Goal: Information Seeking & Learning: Check status

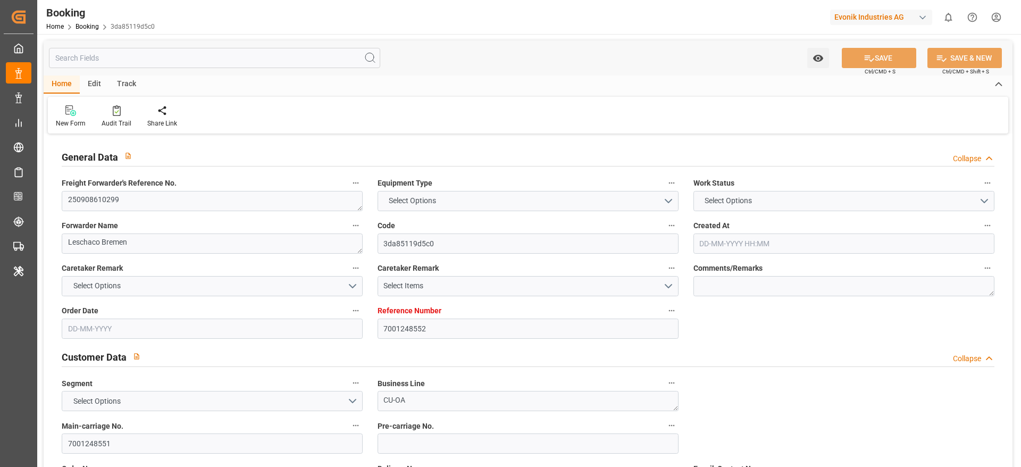
type input "7001248552"
type input "9708825"
type input "9708813"
type input "Hapag [PERSON_NAME]"
type input "Hapag Lloyd Aktiengesellschaft"
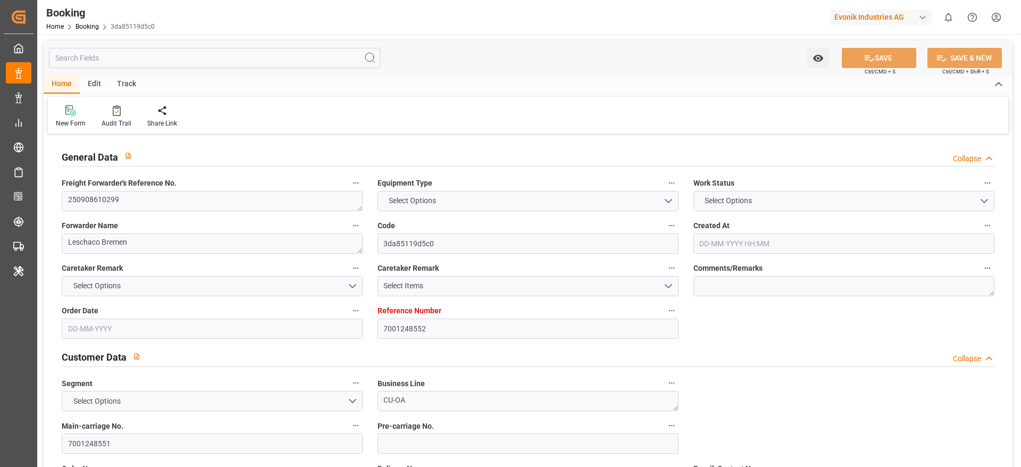
type input "NLRTM"
type input "CNZHE"
type input "CNNBG"
type input "0"
type input "NLRTM"
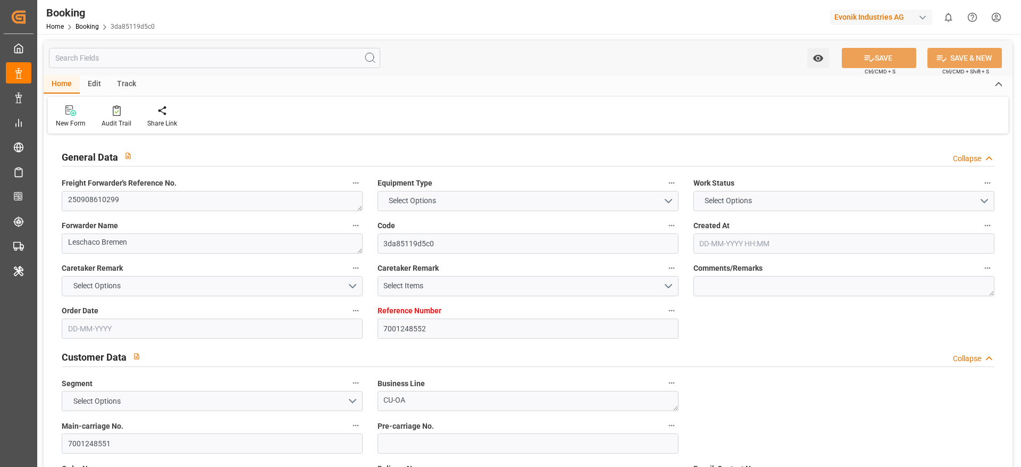
type input "CNZHE"
type input "[DATE] 07:17"
type input "[DATE]"
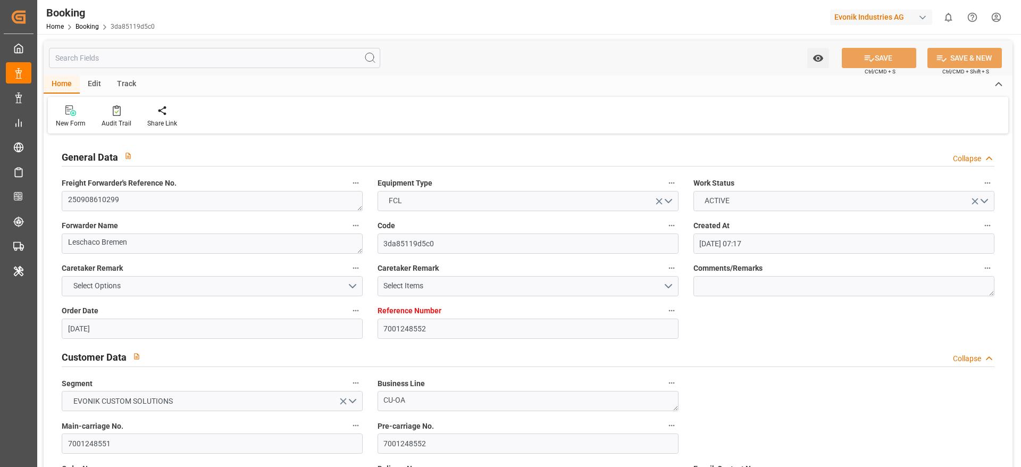
type input "[DATE] 00:00"
type input "[DATE]"
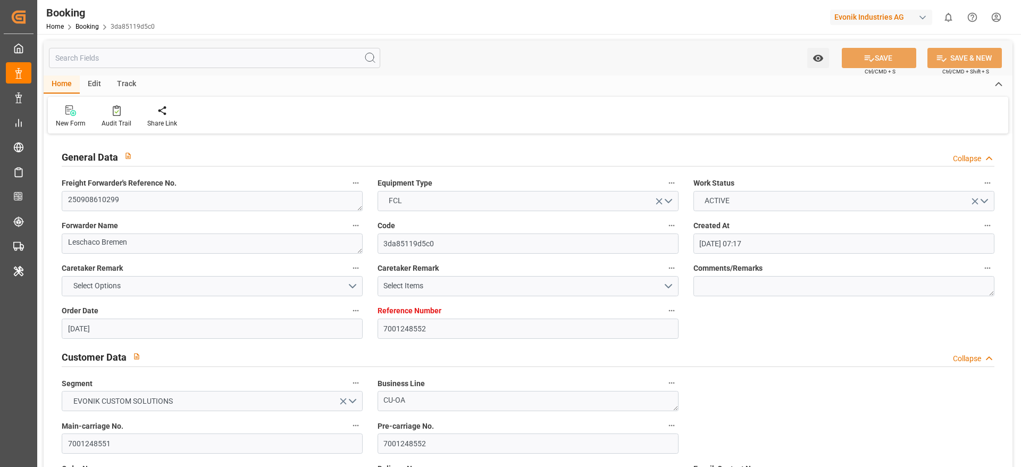
type input "[DATE] 00:01"
type input "[DATE] 00:00"
type input "[DATE] 22:32"
type input "[DATE] 18:13"
type input "[DATE] 00:00"
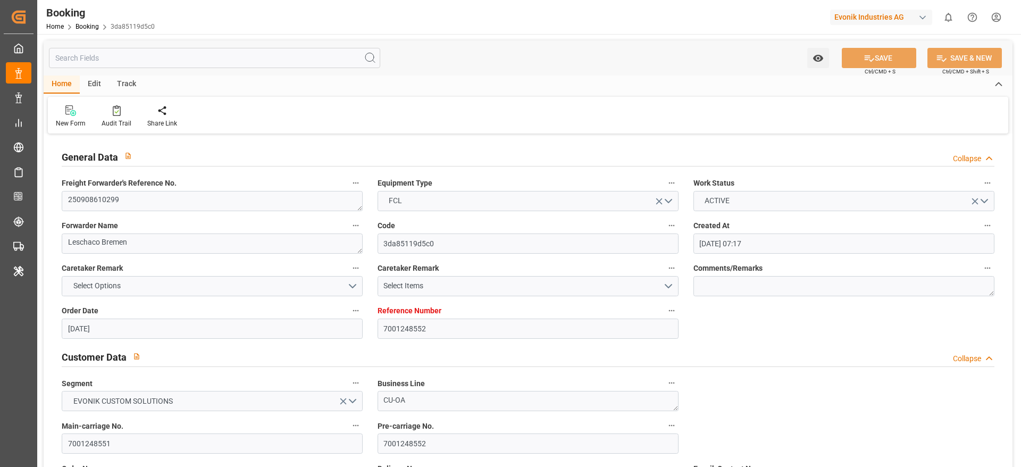
type input "[DATE] 00:00"
type input "[DATE] 12:00"
type input "[DATE] 00:00"
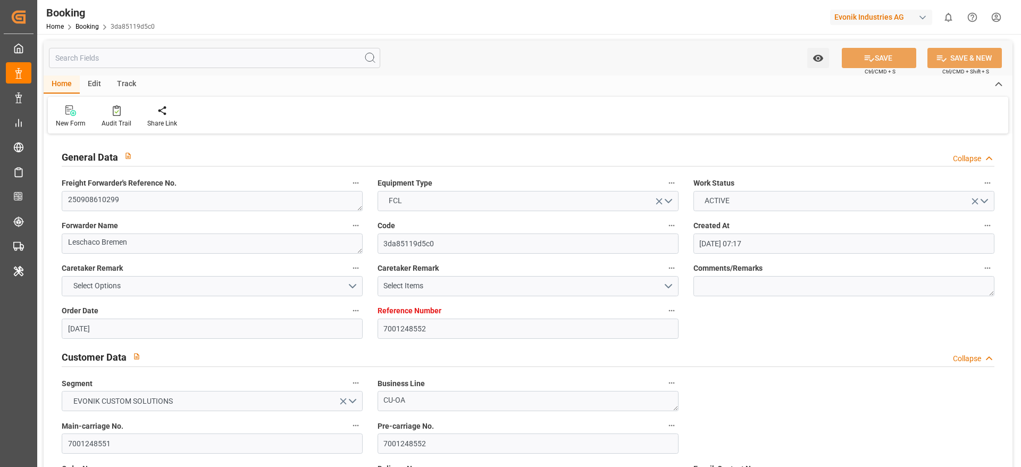
type input "[DATE]"
type input "[DATE] 09:05"
type input "[DATE]"
type input "[DATE] 12:00"
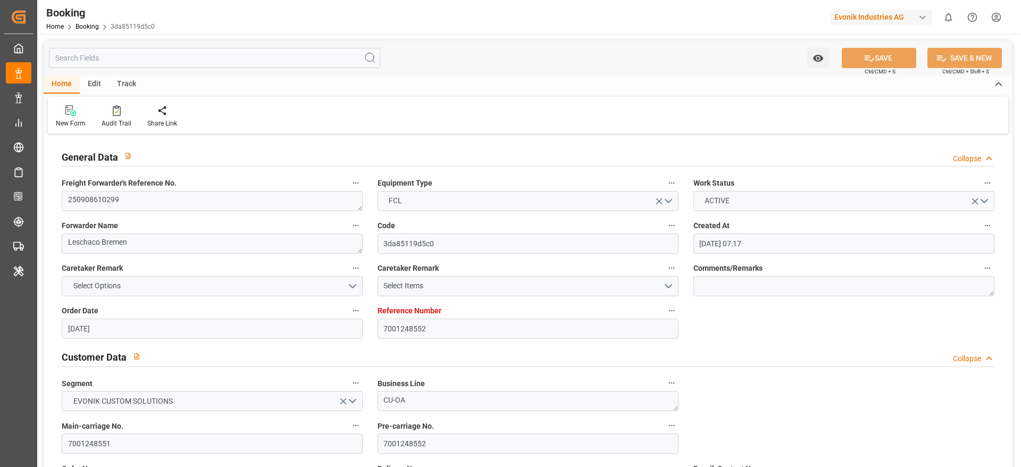
type input "[DATE] 02:11"
type input "[DATE] 00:01"
type input "[DATE] 00:10"
type input "[DATE] 12:00"
type input "[DATE] 23:29"
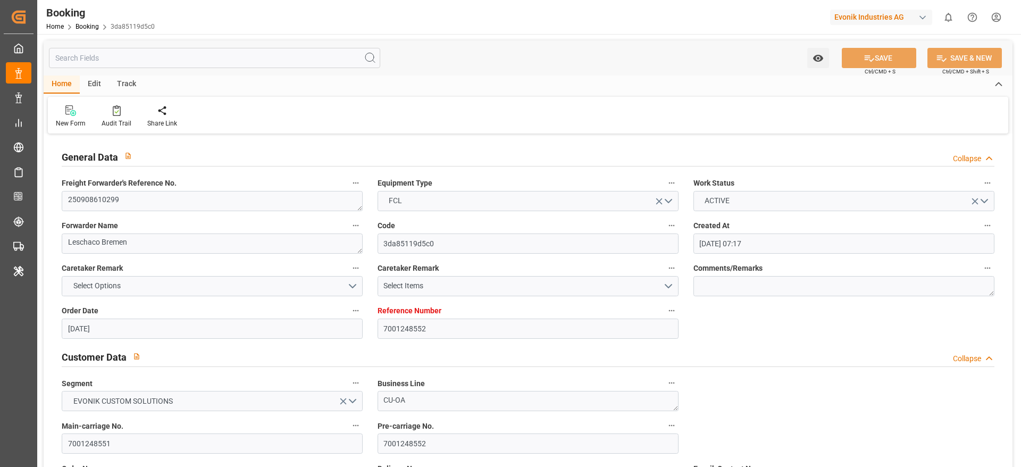
type input "[DATE] 12:00"
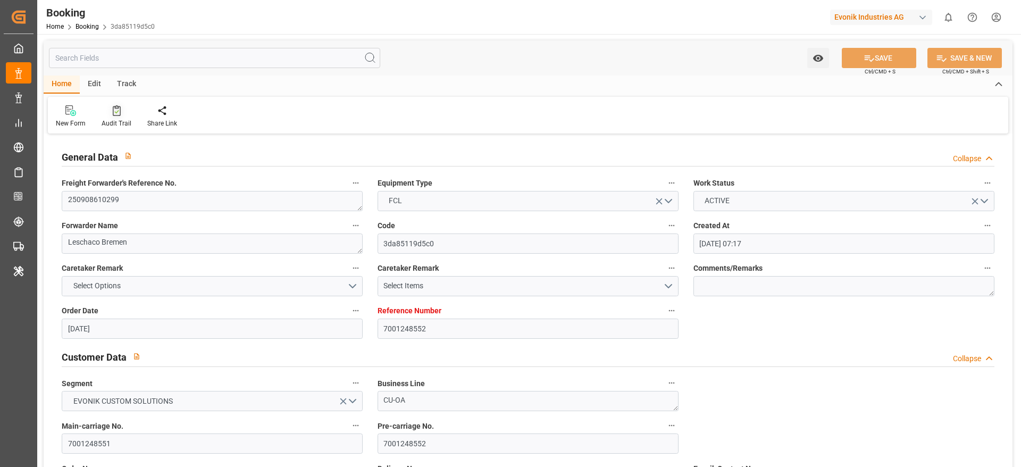
click at [112, 119] on div "Audit Trail" at bounding box center [117, 124] width 30 height 10
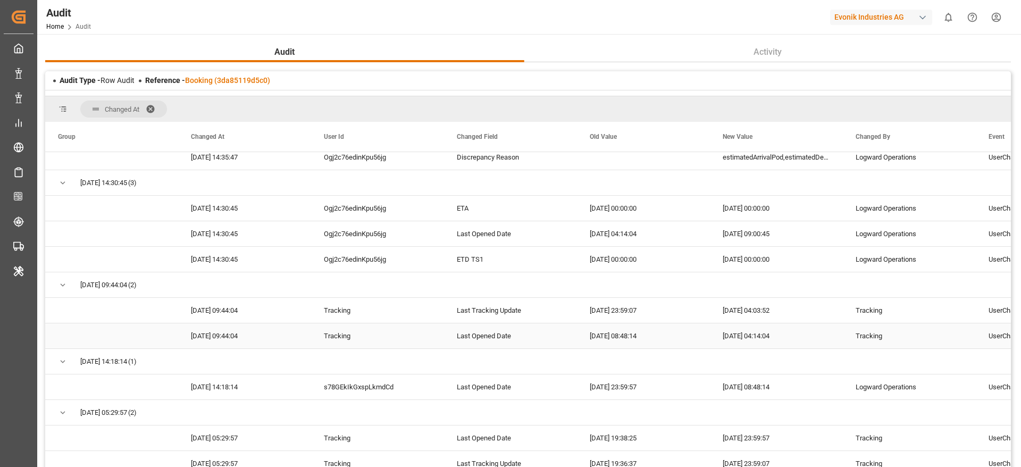
scroll to position [83, 0]
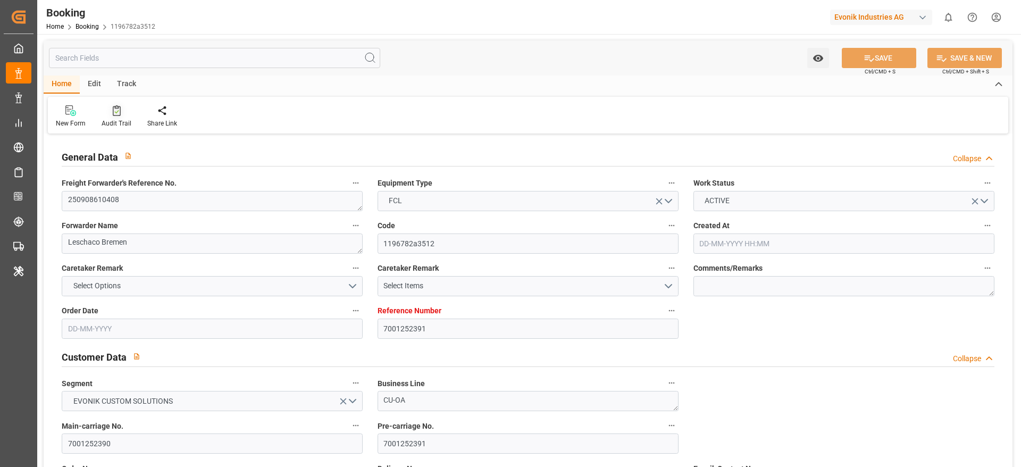
type input "7001252391"
type input "9619957"
type input "9632155"
type input "Hapag [PERSON_NAME]"
type input "Hapag Lloyd Aktiengesellschaft"
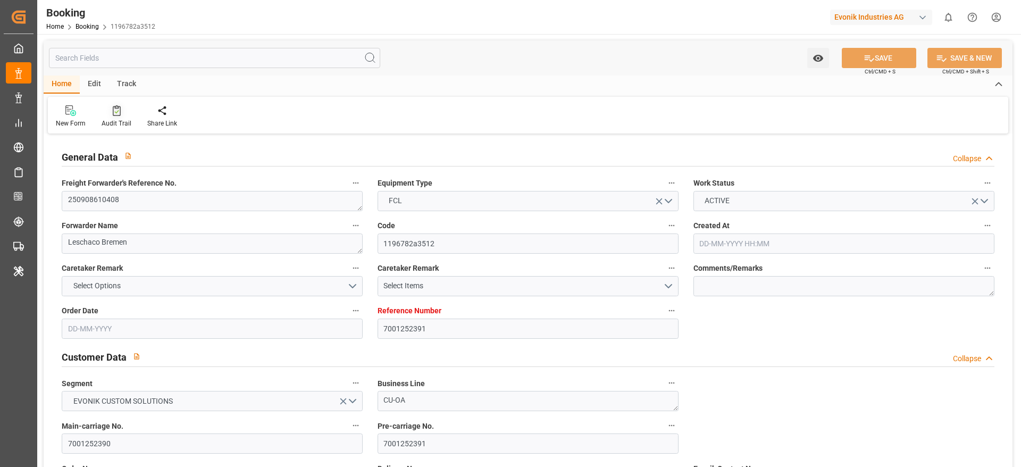
type input "NLRTM"
type input "CNHUA"
type input "CNYTN"
type input "0"
type input "NLRTM"
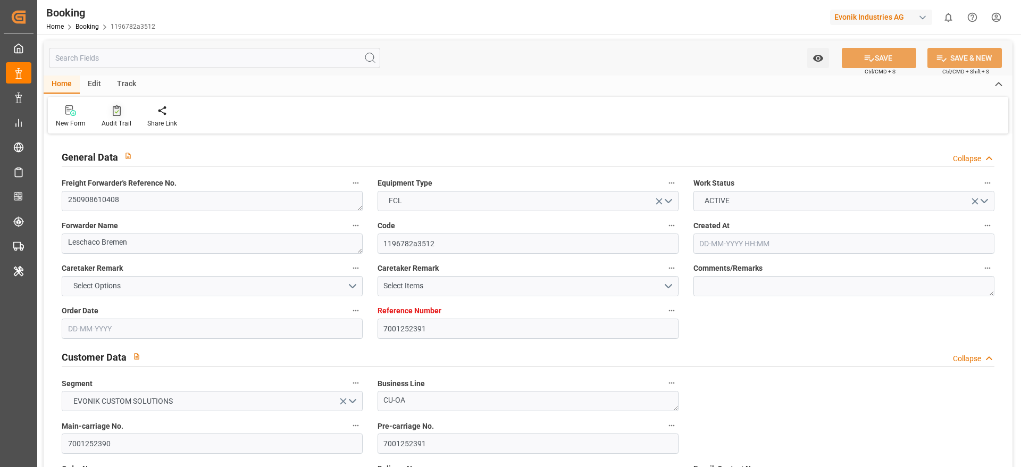
type input "CNHUA"
type input "19-08-2025 09:52"
type input "19-08-2025"
type input "05-11-2025"
type input "[DATE]"
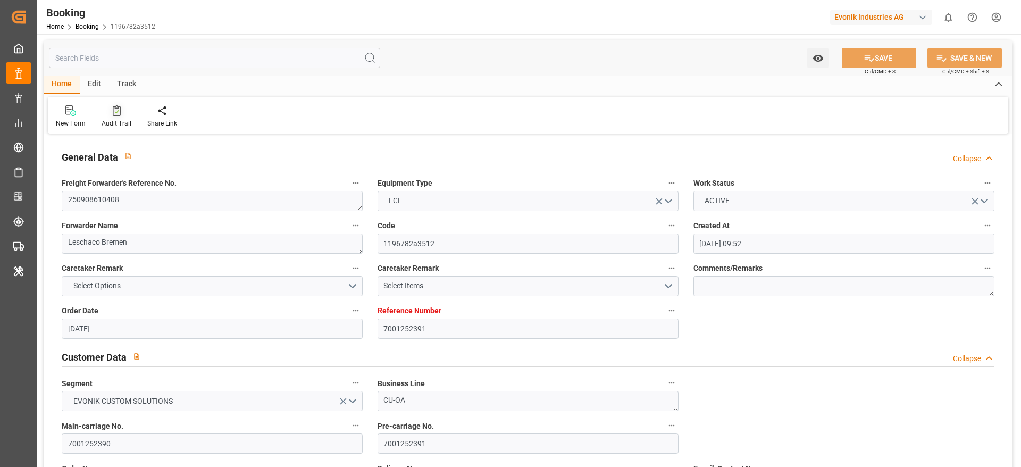
type input "[DATE] 00:00"
type input "27-08-2025"
type input "15-09-2025"
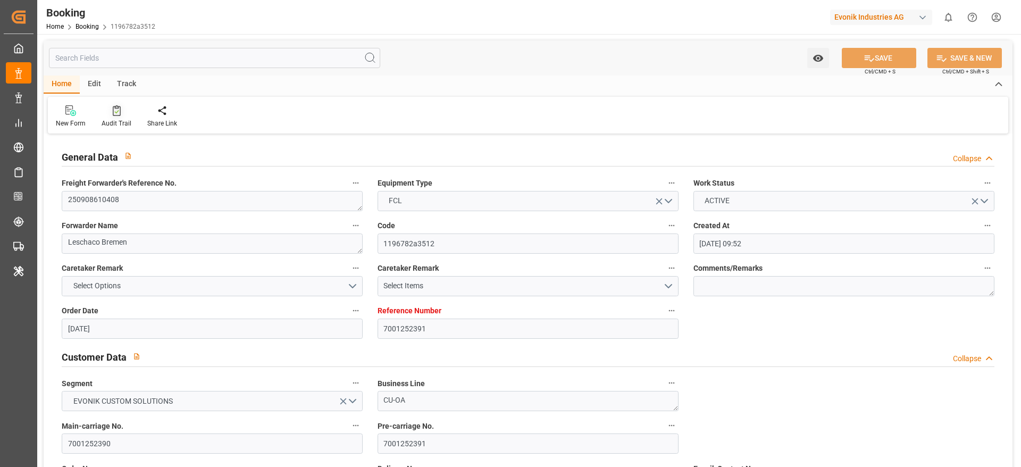
type input "23-09-2025 07:00"
type input "15-09-2025 00:00"
type input "23-09-2025 23:18"
type input "18-09-2025 12:31"
type input "12-11-2025 00:00"
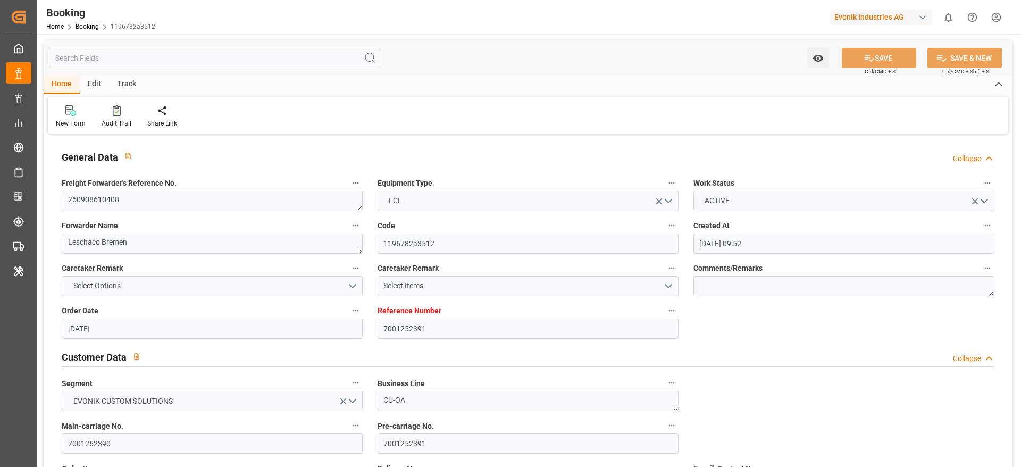
type input "05-11-2025 00:00"
type input "07-11-2025 20:00"
type input "31-10-2025 00:00"
type input "08-11-2025 00:00"
type input "04-11-2025 00:00"
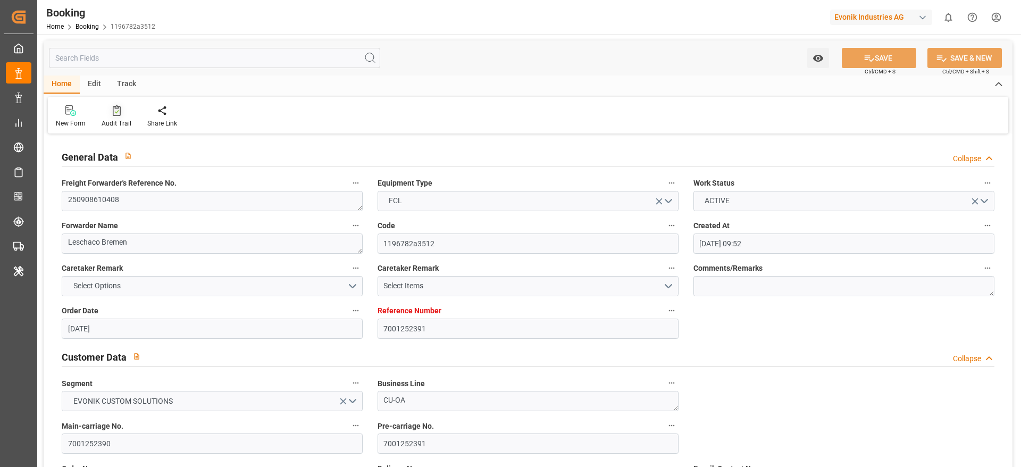
type input "19-08-2025"
type input "09-10-2025 09:49"
type input "[DATE]"
type input "08-09-2025 09:17"
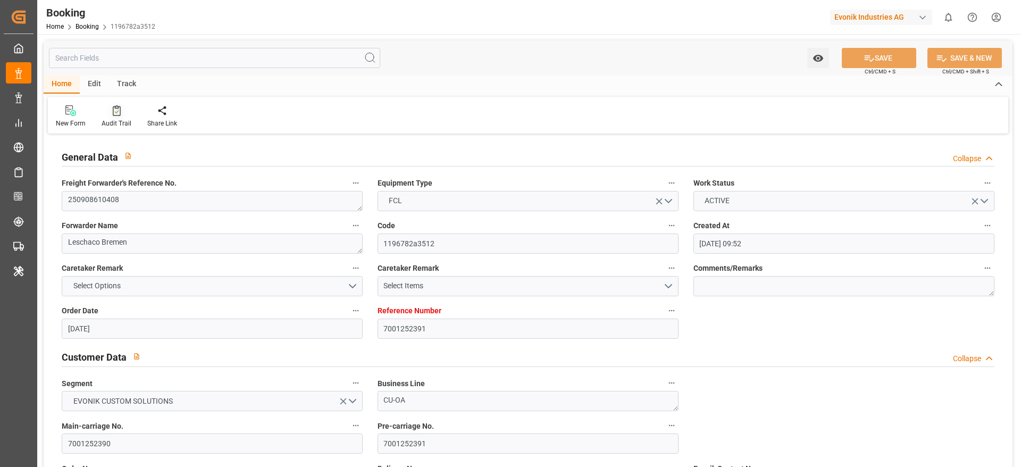
type input "17-09-2025 21:36"
type input "13-09-2025 12:00"
type input "22-09-2025 12:25"
type input "23-09-2025 07:00"
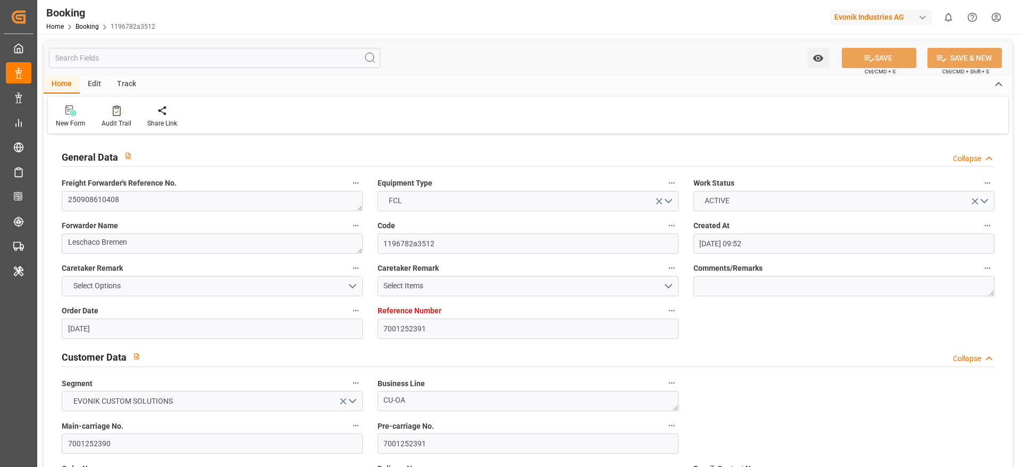
type input "24-09-2025 01:01"
type input "07-11-2025 20:00"
type input "08-11-2025 11:02"
type input "08-11-2025 12:00"
type input "04-11-2025 12:00"
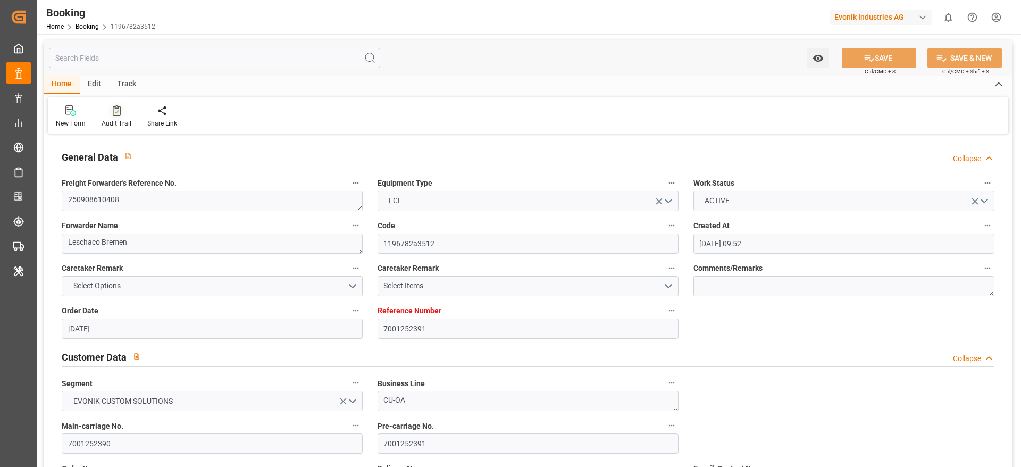
type input "12-11-2025 12:00"
type input "07-11-2025 12:00"
type input "[DATE] 12:00"
click at [118, 121] on div "Audit Trail" at bounding box center [117, 124] width 30 height 10
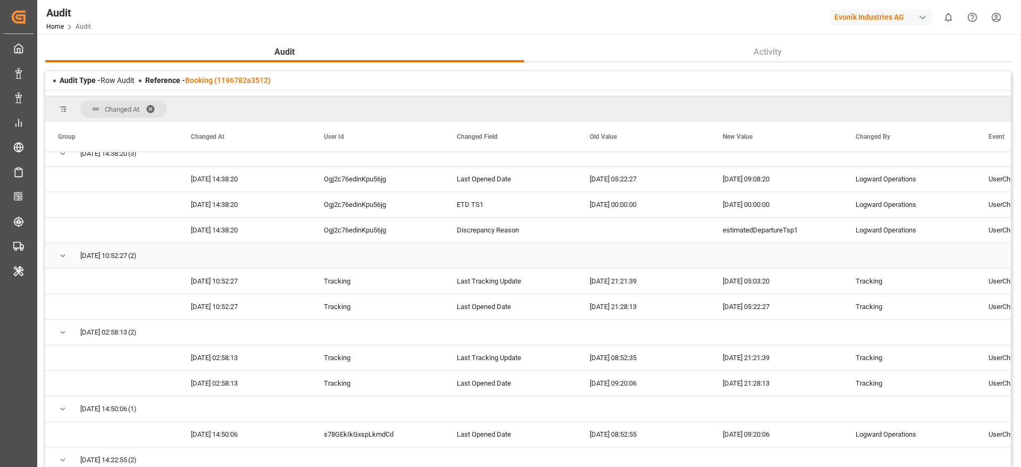
scroll to position [87, 0]
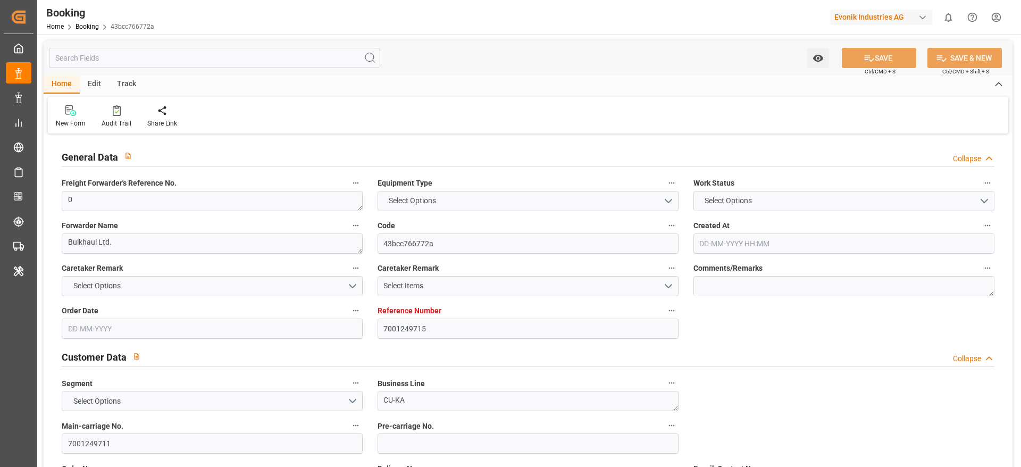
type textarea "0"
type textarea "Bulkhaul Ltd."
type input "43bcc766772a"
type input "7001249715"
type textarea "CU-KA"
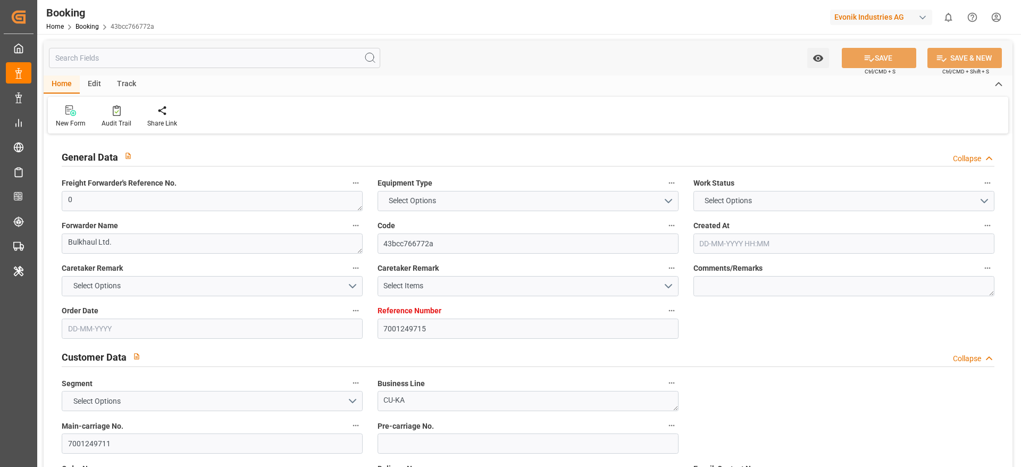
type input "7001249711"
type textarea "silke.slomack@evonik.com"
type textarea "CIF"
type textarea "BANJARMASIN"
type textarea "3"
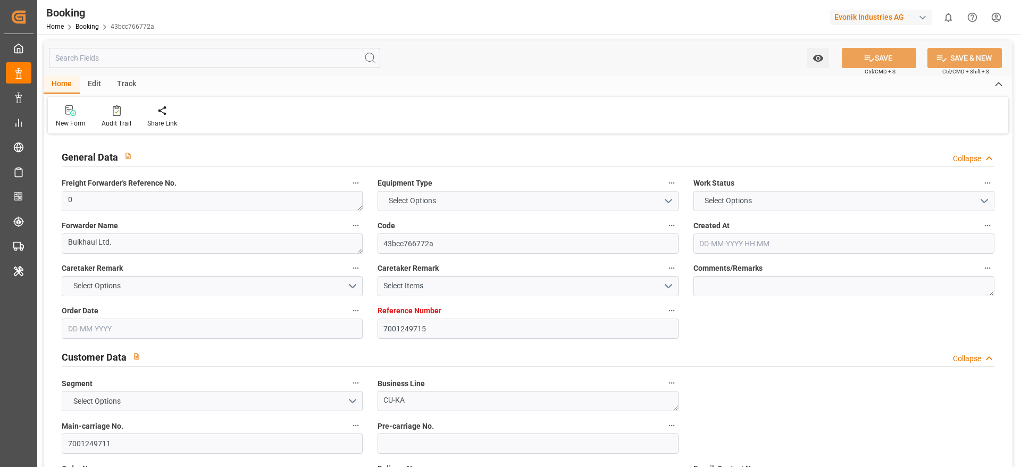
type textarea "Niederkassel"
type textarea "BAFU8808886"
type input "CMA CGM Louvre"
type input "CMDU"
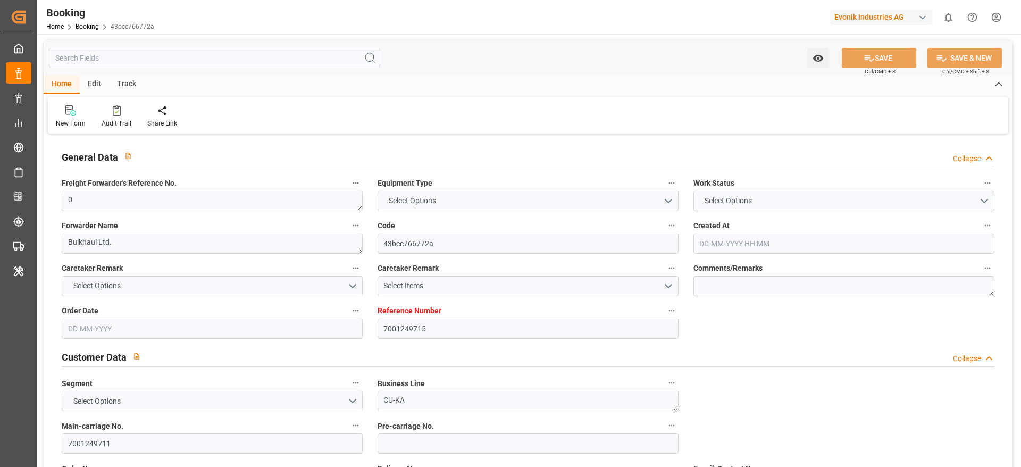
type input "Antwerp"
type input "Banjarmasin"
type input "Port Klang (Pelabuhan Klang)"
type input "Jakarta, Java"
type textarea "eta"
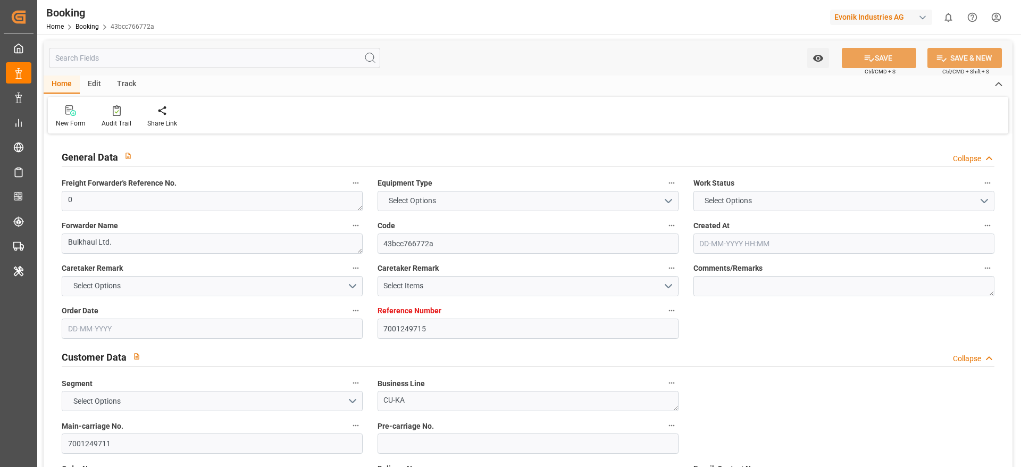
type textarea "INPUT_Evonik_Seeburger_IFTMIN_1003115209_20250904112041827.edi"
type textarea "NWC/UK North West Continent / UK_IDBDJ_CMDU_CU-KA"
type textarea "INPUT_Evonik_Seeburger_IFTMIN_1003055456_20250815091707917.edi,INPUT_Evonik_See…"
type textarea "1003115209"
type textarea "varshini suresh"
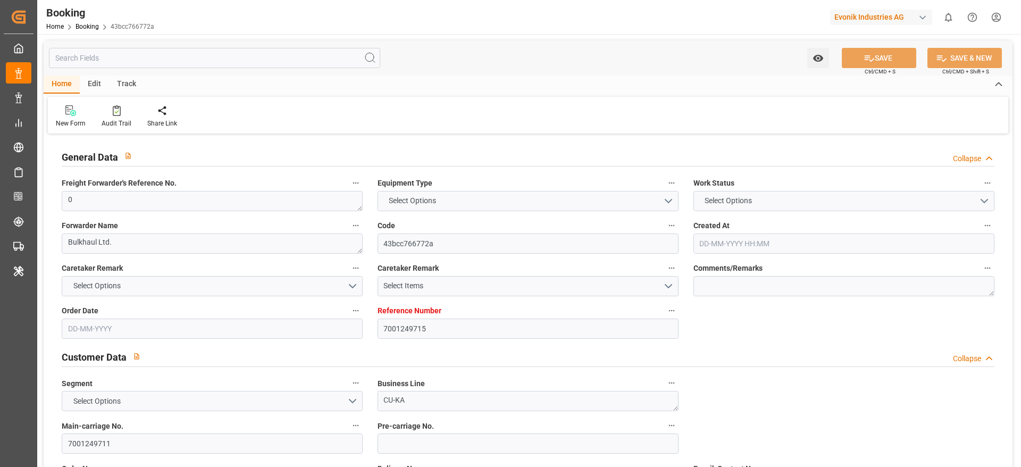
type textarea "Pod-businessDivision-businessLine-"
type textarea "IFTMIN"
type textarea "a011t00000LcJC5AAN"
type textarea "Yes"
type input "7001249715"
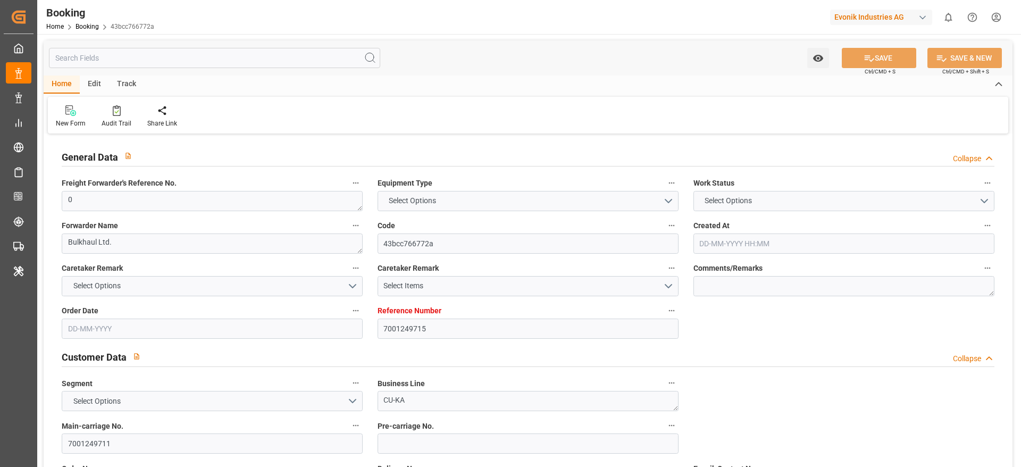
type input "9839143"
type input "CMACGM"
type input "CMA CGM Group"
type input "BEANR"
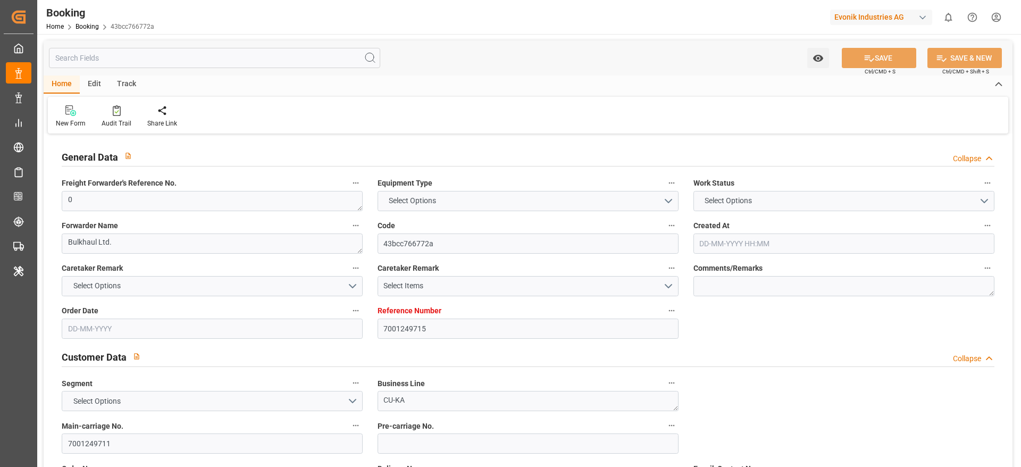
type input "IDBDJ"
type input "MYPKG"
type input "IDJKT"
type input "0"
type input "15-08-2025 07:18"
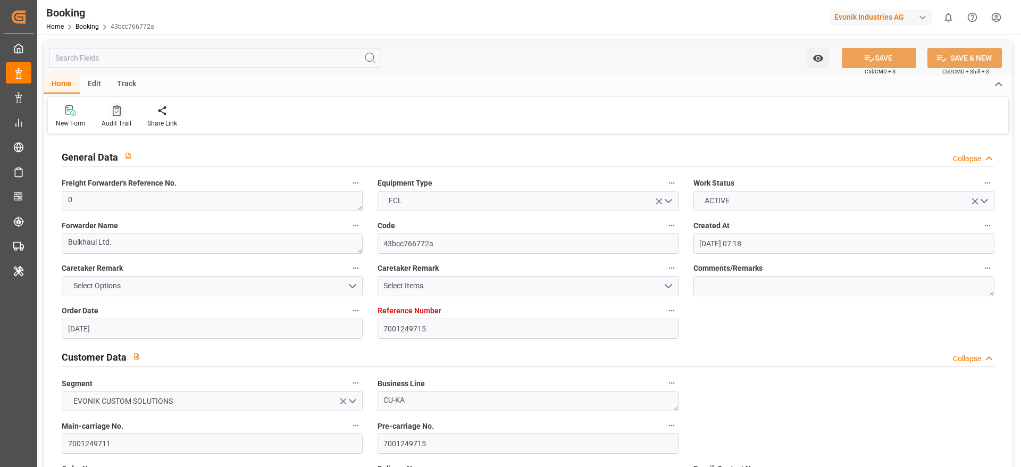
type input "15-08-2025"
type input "16-10-2025"
type input "20-08-2025"
type input "02-09-2025 00:00"
type input "07-09-2025 00:00"
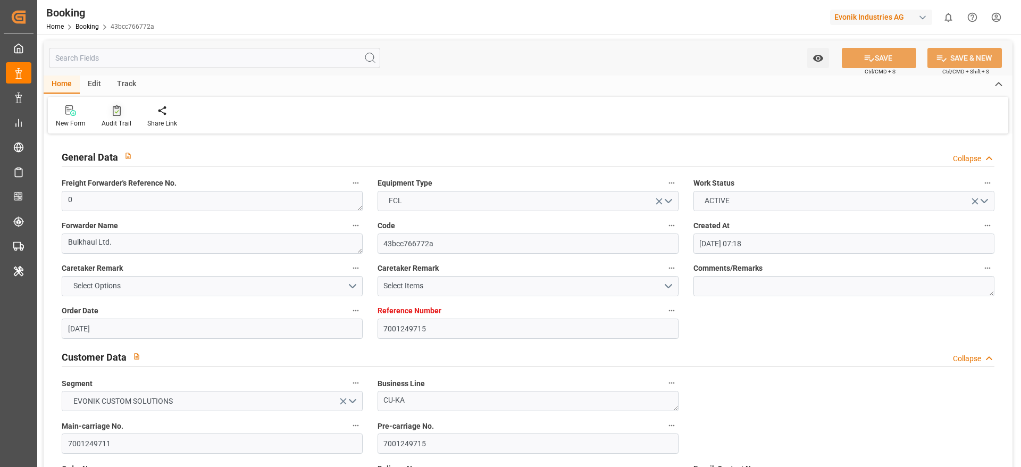
type input "08-09-2025 00:00"
type input "07-09-2025 00:00"
type input "02-09-2025 00:00"
type input "29-10-2025 00:00"
type input "16-10-2025 00:00"
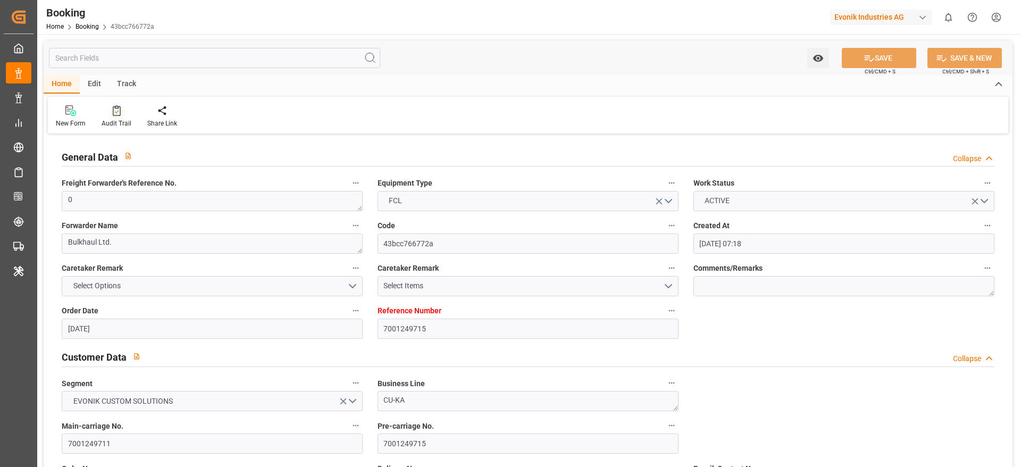
type input "10-10-2025 00:00"
type input "08-10-2025 00:00"
type input "22-10-2025 00:00"
type input "09-10-2025 00:00"
type input "24-10-2025 00:00"
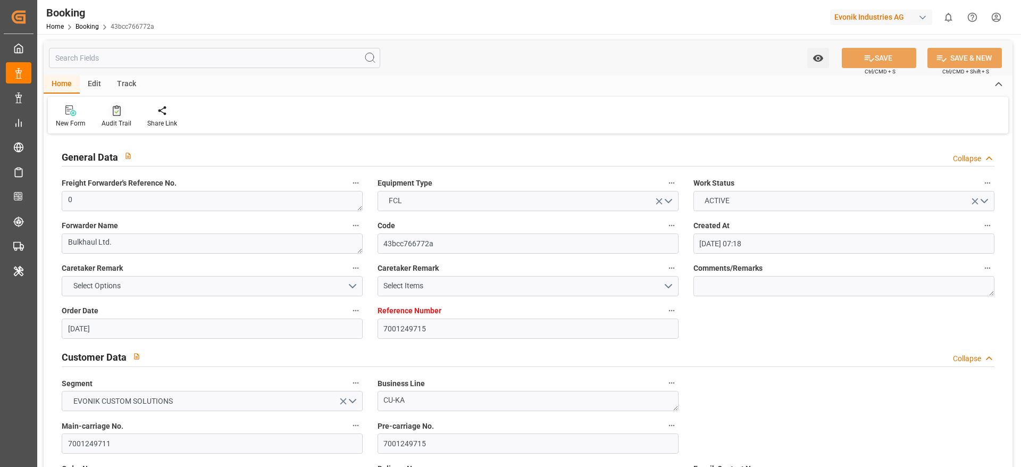
type input "10-10-2025 00:00"
type input "26-10-2025 00:00"
type input "13-10-2025 00:00"
type input "18-08-2025"
type input "09-10-2025 09:57"
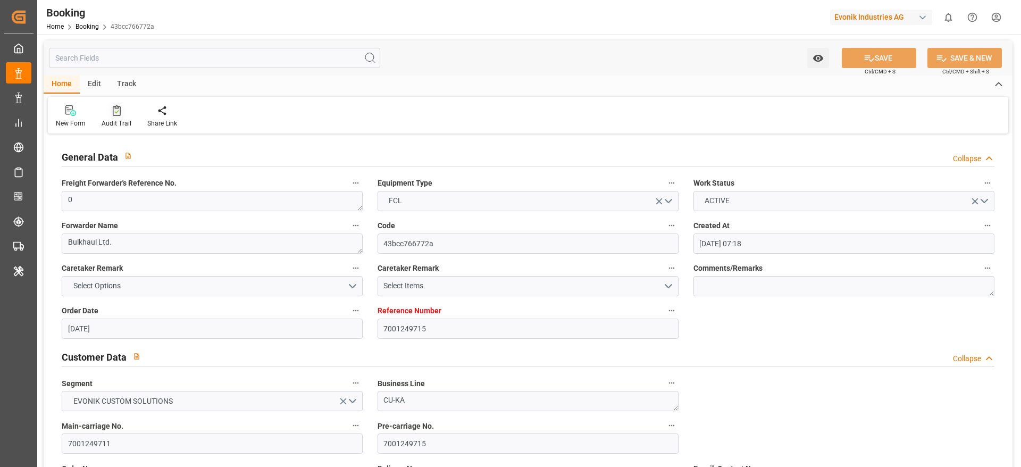
click at [114, 106] on icon at bounding box center [117, 110] width 8 height 11
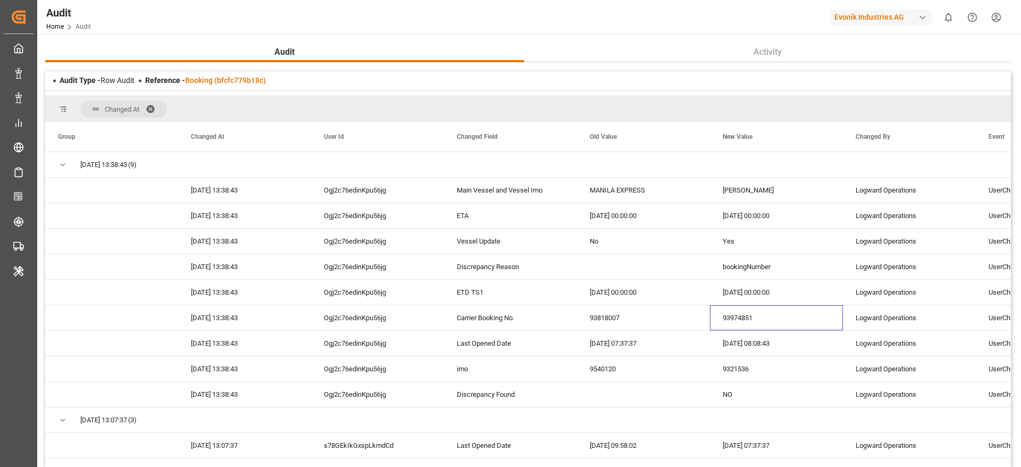
scroll to position [46, 0]
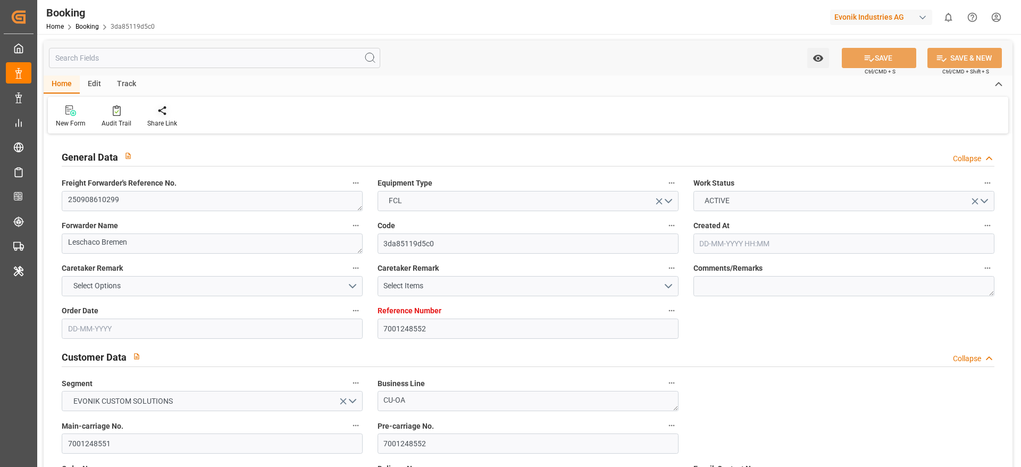
type input "7001248552"
type input "9708825"
type input "9708813"
type input "Hapag [PERSON_NAME]"
type input "Hapag Lloyd Aktiengesellschaft"
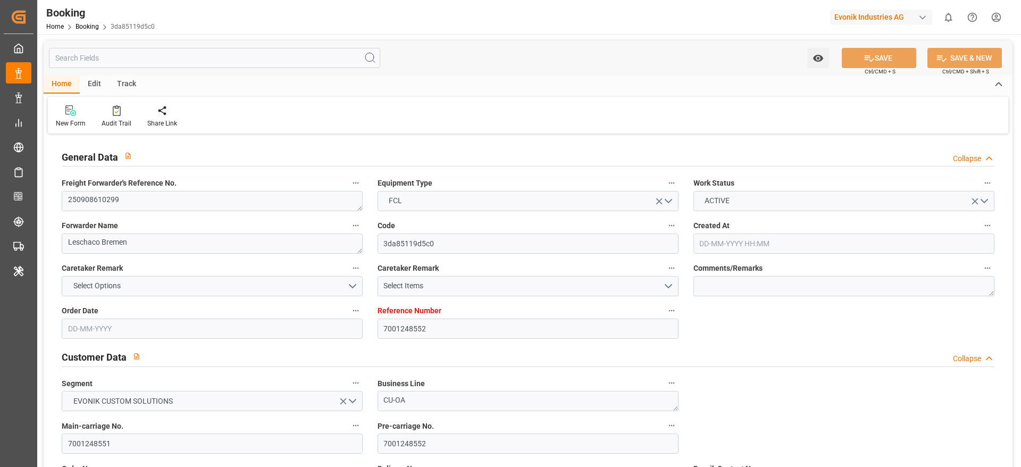
type input "NLRTM"
type input "CNZHE"
type input "CNNBG"
type input "0"
type input "NLRTM"
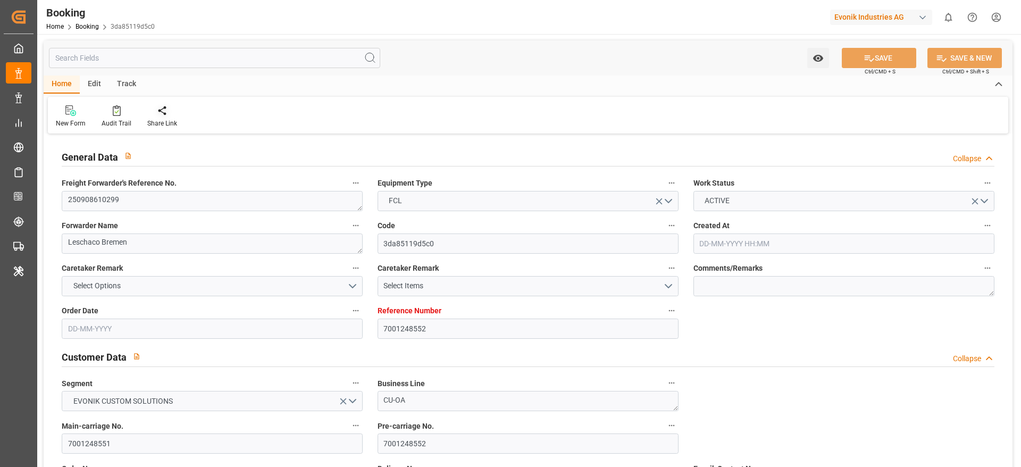
type input "CNZHE"
type input "[DATE] 07:17"
type input "[DATE]"
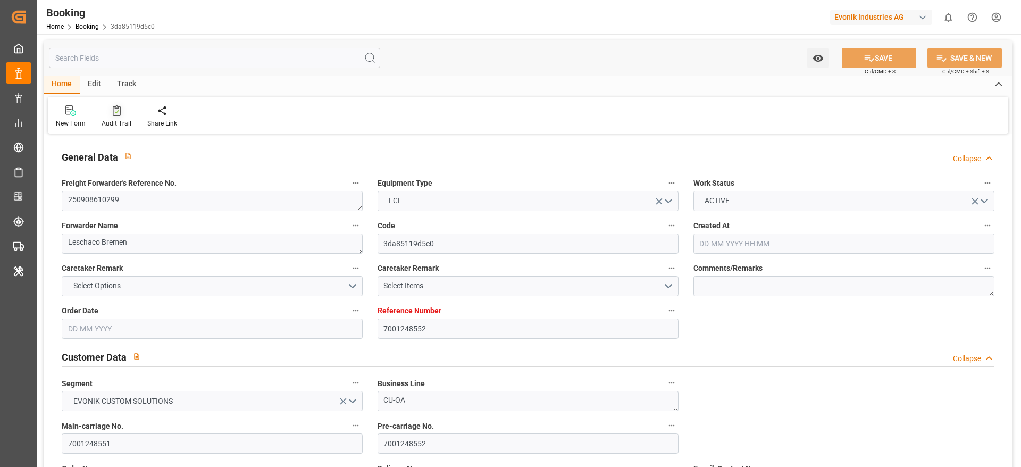
type input "[DATE] 00:00"
type input "[DATE]"
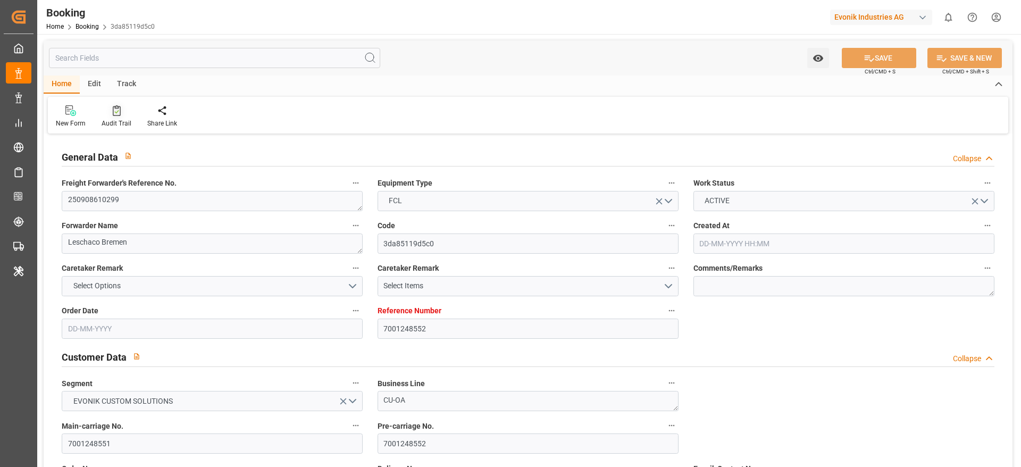
type input "[DATE] 00:01"
type input "[DATE] 00:00"
type input "[DATE] 22:32"
type input "[DATE] 18:13"
type input "[DATE] 00:00"
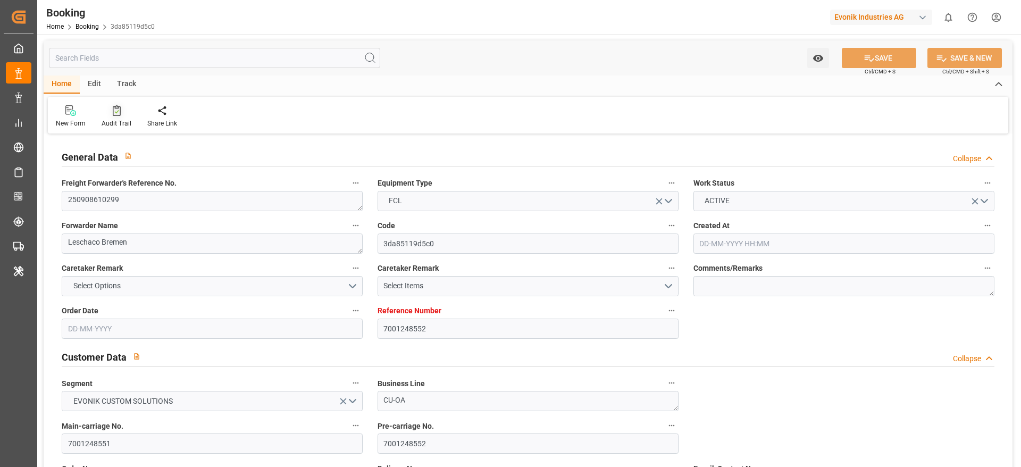
type input "[DATE] 00:00"
type input "[DATE] 12:00"
type input "[DATE] 00:00"
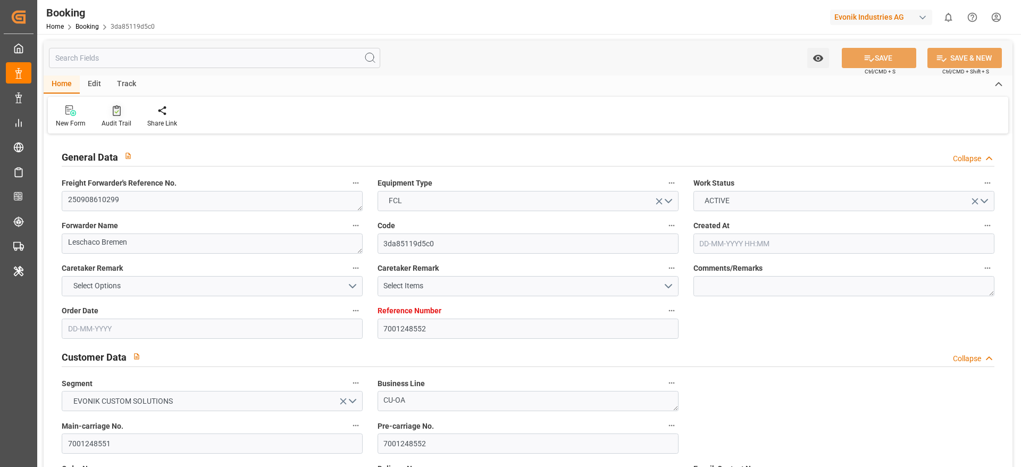
type input "[DATE]"
type input "[DATE] 09:05"
type input "[DATE]"
type input "[DATE] 12:00"
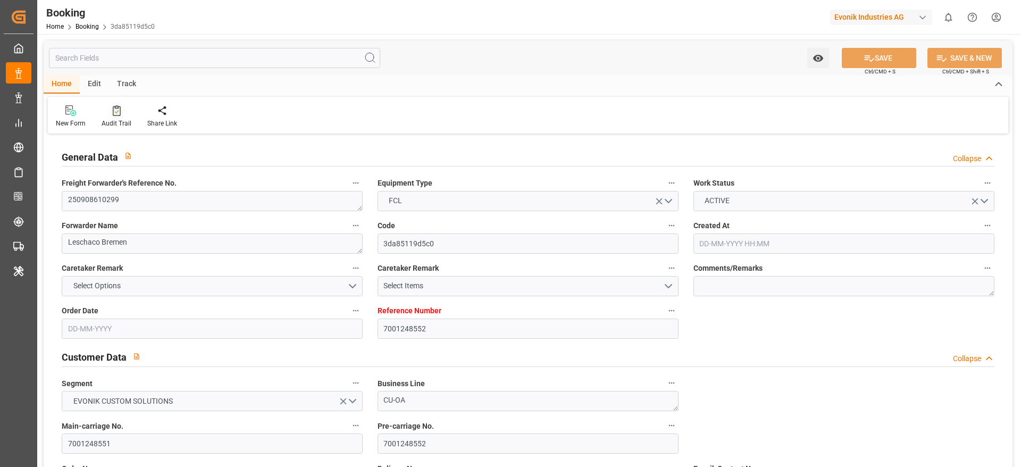
type input "[DATE] 02:11"
type input "[DATE] 00:01"
type input "[DATE] 00:10"
type input "[DATE] 12:00"
type input "[DATE] 23:29"
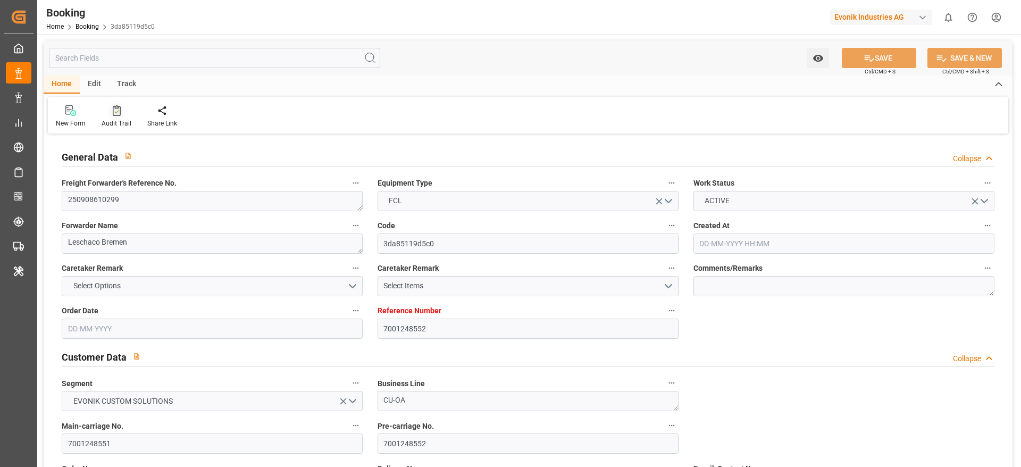
type input "[DATE] 12:00"
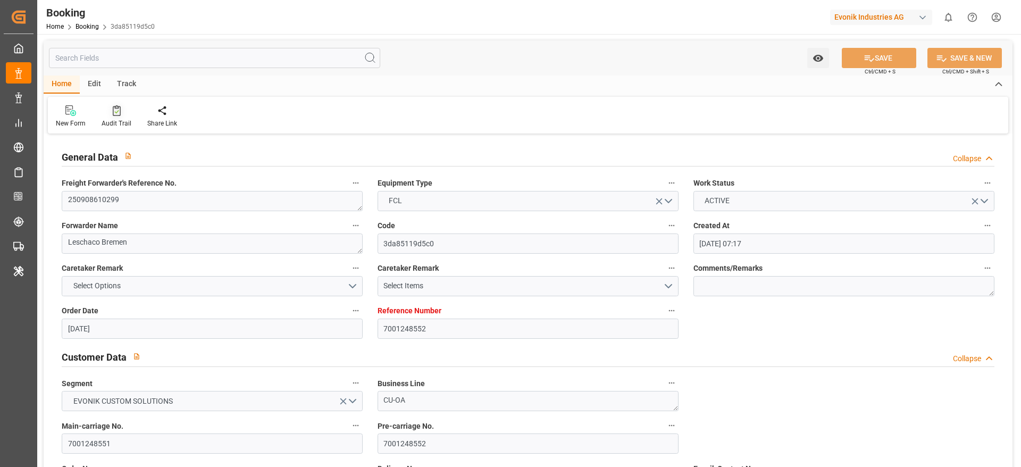
click at [109, 111] on div at bounding box center [117, 110] width 30 height 11
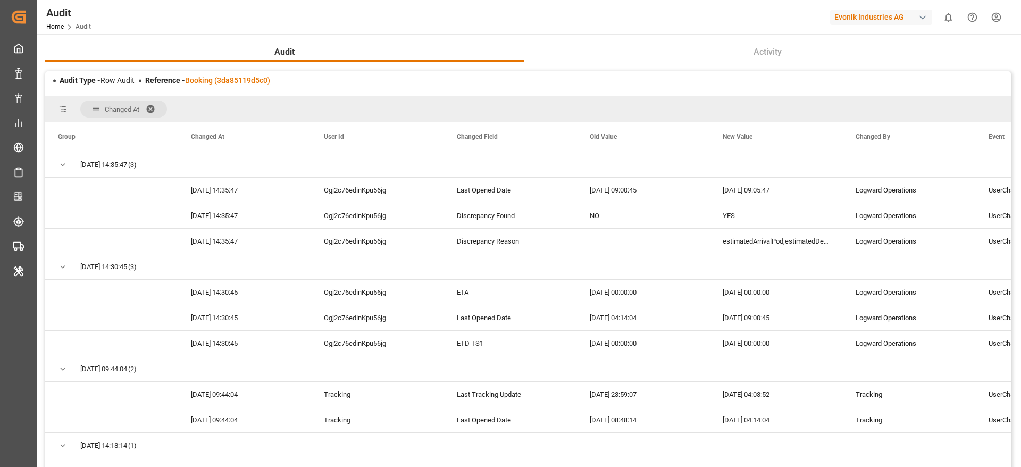
click at [239, 81] on link "Booking (3da85119d5c0)" at bounding box center [227, 80] width 85 height 9
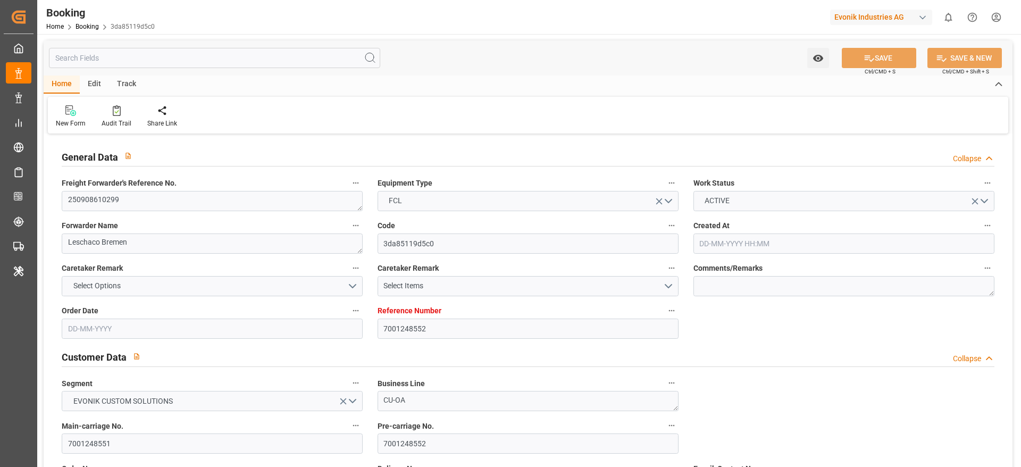
type input "7001248552"
type input "9708825"
type input "9708813"
type input "Hapag [PERSON_NAME]"
type input "Hapag Lloyd Aktiengesellschaft"
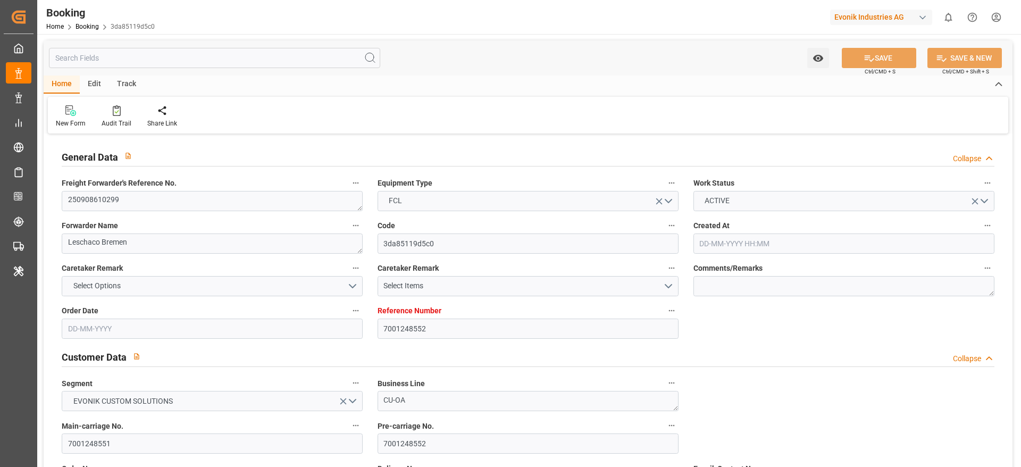
type input "NLRTM"
type input "CNZHE"
type input "CNNBG"
type input "0"
type input "NLRTM"
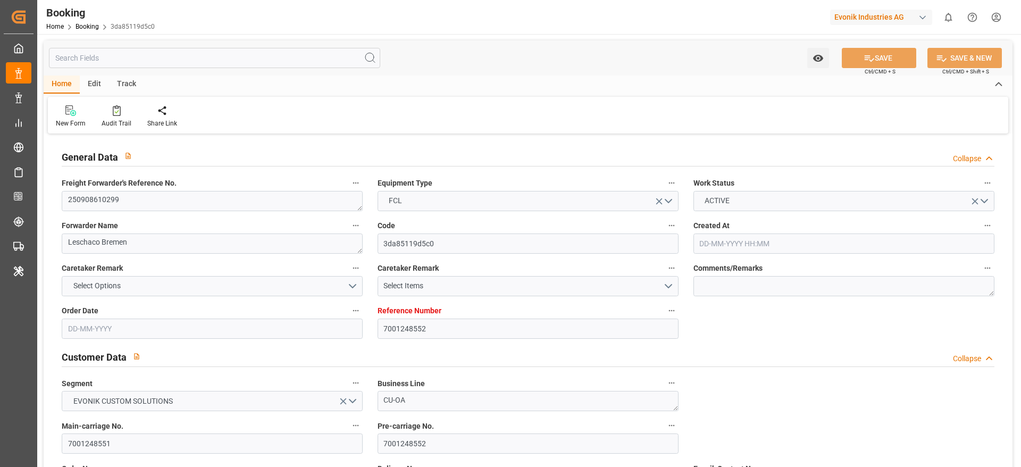
type input "CNZHE"
type input "14-08-2025 07:17"
type input "14-08-2025"
type input "17-11-2025"
type input "[DATE]"
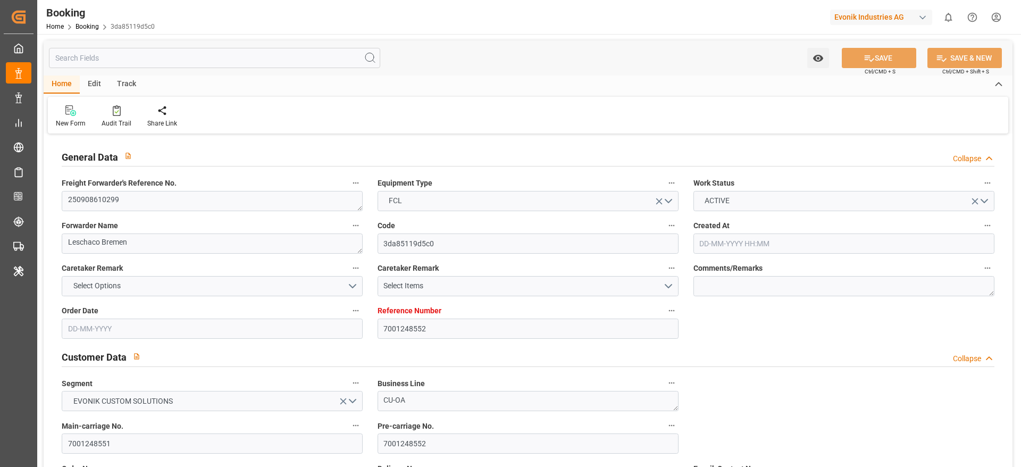
type input "[DATE] 00:00"
type input "[DATE]"
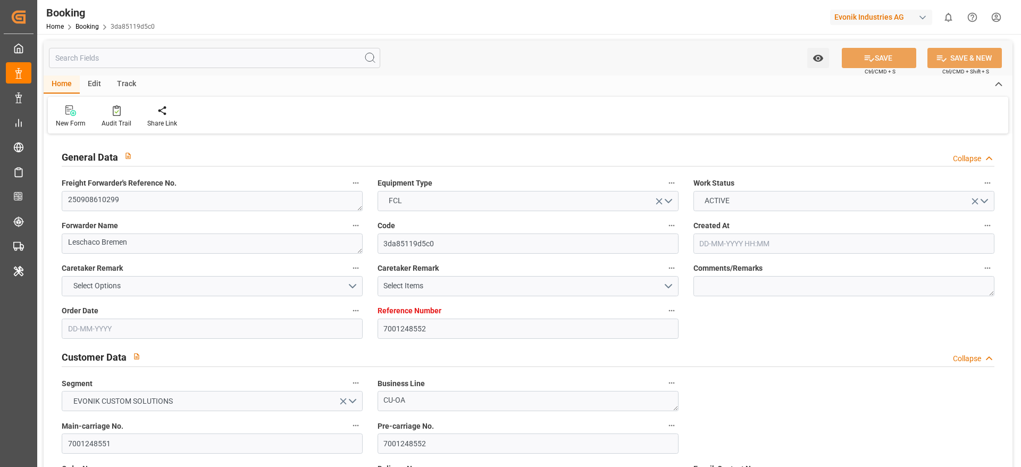
type input "[DATE] 00:01"
type input "[DATE] 00:00"
type input "[DATE] 22:32"
type input "[DATE] 18:13"
type input "[DATE] 00:00"
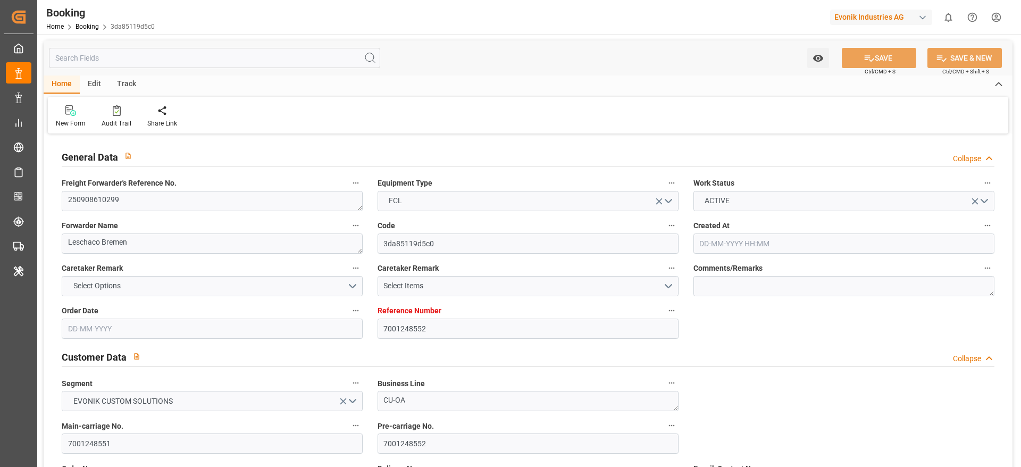
type input "[DATE] 00:00"
type input "[DATE] 12:00"
type input "[DATE] 00:00"
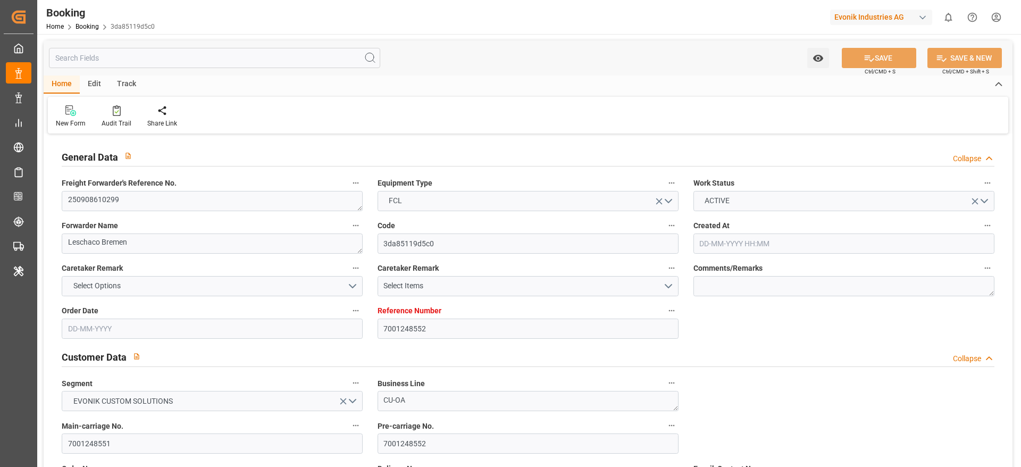
type input "[DATE]"
type input "[DATE] 09:05"
type input "[DATE]"
type input "[DATE] 12:00"
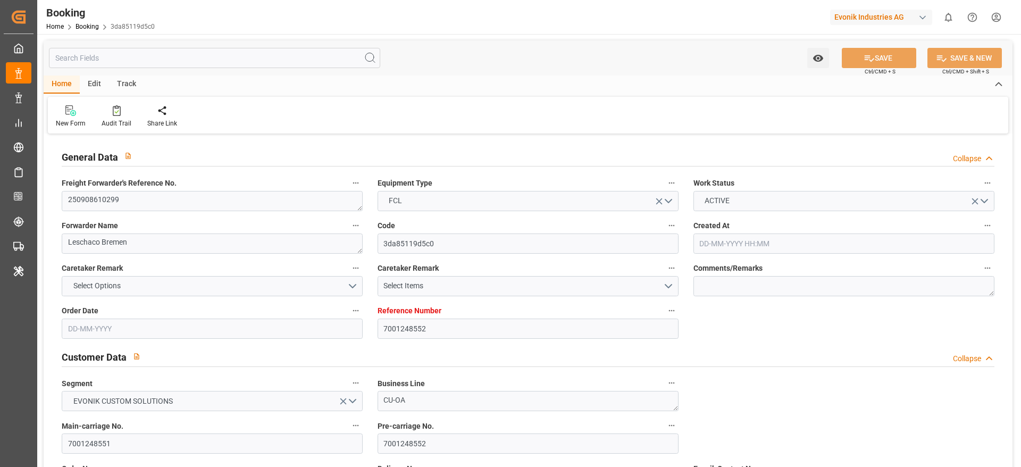
type input "[DATE] 02:11"
type input "[DATE] 00:01"
type input "[DATE] 00:10"
type input "[DATE] 12:00"
type input "[DATE] 23:29"
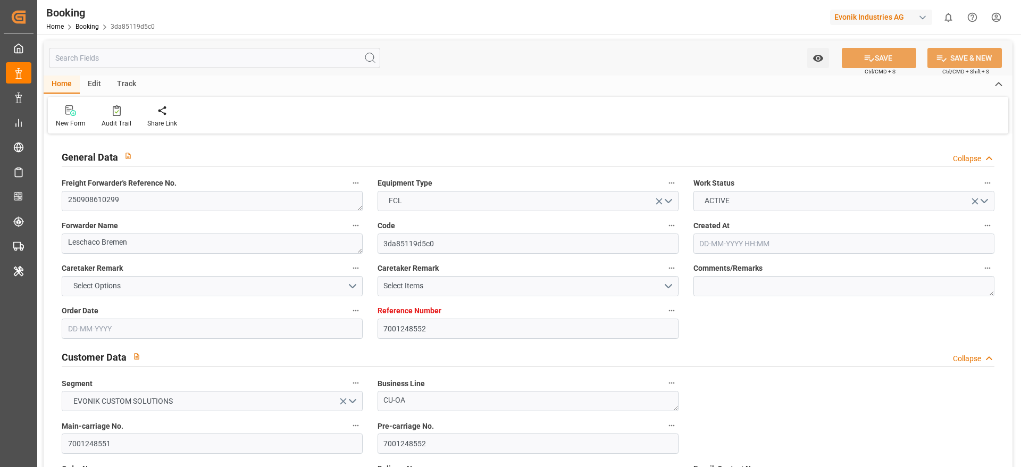
type input "[DATE] 12:00"
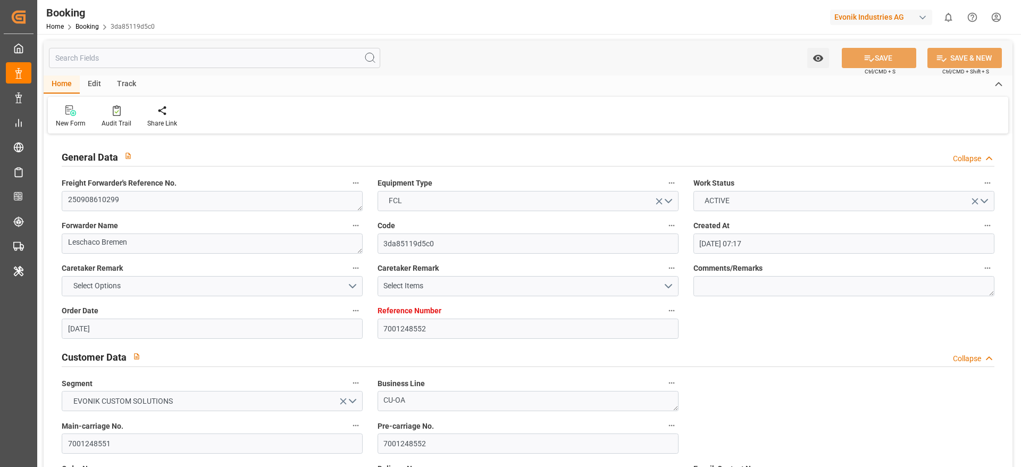
scroll to position [638, 0]
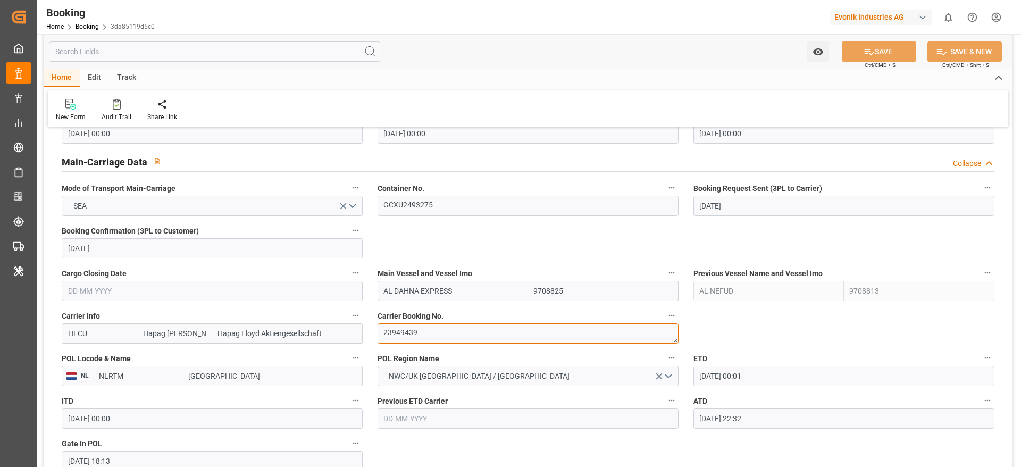
click at [448, 326] on textarea "23949439" at bounding box center [528, 333] width 301 height 20
click at [448, 325] on textarea "23949439" at bounding box center [528, 333] width 301 height 20
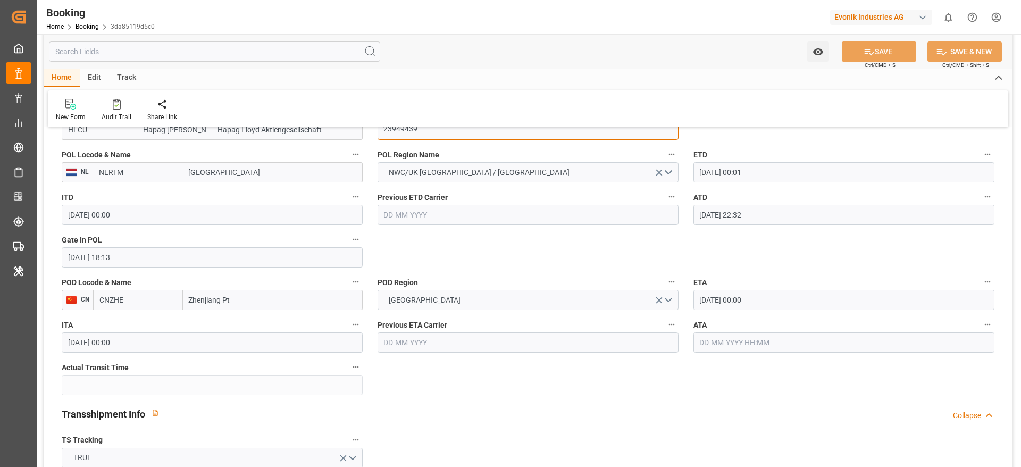
scroll to position [798, 0]
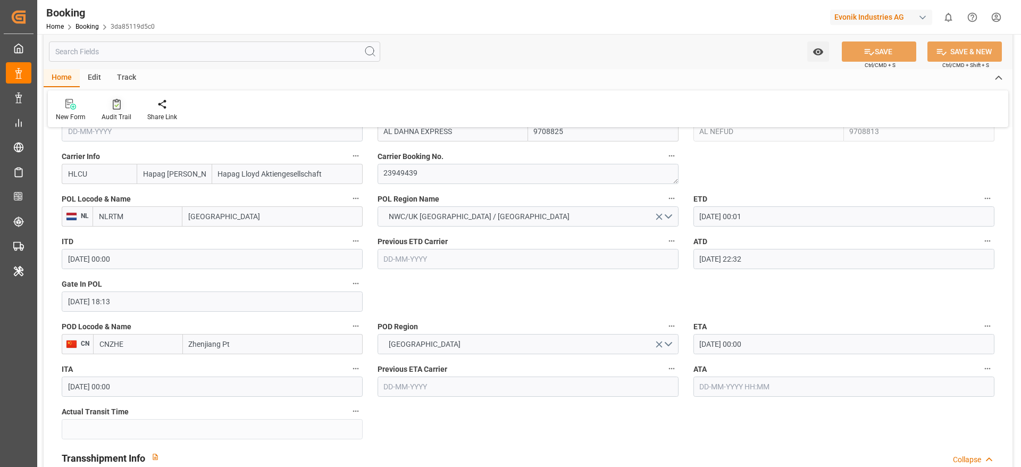
click at [119, 107] on icon at bounding box center [117, 104] width 8 height 11
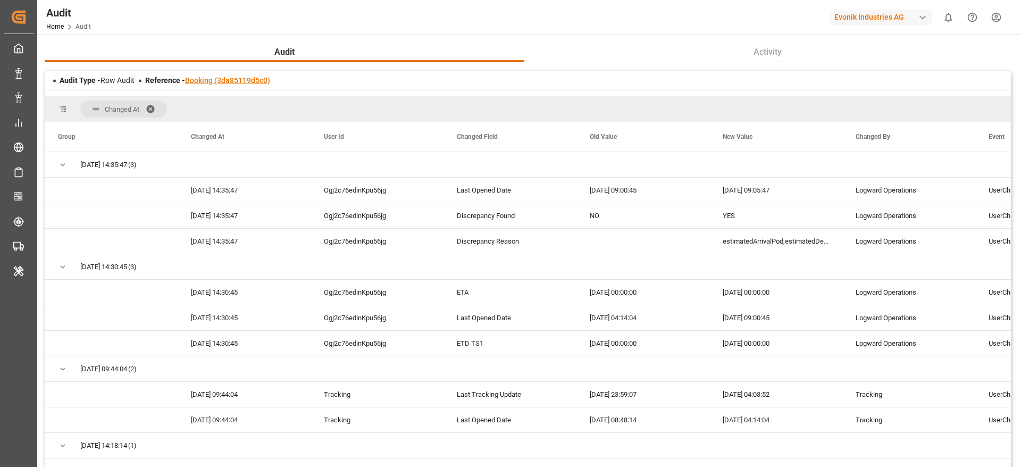
click at [252, 81] on link "Booking (3da85119d5c0)" at bounding box center [227, 80] width 85 height 9
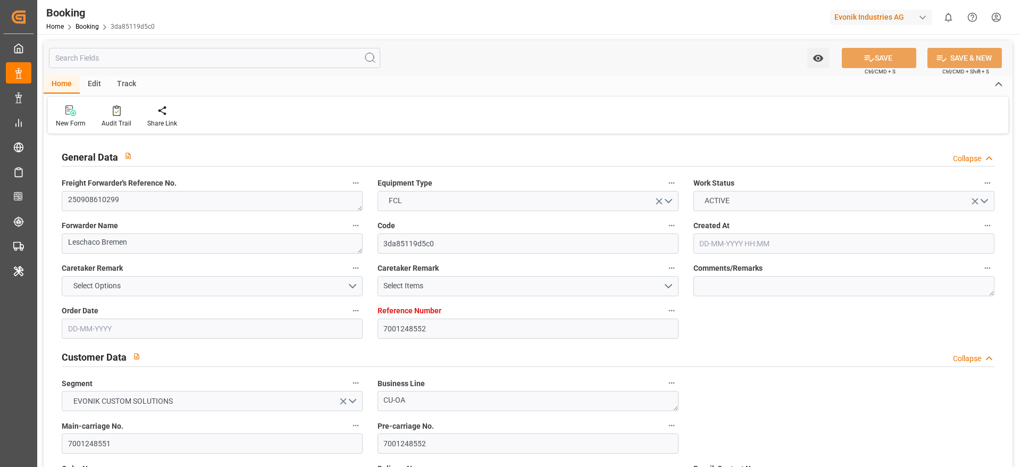
type input "7001248552"
type input "9708825"
type input "9708813"
type input "Hapag [PERSON_NAME]"
type input "Hapag Lloyd Aktiengesellschaft"
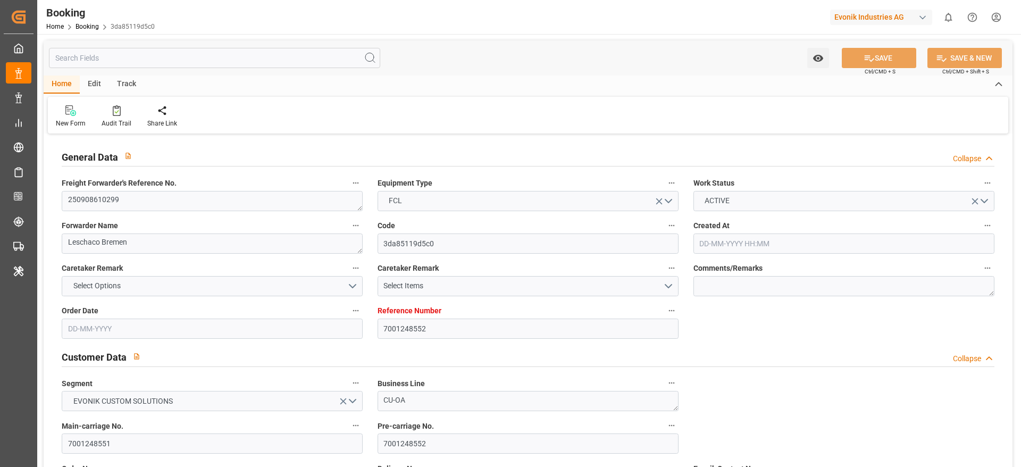
type input "NLRTM"
type input "CNZHE"
type input "CNNBG"
type input "0"
type input "NLRTM"
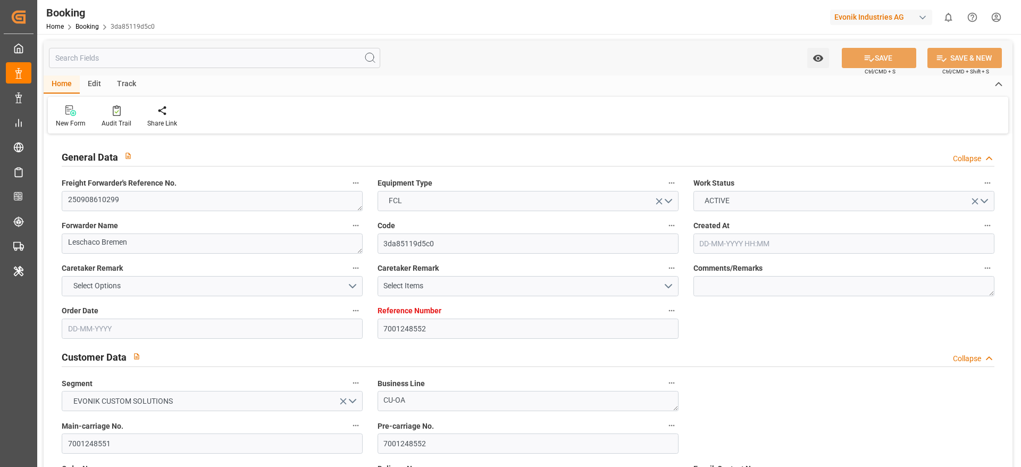
type input "CNZHE"
type input "[DATE] 07:17"
type input "[DATE]"
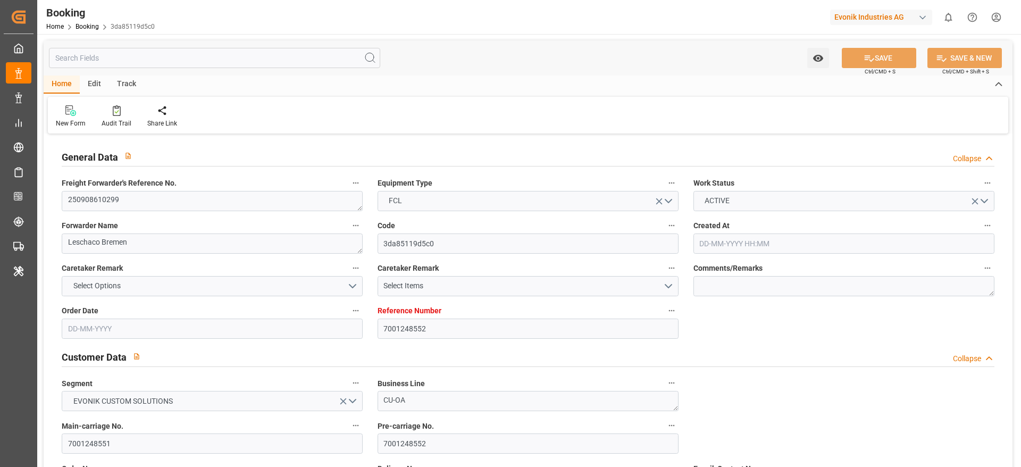
type input "[DATE] 00:00"
type input "[DATE]"
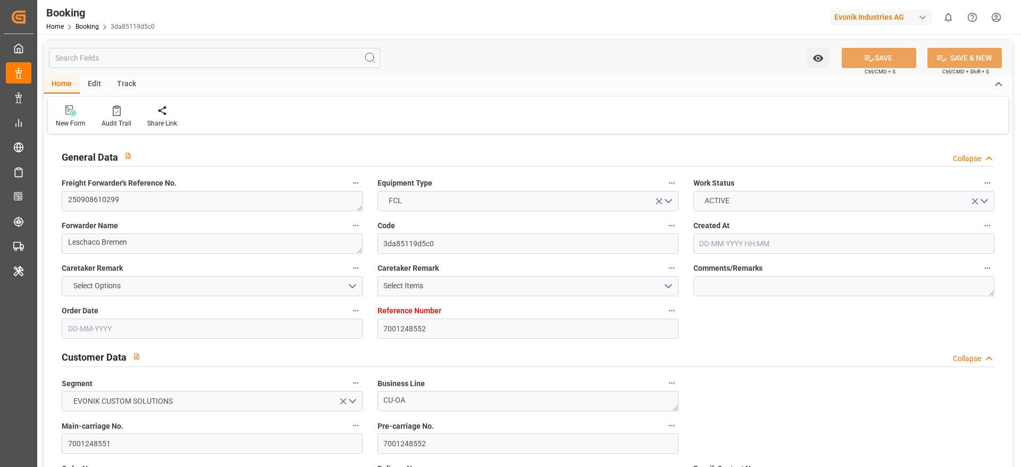
type input "[DATE] 00:01"
type input "[DATE] 00:00"
type input "[DATE] 22:32"
type input "[DATE] 18:13"
type input "[DATE] 00:00"
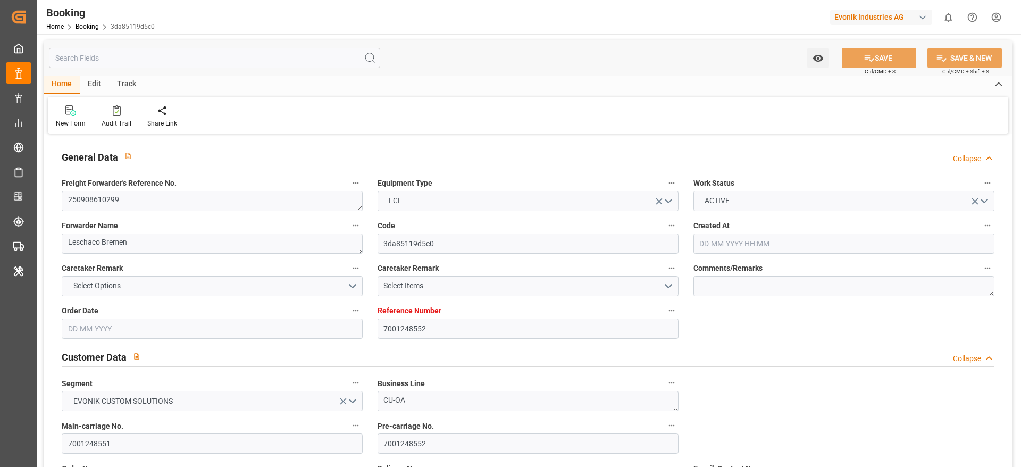
type input "[DATE] 00:00"
type input "[DATE] 12:00"
type input "[DATE] 00:00"
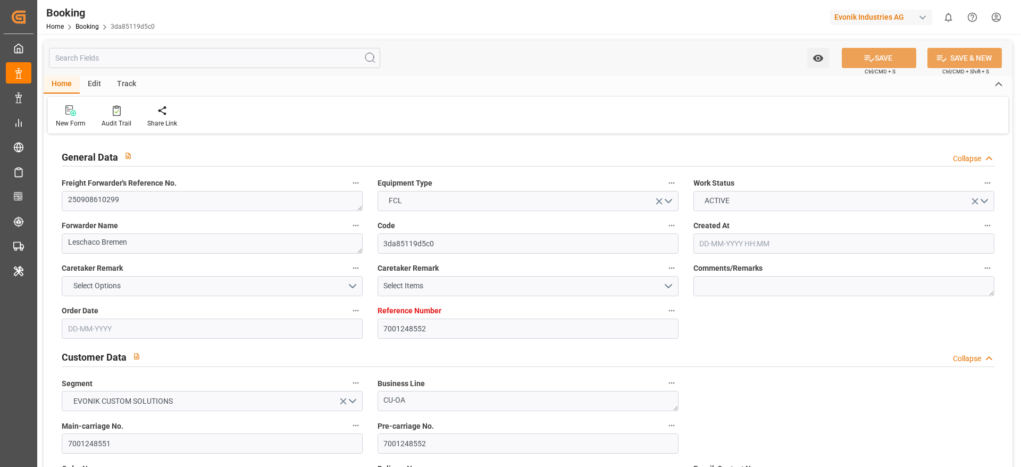
type input "[DATE]"
type input "[DATE] 09:05"
type input "[DATE]"
type input "[DATE] 12:00"
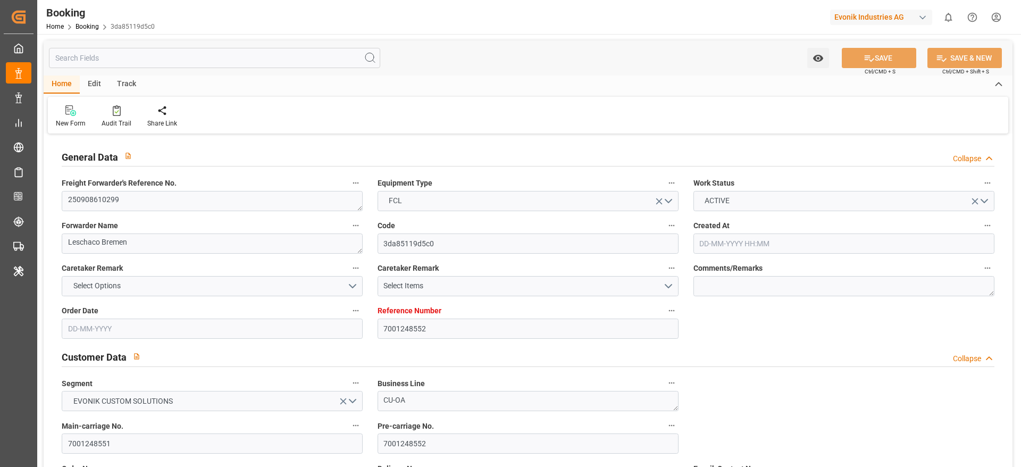
type input "[DATE] 02:11"
type input "[DATE] 00:01"
type input "[DATE] 00:10"
type input "[DATE] 12:00"
type input "[DATE] 23:29"
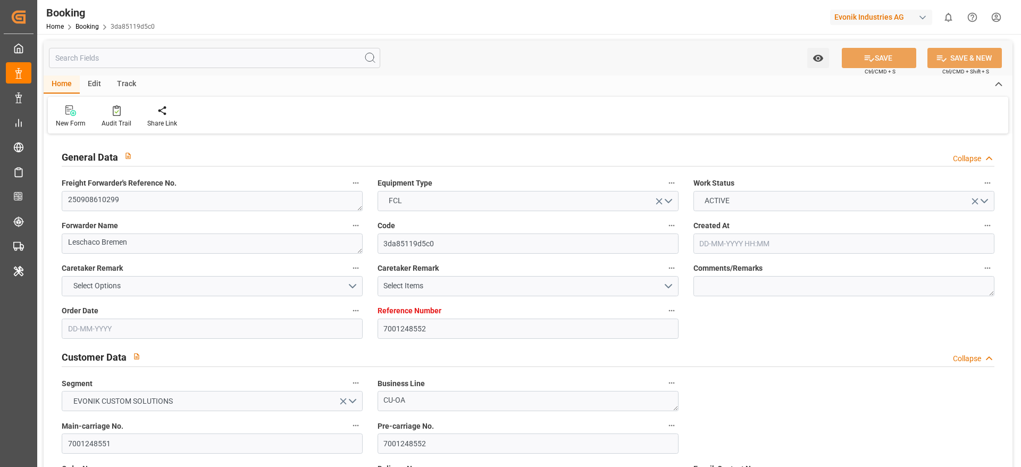
type input "[DATE] 12:00"
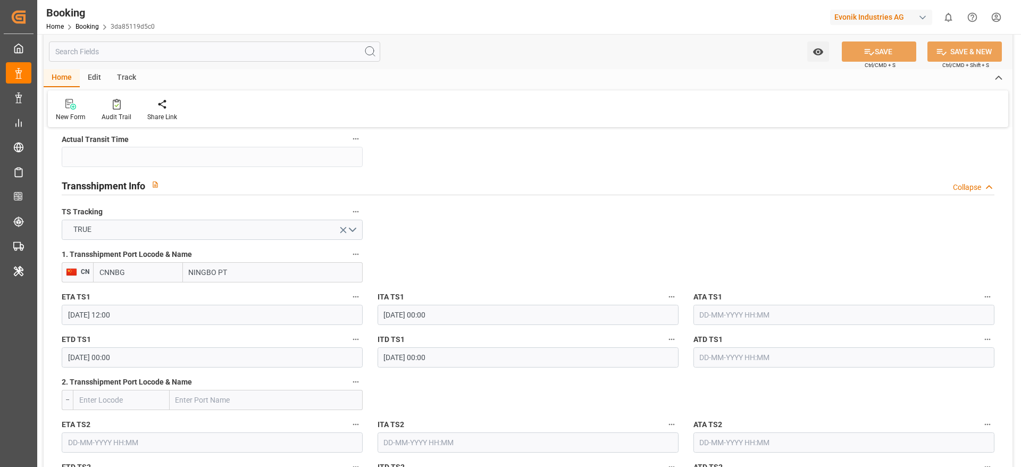
scroll to position [1071, 0]
click at [113, 106] on icon at bounding box center [117, 104] width 8 height 11
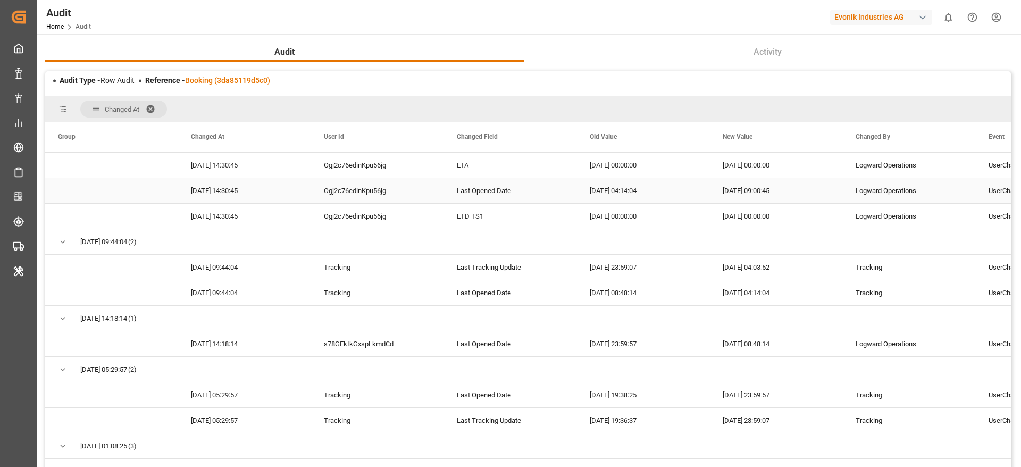
scroll to position [47, 0]
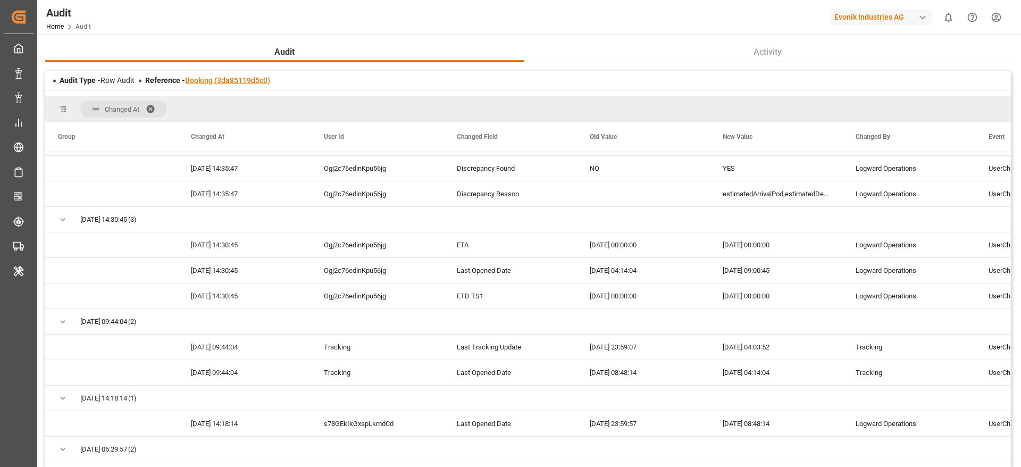
click at [245, 77] on link "Booking (3da85119d5c0)" at bounding box center [227, 80] width 85 height 9
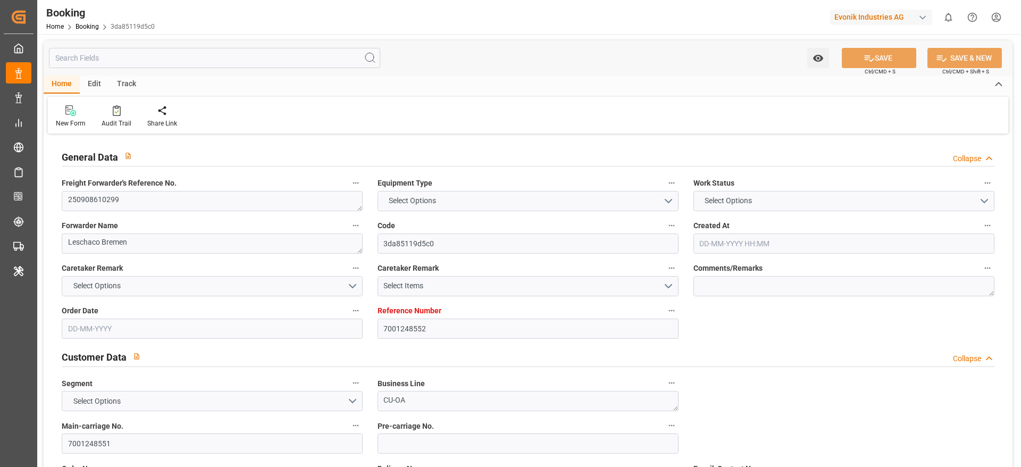
type input "7001248552"
type input "9708825"
type input "9708813"
type input "Hapag [PERSON_NAME]"
type input "Hapag Lloyd Aktiengesellschaft"
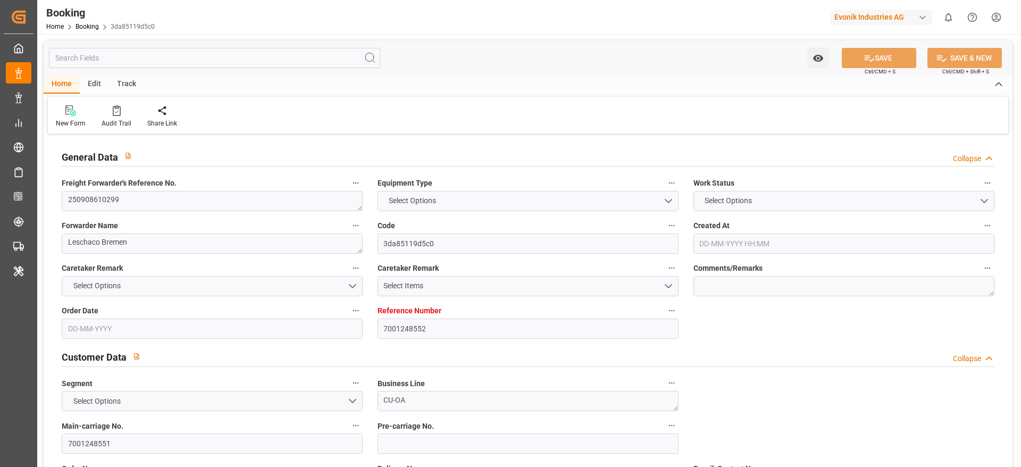
type input "NLRTM"
type input "CNZHE"
type input "CNNBG"
type input "0"
type input "NLRTM"
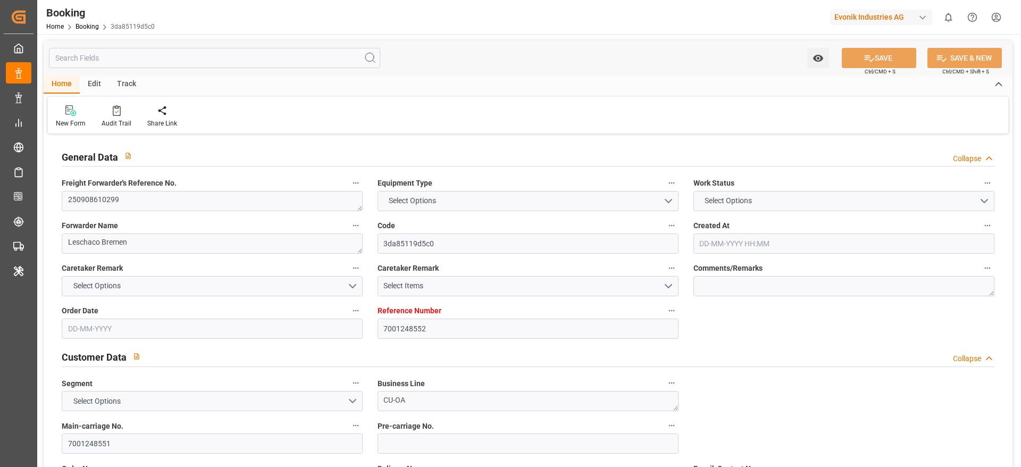
type input "CNZHE"
type input "[DATE] 07:17"
type input "14-08-2025"
type input "17-11-2025"
type input "12-09-2025"
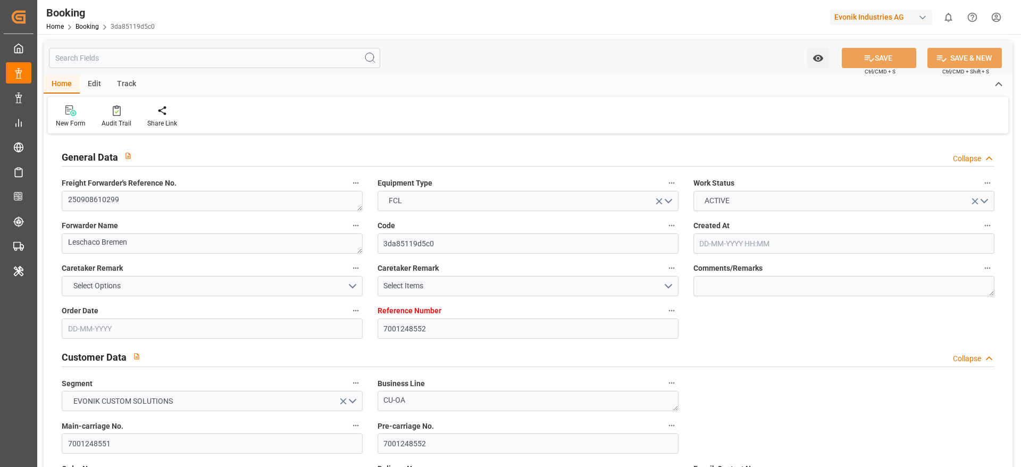
type input "22-09-2025 00:00"
type input "23-09-2025 00:00"
type input "28-08-2025"
type input "26-09-2025"
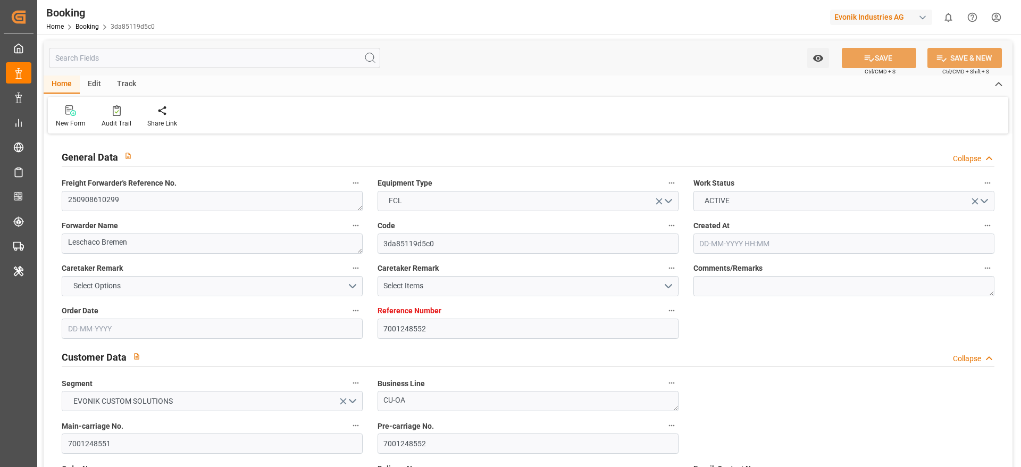
type input "04-10-2025 00:01"
type input "26-09-2025 00:00"
type input "05-10-2025 22:32"
type input "29-09-2025 18:13"
type input "22-11-2025 00:00"
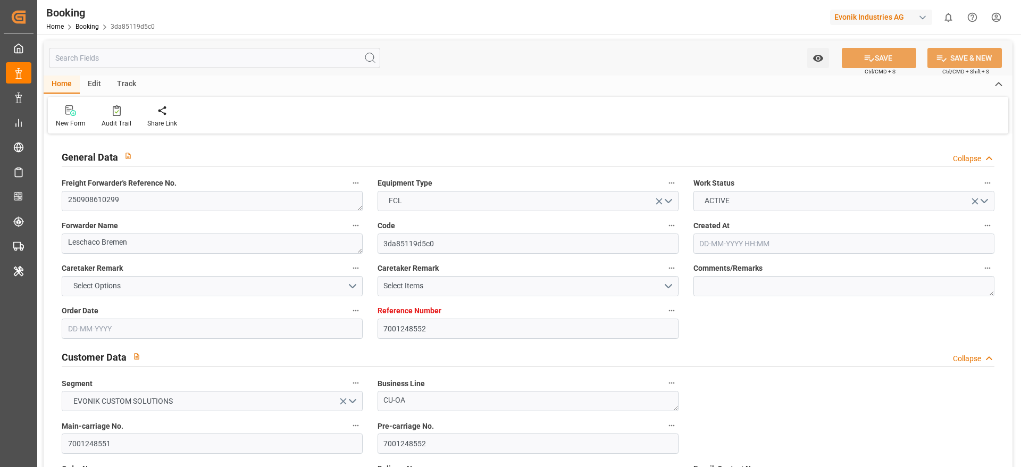
type input "17-11-2025 00:00"
type input "14-11-2025 12:00"
type input "07-11-2025 00:00"
type input "16-11-2025 00:00"
type input "11-11-2025 00:00"
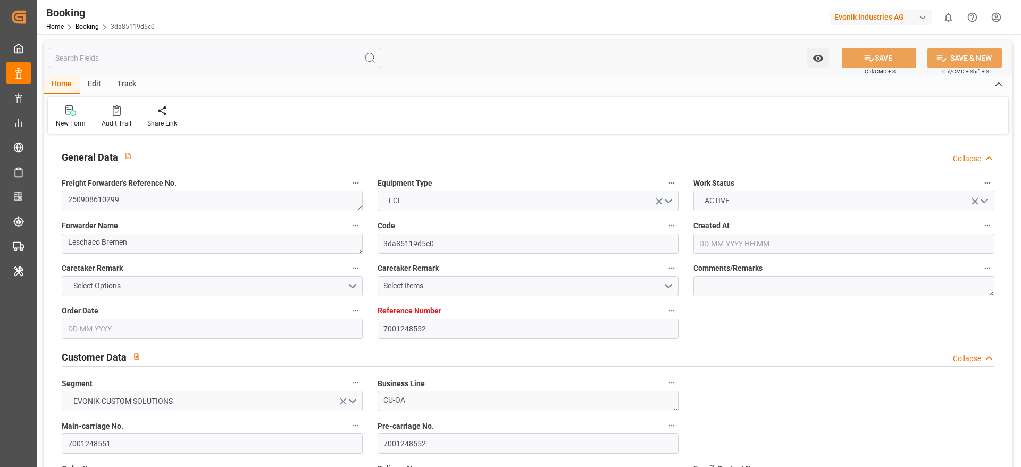
type input "14-08-2025"
type input "09-10-2025 09:05"
type input "[DATE]"
type input "24-09-2025 12:00"
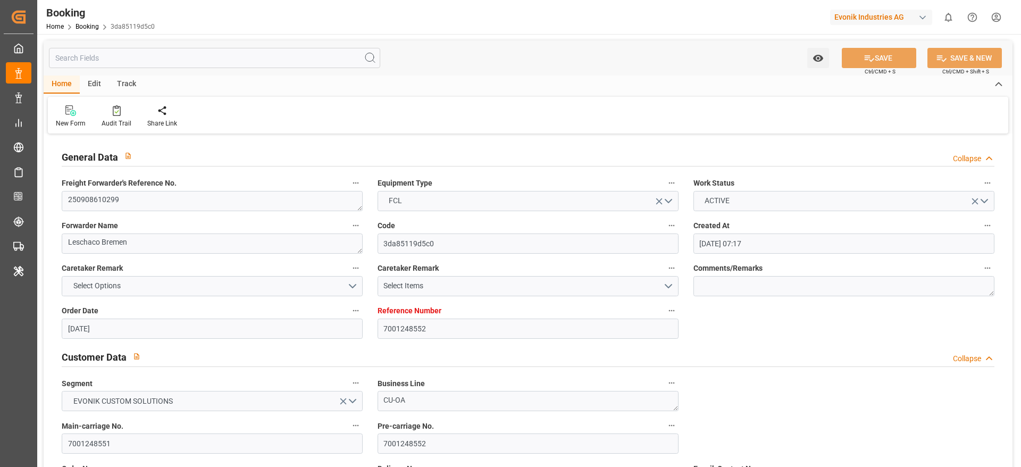
type input "03-10-2025 02:11"
type input "04-10-2025 00:01"
type input "06-10-2025 00:10"
type input "14-11-2025 12:00"
type input "14-11-2025 23:29"
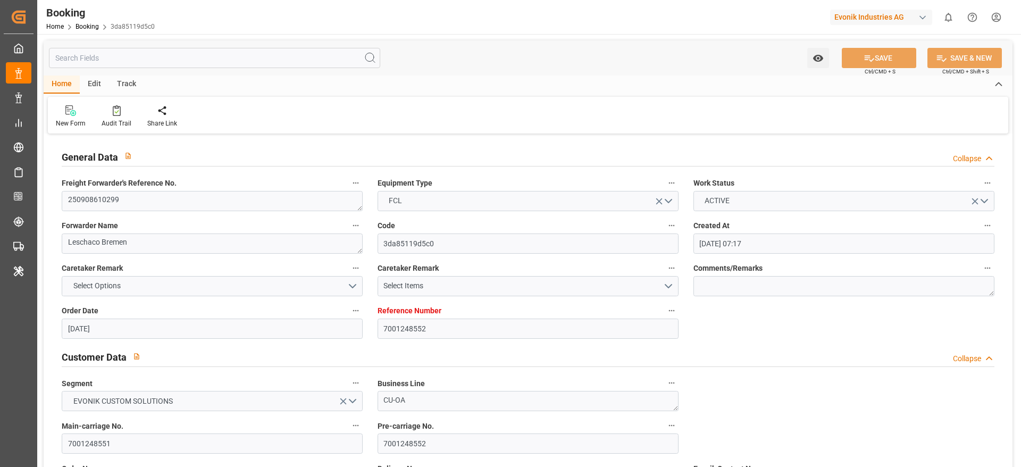
type input "[DATE] 12:00"
type input "11-11-2025 12:00"
type input "22-11-2025 12:00"
type input "[DATE] 12:00"
type input "26-11-2025 12:00"
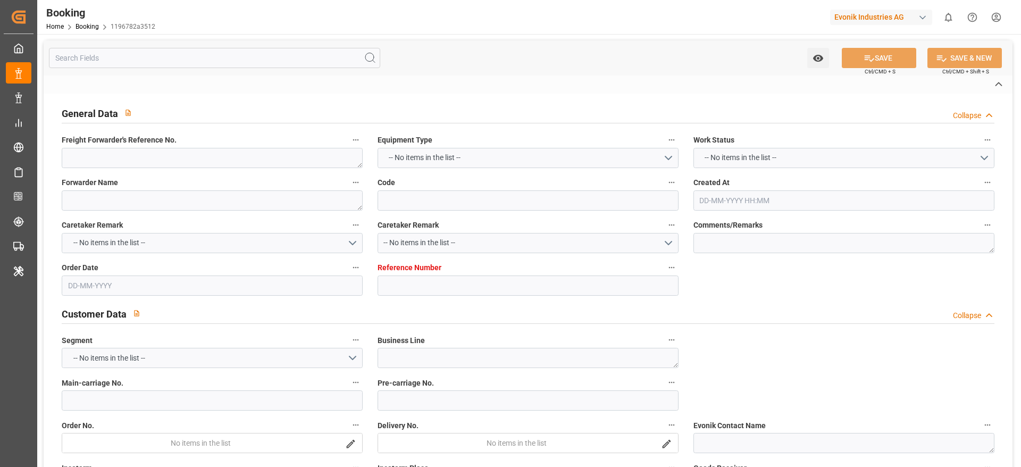
type textarea "250908610408"
type textarea "Leschaco Bremen"
type input "1196782a3512"
type input "7001252391"
type textarea "CU-OA"
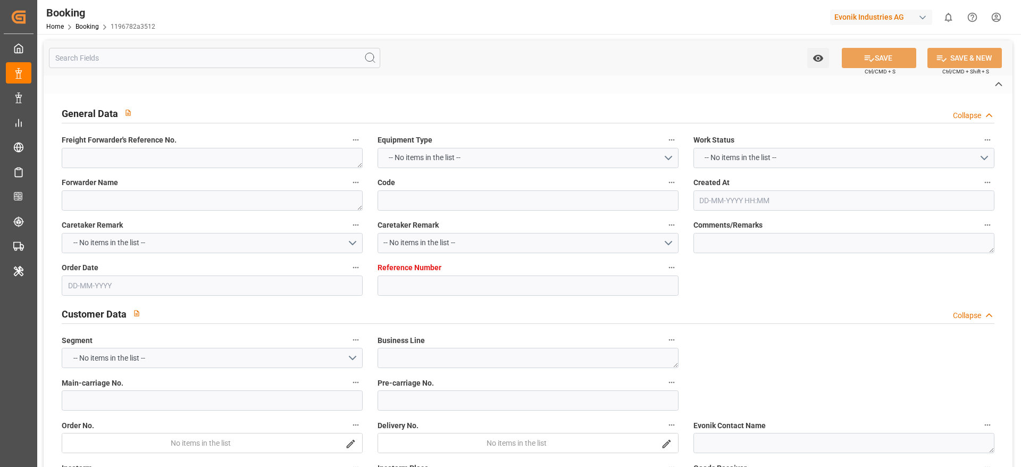
type input "7001252390"
type textarea "[PERSON_NAME][EMAIL_ADDRESS][DOMAIN_NAME]"
type textarea "CIF"
type textarea "HUANGPU NEW"
type textarea "[GEOGRAPHIC_DATA]"
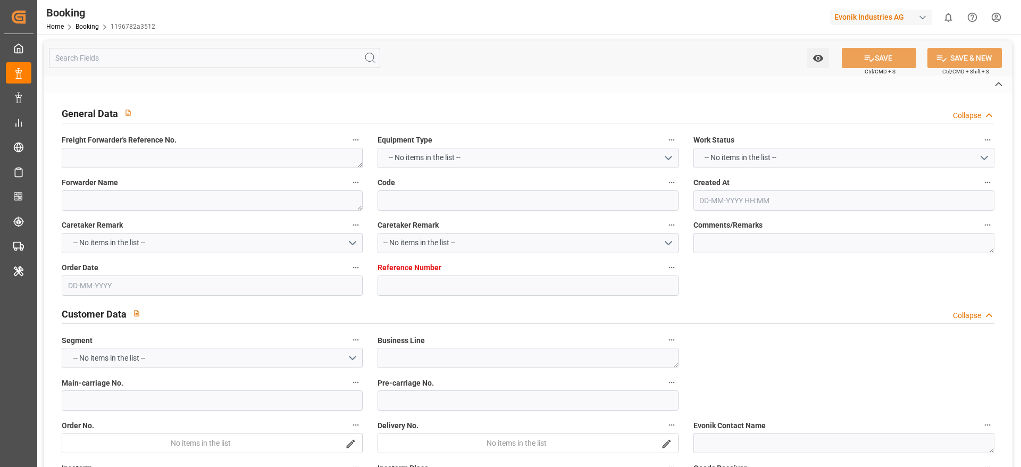
type textarea "DFSU1278176"
type input "MAGLEBY MAERSK"
type input "[PERSON_NAME]"
type input "HLCU"
type textarea "33102243"
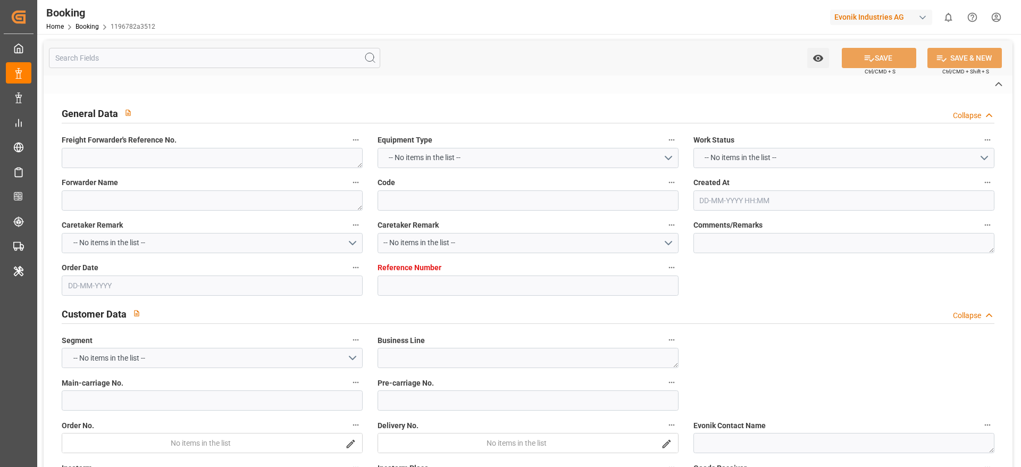
type input "[GEOGRAPHIC_DATA]"
type input "Huangpu Pt"
type input "YANTIAN PT"
type textarea "eta"
type textarea "INPUT_Evonik_Seeburger_IFTSTA_1003147573_20250915152952439.edi"
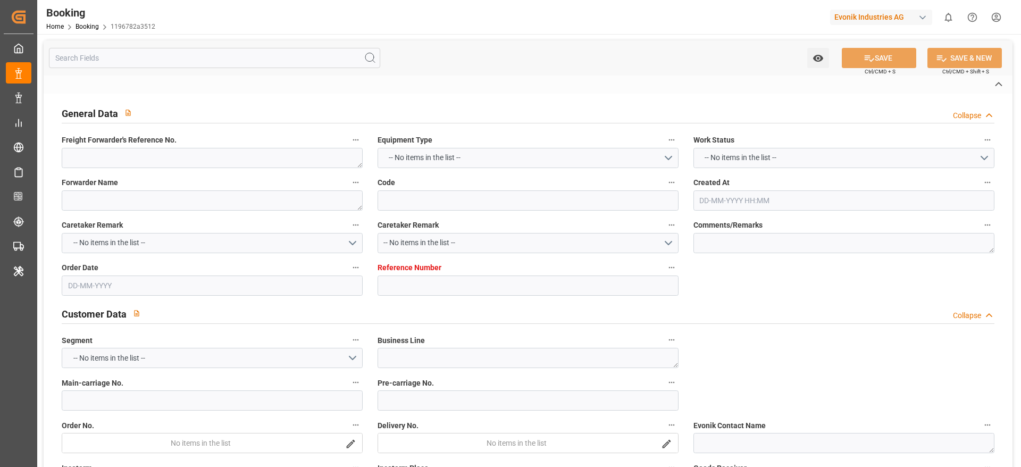
type textarea "NWC/UK North West Continent / UK_CNHUA_HLCU_CU-OA"
type textarea "INPUT_Evonik_Seeburger_IFTMIN_1003066512_20250819115045585.edi,INPUT_Evonik_See…"
type textarea "1003147573"
type textarea "Logward System"
type textarea "businessDivision-businessLine-"
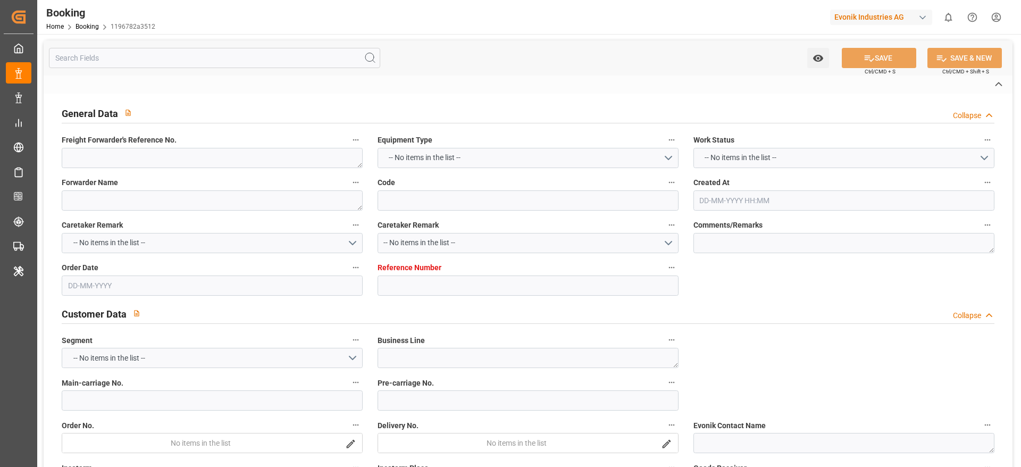
type textarea "IFTSTA"
type textarea "a011t00000LcJC5AAN"
type textarea "Yes"
type input "[GEOGRAPHIC_DATA]"
type input "HUANGPU PT"
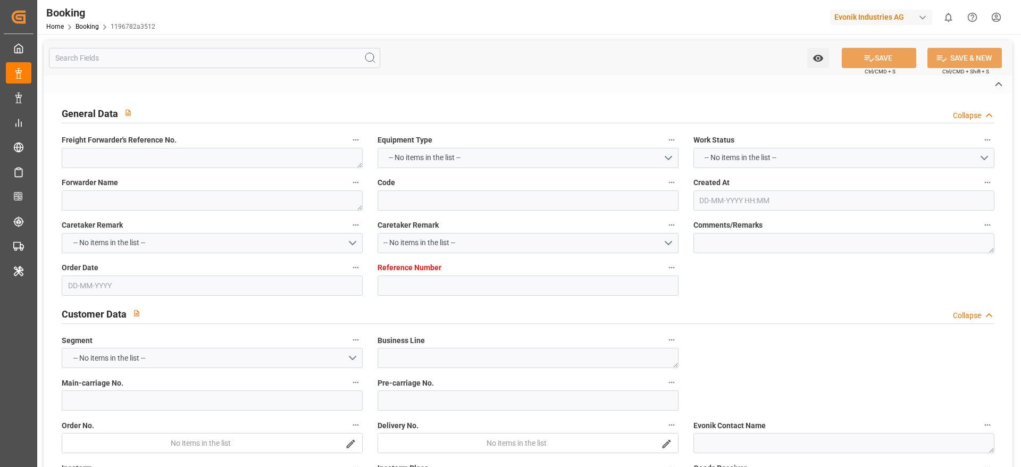
type input "MAINZ"
type input "DE"
type input "BARGE"
type input "MAINZ"
type input "DE"
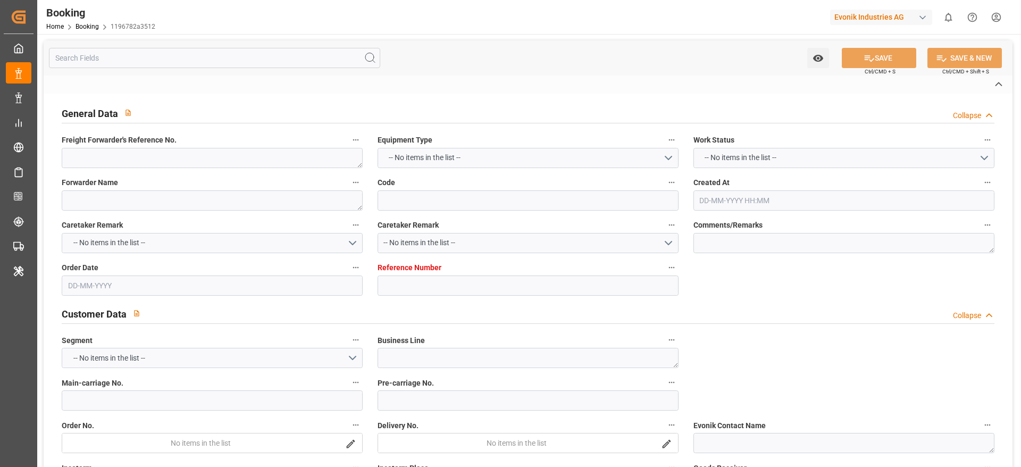
type input "RAIL"
type input "537E"
type input "VESSEL"
type input "Vessel"
type input "TRUCK"
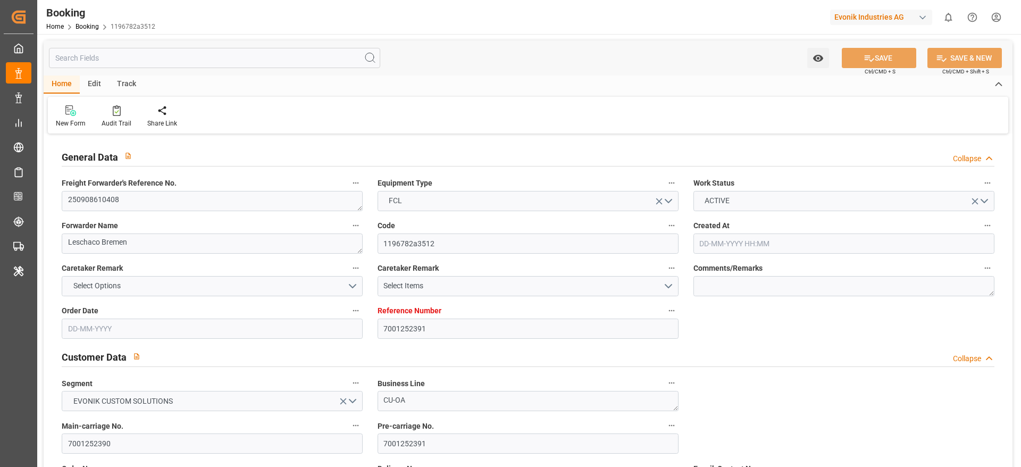
type input "7001252391"
type input "9619957"
type input "9632155"
type input "Hapag [PERSON_NAME]"
type input "Hapag Lloyd Aktiengesellschaft"
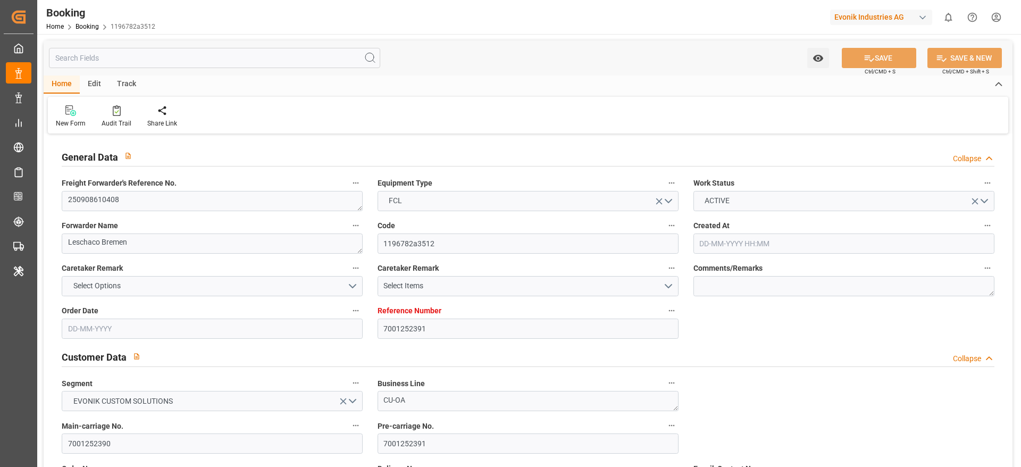
type input "NLRTM"
type input "CNHUA"
type input "CNYTN"
type input "0"
type input "NLRTM"
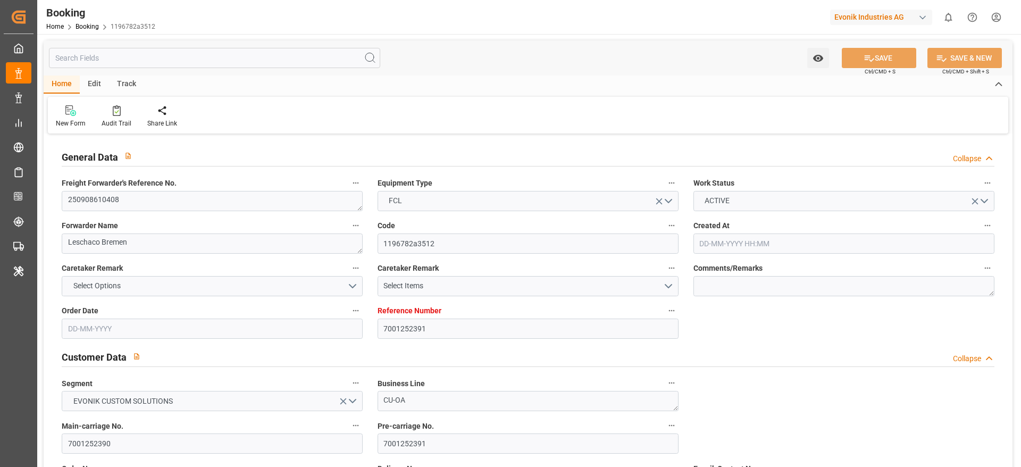
type input "CNHUA"
type input "19-08-2025 09:52"
type input "19-08-2025"
type input "05-11-2025"
type input "08-09-2025"
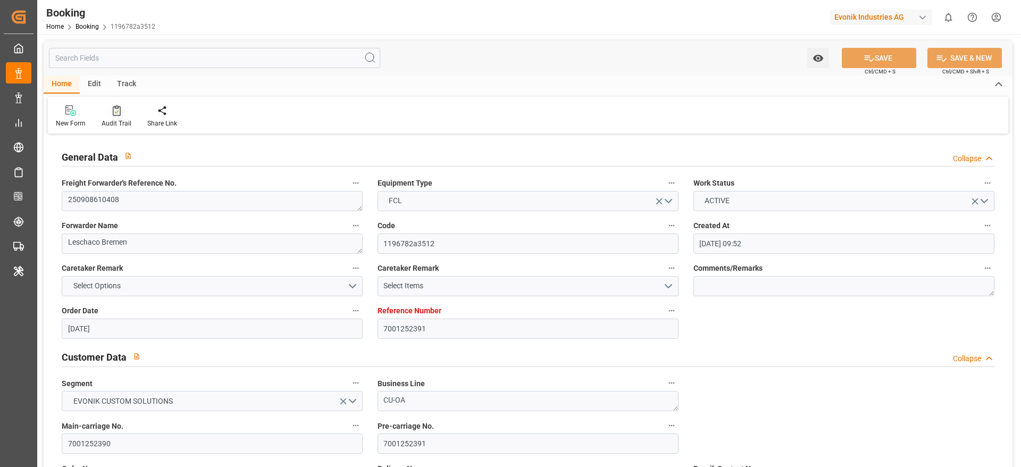
type input "08-09-2025 00:00"
type input "12-09-2025 00:00"
type input "27-08-2025"
type input "15-09-2025"
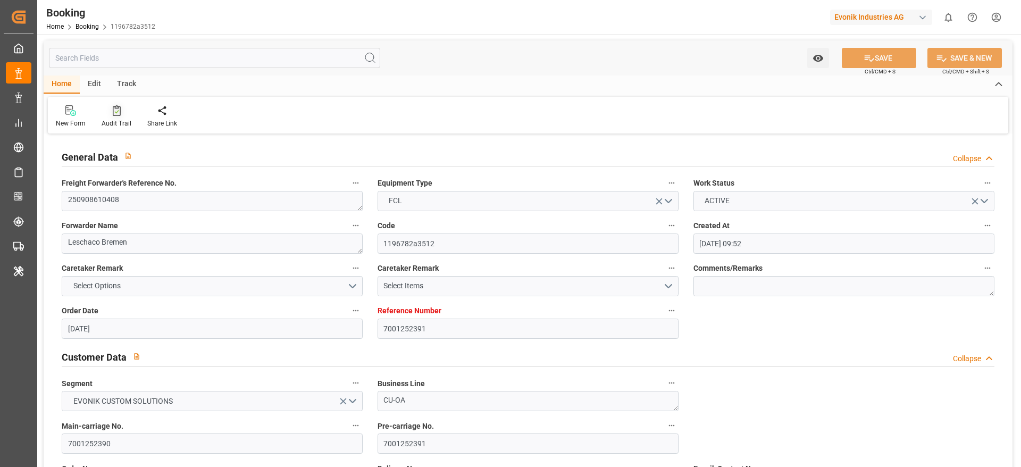
type input "23-09-2025 07:00"
type input "15-09-2025 00:00"
type input "23-09-2025 23:18"
type input "18-09-2025 12:31"
type input "12-11-2025 00:00"
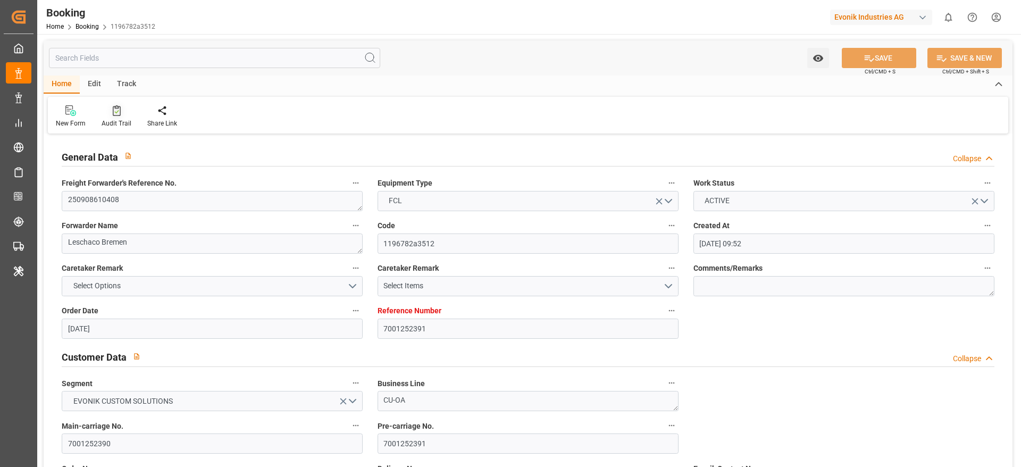
type input "05-11-2025 00:00"
type input "07-11-2025 20:00"
type input "31-10-2025 00:00"
type input "08-11-2025 00:00"
type input "04-11-2025 00:00"
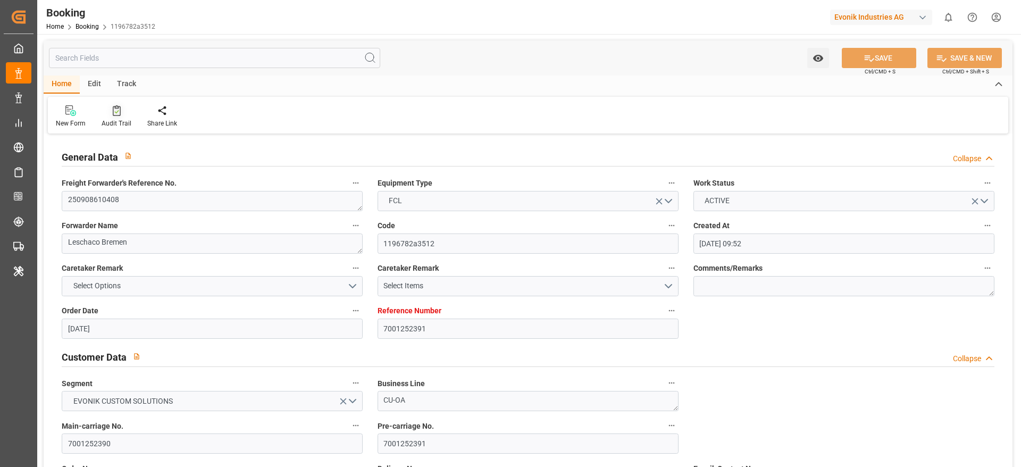
type input "19-08-2025"
type input "09-10-2025 09:49"
type input "[DATE]"
type input "08-09-2025 09:17"
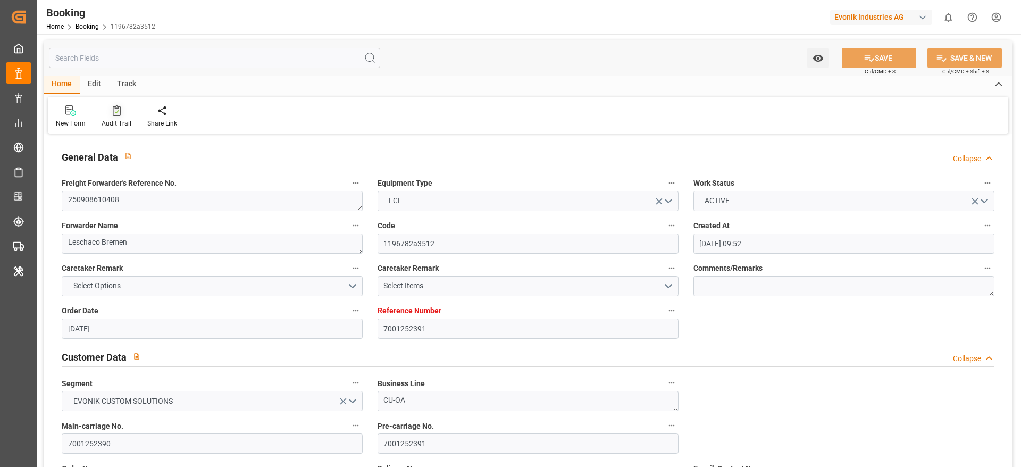
type input "17-09-2025 21:36"
type input "13-09-2025 12:00"
type input "22-09-2025 12:25"
type input "23-09-2025 07:00"
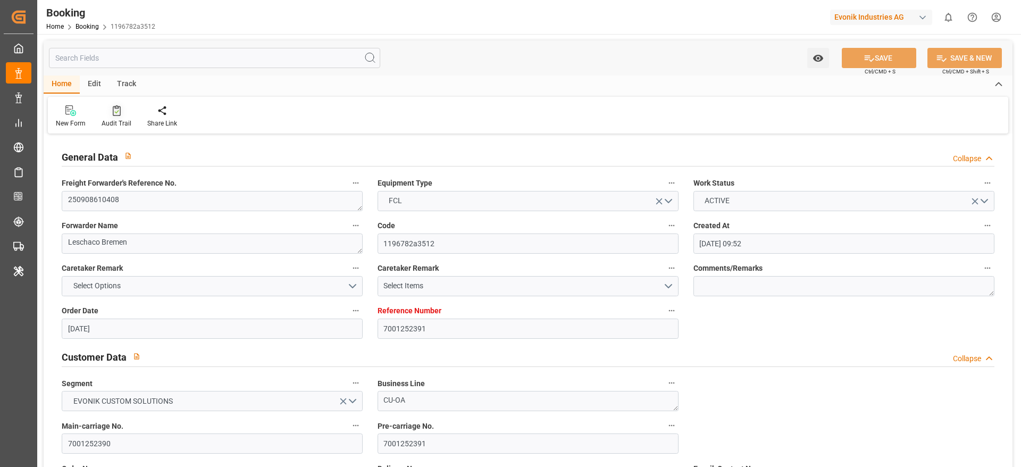
type input "24-09-2025 01:01"
type input "07-11-2025 20:00"
type input "08-11-2025 11:02"
type input "08-11-2025 12:00"
type input "04-11-2025 12:00"
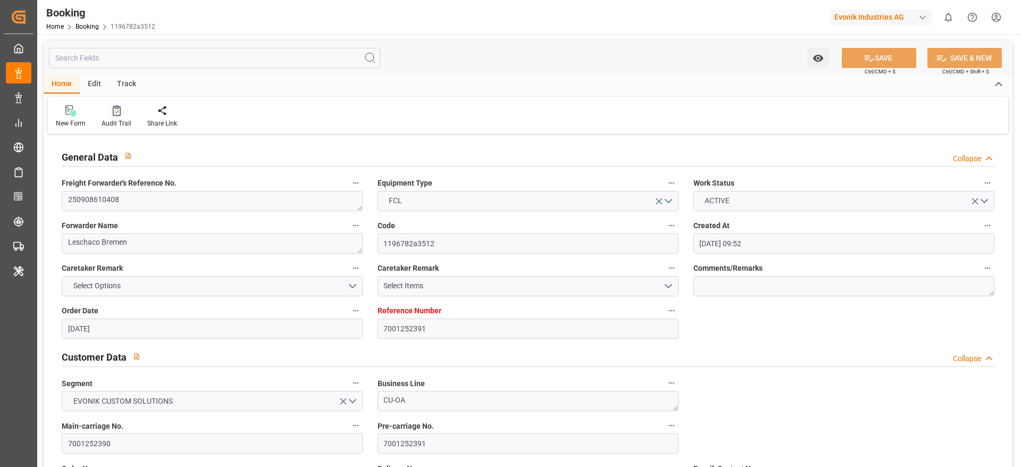
type input "12-11-2025 12:00"
type input "07-11-2025 12:00"
type input "[DATE] 12:00"
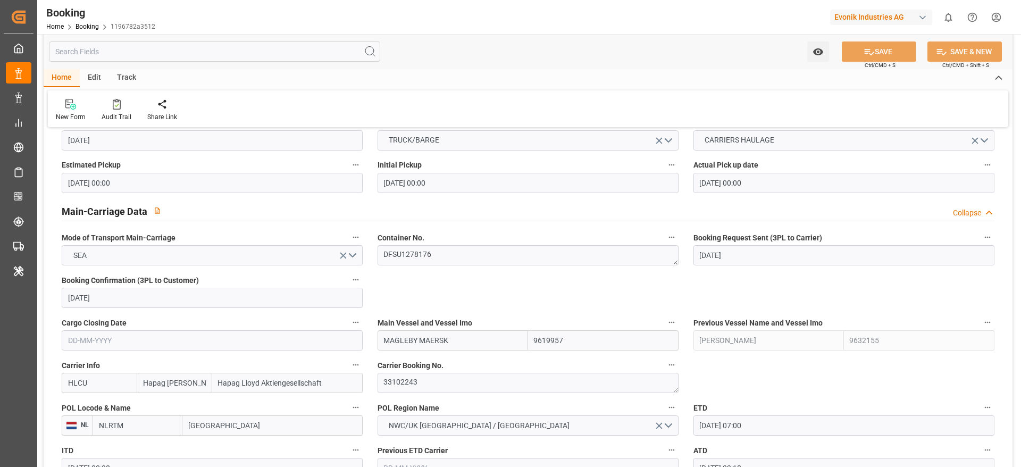
scroll to position [638, 0]
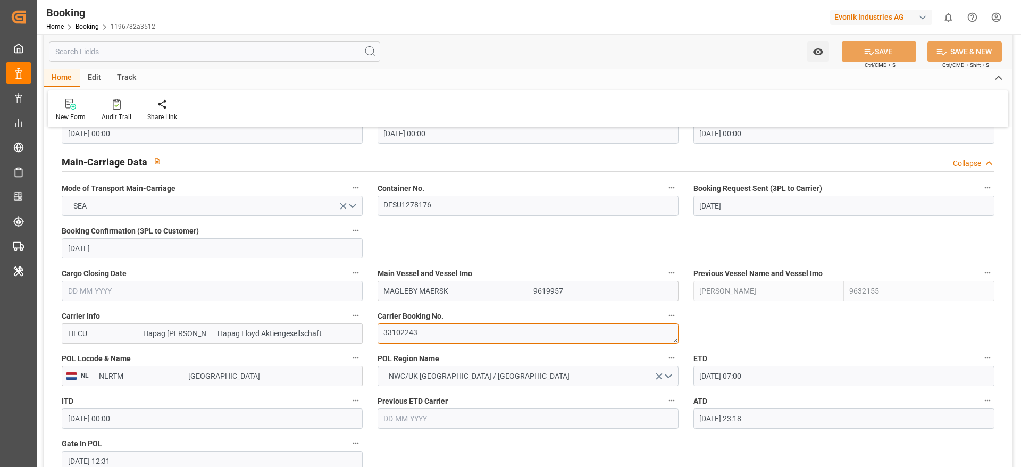
click at [448, 334] on textarea "33102243" at bounding box center [528, 333] width 301 height 20
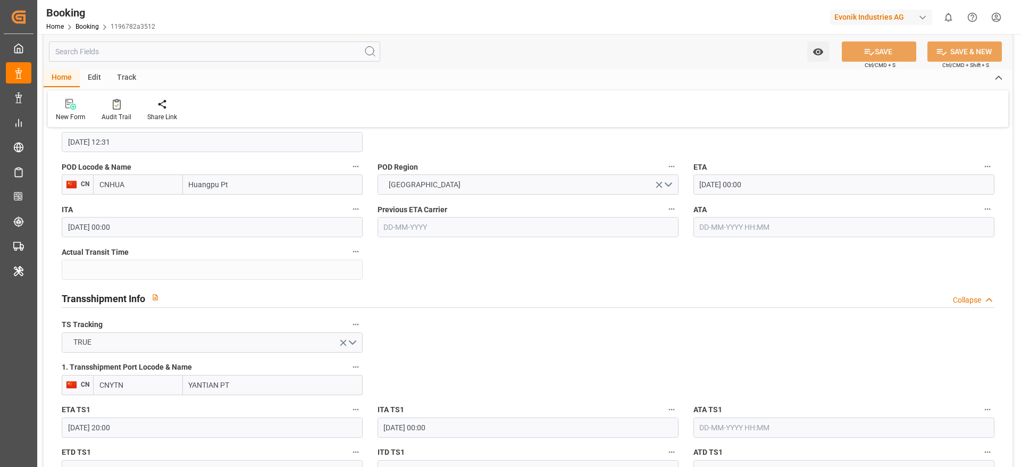
scroll to position [878, 0]
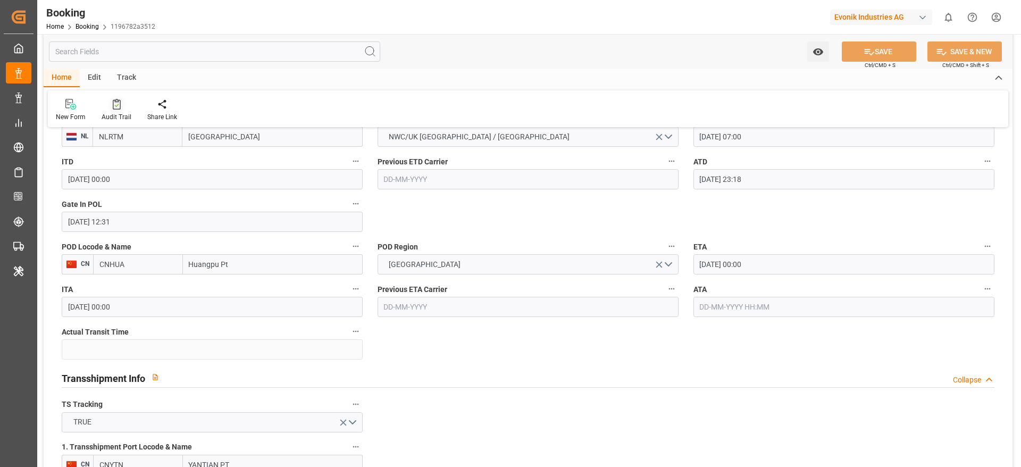
click at [110, 113] on div "Audit Trail" at bounding box center [117, 117] width 30 height 10
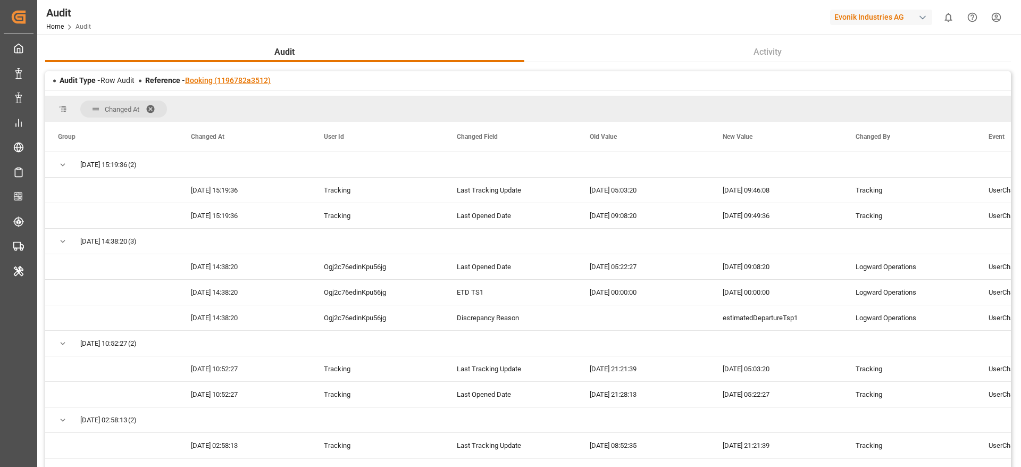
click at [251, 79] on link "Booking (1196782a3512)" at bounding box center [228, 80] width 86 height 9
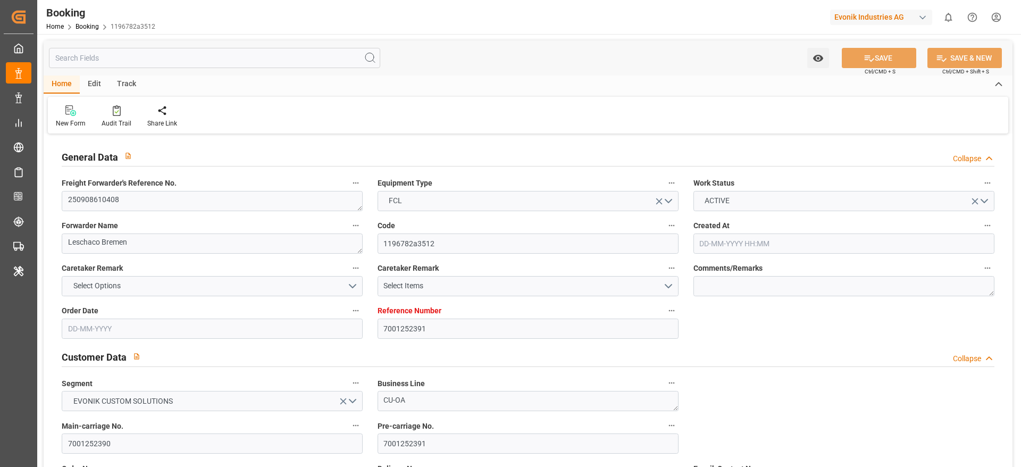
type input "7001252391"
type input "9619957"
type input "9632155"
type input "Hapag [PERSON_NAME]"
type input "Hapag Lloyd Aktiengesellschaft"
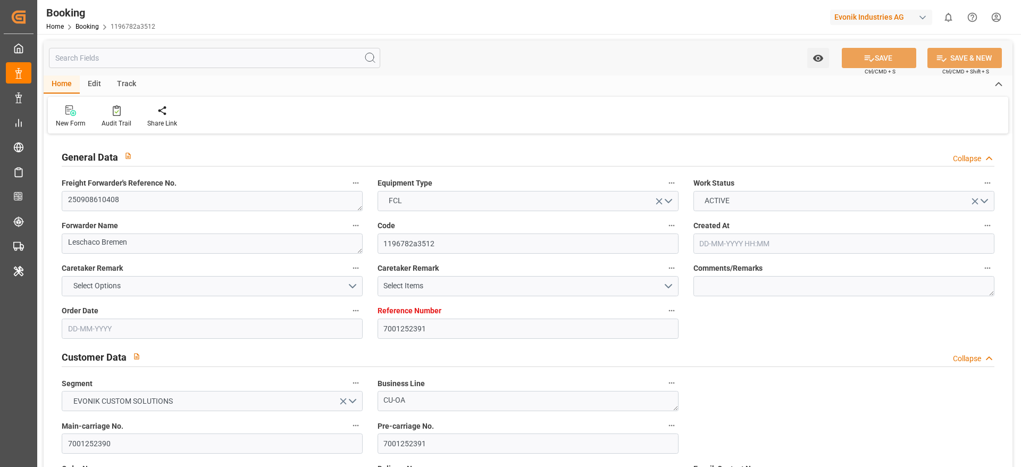
type input "NLRTM"
type input "CNHUA"
type input "CNYTN"
type input "0"
type input "NLRTM"
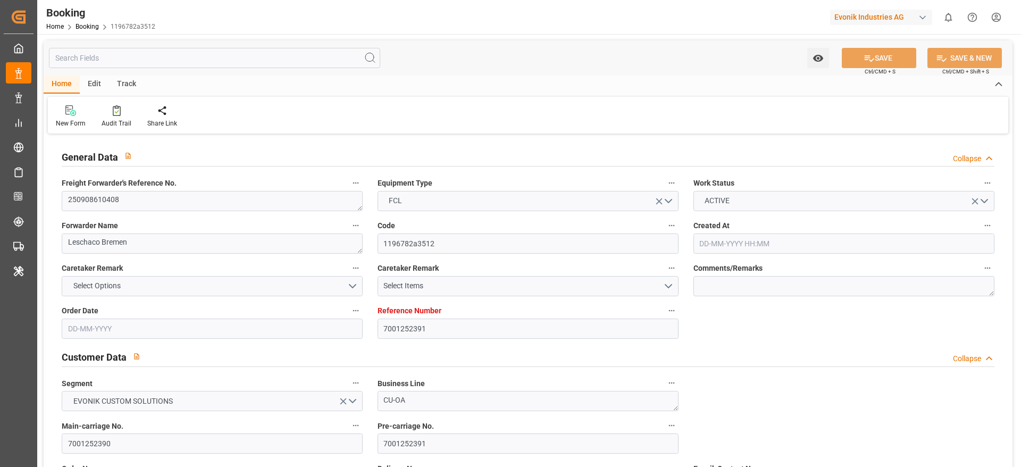
type input "CNHUA"
type input "[DATE] 09:52"
type input "[DATE]"
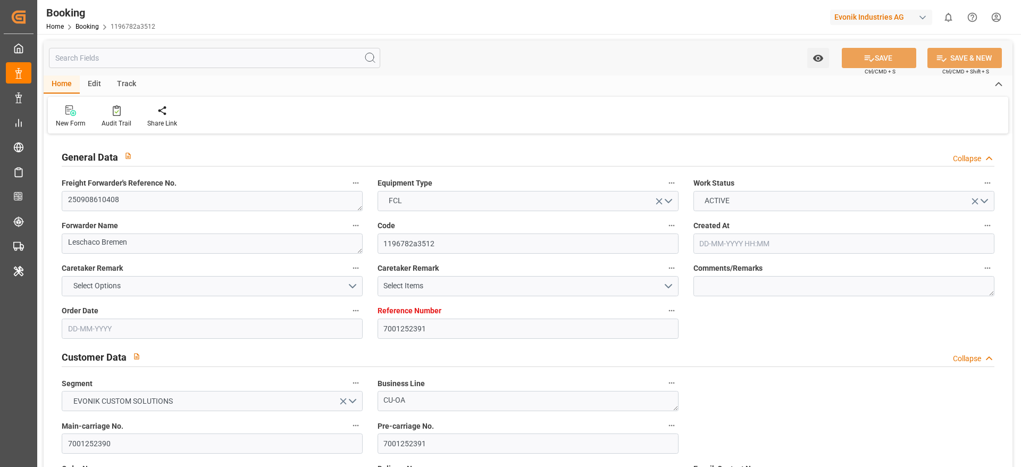
type input "[DATE] 00:00"
type input "[DATE]"
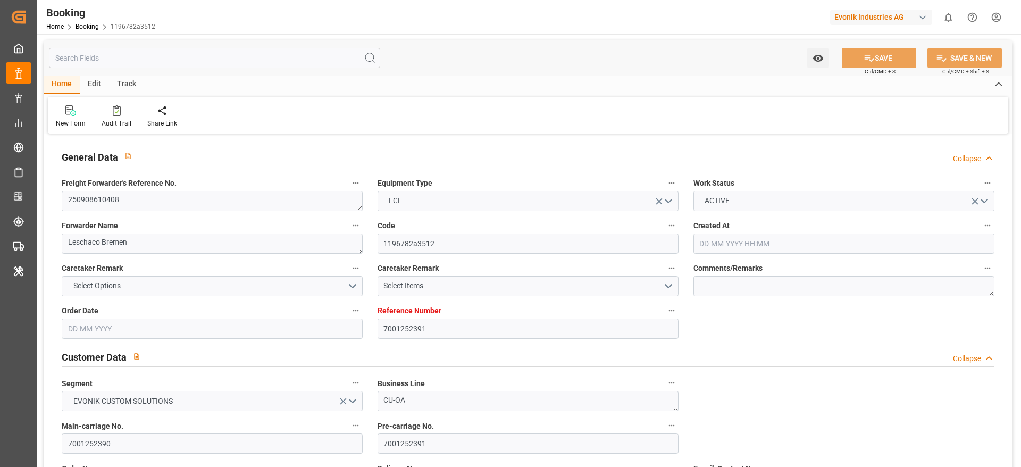
type input "[DATE] 07:00"
type input "[DATE] 00:00"
type input "[DATE] 23:18"
type input "[DATE] 12:31"
type input "[DATE] 00:00"
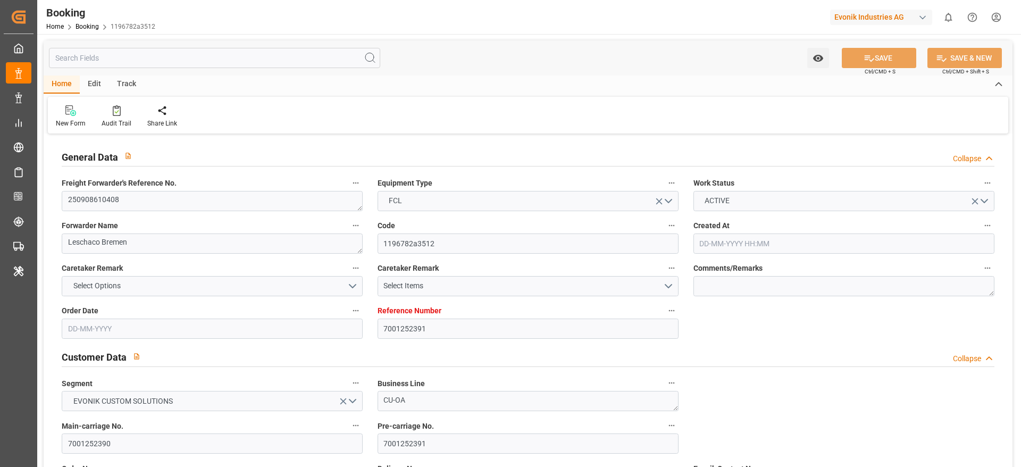
type input "[DATE] 00:00"
type input "[DATE] 20:00"
type input "[DATE] 00:00"
type input "08-11-2025 00:00"
type input "04-11-2025 00:00"
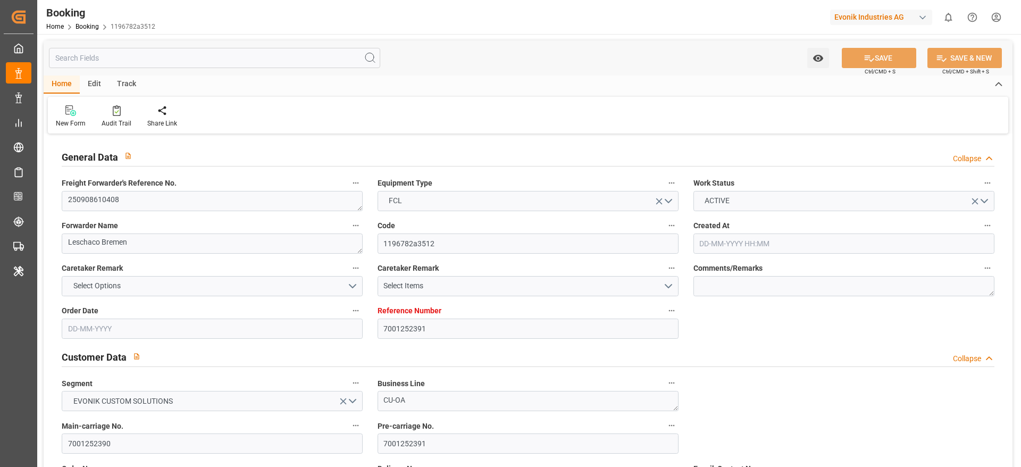
type input "19-08-2025"
type input "09-10-2025 09:49"
type input "09-10-2025"
type input "08-09-2025 09:17"
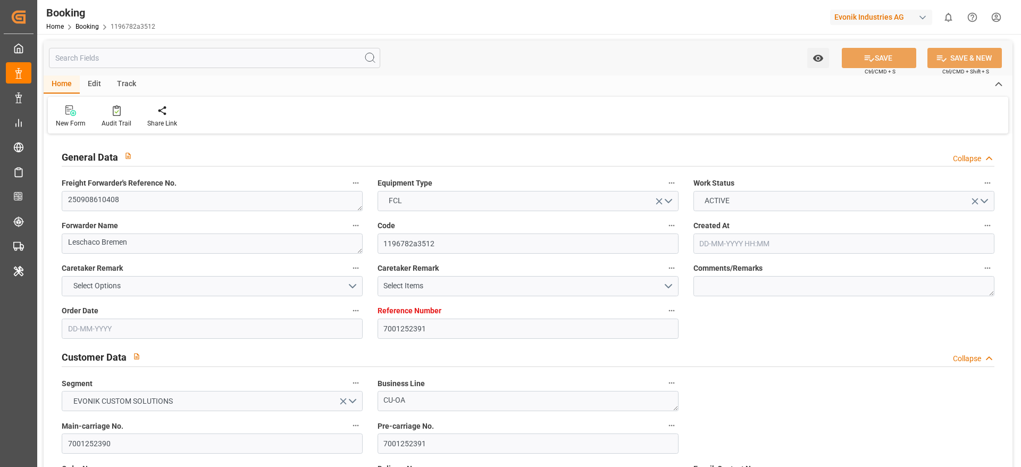
type input "17-09-2025 21:36"
type input "13-09-2025 12:00"
type input "22-09-2025 12:25"
type input "23-09-2025 07:00"
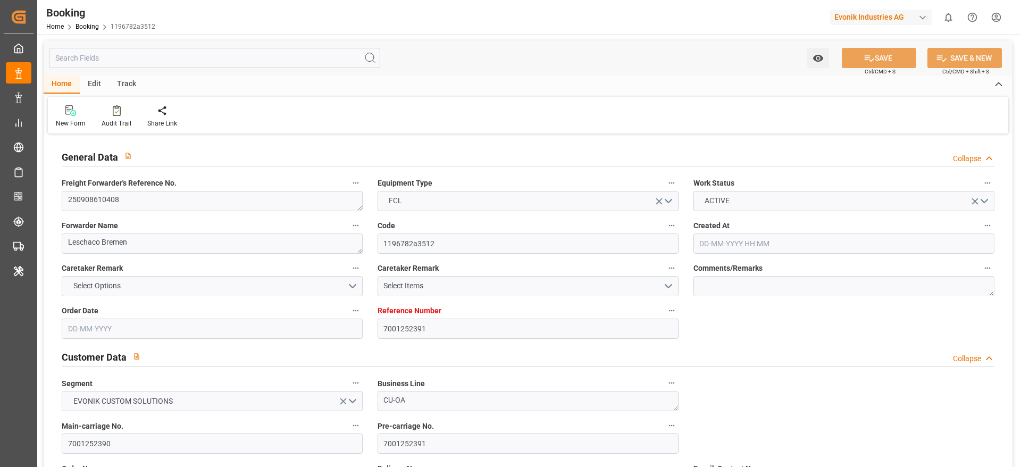
type input "24-09-2025 01:01"
type input "07-11-2025 20:00"
type input "08-11-2025 11:02"
type input "08-11-2025 12:00"
type input "04-11-2025 12:00"
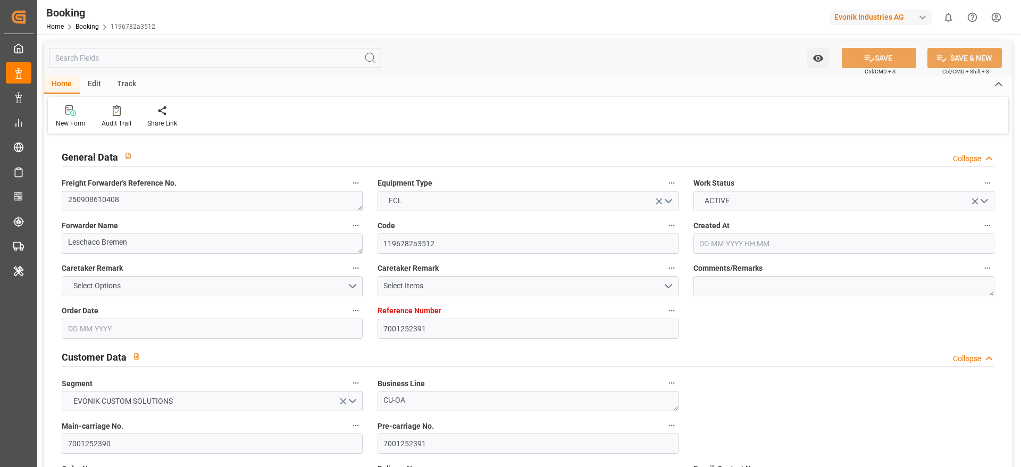
type input "12-11-2025 12:00"
type input "07-11-2025 12:00"
type input "16-11-2025 12:00"
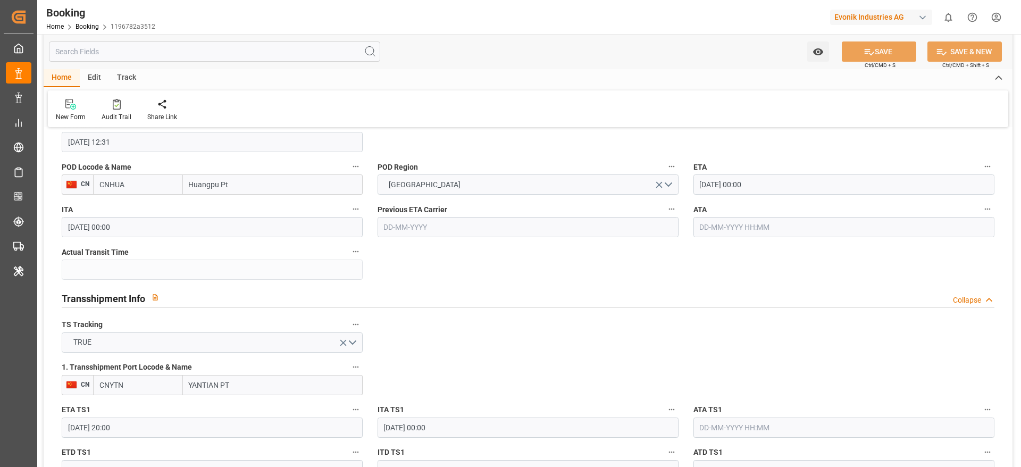
scroll to position [1037, 0]
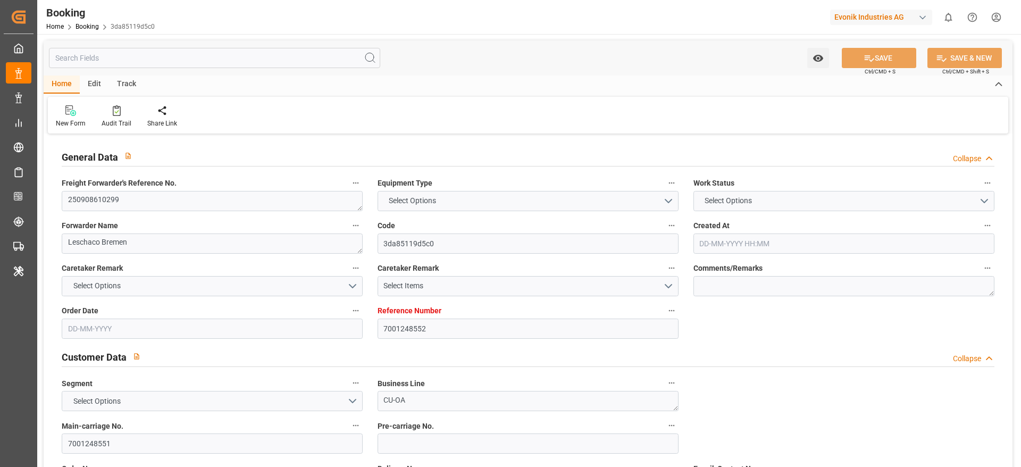
type input "7001248552"
type input "9708825"
type input "9708813"
type input "Hapag [PERSON_NAME]"
type input "Hapag Lloyd Aktiengesellschaft"
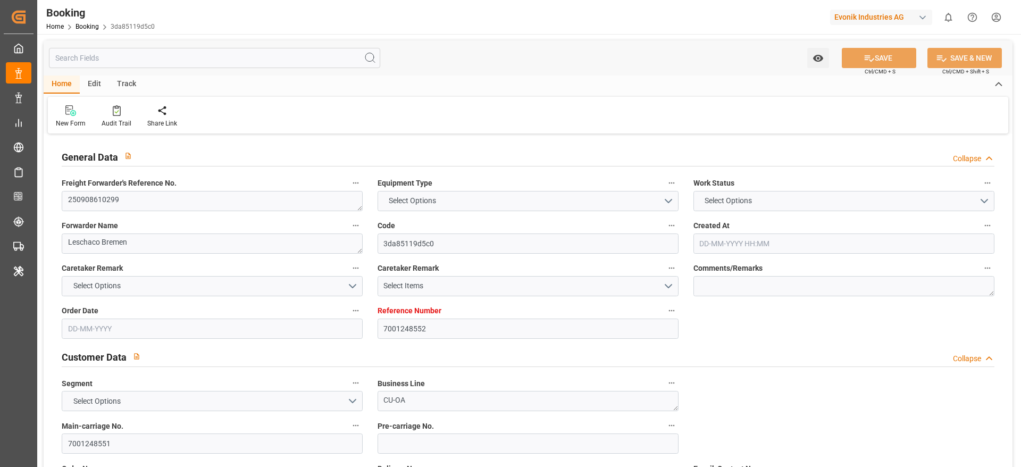
type input "NLRTM"
type input "CNZHE"
type input "CNNBG"
type input "0"
type input "NLRTM"
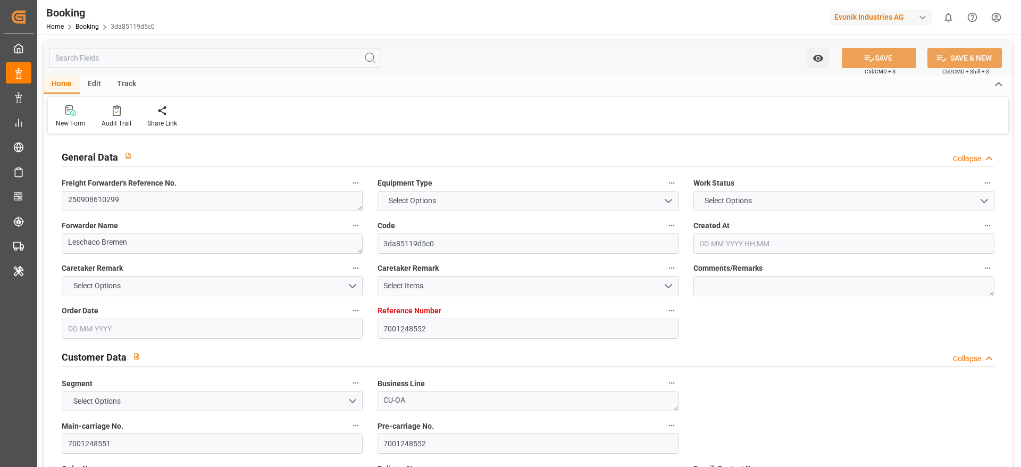
type input "CNZHE"
type input "[DATE] 07:17"
type input "[DATE]"
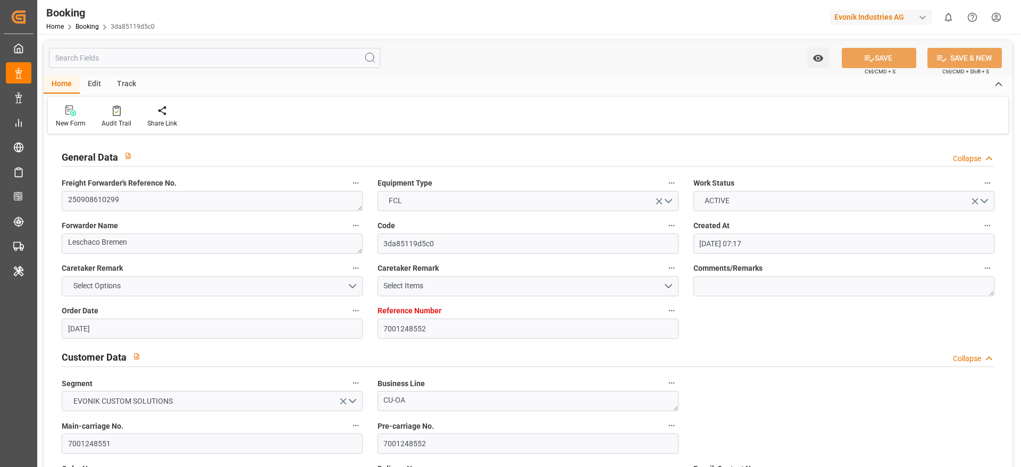
type input "[DATE] 00:00"
type input "[DATE]"
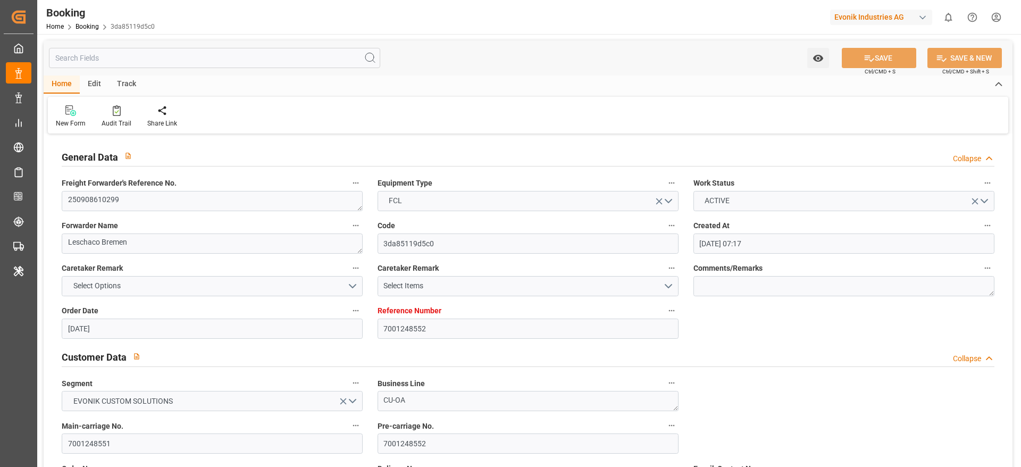
type input "[DATE] 00:01"
type input "26-09-2025 00:00"
type input "05-10-2025 22:32"
type input "29-09-2025 18:13"
type input "22-11-2025 00:00"
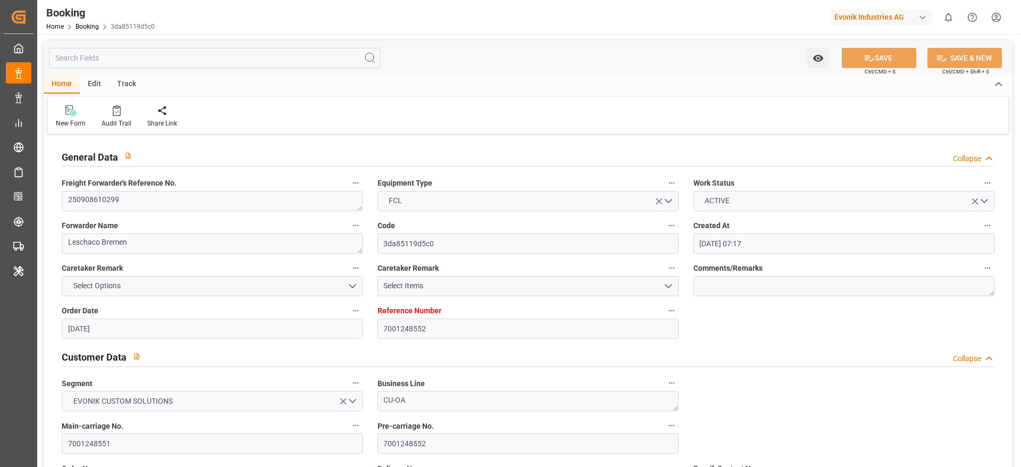
type input "17-11-2025 00:00"
type input "14-11-2025 12:00"
type input "07-11-2025 00:00"
type input "16-11-2025 00:00"
type input "11-11-2025 00:00"
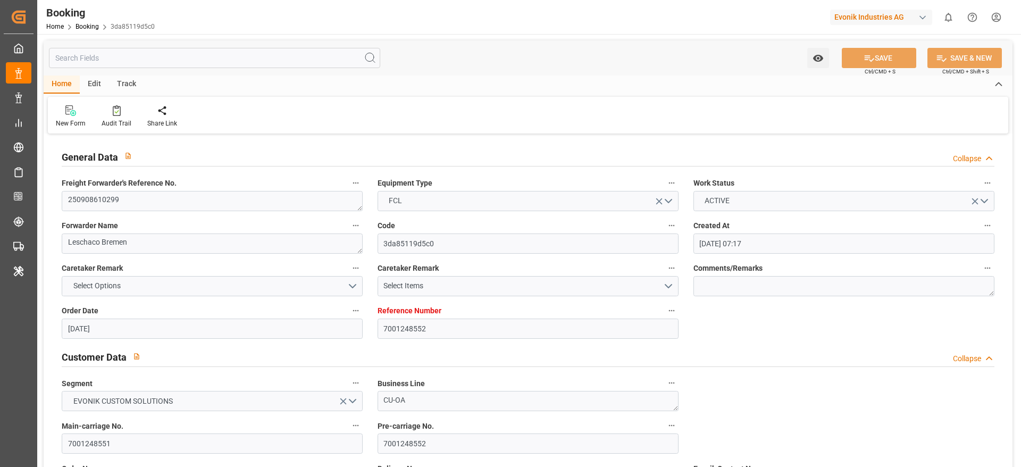
type input "14-08-2025"
type input "09-10-2025 09:05"
type input "09-10-2025"
type input "24-09-2025 12:00"
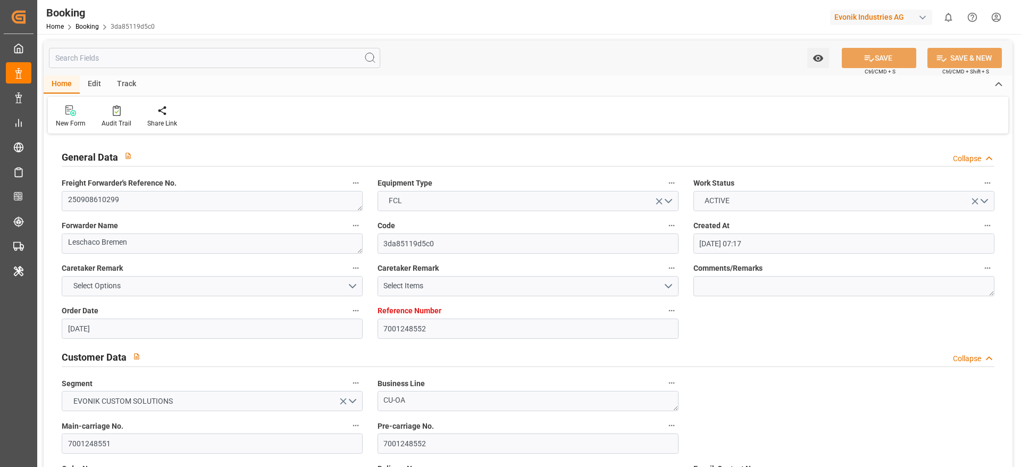
type input "03-10-2025 02:11"
type input "04-10-2025 00:01"
type input "06-10-2025 00:10"
type input "14-11-2025 12:00"
type input "14-11-2025 23:29"
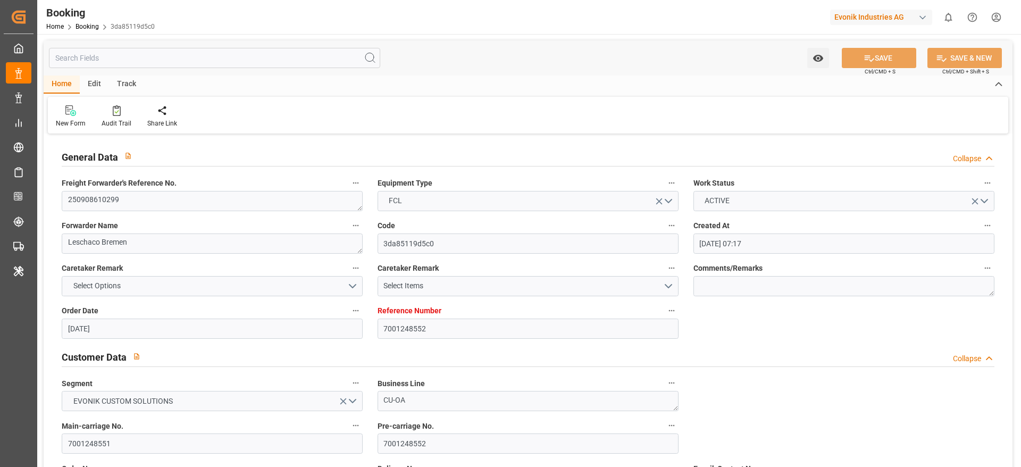
type input "16-11-2025 12:00"
type input "11-11-2025 12:00"
type input "22-11-2025 12:00"
type input "16-11-2025 12:00"
type input "26-11-2025 12:00"
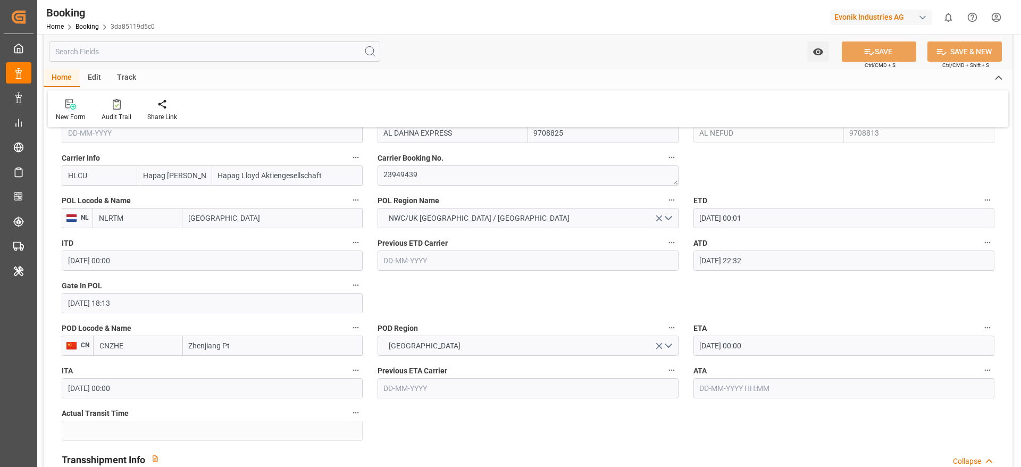
scroll to position [798, 0]
click at [444, 168] on textarea "23949439" at bounding box center [528, 174] width 301 height 20
click at [108, 117] on div "Audit Trail" at bounding box center [117, 117] width 30 height 10
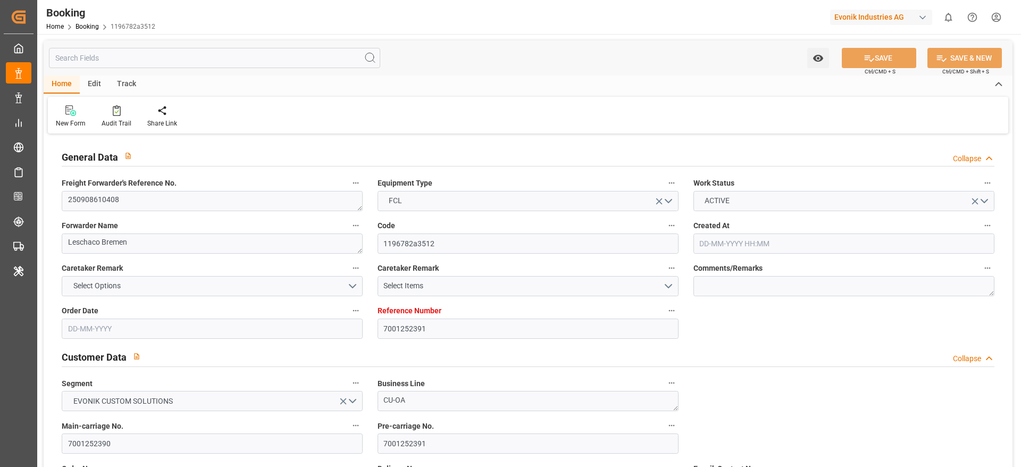
type input "7001252391"
type input "9619957"
type input "9632155"
type input "Hapag [PERSON_NAME]"
type input "Hapag Lloyd Aktiengesellschaft"
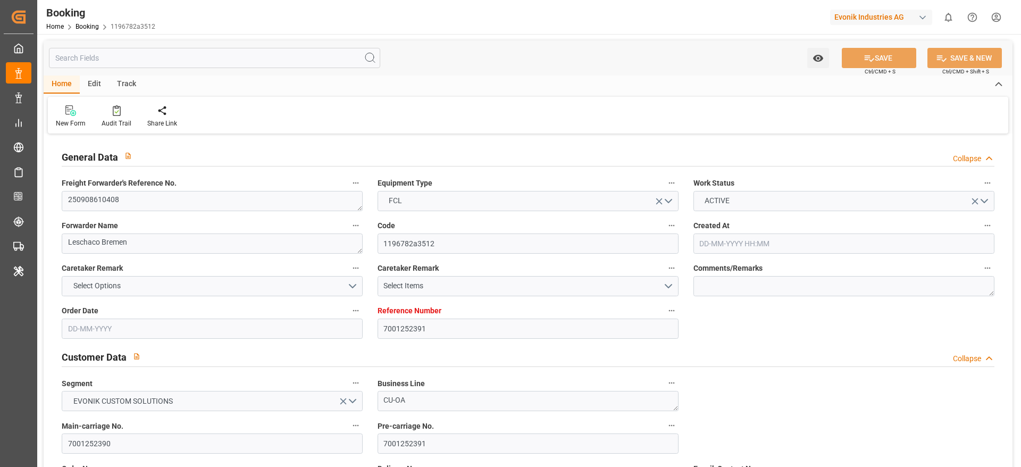
type input "NLRTM"
type input "CNHUA"
type input "CNYTN"
type input "0"
type input "NLRTM"
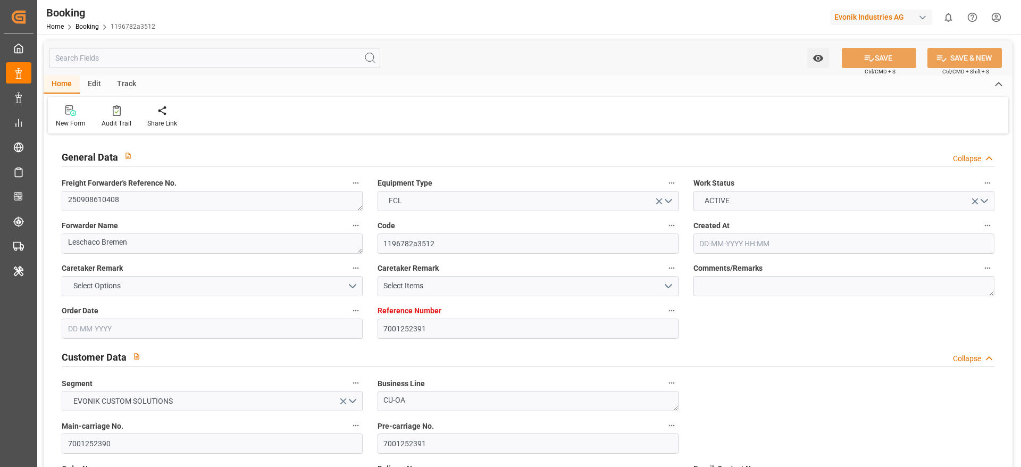
type input "CNHUA"
type input "[DATE] 09:52"
type input "[DATE]"
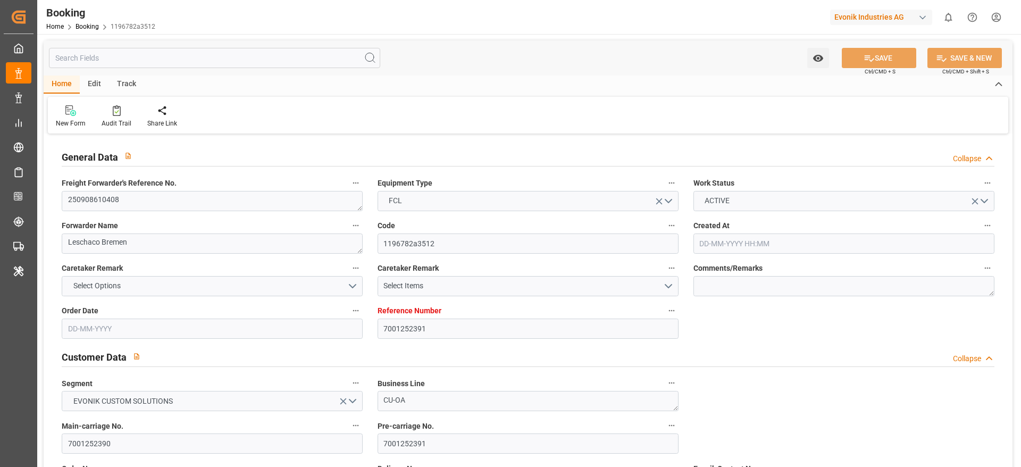
type input "[DATE] 00:00"
type input "[DATE]"
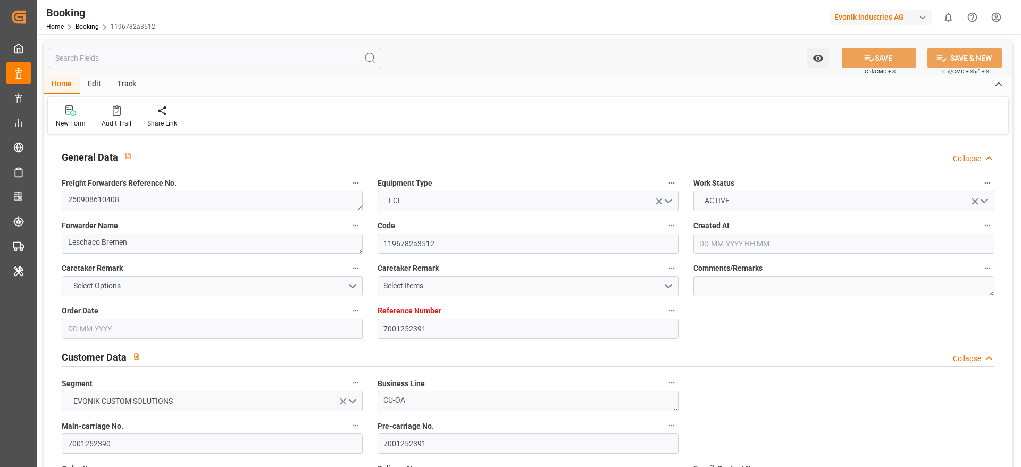
type input "[DATE] 07:00"
type input "[DATE] 00:00"
type input "[DATE] 23:18"
type input "[DATE] 12:31"
type input "12-11-2025 00:00"
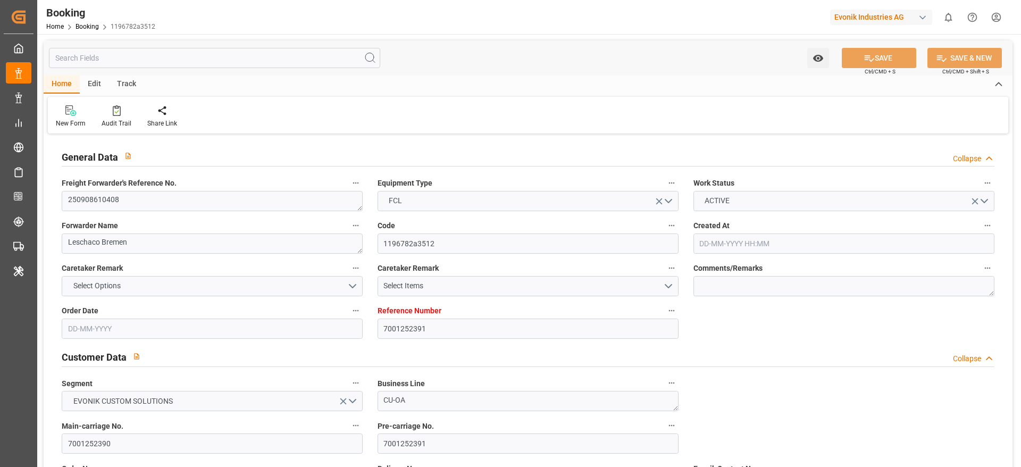
type input "05-11-2025 00:00"
type input "07-11-2025 20:00"
type input "31-10-2025 00:00"
type input "08-11-2025 00:00"
type input "04-11-2025 00:00"
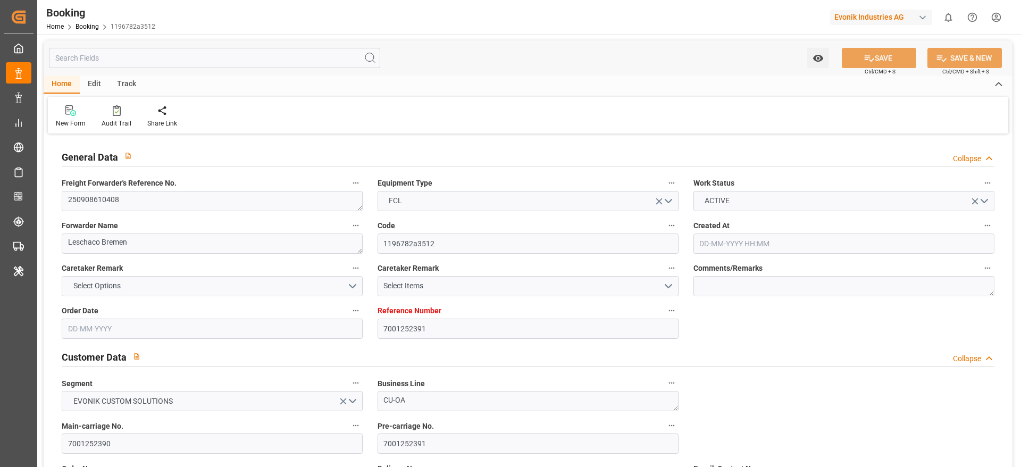
type input "19-08-2025"
type input "09-10-2025 09:49"
type input "09-10-2025"
type input "08-09-2025 09:17"
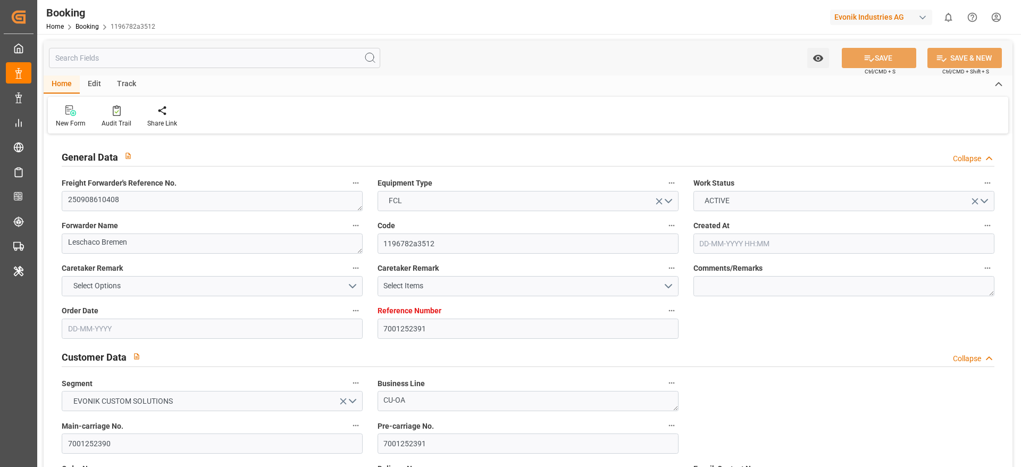
type input "17-09-2025 21:36"
type input "13-09-2025 12:00"
type input "22-09-2025 12:25"
type input "23-09-2025 07:00"
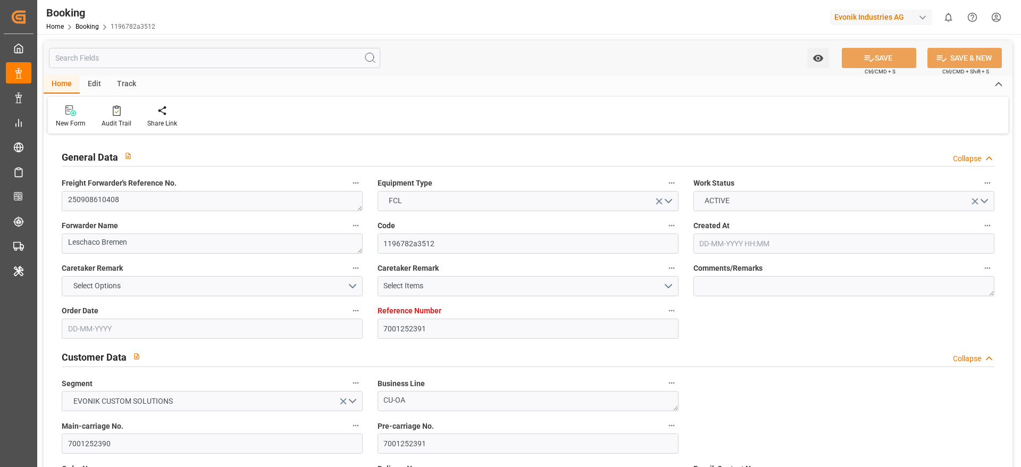
type input "24-09-2025 01:01"
type input "07-11-2025 20:00"
type input "08-11-2025 11:02"
type input "08-11-2025 12:00"
type input "04-11-2025 12:00"
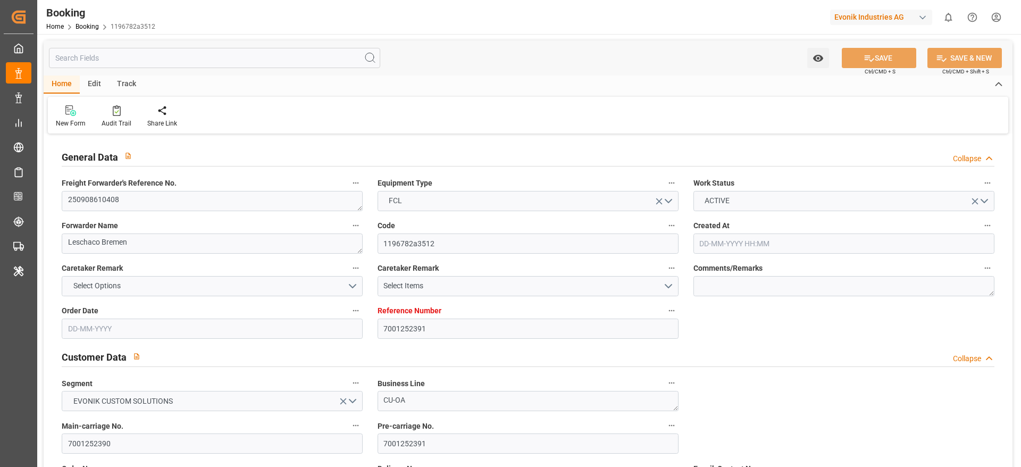
type input "12-11-2025 12:00"
type input "07-11-2025 12:00"
type input "16-11-2025 12:00"
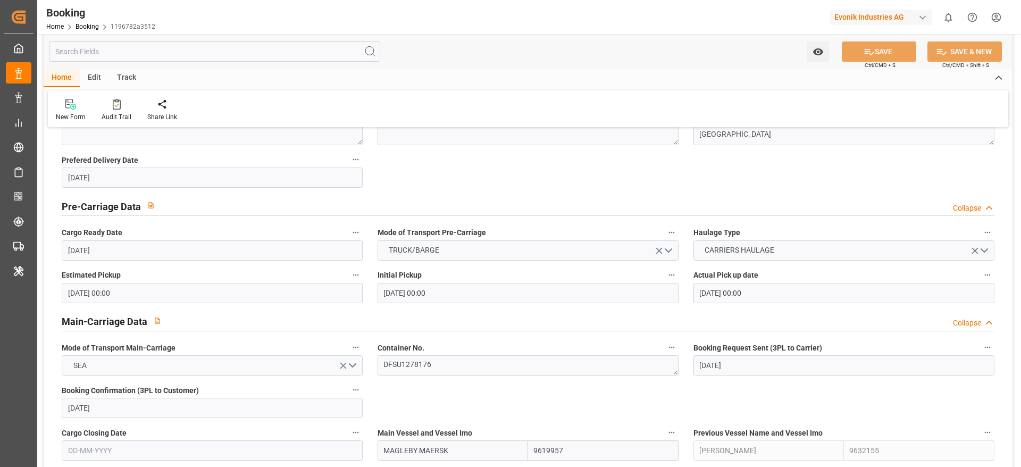
scroll to position [638, 0]
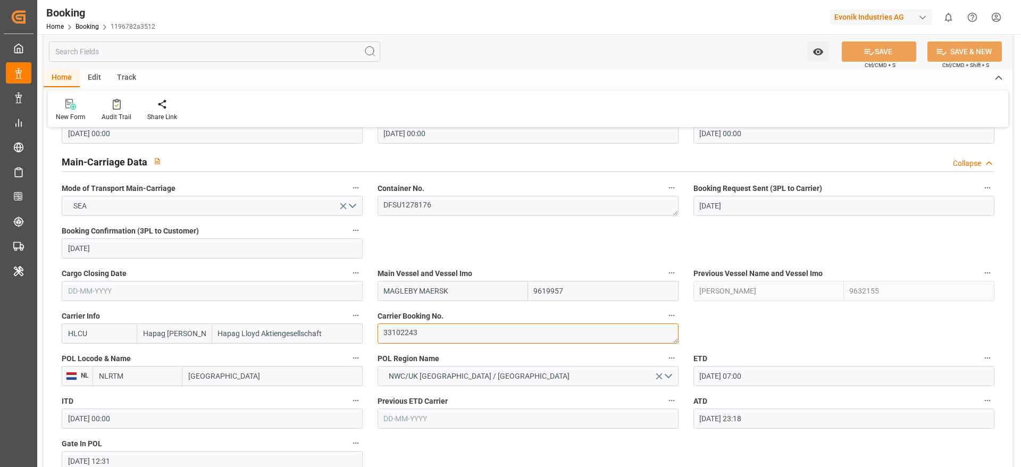
click at [436, 328] on textarea "33102243" at bounding box center [528, 333] width 301 height 20
click at [117, 107] on icon at bounding box center [117, 104] width 8 height 11
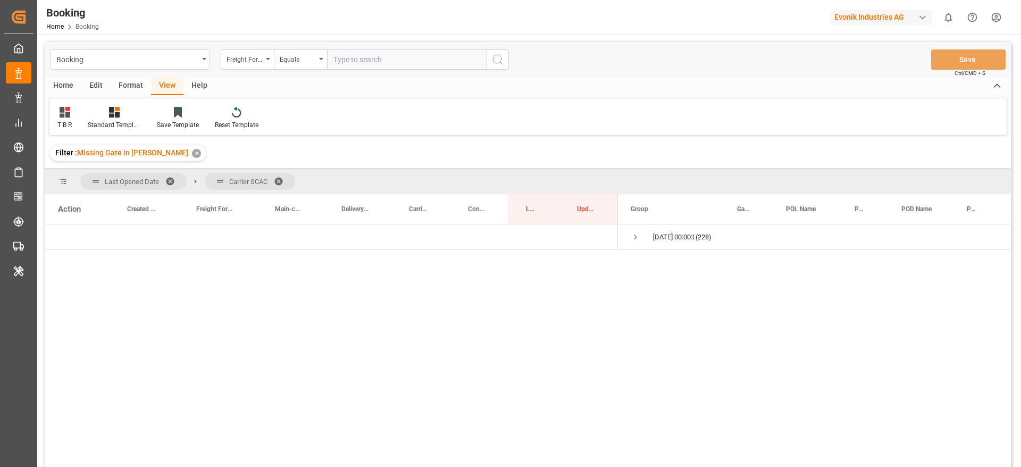
click at [128, 86] on div "Format" at bounding box center [131, 86] width 40 height 18
click at [79, 120] on div "Filter Rows" at bounding box center [72, 125] width 31 height 10
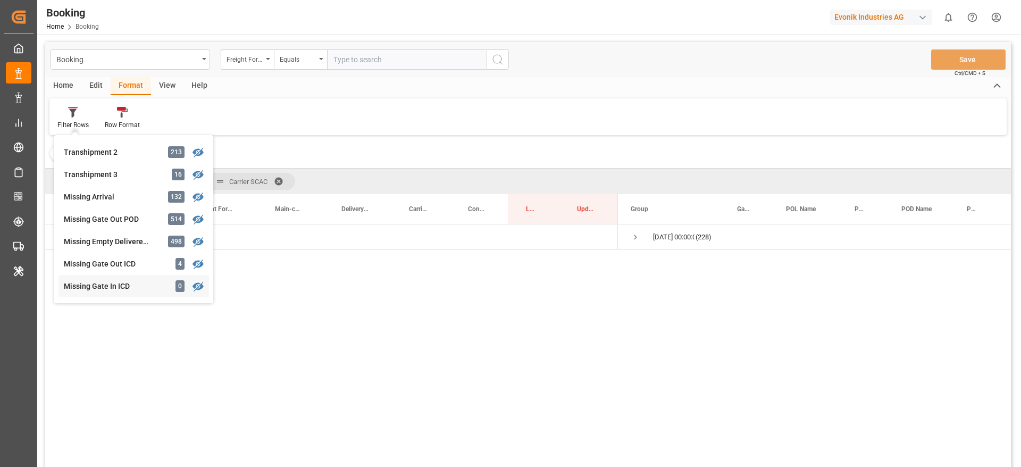
scroll to position [399, 0]
click at [139, 201] on div "Missing Gate Out POD" at bounding box center [110, 198] width 93 height 11
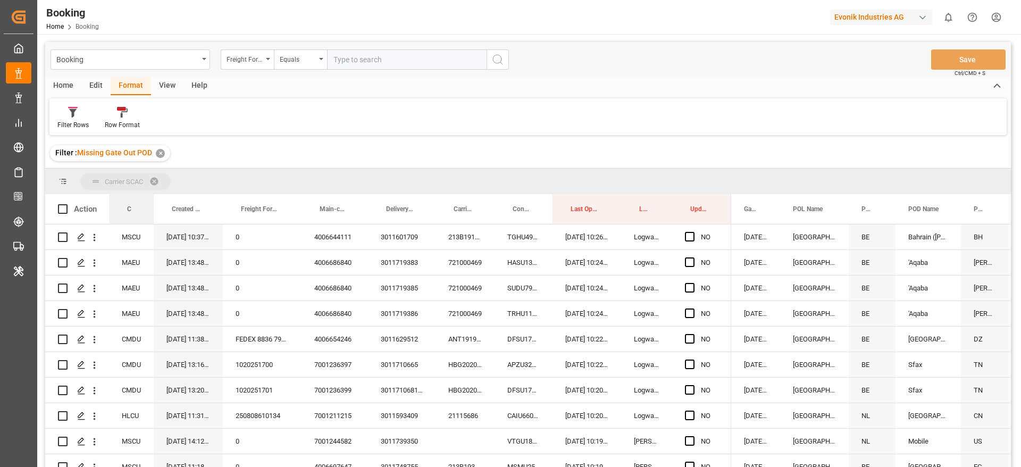
drag, startPoint x: 135, startPoint y: 212, endPoint x: 144, endPoint y: 187, distance: 26.6
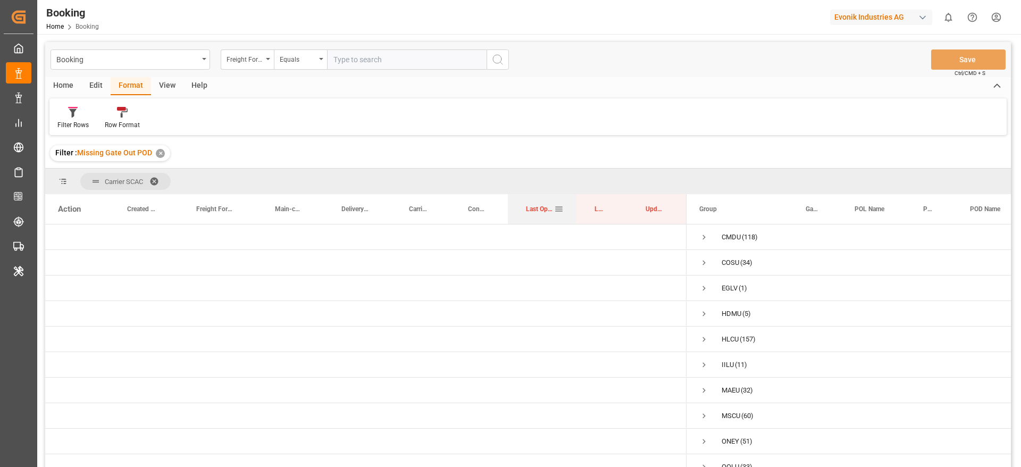
drag, startPoint x: 546, startPoint y: 201, endPoint x: 544, endPoint y: 207, distance: 6.7
click at [544, 207] on div "Last Opened Date" at bounding box center [540, 209] width 28 height 30
drag, startPoint x: 603, startPoint y: 194, endPoint x: 606, endPoint y: 183, distance: 11.1
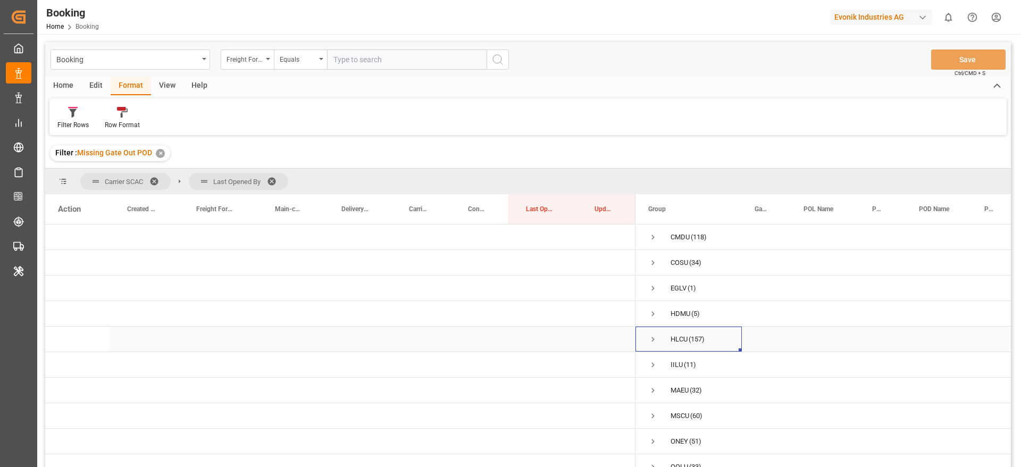
click at [654, 339] on span "Press SPACE to select this row." at bounding box center [653, 340] width 10 height 10
click at [655, 339] on span "Press SPACE to select this row." at bounding box center [653, 340] width 10 height 10
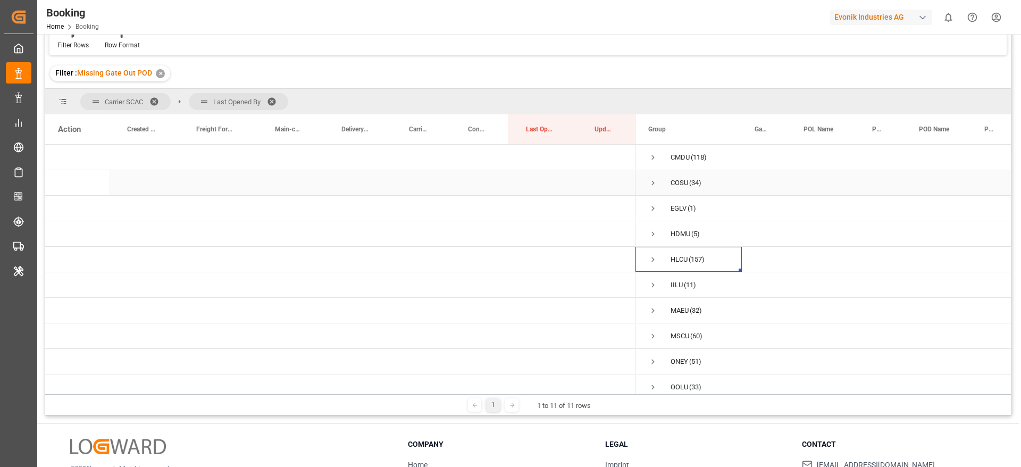
click at [654, 176] on span "Press SPACE to select this row." at bounding box center [653, 183] width 10 height 24
click at [675, 208] on span "Press SPACE to select this row." at bounding box center [676, 209] width 10 height 10
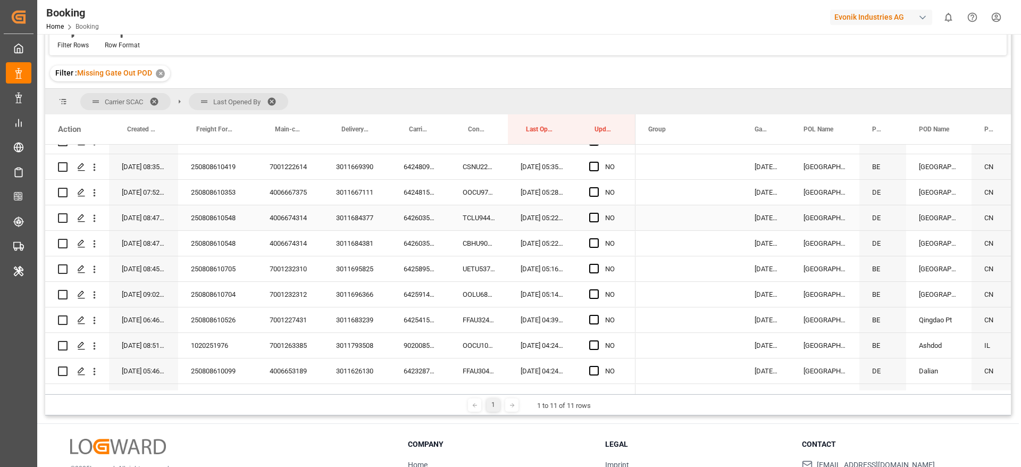
scroll to position [718, 0]
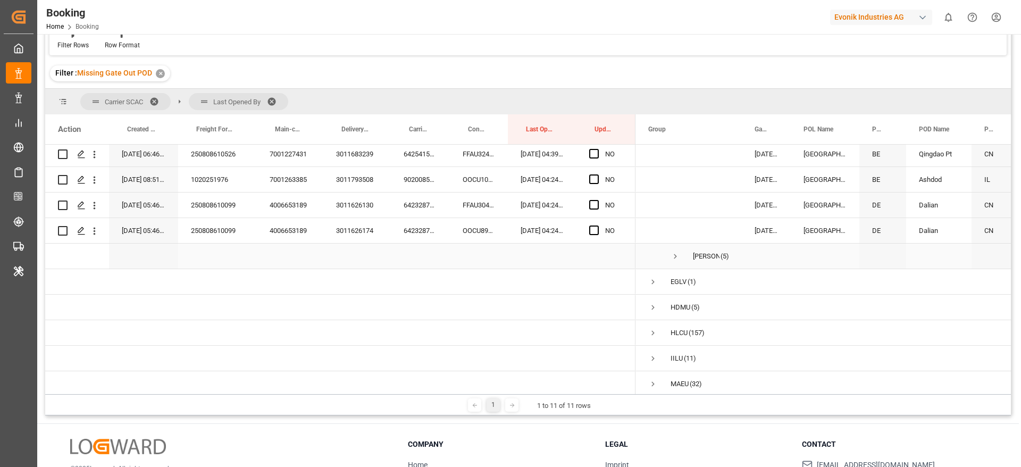
click at [676, 257] on span "Press SPACE to select this row." at bounding box center [676, 257] width 10 height 10
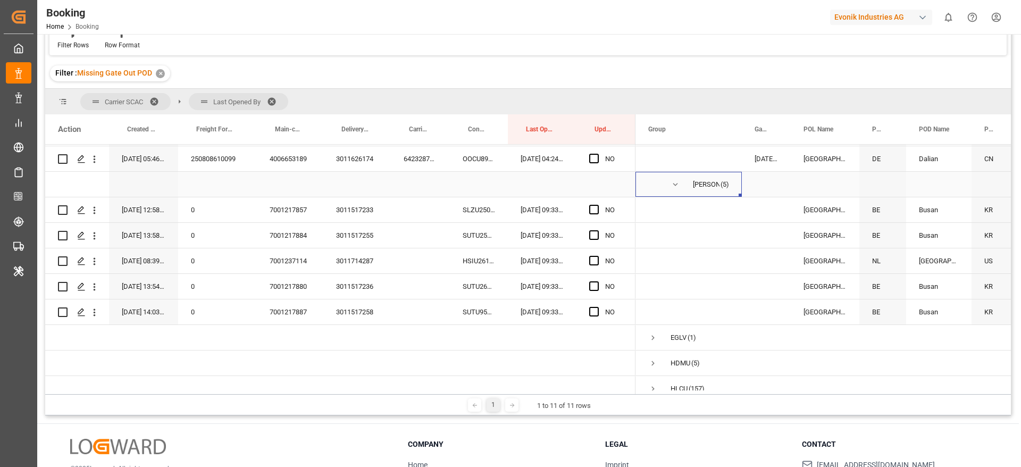
scroll to position [878, 0]
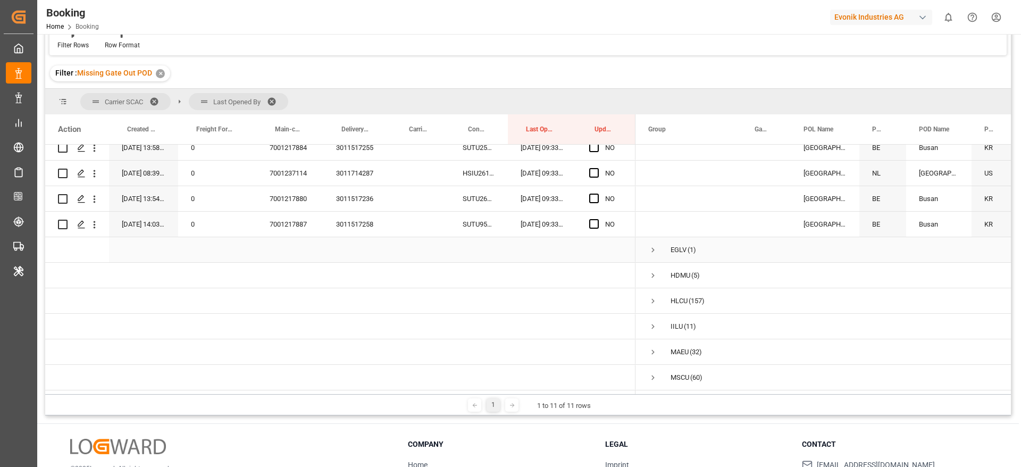
click at [654, 248] on span "Press SPACE to select this row." at bounding box center [653, 250] width 10 height 10
click at [673, 275] on span "Press SPACE to select this row." at bounding box center [676, 276] width 10 height 10
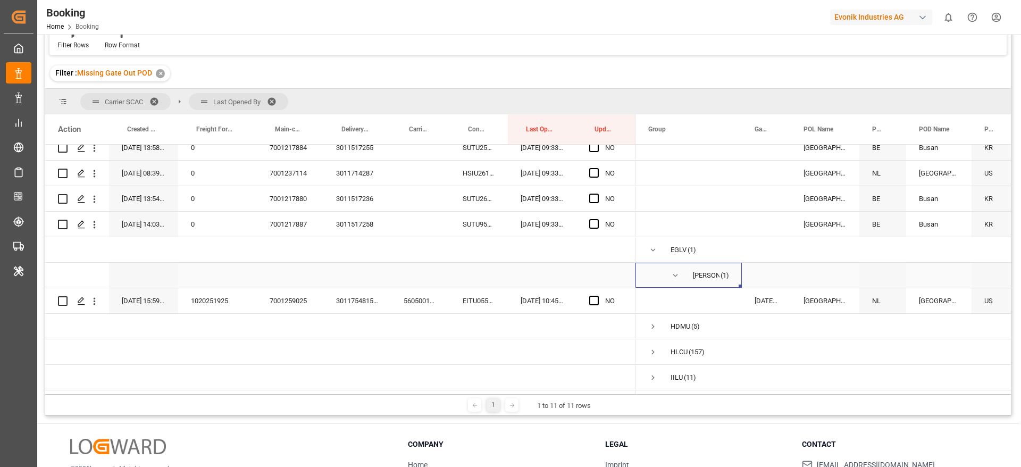
click at [676, 272] on span "Press SPACE to select this row." at bounding box center [676, 276] width 10 height 10
click at [651, 327] on span "Press SPACE to select this row." at bounding box center [653, 327] width 10 height 10
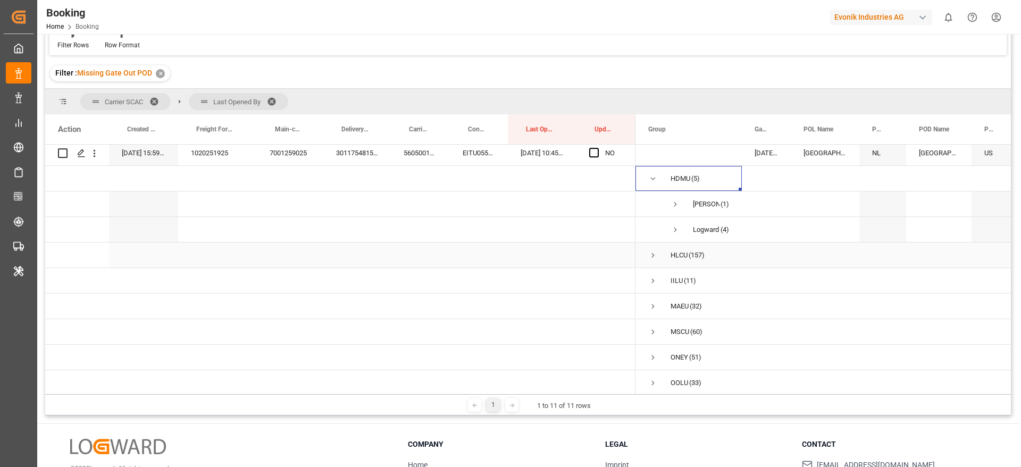
scroll to position [1037, 0]
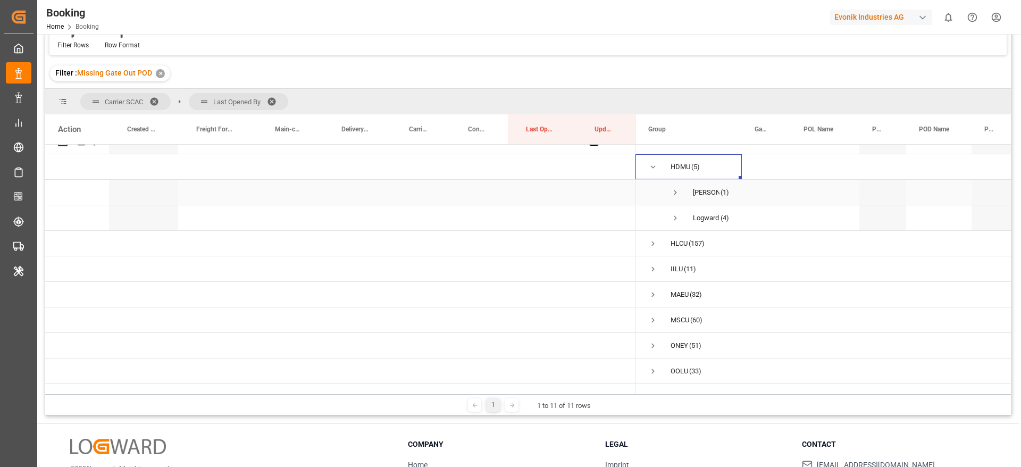
click at [674, 189] on span "Press SPACE to select this row." at bounding box center [676, 193] width 10 height 10
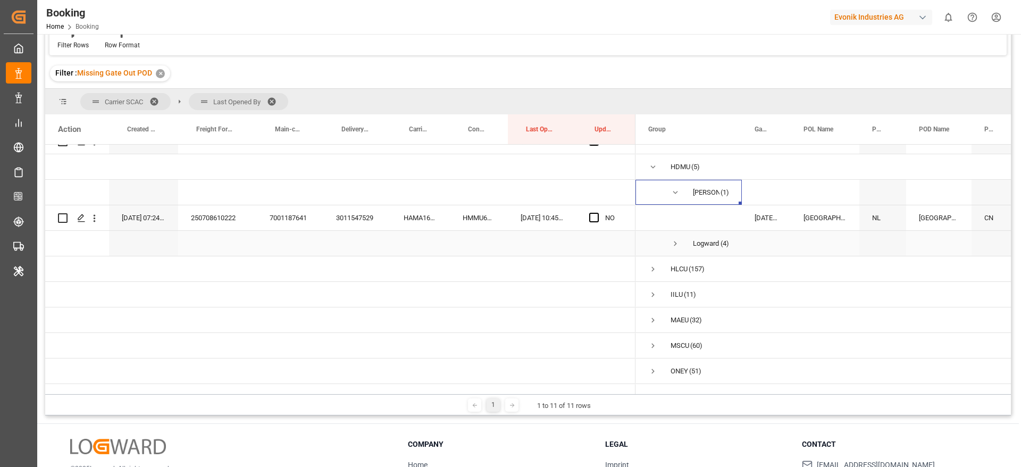
click at [676, 246] on span "Press SPACE to select this row." at bounding box center [676, 244] width 10 height 10
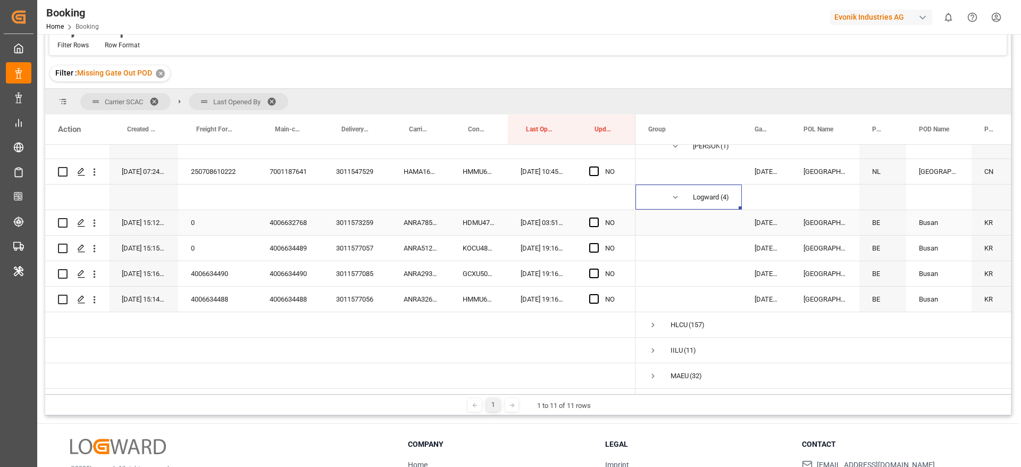
scroll to position [1188, 0]
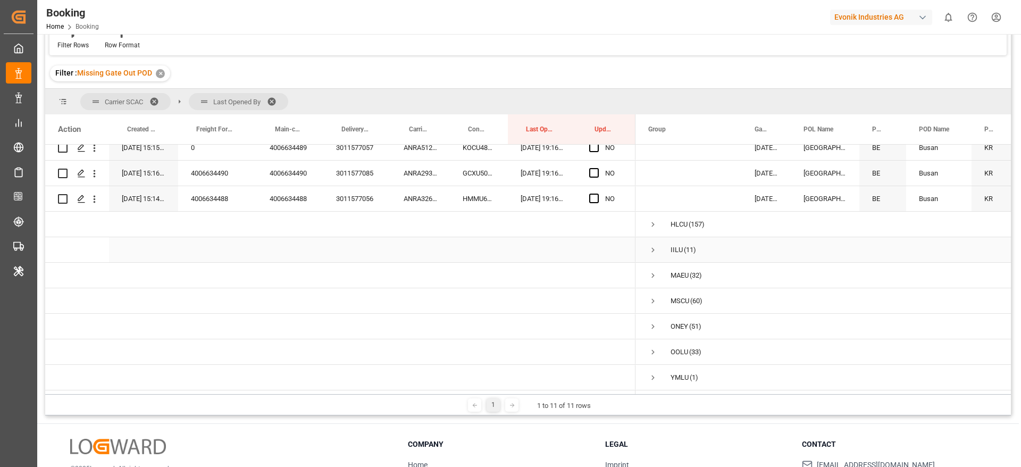
drag, startPoint x: 653, startPoint y: 247, endPoint x: 695, endPoint y: 312, distance: 77.6
click at [654, 246] on span "Press SPACE to select this row." at bounding box center [653, 250] width 10 height 10
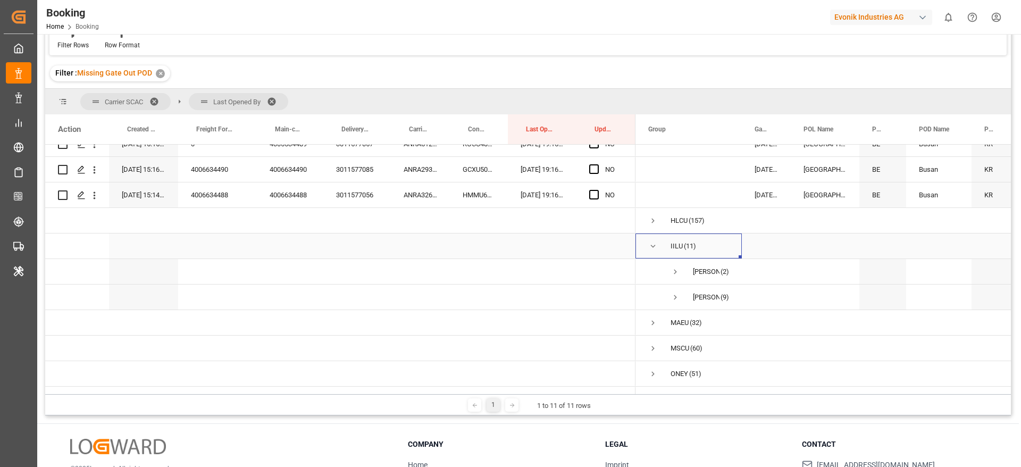
click at [651, 247] on span "Press SPACE to select this row." at bounding box center [653, 246] width 10 height 10
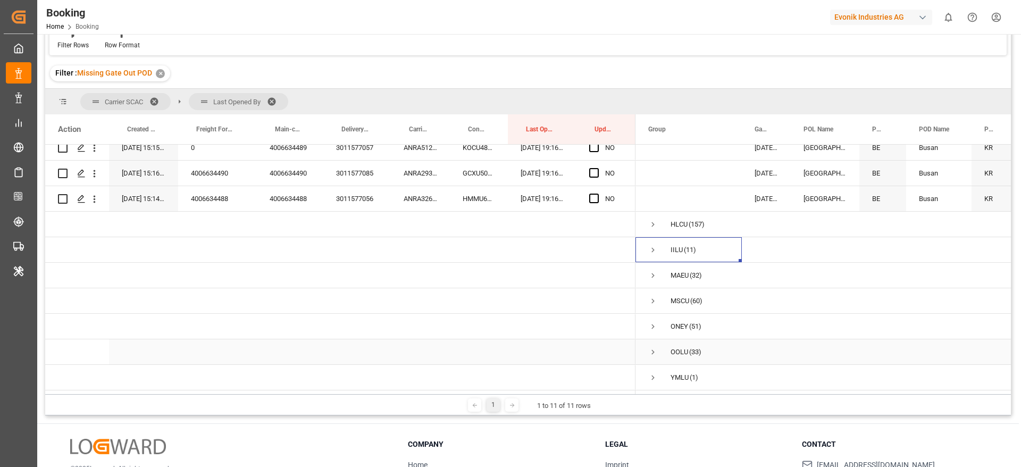
click at [655, 347] on span "Press SPACE to select this row." at bounding box center [653, 352] width 10 height 10
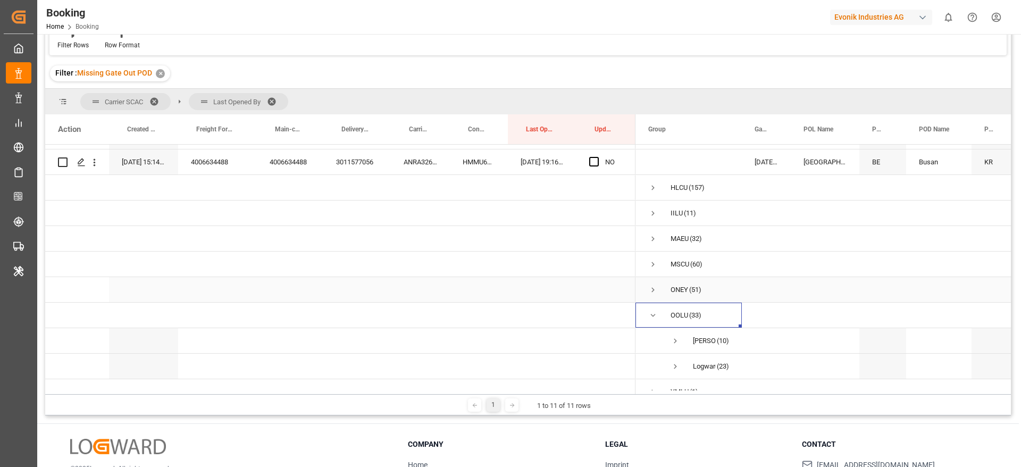
scroll to position [1239, 0]
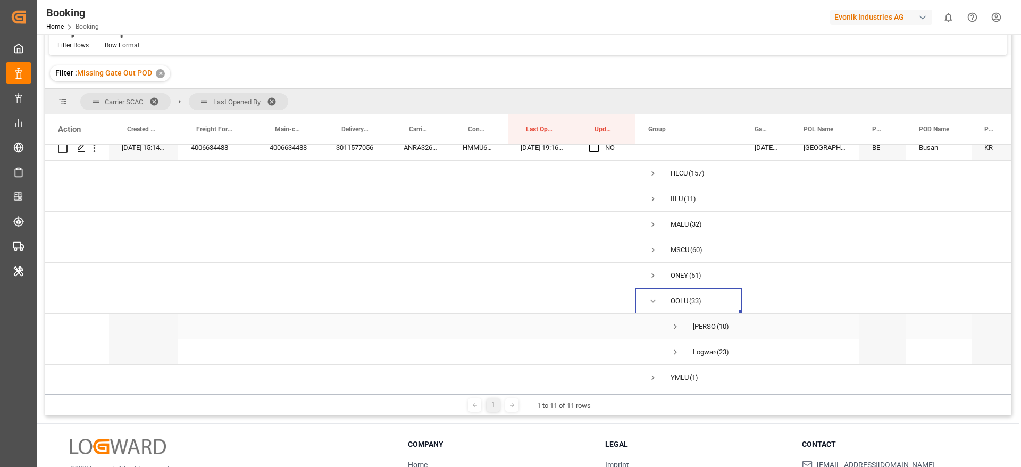
click at [675, 322] on span "Press SPACE to select this row." at bounding box center [676, 327] width 10 height 10
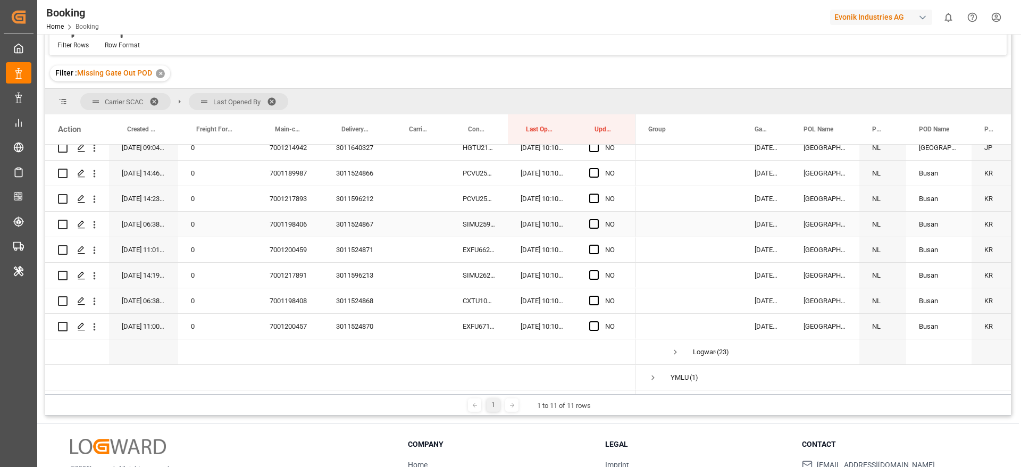
scroll to position [1494, 0]
click at [676, 347] on span "Press SPACE to select this row." at bounding box center [676, 352] width 10 height 10
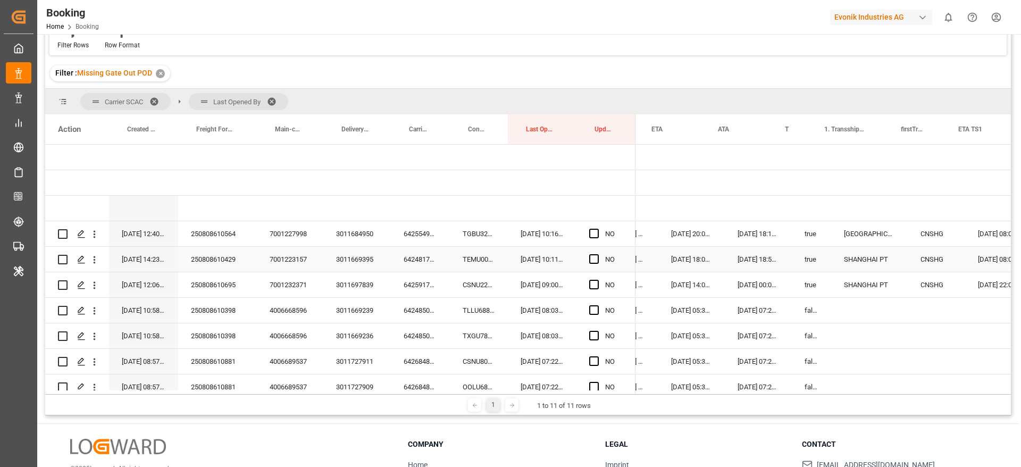
scroll to position [0, 0]
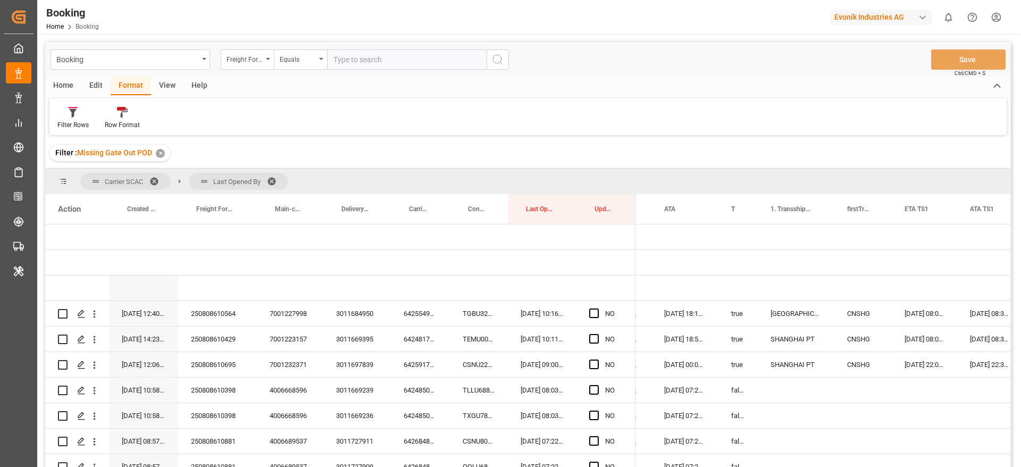
click at [169, 82] on div "View" at bounding box center [167, 86] width 32 height 18
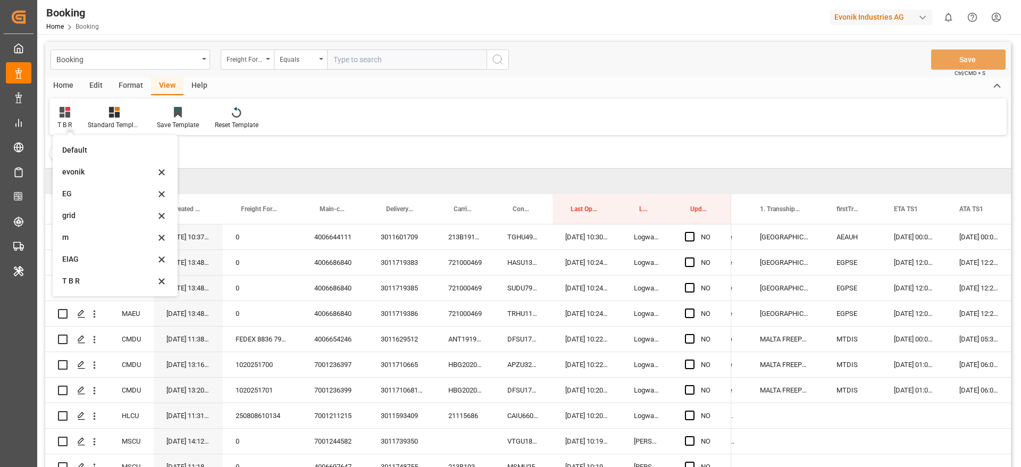
click at [110, 255] on div "EIAG" at bounding box center [108, 259] width 93 height 11
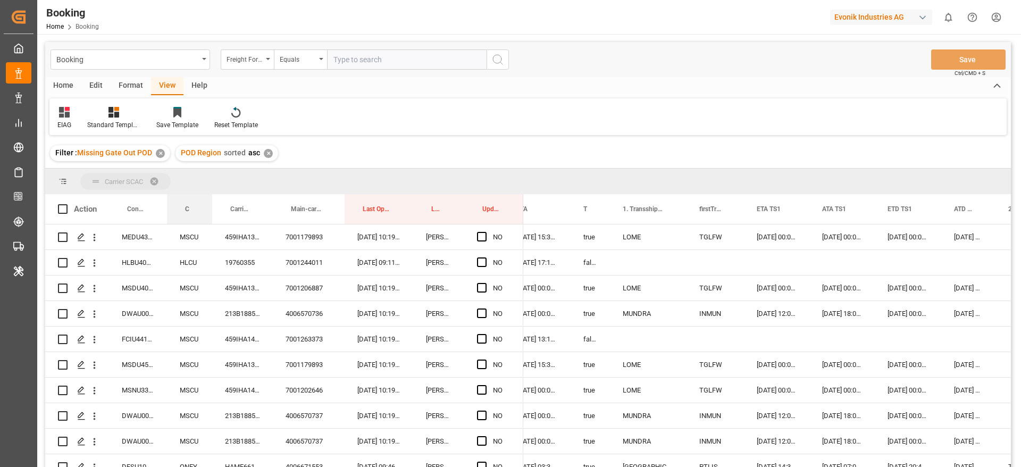
drag, startPoint x: 189, startPoint y: 211, endPoint x: 205, endPoint y: 185, distance: 30.6
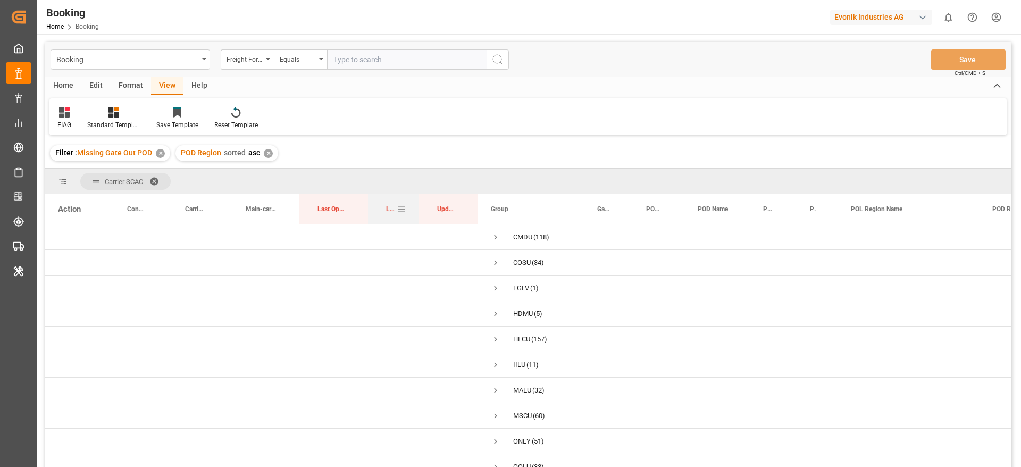
click at [395, 210] on span "Last Opened By" at bounding box center [391, 208] width 11 height 7
click at [494, 261] on span "Press SPACE to select this row." at bounding box center [496, 263] width 10 height 10
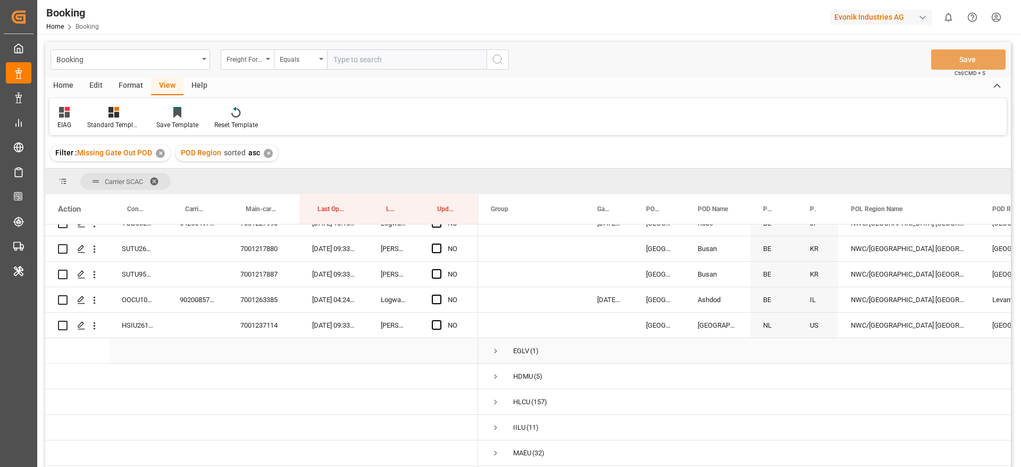
click at [496, 348] on span "Press SPACE to select this row." at bounding box center [496, 351] width 10 height 10
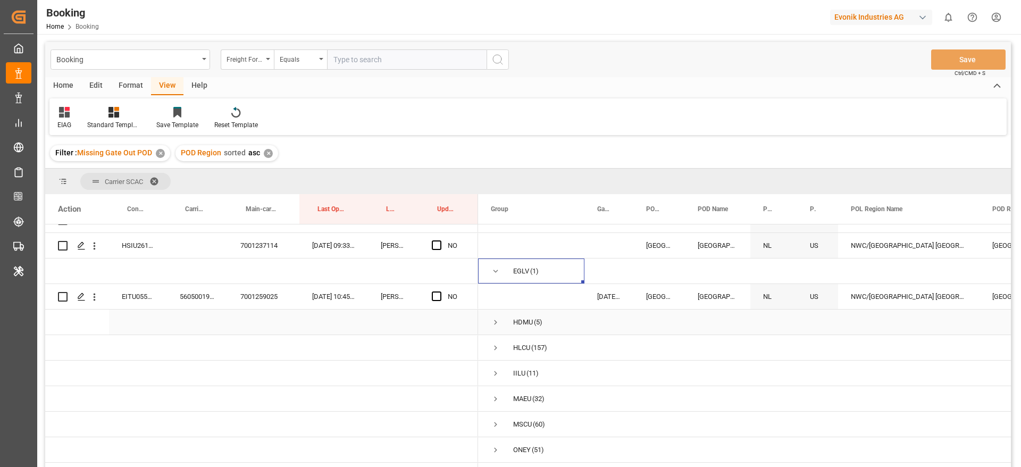
click at [496, 322] on span "Press SPACE to select this row." at bounding box center [496, 323] width 10 height 10
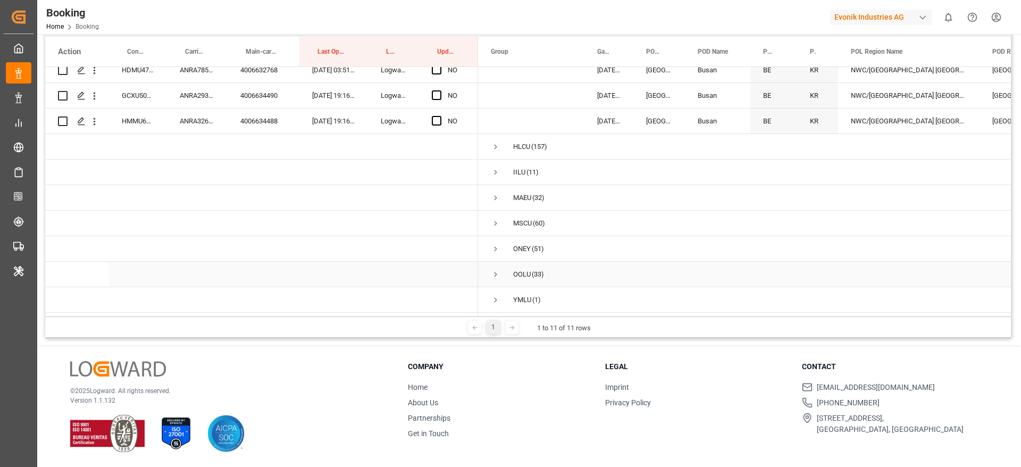
click at [496, 271] on span "Press SPACE to select this row." at bounding box center [496, 275] width 10 height 10
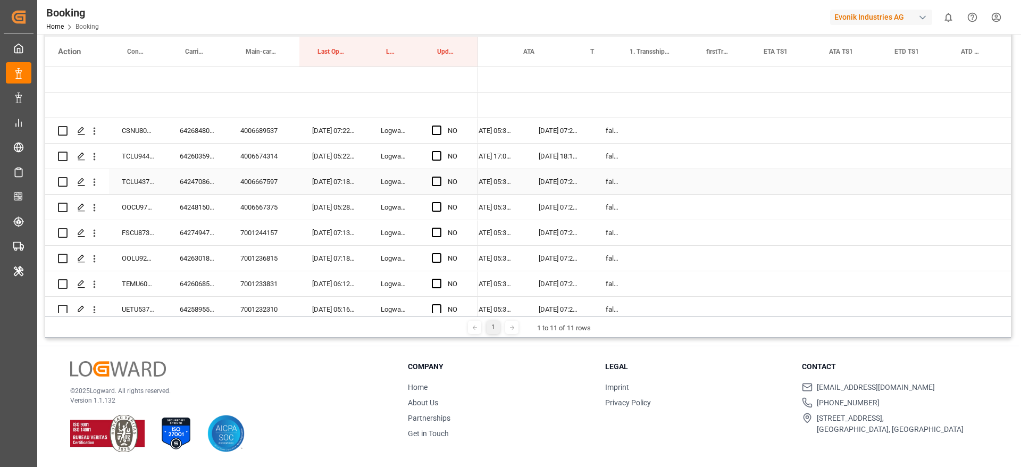
scroll to position [0, 1027]
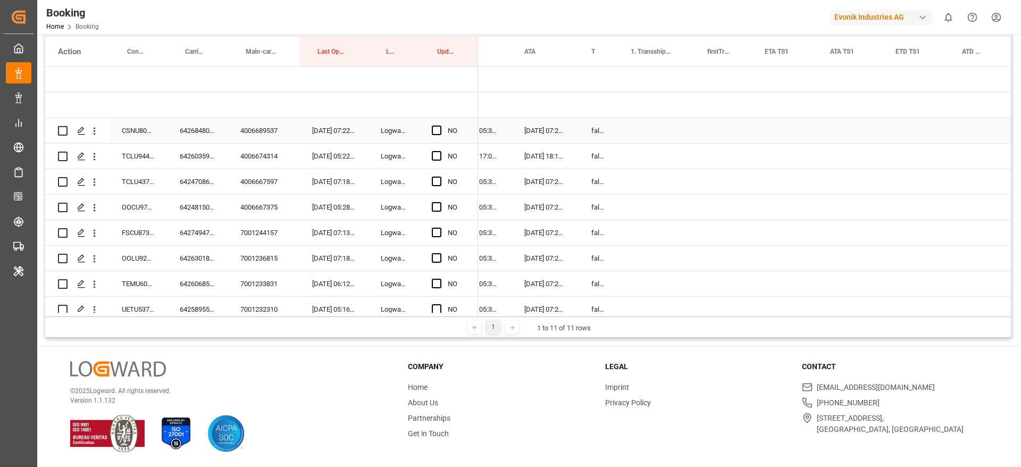
click at [191, 131] on div "6426848070" at bounding box center [197, 130] width 61 height 25
click at [437, 127] on span "Press SPACE to select this row." at bounding box center [437, 131] width 10 height 10
click at [440, 126] on input "Press SPACE to select this row." at bounding box center [440, 126] width 0 height 0
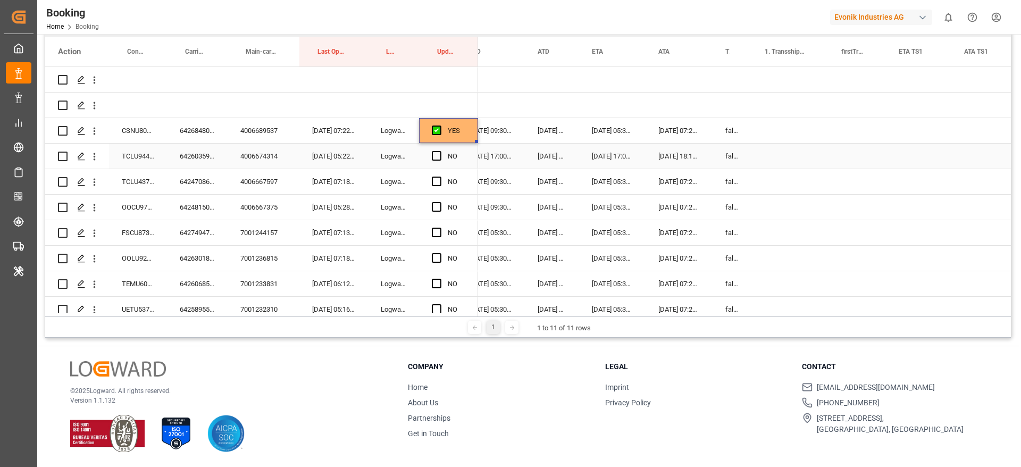
click at [191, 156] on div "6426035950" at bounding box center [197, 156] width 61 height 25
click at [433, 156] on span "Press SPACE to select this row." at bounding box center [437, 156] width 10 height 10
click at [440, 151] on input "Press SPACE to select this row." at bounding box center [440, 151] width 0 height 0
click at [170, 188] on div "6424708640" at bounding box center [197, 181] width 61 height 25
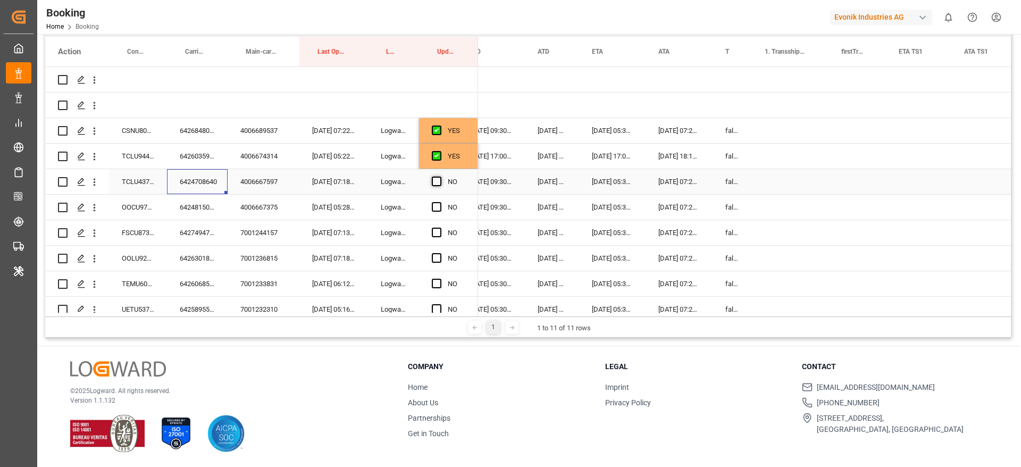
click at [439, 180] on span "Press SPACE to select this row." at bounding box center [437, 182] width 10 height 10
click at [440, 177] on input "Press SPACE to select this row." at bounding box center [440, 177] width 0 height 0
click at [248, 213] on div "4006667375" at bounding box center [264, 207] width 72 height 25
click at [193, 213] on div "6424815040" at bounding box center [197, 207] width 61 height 25
click at [441, 206] on div "Press SPACE to select this row." at bounding box center [440, 207] width 16 height 24
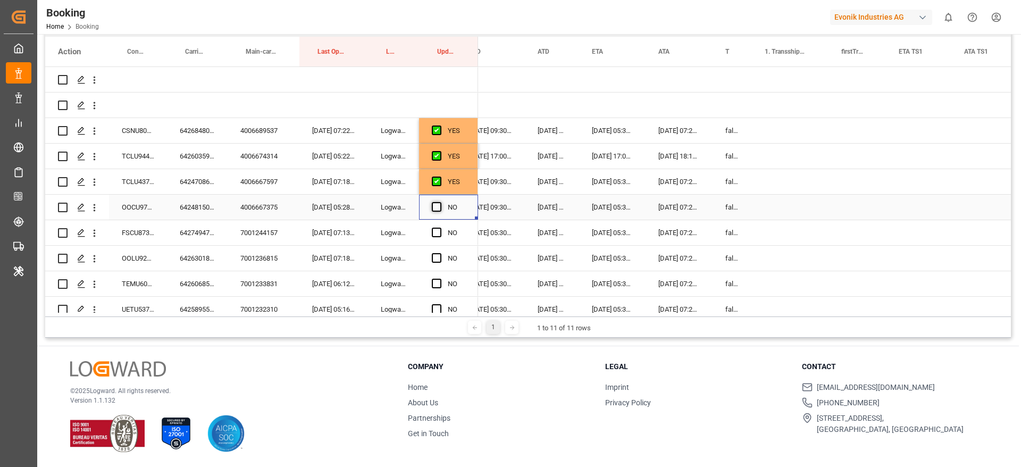
click at [437, 210] on span "Press SPACE to select this row." at bounding box center [437, 207] width 10 height 10
click at [440, 202] on input "Press SPACE to select this row." at bounding box center [440, 202] width 0 height 0
click at [204, 235] on div "6427494790" at bounding box center [197, 232] width 61 height 25
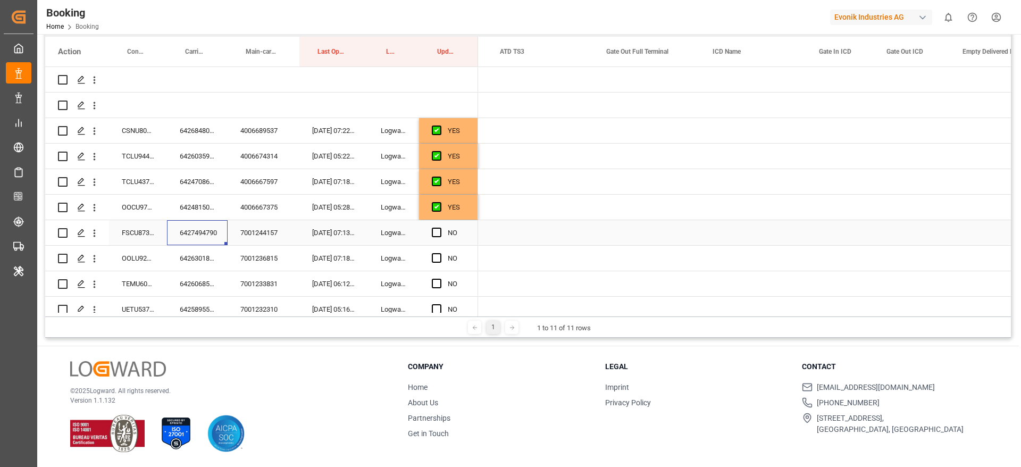
scroll to position [0, 0]
click at [626, 228] on div "Press SPACE to select this row." at bounding box center [649, 232] width 106 height 25
click at [648, 228] on div "Press SPACE to select this row." at bounding box center [649, 232] width 106 height 25
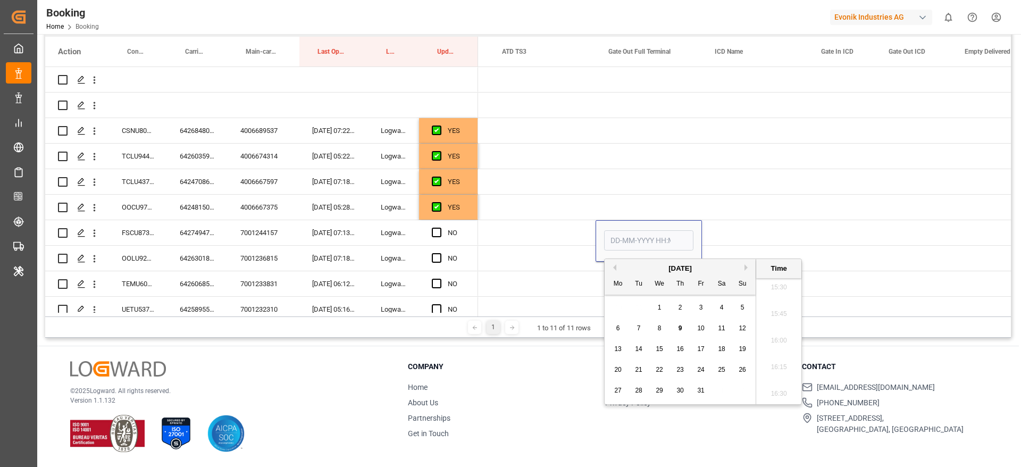
click at [682, 325] on span "9" at bounding box center [681, 327] width 4 height 7
type input "09-10-2025 00:00"
click at [439, 235] on span "Press SPACE to select this row." at bounding box center [437, 233] width 10 height 10
click at [440, 228] on input "Press SPACE to select this row." at bounding box center [440, 228] width 0 height 0
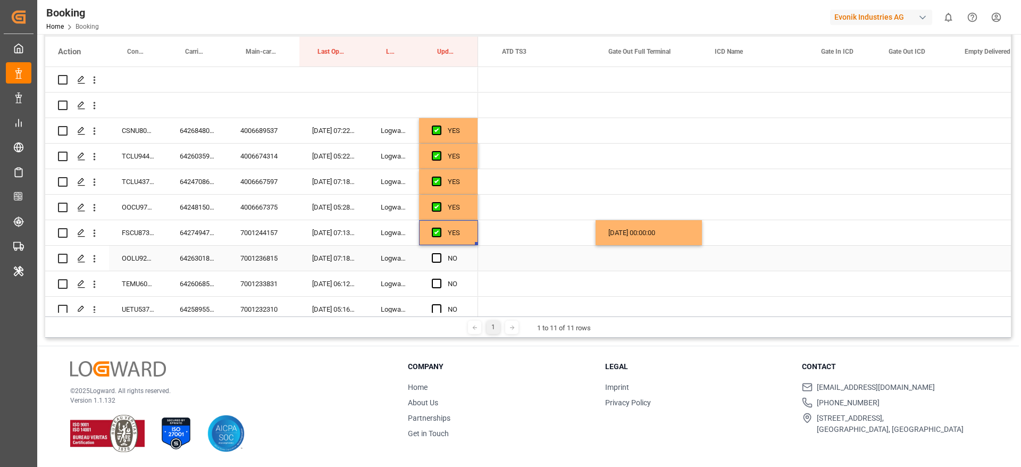
click at [202, 257] on div "6426301840" at bounding box center [197, 258] width 61 height 25
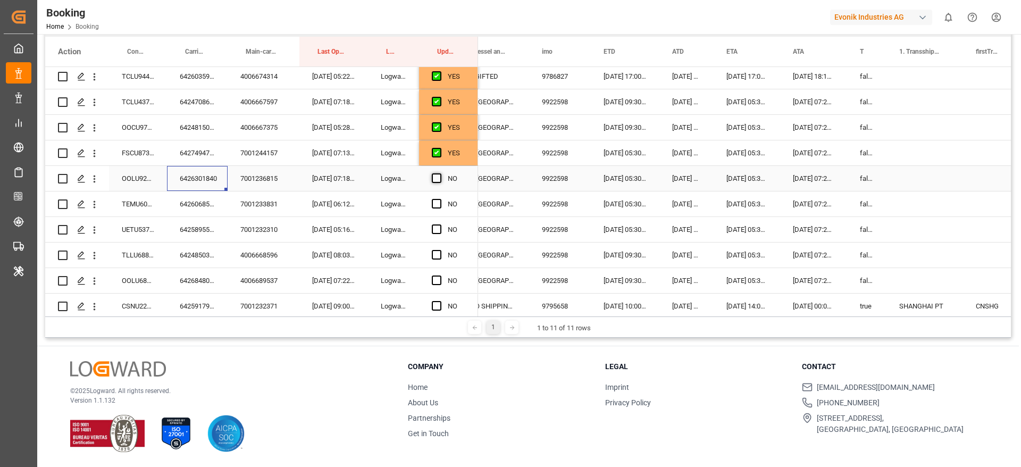
click at [441, 176] on span "Press SPACE to select this row." at bounding box center [437, 178] width 10 height 10
click at [440, 173] on input "Press SPACE to select this row." at bounding box center [440, 173] width 0 height 0
click at [192, 205] on div "6426068560" at bounding box center [197, 203] width 61 height 25
click at [437, 202] on span "Press SPACE to select this row." at bounding box center [437, 204] width 10 height 10
click at [440, 199] on input "Press SPACE to select this row." at bounding box center [440, 199] width 0 height 0
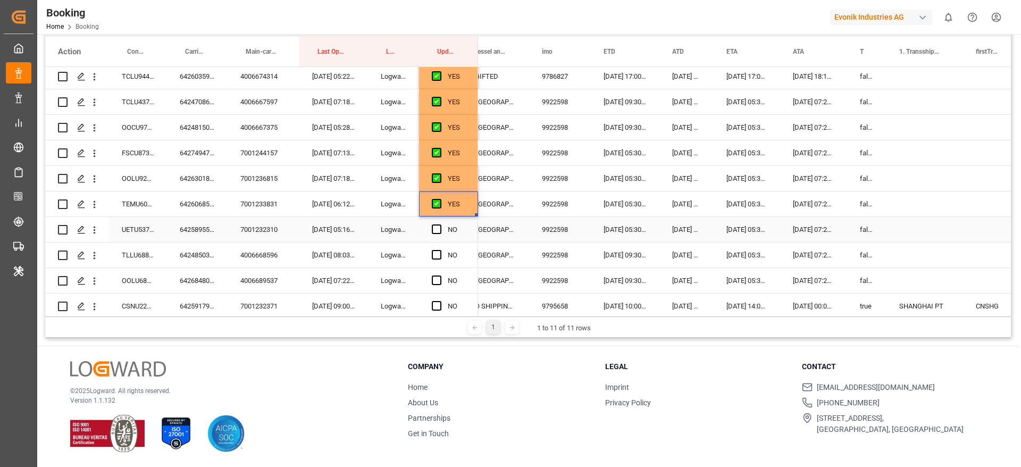
click at [190, 227] on div "6425895520" at bounding box center [197, 229] width 61 height 25
click at [436, 227] on span "Press SPACE to select this row." at bounding box center [437, 229] width 10 height 10
click at [440, 224] on input "Press SPACE to select this row." at bounding box center [440, 224] width 0 height 0
click at [205, 254] on div "6424850300" at bounding box center [197, 255] width 61 height 25
click at [437, 254] on span "Press SPACE to select this row." at bounding box center [437, 255] width 10 height 10
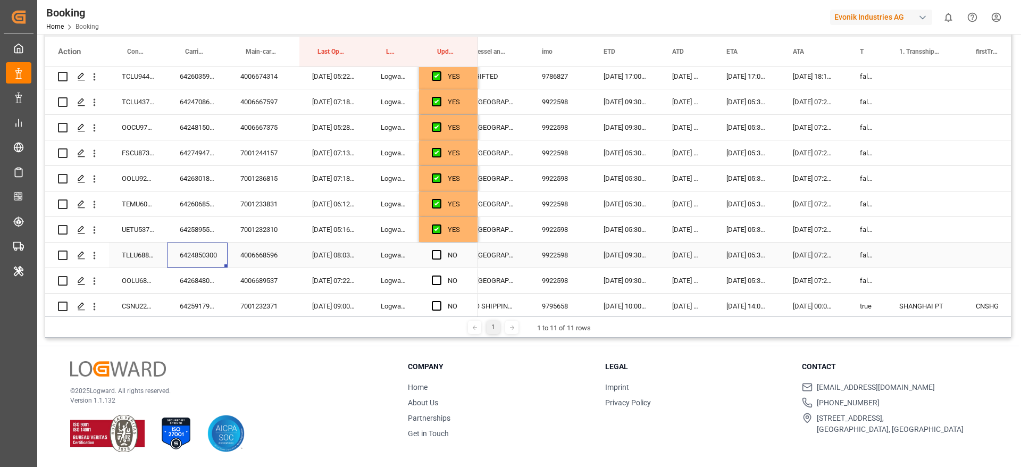
click at [440, 250] on input "Press SPACE to select this row." at bounding box center [440, 250] width 0 height 0
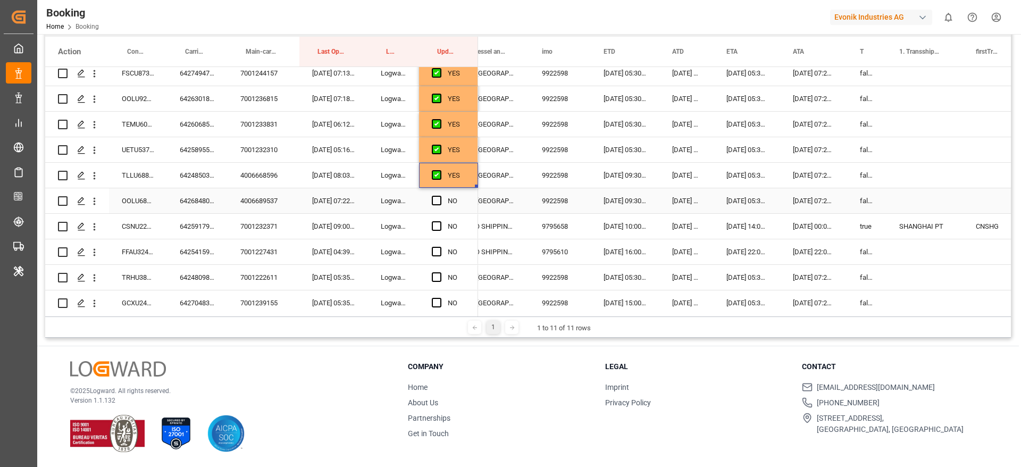
click at [199, 196] on div "6426848070" at bounding box center [197, 200] width 61 height 25
click at [438, 203] on span "Press SPACE to select this row." at bounding box center [437, 201] width 10 height 10
click at [440, 196] on input "Press SPACE to select this row." at bounding box center [440, 196] width 0 height 0
click at [196, 227] on div "6425917950" at bounding box center [197, 226] width 61 height 25
click at [437, 224] on span "Press SPACE to select this row." at bounding box center [437, 226] width 10 height 10
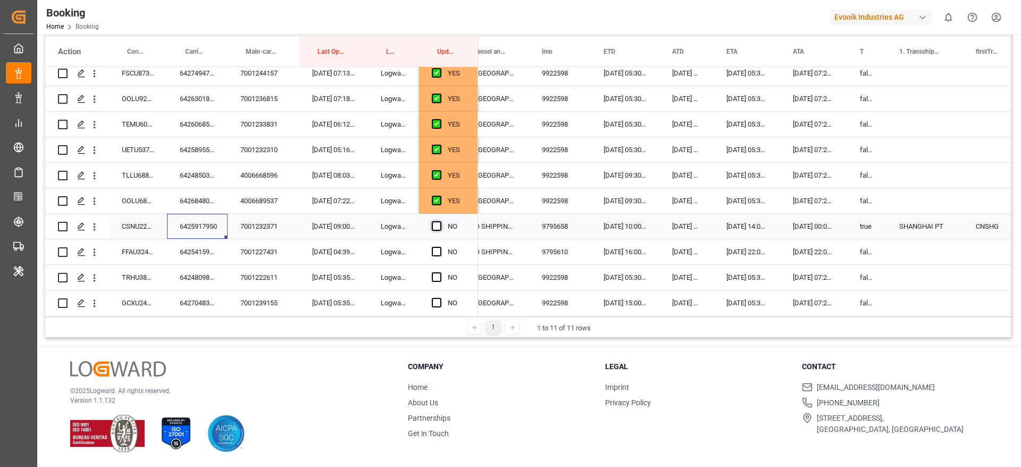
click at [440, 221] on input "Press SPACE to select this row." at bounding box center [440, 221] width 0 height 0
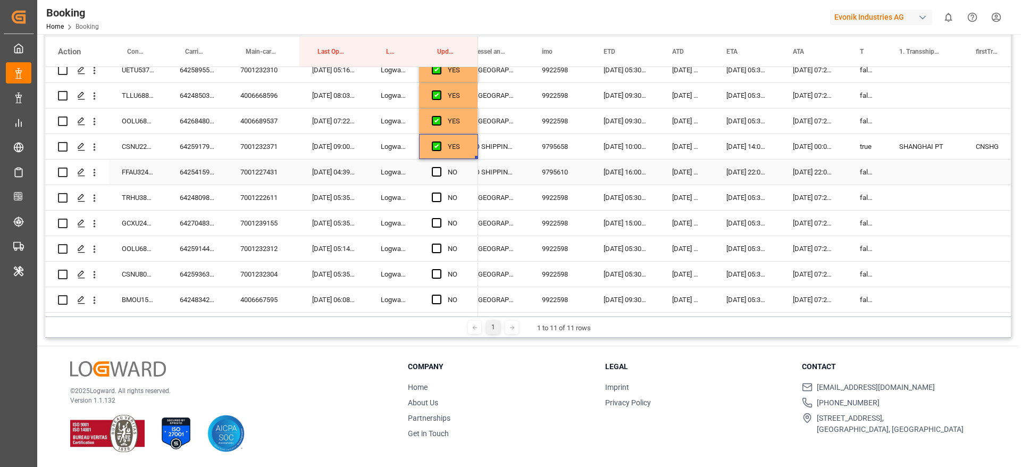
click at [191, 179] on div "6425415930" at bounding box center [197, 172] width 61 height 25
click at [435, 172] on span "Press SPACE to select this row." at bounding box center [437, 172] width 10 height 10
click at [440, 167] on input "Press SPACE to select this row." at bounding box center [440, 167] width 0 height 0
click at [186, 199] on div "6424809870" at bounding box center [197, 197] width 61 height 25
click at [433, 198] on span "Press SPACE to select this row." at bounding box center [437, 198] width 10 height 10
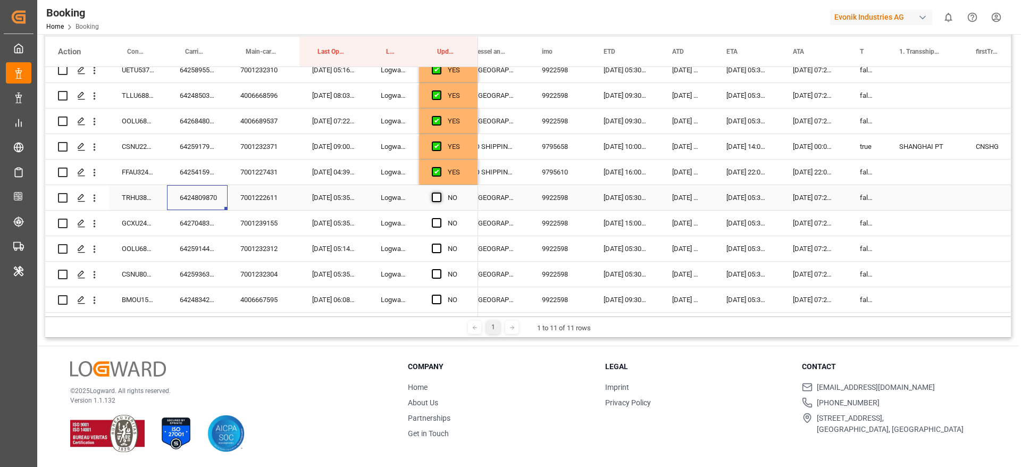
click at [440, 193] on input "Press SPACE to select this row." at bounding box center [440, 193] width 0 height 0
click at [184, 222] on div "6427048390" at bounding box center [197, 223] width 61 height 25
click at [437, 223] on span "Press SPACE to select this row." at bounding box center [437, 223] width 10 height 10
click at [440, 218] on input "Press SPACE to select this row." at bounding box center [440, 218] width 0 height 0
click at [196, 250] on div "6425914420" at bounding box center [197, 248] width 61 height 25
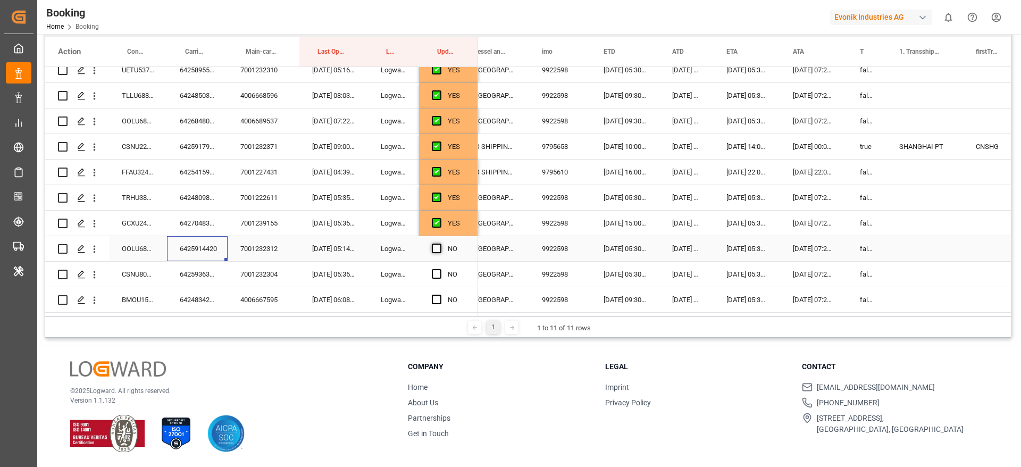
click at [435, 249] on span "Press SPACE to select this row." at bounding box center [437, 249] width 10 height 10
click at [440, 244] on input "Press SPACE to select this row." at bounding box center [440, 244] width 0 height 0
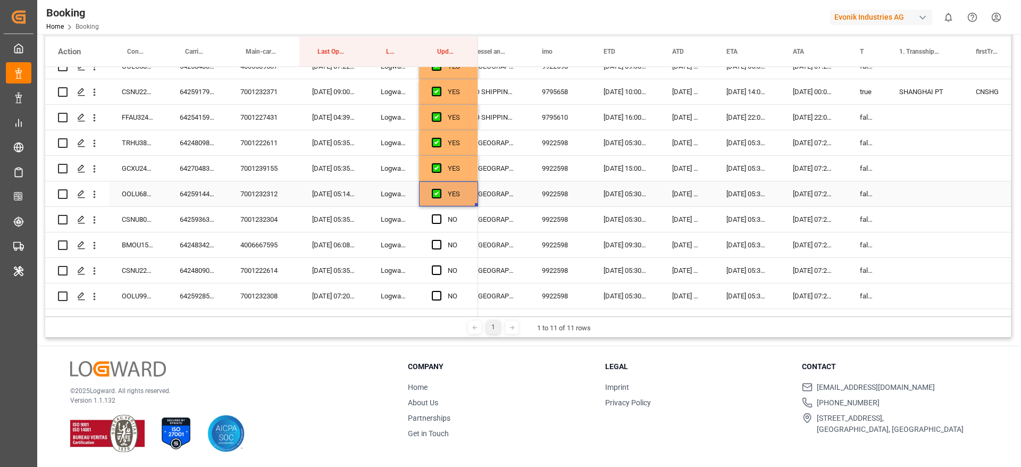
scroll to position [319, 0]
click at [199, 189] on div "6425936380" at bounding box center [197, 194] width 61 height 25
drag, startPoint x: 434, startPoint y: 195, endPoint x: 395, endPoint y: 215, distance: 43.8
click at [434, 195] on span "Press SPACE to select this row." at bounding box center [437, 194] width 10 height 10
click at [440, 189] on input "Press SPACE to select this row." at bounding box center [440, 189] width 0 height 0
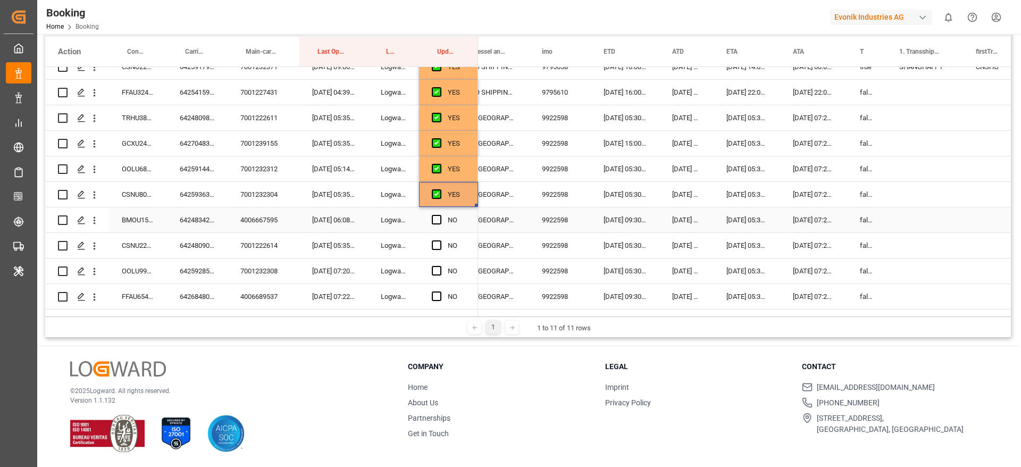
click at [186, 221] on div "6424834200" at bounding box center [197, 219] width 61 height 25
click at [439, 217] on span "Press SPACE to select this row." at bounding box center [437, 220] width 10 height 10
click at [440, 215] on input "Press SPACE to select this row." at bounding box center [440, 215] width 0 height 0
click at [213, 248] on div "6424809010" at bounding box center [197, 245] width 61 height 25
click at [439, 243] on span "Press SPACE to select this row." at bounding box center [437, 245] width 10 height 10
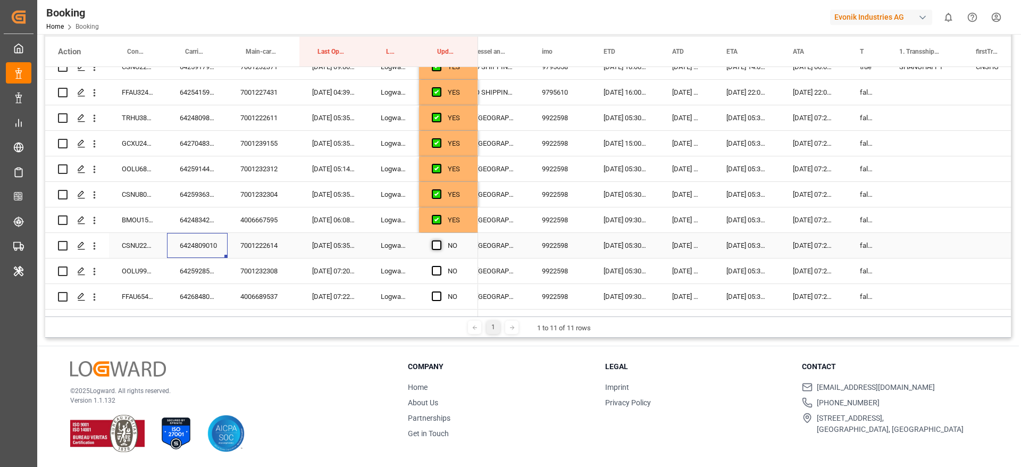
click at [440, 240] on input "Press SPACE to select this row." at bounding box center [440, 240] width 0 height 0
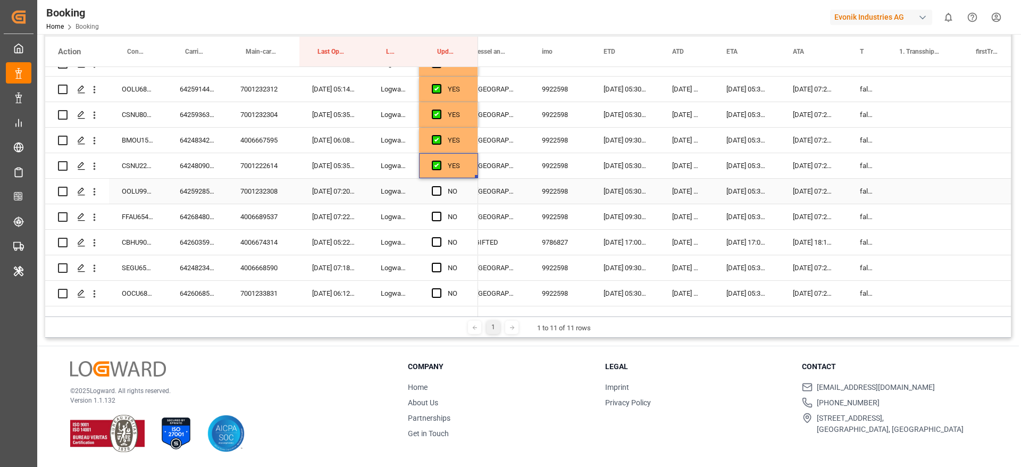
click at [207, 193] on div "6425928550" at bounding box center [197, 191] width 61 height 25
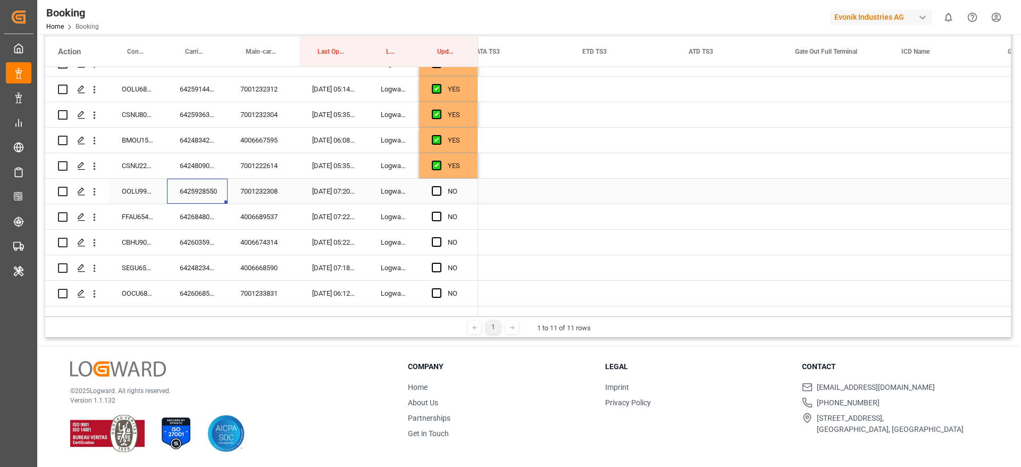
scroll to position [0, 2230]
click at [824, 190] on div "Press SPACE to select this row." at bounding box center [835, 191] width 106 height 25
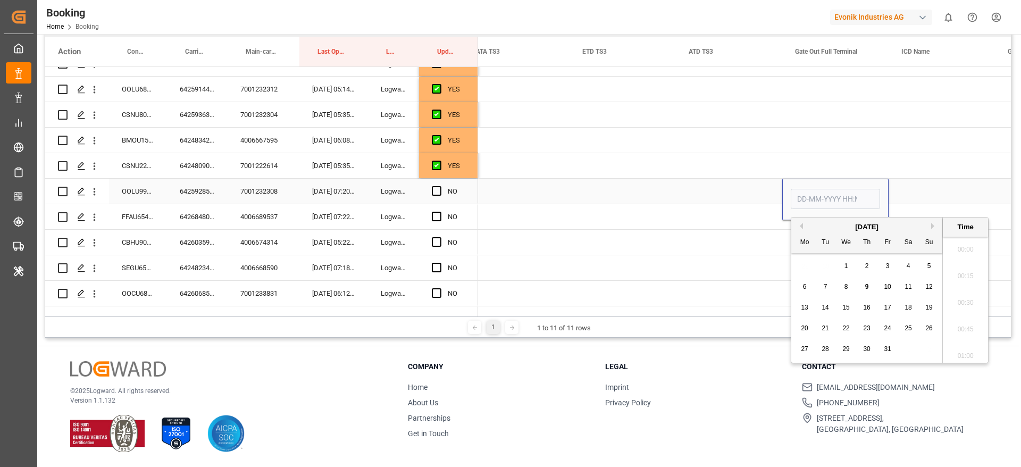
scroll to position [1652, 0]
click at [865, 286] on span "9" at bounding box center [867, 286] width 4 height 7
type input "09-10-2025 00:00"
click at [439, 194] on span "Press SPACE to select this row." at bounding box center [437, 191] width 10 height 10
click at [440, 186] on input "Press SPACE to select this row." at bounding box center [440, 186] width 0 height 0
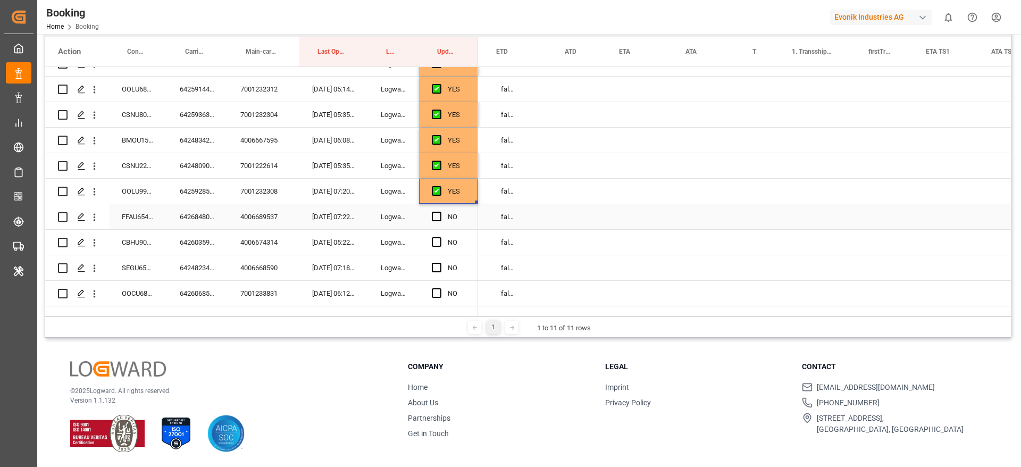
scroll to position [0, 823]
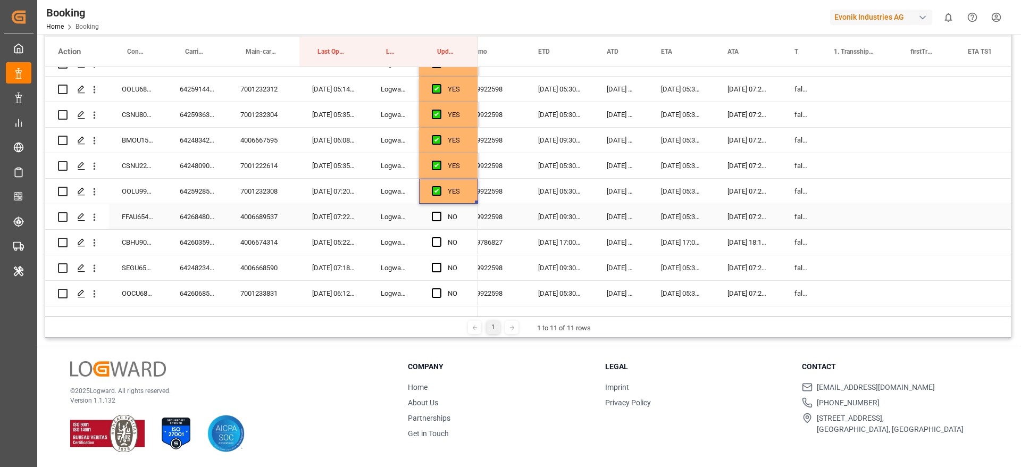
click at [256, 215] on div "4006689537" at bounding box center [264, 216] width 72 height 25
click at [189, 216] on div "6426848070" at bounding box center [197, 216] width 61 height 25
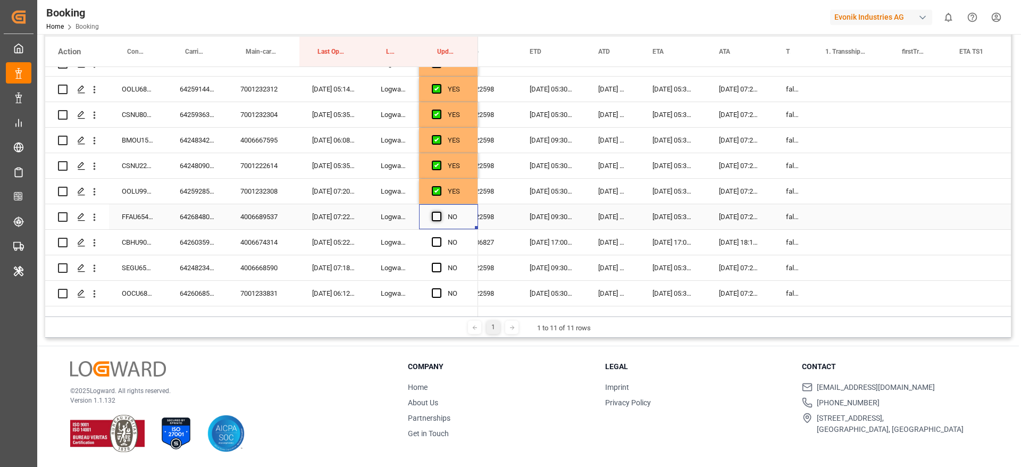
click at [432, 218] on span "Press SPACE to select this row." at bounding box center [437, 217] width 10 height 10
click at [440, 212] on input "Press SPACE to select this row." at bounding box center [440, 212] width 0 height 0
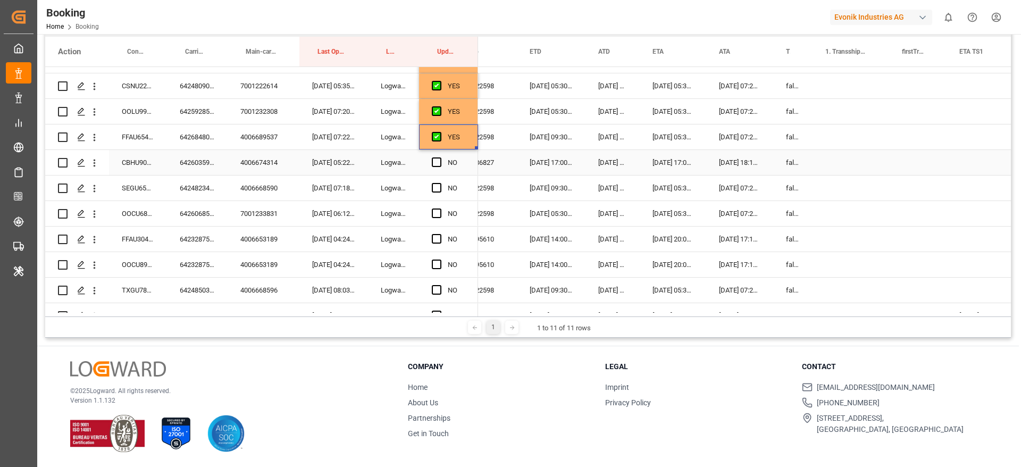
click at [202, 168] on div "6426035950" at bounding box center [197, 162] width 61 height 25
click at [438, 162] on span "Press SPACE to select this row." at bounding box center [437, 162] width 10 height 10
click at [440, 157] on input "Press SPACE to select this row." at bounding box center [440, 157] width 0 height 0
click at [206, 185] on div "6424823450" at bounding box center [197, 188] width 61 height 25
click at [435, 183] on span "Press SPACE to select this row." at bounding box center [437, 188] width 10 height 10
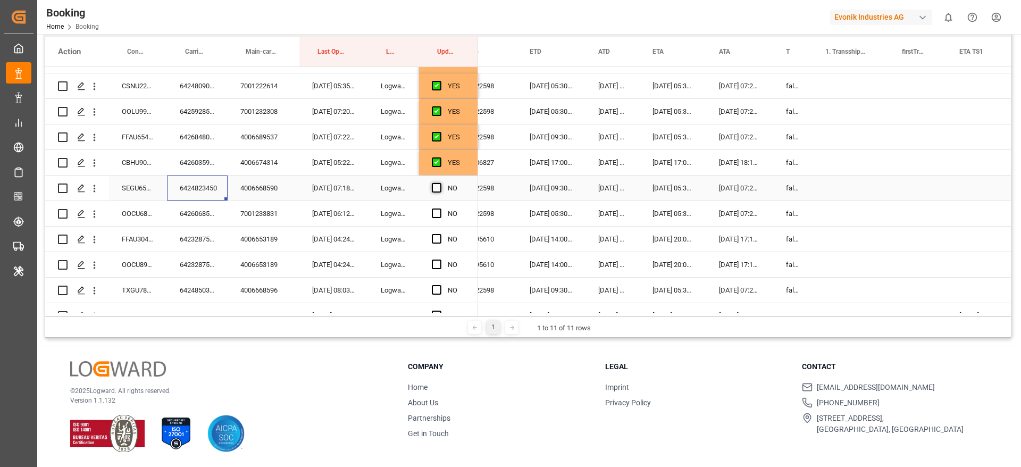
click at [440, 183] on input "Press SPACE to select this row." at bounding box center [440, 183] width 0 height 0
click at [194, 214] on div "6426068560" at bounding box center [197, 213] width 61 height 25
click at [434, 212] on span "Press SPACE to select this row." at bounding box center [437, 213] width 10 height 10
click at [440, 208] on input "Press SPACE to select this row." at bounding box center [440, 208] width 0 height 0
click at [189, 249] on div "6423287510" at bounding box center [197, 239] width 61 height 25
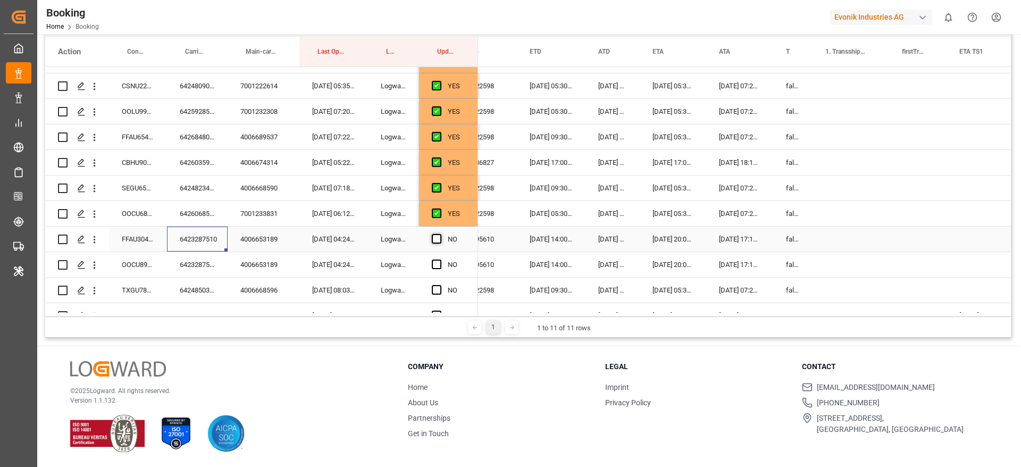
click at [436, 242] on span "Press SPACE to select this row." at bounding box center [437, 239] width 10 height 10
click at [440, 234] on input "Press SPACE to select this row." at bounding box center [440, 234] width 0 height 0
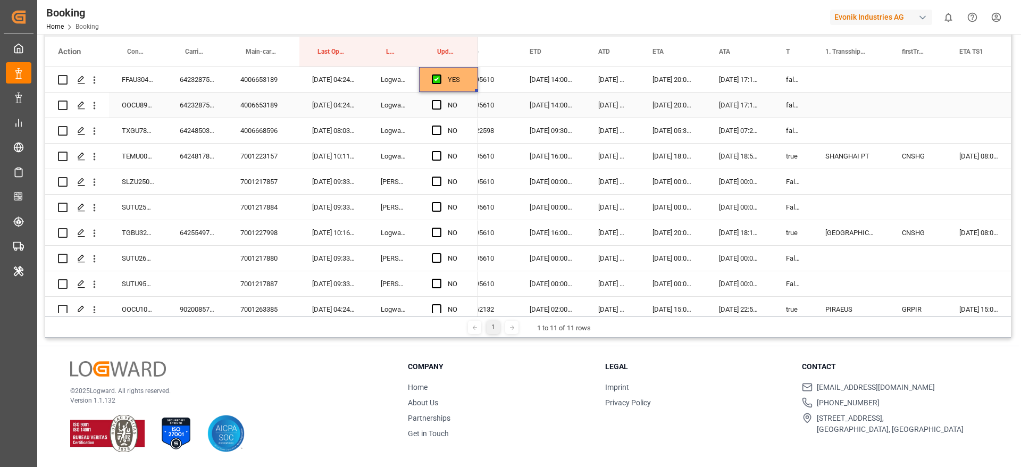
click at [206, 108] on div "6423287510" at bounding box center [197, 105] width 61 height 25
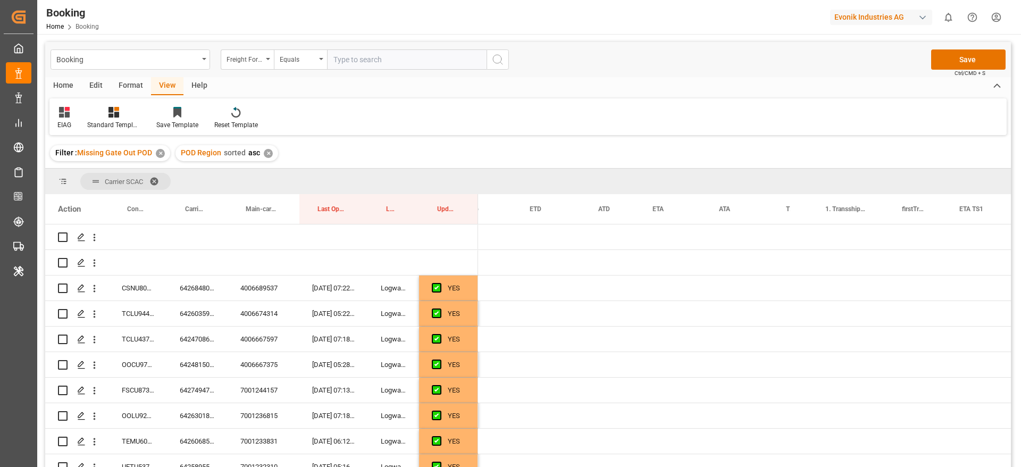
scroll to position [0, 831]
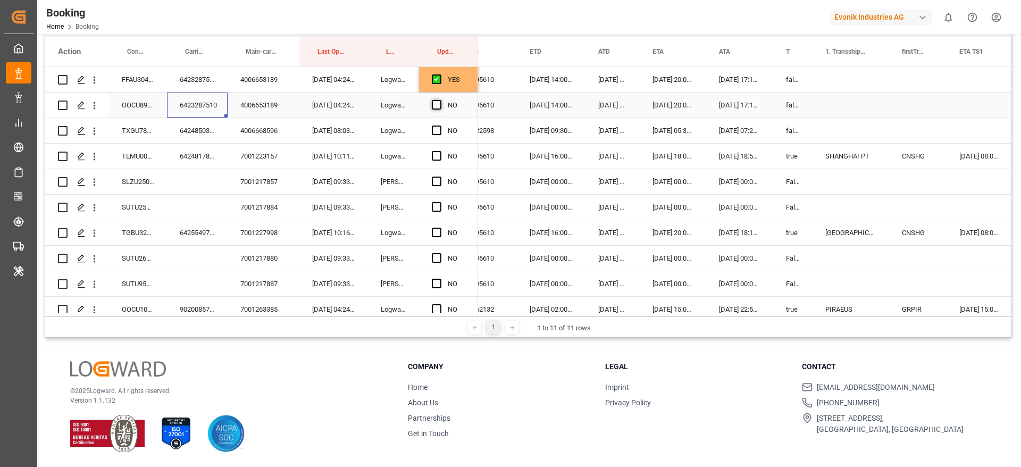
click at [434, 106] on span "Press SPACE to select this row." at bounding box center [437, 105] width 10 height 10
click at [440, 100] on input "Press SPACE to select this row." at bounding box center [440, 100] width 0 height 0
click at [253, 127] on div "4006668596" at bounding box center [264, 130] width 72 height 25
click at [187, 129] on div "6424850300" at bounding box center [197, 130] width 61 height 25
click at [441, 130] on div "Press SPACE to select this row." at bounding box center [440, 131] width 16 height 24
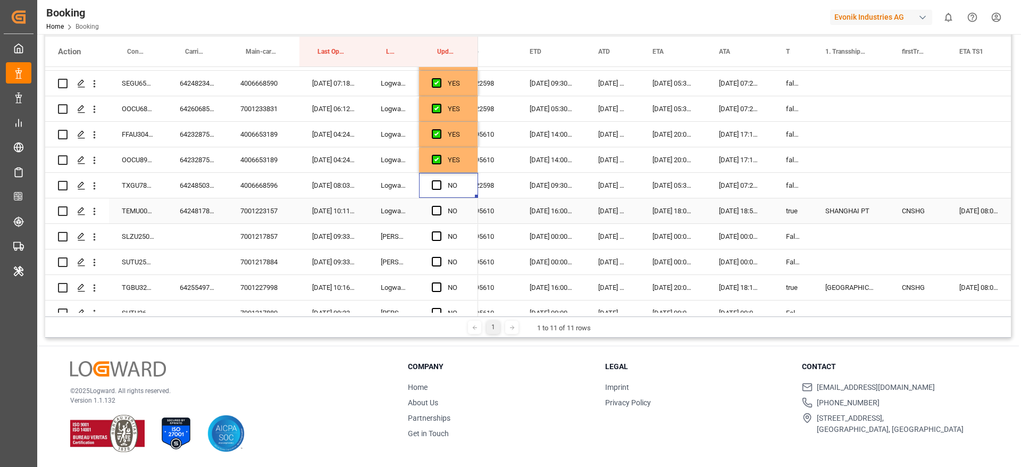
scroll to position [558, 0]
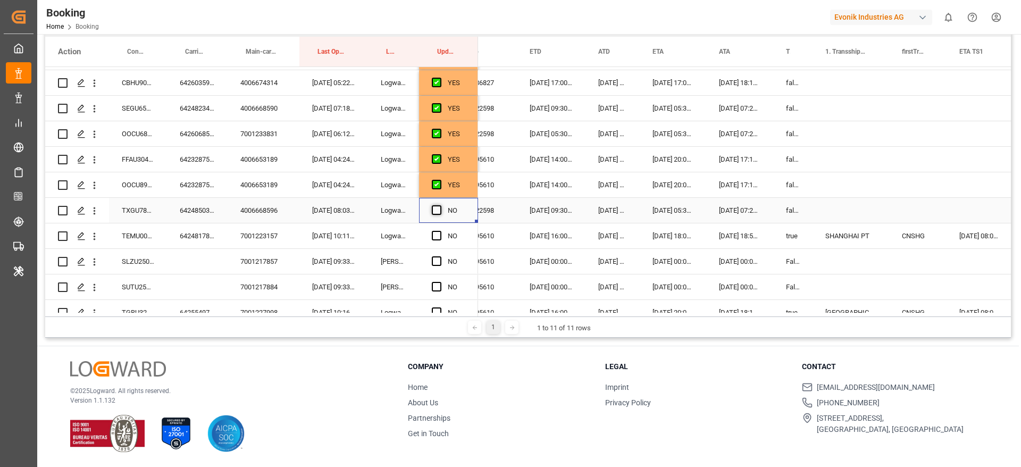
click at [439, 210] on span "Press SPACE to select this row." at bounding box center [437, 210] width 10 height 10
click at [440, 205] on input "Press SPACE to select this row." at bounding box center [440, 205] width 0 height 0
click at [206, 188] on div "6423287510" at bounding box center [197, 184] width 61 height 25
click at [213, 160] on div "6423287510" at bounding box center [197, 159] width 61 height 25
click at [208, 180] on div "6423287510" at bounding box center [197, 184] width 61 height 25
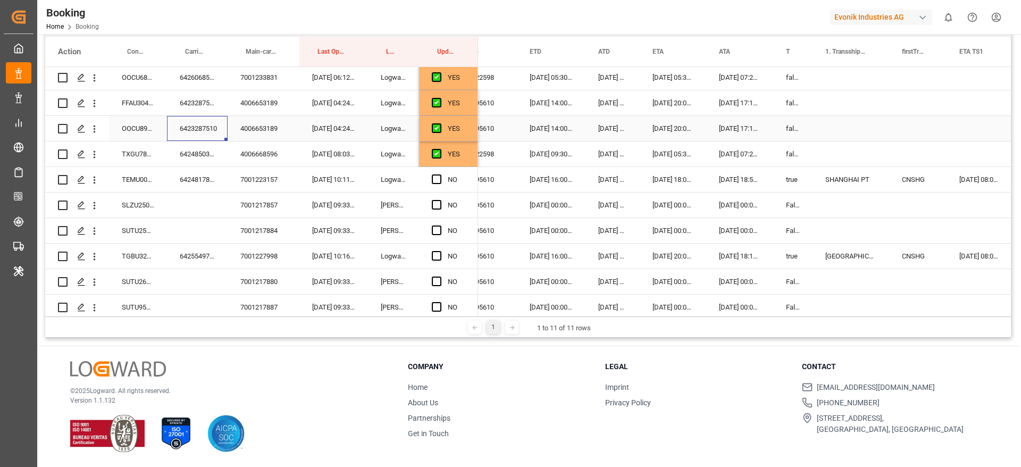
scroll to position [638, 0]
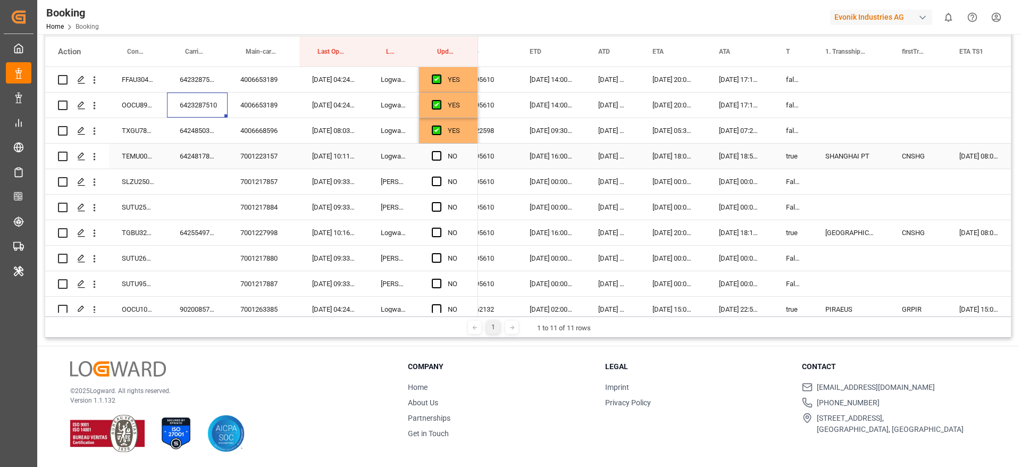
click at [197, 151] on div "6424817800" at bounding box center [197, 156] width 61 height 25
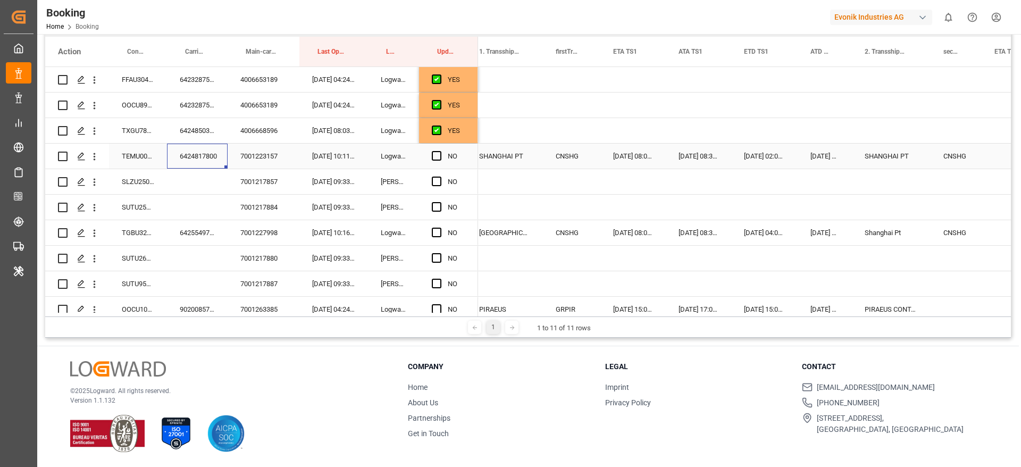
scroll to position [0, 1179]
click at [438, 154] on span "Press SPACE to select this row." at bounding box center [437, 156] width 10 height 10
click at [440, 151] on input "Press SPACE to select this row." at bounding box center [440, 151] width 0 height 0
click at [133, 182] on div "SLZU2508388" at bounding box center [138, 181] width 58 height 25
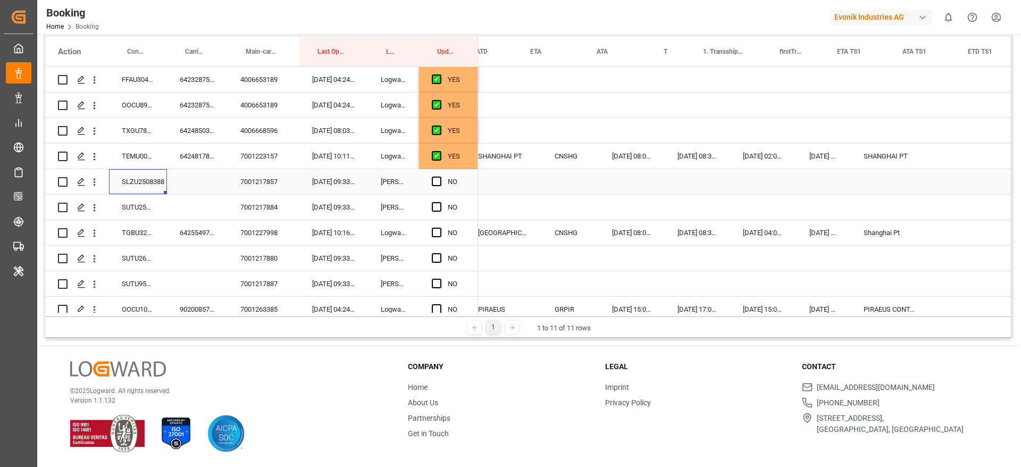
scroll to position [0, 925]
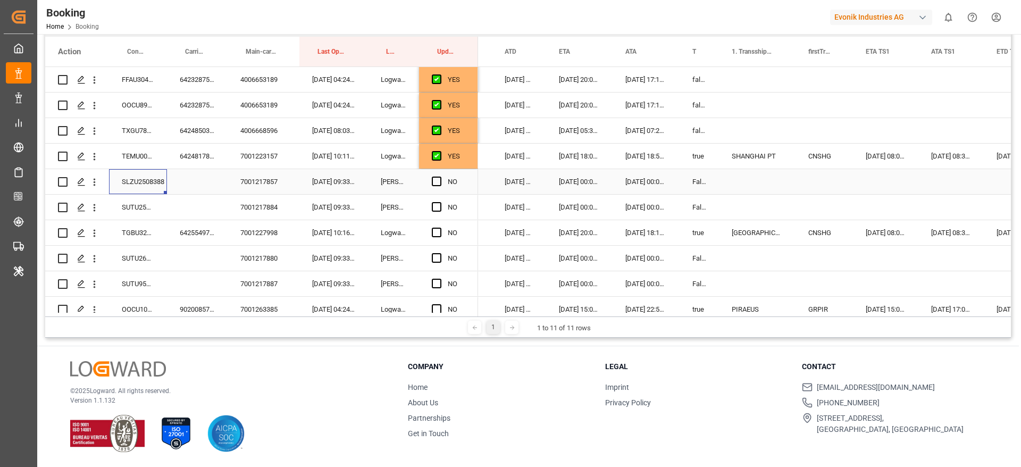
drag, startPoint x: 432, startPoint y: 183, endPoint x: 422, endPoint y: 191, distance: 12.9
click at [432, 182] on span "Press SPACE to select this row." at bounding box center [437, 182] width 10 height 10
click at [440, 177] on input "Press SPACE to select this row." at bounding box center [440, 177] width 0 height 0
click at [140, 206] on div "SUTU2584218" at bounding box center [138, 207] width 58 height 25
click at [435, 206] on span "Press SPACE to select this row." at bounding box center [437, 207] width 10 height 10
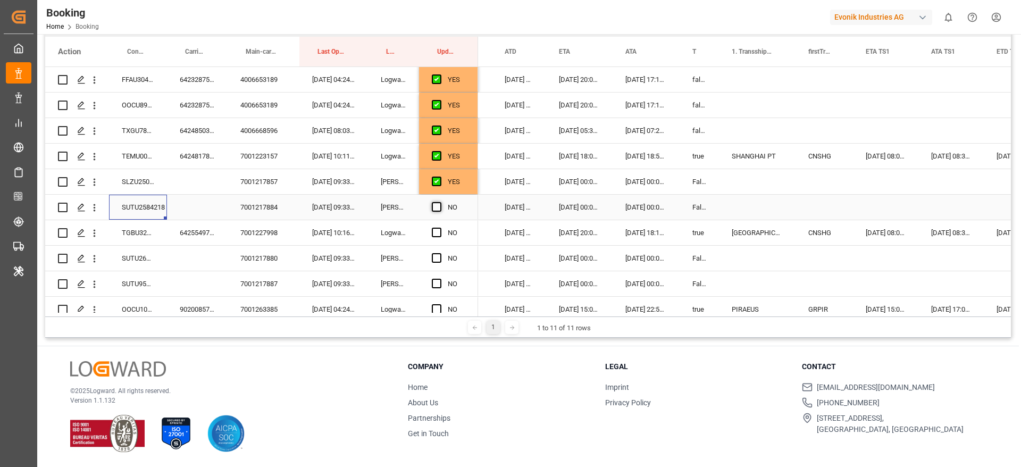
click at [440, 202] on input "Press SPACE to select this row." at bounding box center [440, 202] width 0 height 0
click at [204, 235] on div "6425549750" at bounding box center [197, 232] width 61 height 25
click at [436, 232] on span "Press SPACE to select this row." at bounding box center [437, 233] width 10 height 10
click at [440, 228] on input "Press SPACE to select this row." at bounding box center [440, 228] width 0 height 0
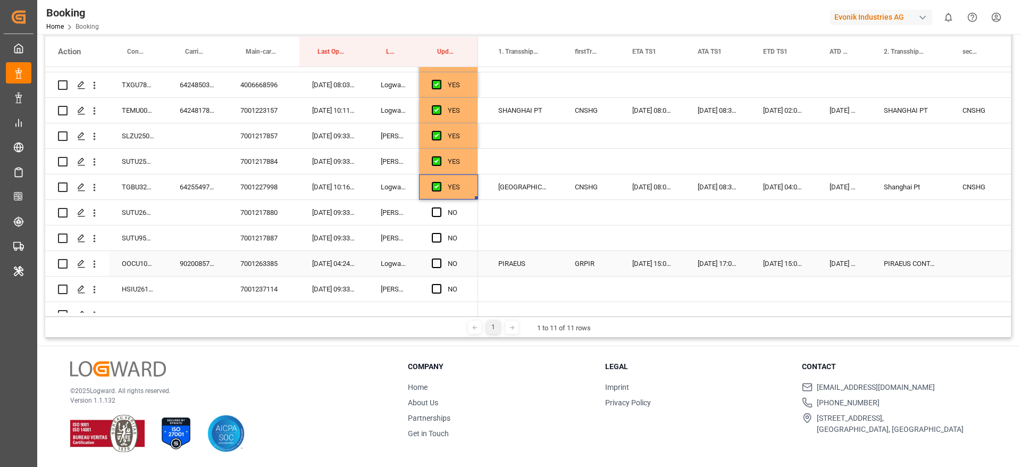
scroll to position [718, 0]
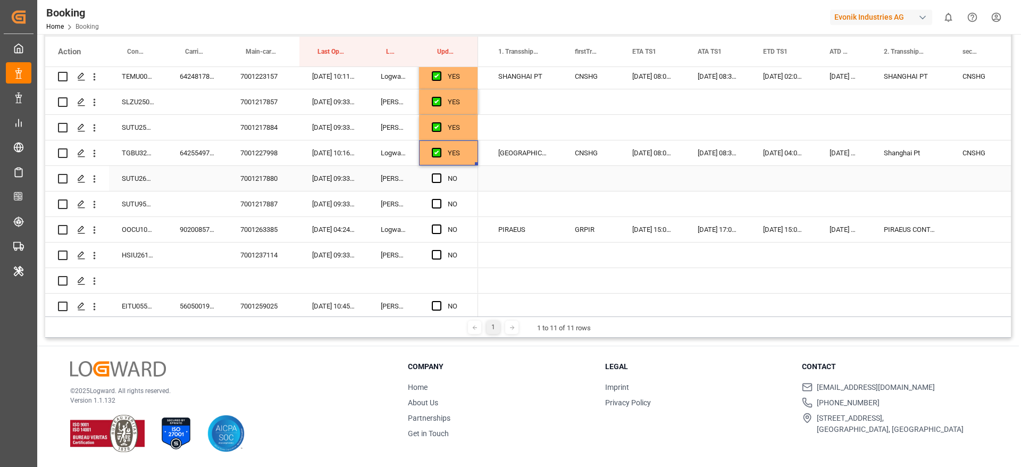
click at [149, 189] on div "SUTU2633903" at bounding box center [138, 178] width 58 height 25
click at [438, 177] on span "Press SPACE to select this row." at bounding box center [437, 178] width 10 height 10
click at [440, 173] on input "Press SPACE to select this row." at bounding box center [440, 173] width 0 height 0
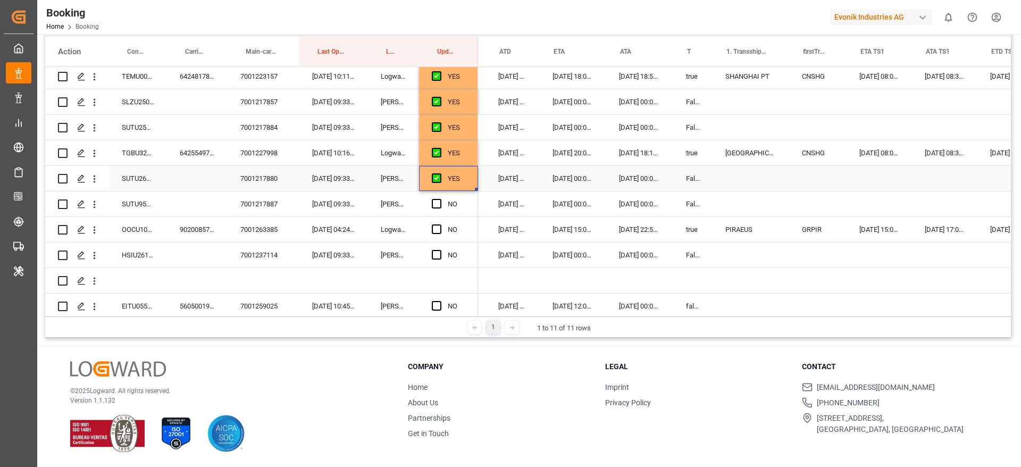
scroll to position [0, 930]
click at [153, 203] on div "SUTU9501241" at bounding box center [138, 203] width 58 height 25
click at [438, 203] on span "Press SPACE to select this row." at bounding box center [437, 204] width 10 height 10
click at [440, 199] on input "Press SPACE to select this row." at bounding box center [440, 199] width 0 height 0
click at [198, 228] on div "9020085740" at bounding box center [197, 229] width 61 height 25
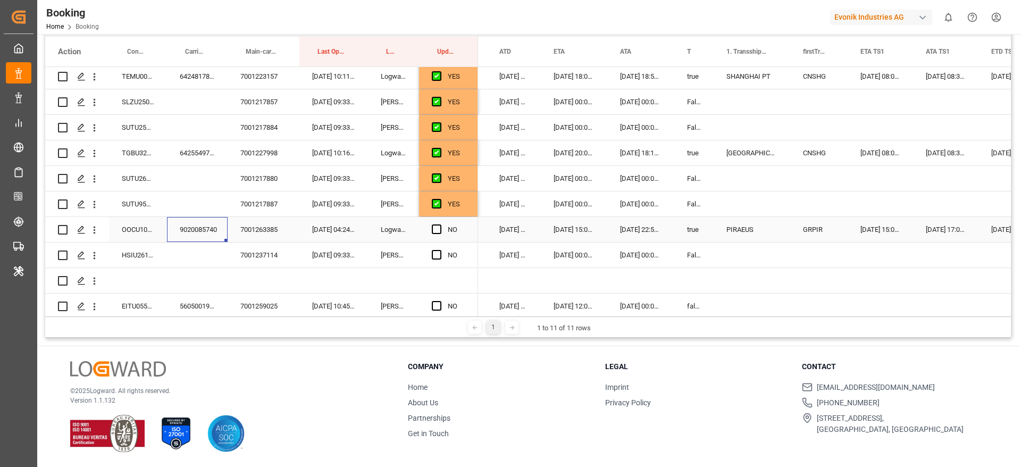
click at [438, 228] on span "Press SPACE to select this row." at bounding box center [437, 229] width 10 height 10
click at [440, 224] on input "Press SPACE to select this row." at bounding box center [440, 224] width 0 height 0
click at [143, 260] on div "HSIU2616528" at bounding box center [138, 255] width 58 height 25
click at [436, 253] on span "Press SPACE to select this row." at bounding box center [437, 255] width 10 height 10
click at [440, 250] on input "Press SPACE to select this row." at bounding box center [440, 250] width 0 height 0
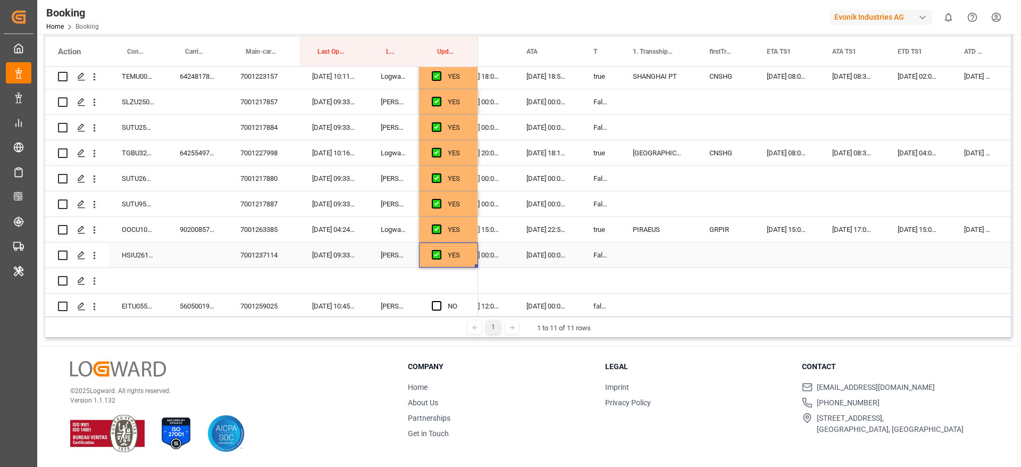
scroll to position [0, 1059]
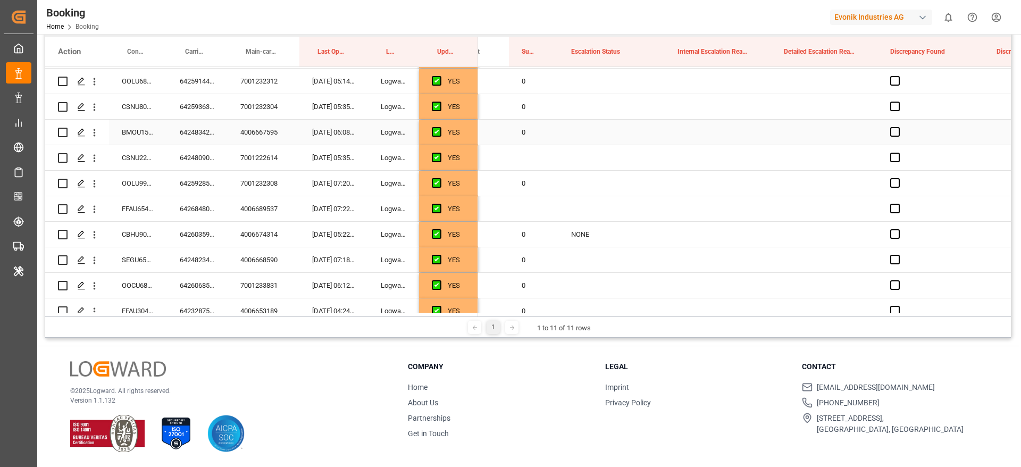
click at [523, 135] on div "0" at bounding box center [533, 132] width 49 height 25
drag, startPoint x: 557, startPoint y: 143, endPoint x: 561, endPoint y: 228, distance: 85.2
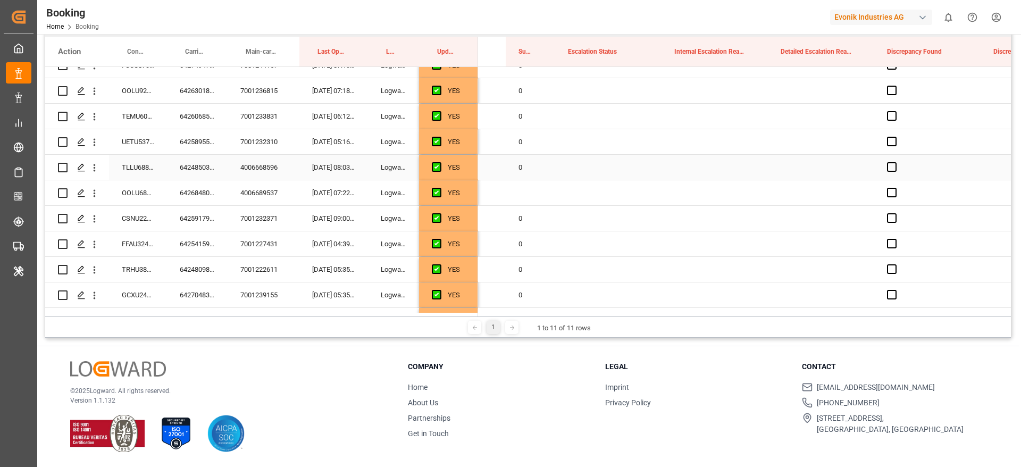
click at [529, 170] on div "0" at bounding box center [530, 167] width 49 height 25
drag, startPoint x: 554, startPoint y: 178, endPoint x: 555, endPoint y: 189, distance: 11.3
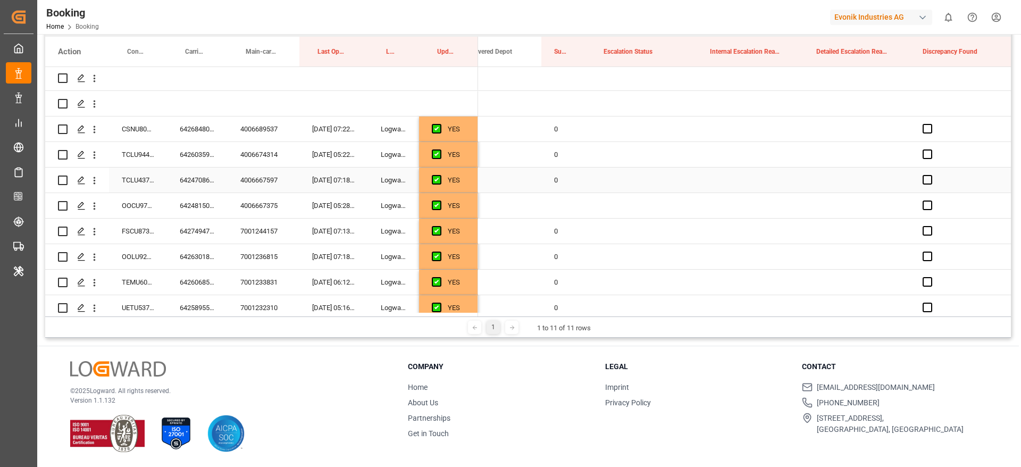
click at [554, 186] on div "0" at bounding box center [565, 180] width 49 height 25
drag, startPoint x: 589, startPoint y: 190, endPoint x: 590, endPoint y: 198, distance: 8.6
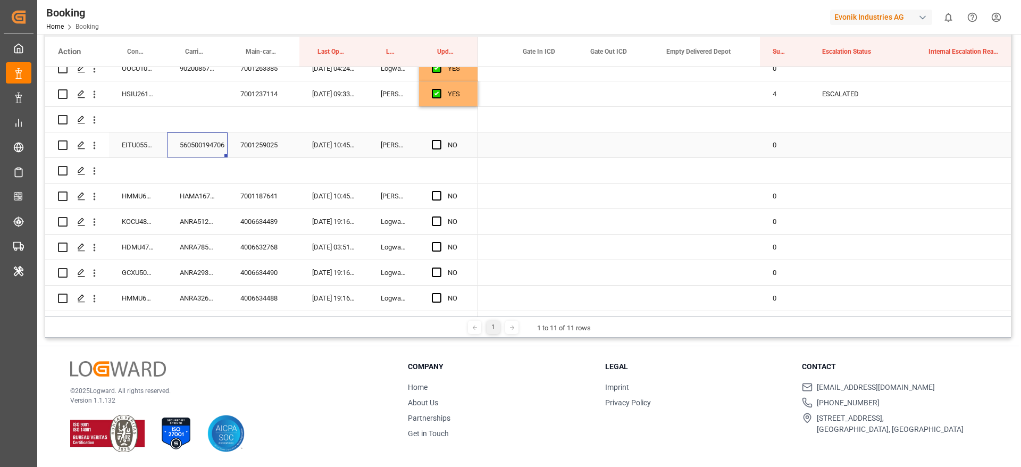
click at [189, 146] on div "560500194706" at bounding box center [197, 144] width 61 height 25
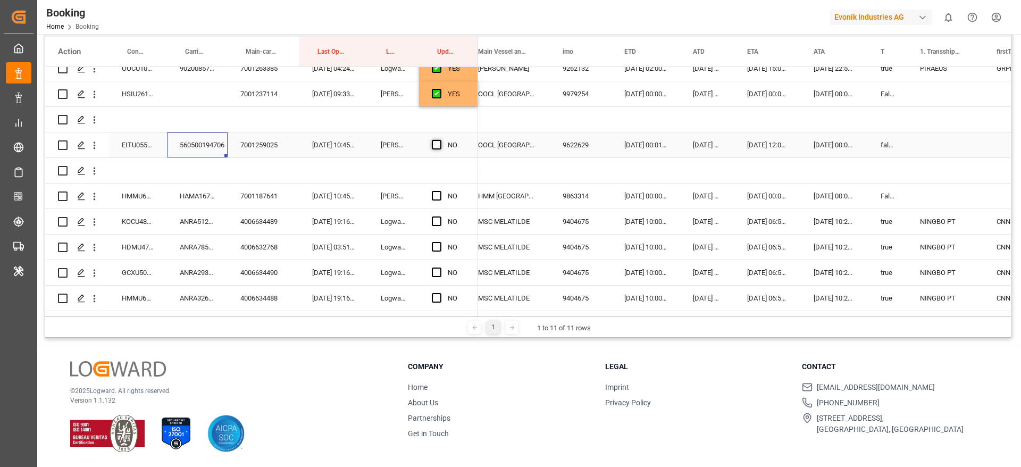
click at [440, 143] on span "Press SPACE to select this row." at bounding box center [437, 145] width 10 height 10
click at [440, 140] on input "Press SPACE to select this row." at bounding box center [440, 140] width 0 height 0
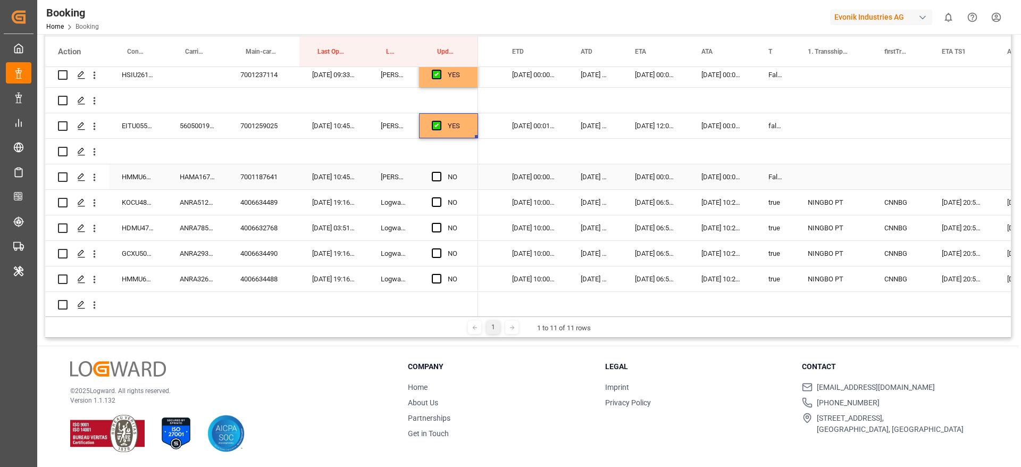
click at [189, 179] on div "HAMA16760500" at bounding box center [197, 176] width 61 height 25
click at [435, 174] on span "Press SPACE to select this row." at bounding box center [437, 177] width 10 height 10
click at [440, 172] on input "Press SPACE to select this row." at bounding box center [440, 172] width 0 height 0
click at [189, 207] on div "ANRA51235300" at bounding box center [197, 202] width 61 height 25
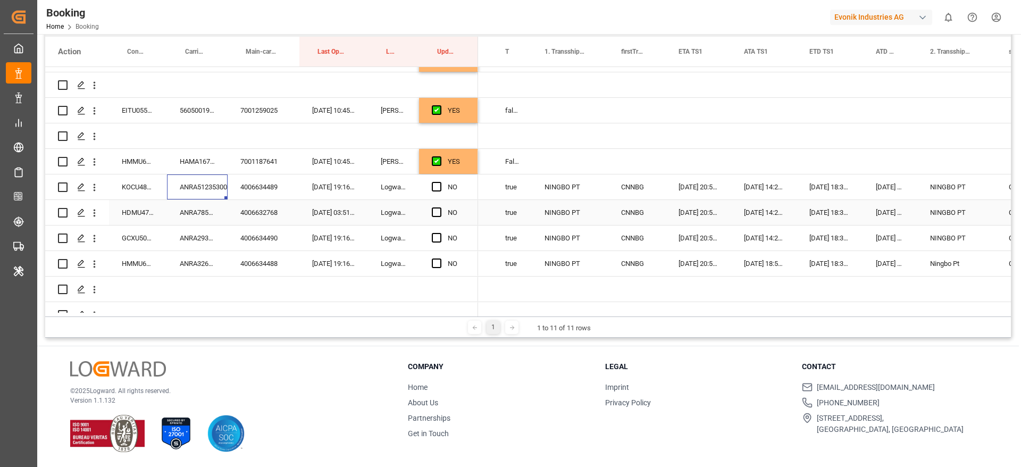
scroll to position [914, 0]
click at [437, 183] on span "Press SPACE to select this row." at bounding box center [437, 186] width 10 height 10
click at [440, 181] on input "Press SPACE to select this row." at bounding box center [440, 181] width 0 height 0
click at [194, 211] on div "ANRA78534000" at bounding box center [197, 211] width 61 height 25
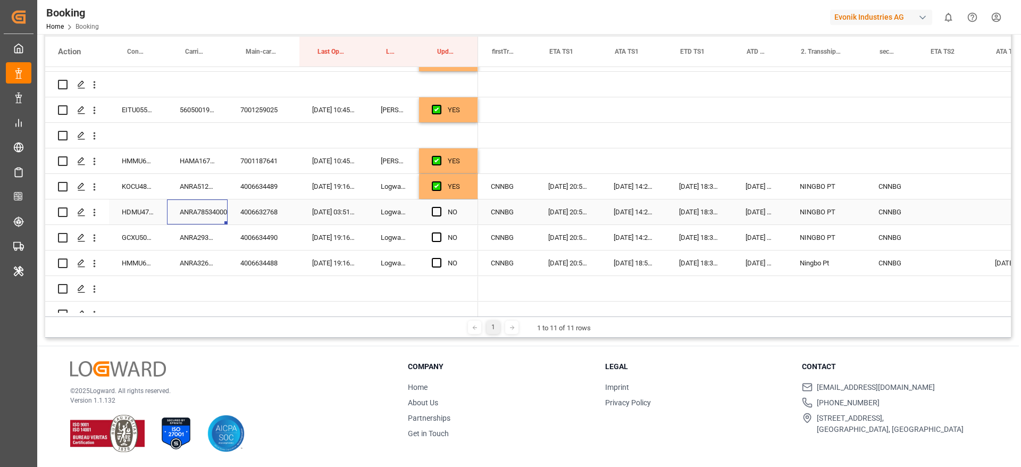
scroll to position [0, 1241]
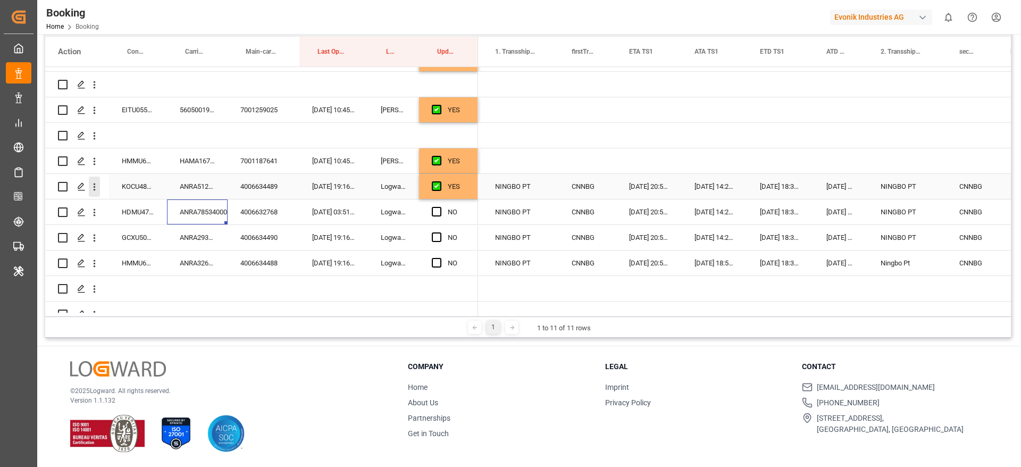
click at [99, 191] on icon "open menu" at bounding box center [94, 186] width 11 height 11
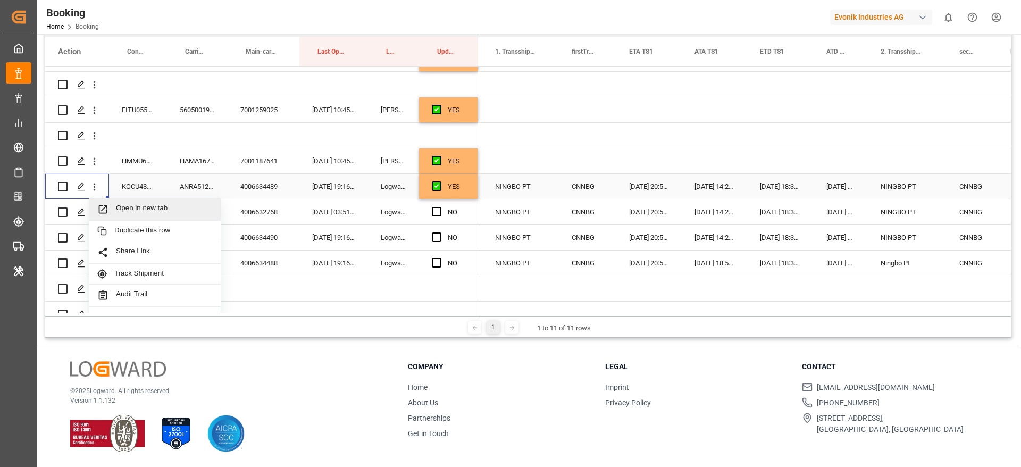
click at [174, 215] on div "Open in new tab" at bounding box center [154, 209] width 131 height 22
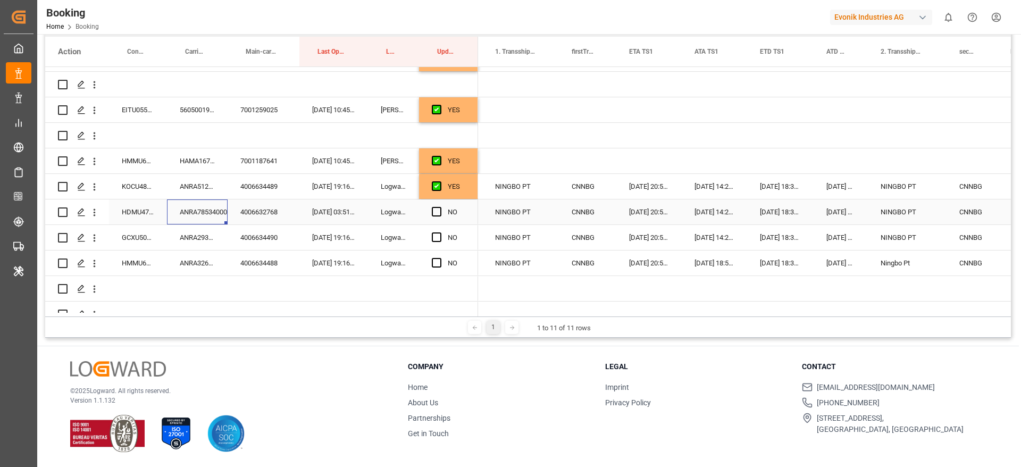
click at [193, 208] on div "ANRA78534000" at bounding box center [197, 211] width 61 height 25
click at [200, 212] on div "ANRA78534000" at bounding box center [197, 211] width 61 height 25
click at [435, 214] on span "Press SPACE to select this row." at bounding box center [437, 212] width 10 height 10
click at [440, 207] on input "Press SPACE to select this row." at bounding box center [440, 207] width 0 height 0
click at [191, 247] on div "ANRA29331200" at bounding box center [197, 237] width 61 height 25
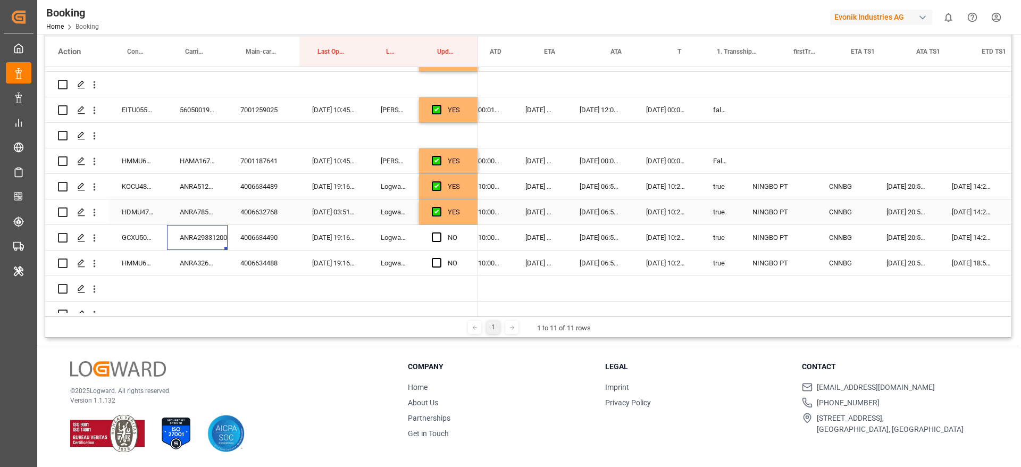
scroll to position [0, 940]
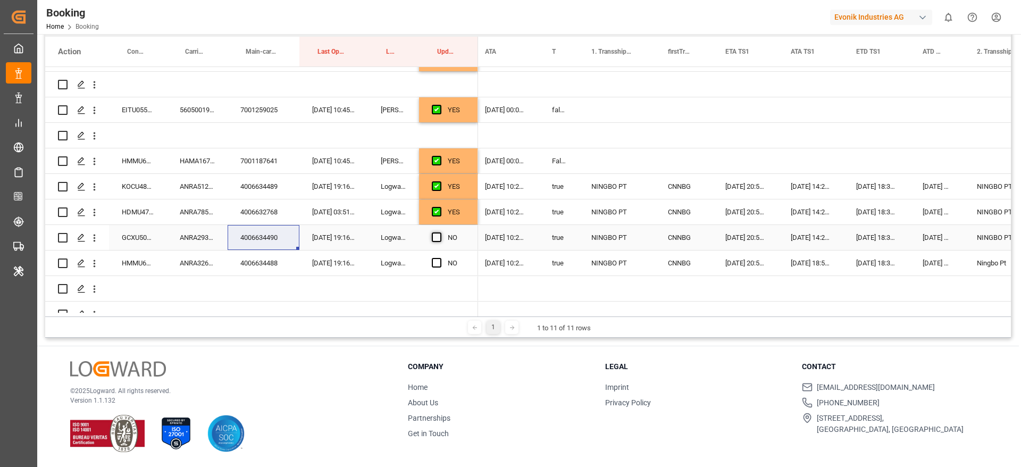
click at [436, 236] on span "Press SPACE to select this row." at bounding box center [437, 237] width 10 height 10
click at [440, 232] on input "Press SPACE to select this row." at bounding box center [440, 232] width 0 height 0
click at [203, 269] on div "ANRA32655400" at bounding box center [197, 262] width 61 height 25
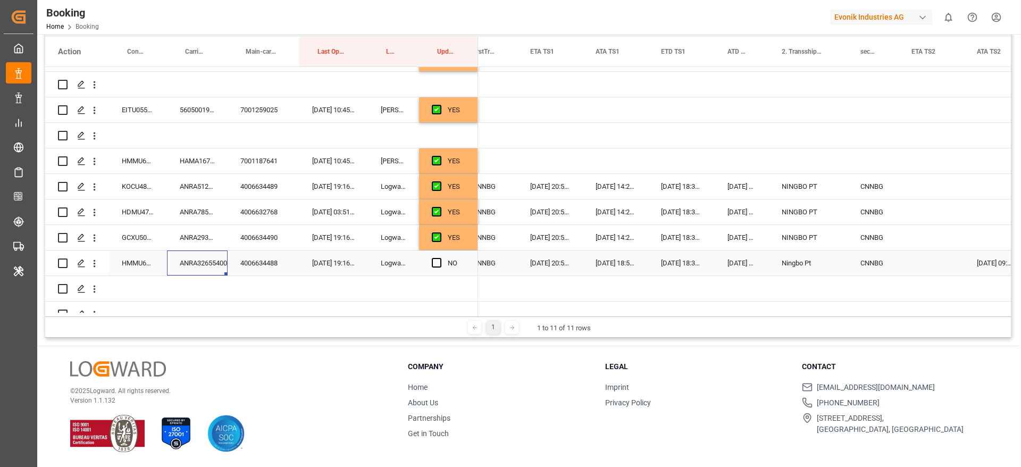
click at [437, 263] on span "Press SPACE to select this row." at bounding box center [437, 263] width 10 height 10
click at [440, 258] on input "Press SPACE to select this row." at bounding box center [440, 258] width 0 height 0
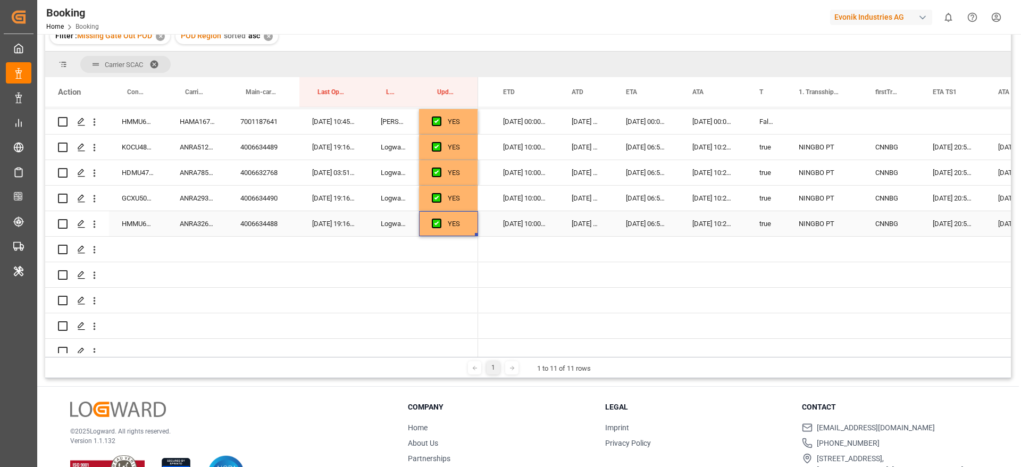
click at [437, 223] on span "Press SPACE to select this row." at bounding box center [437, 224] width 10 height 10
click at [440, 219] on input "Press SPACE to select this row." at bounding box center [440, 219] width 0 height 0
click at [97, 228] on icon "open menu" at bounding box center [94, 224] width 11 height 11
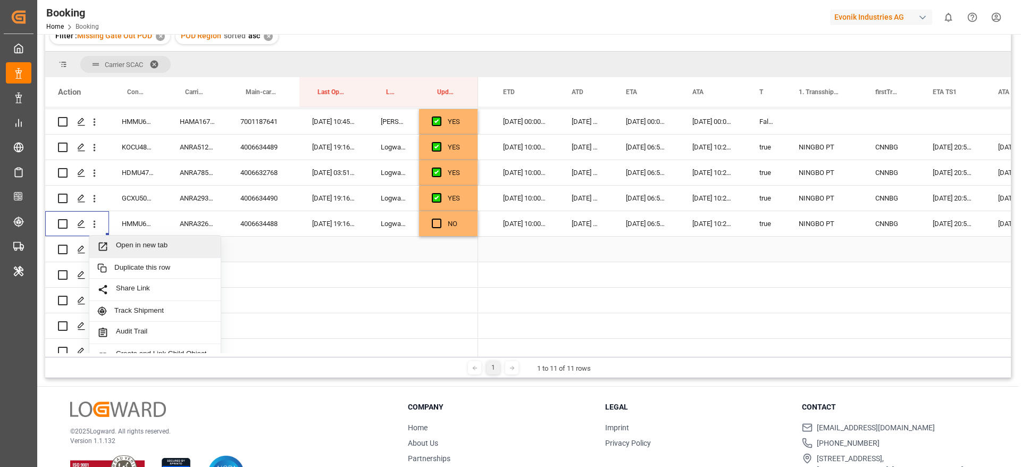
click at [151, 245] on span "Open in new tab" at bounding box center [164, 246] width 97 height 11
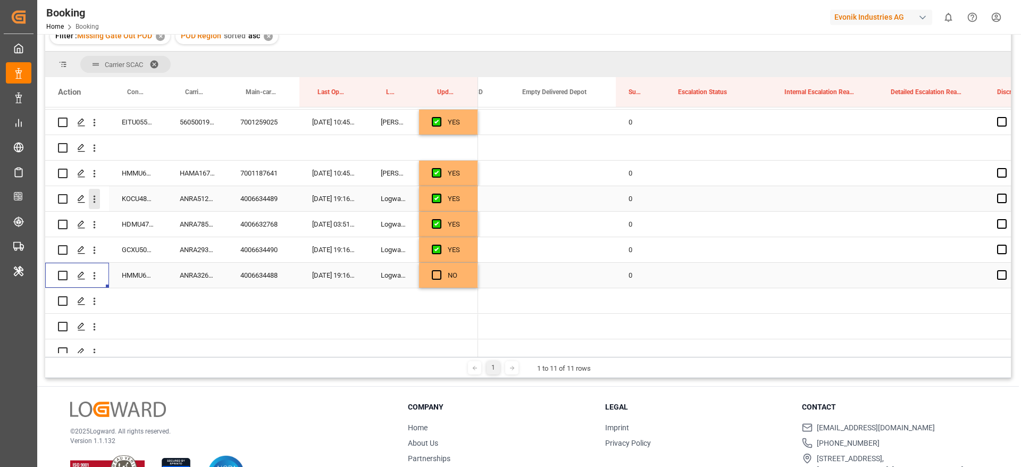
click at [98, 203] on icon "open menu" at bounding box center [94, 199] width 11 height 11
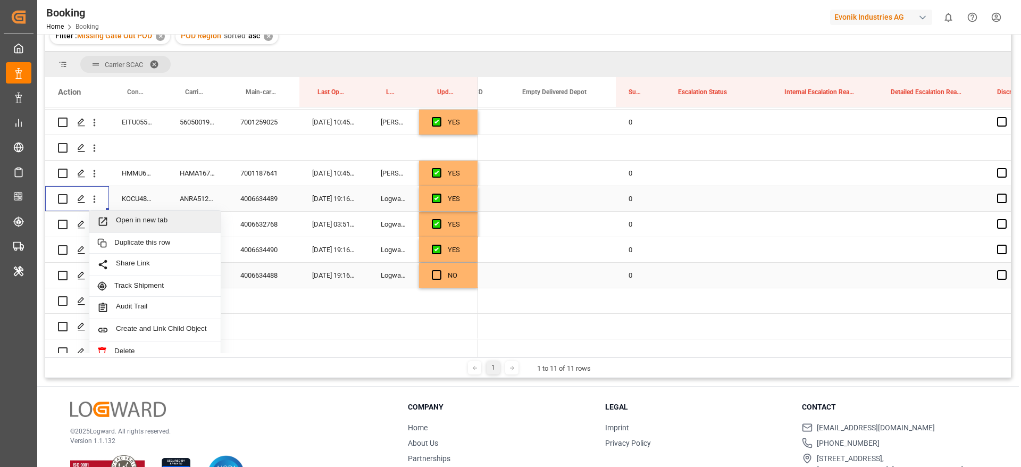
click at [184, 225] on span "Open in new tab" at bounding box center [164, 221] width 97 height 11
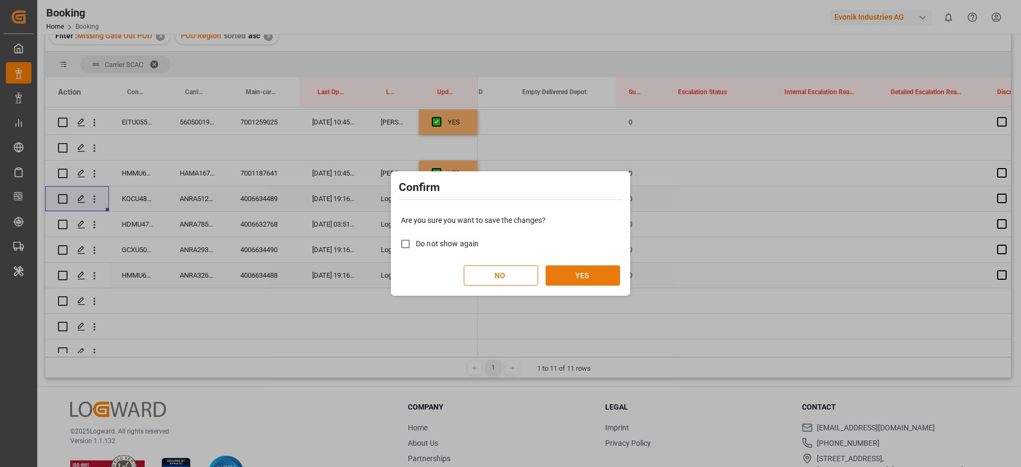
click at [597, 269] on button "YES" at bounding box center [583, 275] width 74 height 20
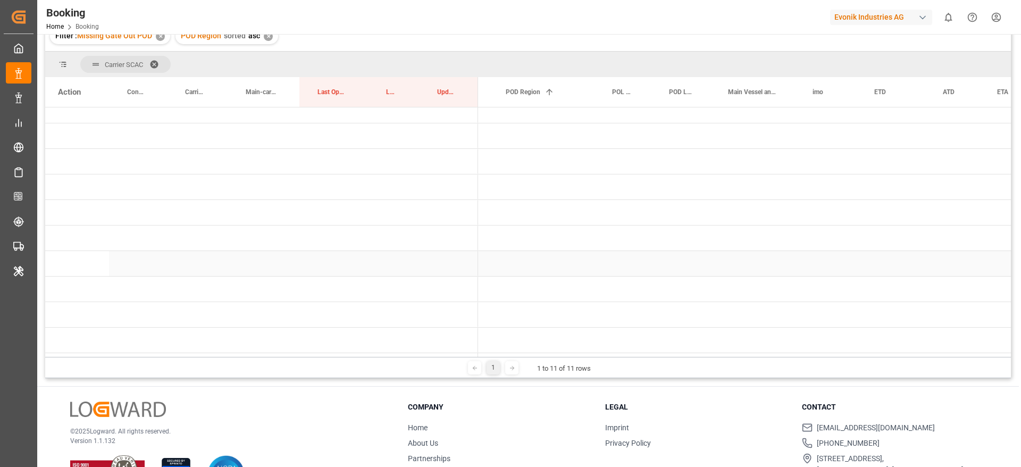
scroll to position [0, 0]
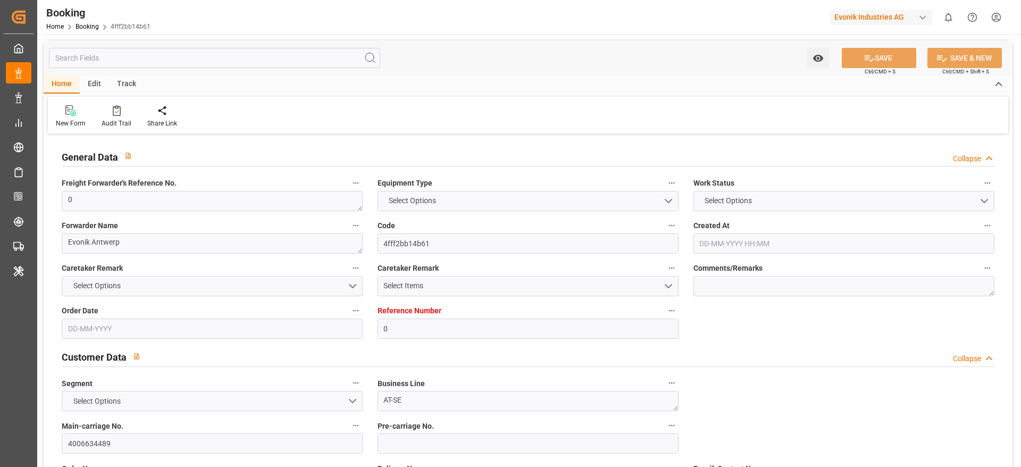
type input "0"
type input "9404675"
type input "Hyundai"
type input "Hyundai Merchant Marine [DOMAIN_NAME]."
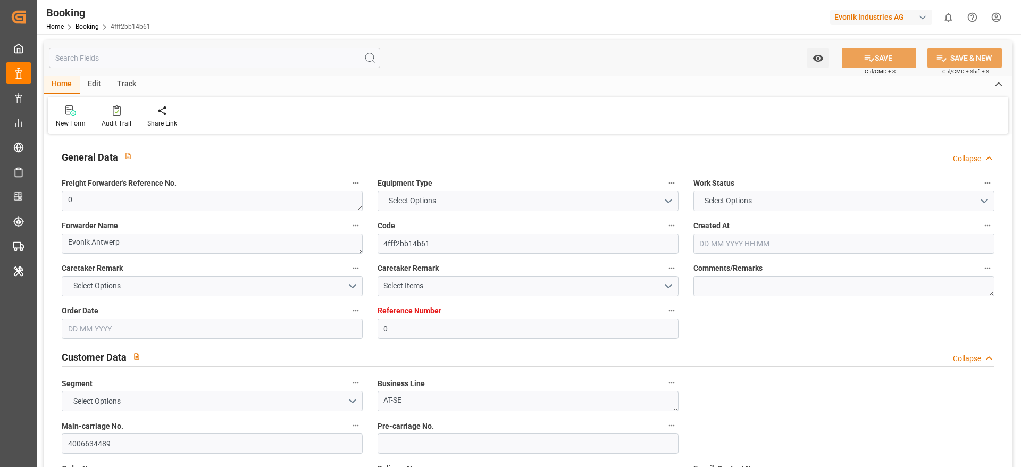
type input "BEANR"
type input "KRPUS"
type input "76"
type input "CNNBG"
type input "0"
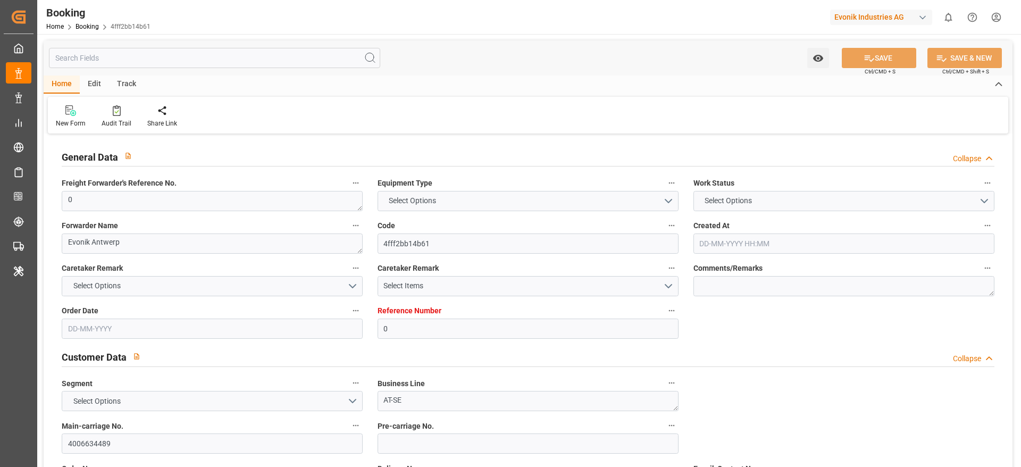
type input "BEANR"
type input "KRPUS"
type input "9637258"
type input "9404675"
type input "CNNBG"
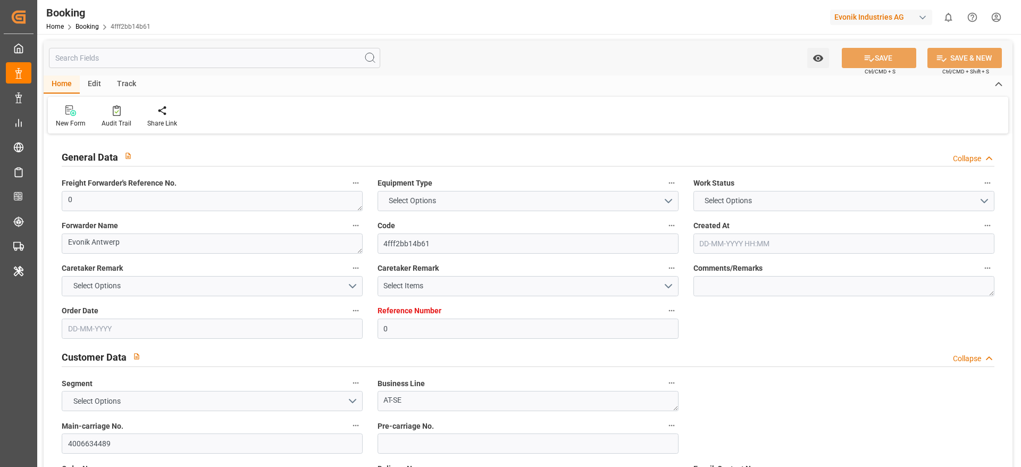
type input "9637258"
type input "02-07-2025 15:15"
type input "[DATE]"
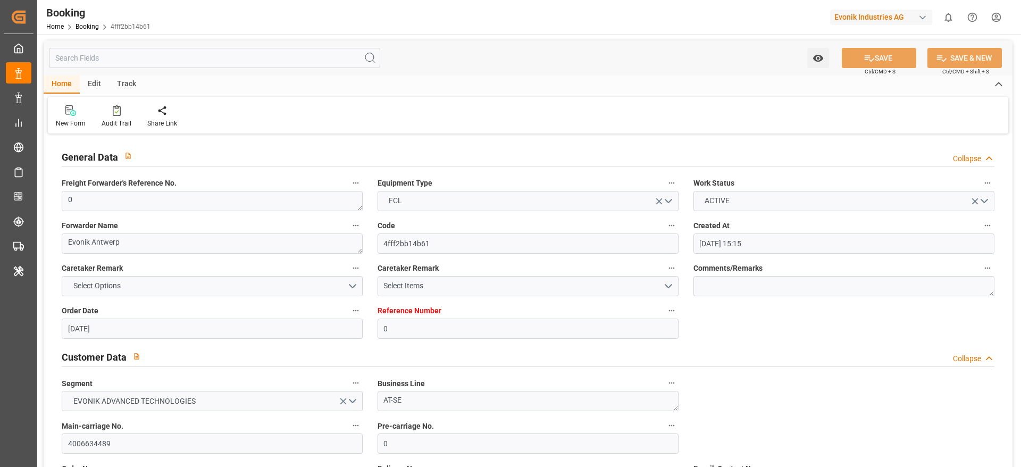
type input "[DATE] 10:00"
type input "[DATE] 00:00"
type input "[DATE] 09:42"
type input "19-07-2025 05:49"
type input "[DATE] 06:56"
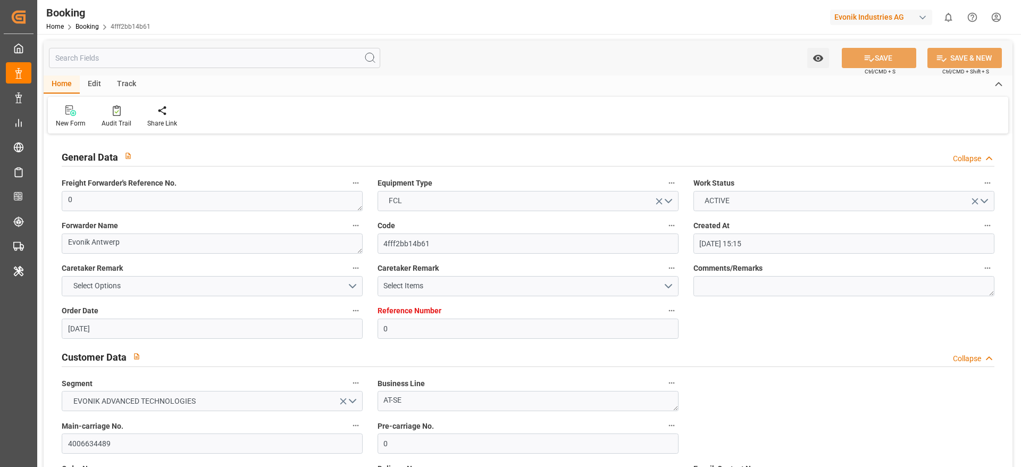
type input "[DATE] 00:00"
type input "[DATE] 10:27"
type input "[DATE] 20:56"
type input "[DATE] 00:00"
type input "22-09-2025 14:23"
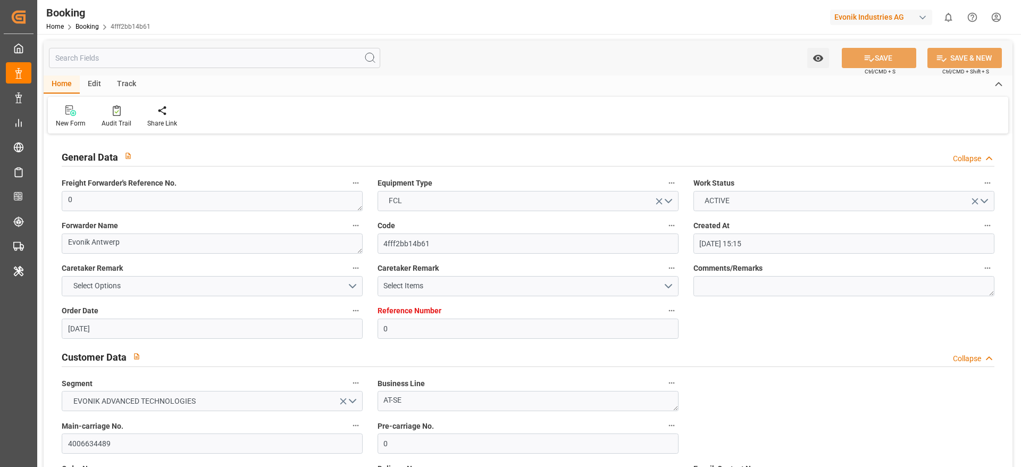
type input "[DATE] 18:30"
type input "[DATE] 00:00"
type input "[DATE] 16:26"
type input "[DATE] 12:00"
type input "[DATE] 08:00"
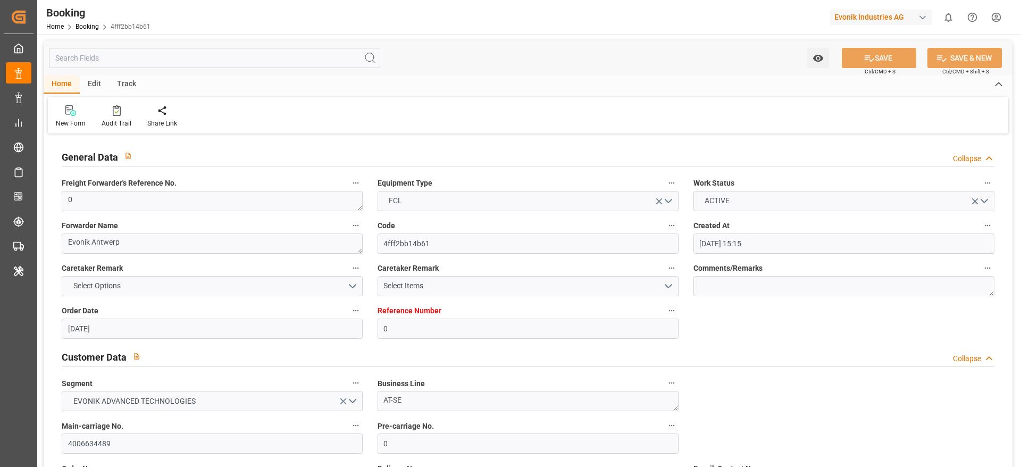
type input "[DATE] 08:00"
type input "09-10-2025 10:45"
type input "[DATE]"
type input "16-07-2025 06:37"
type input "24-07-2025 04:45"
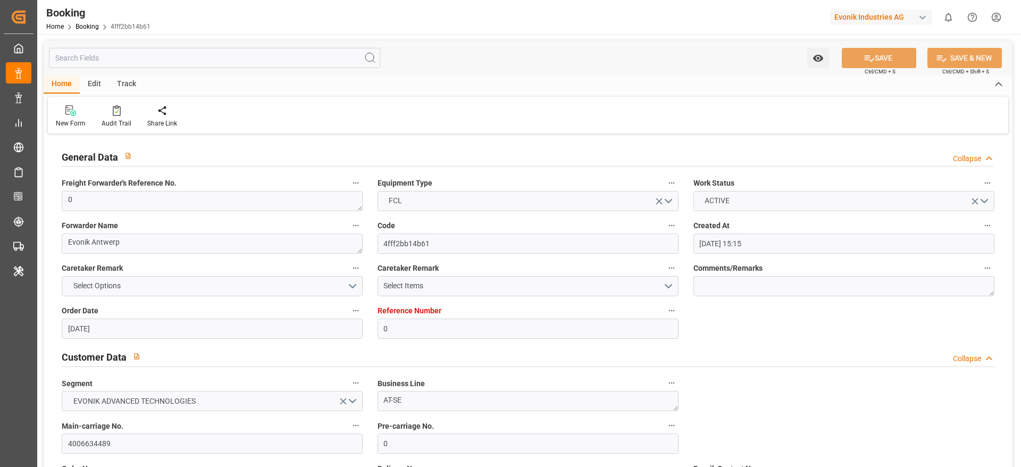
type input "24-07-2025 04:45"
type input "24-07-2025 02:28"
type input "[DATE] 11:00"
type input "[DATE] 11:21"
type input "[DATE] 22:00"
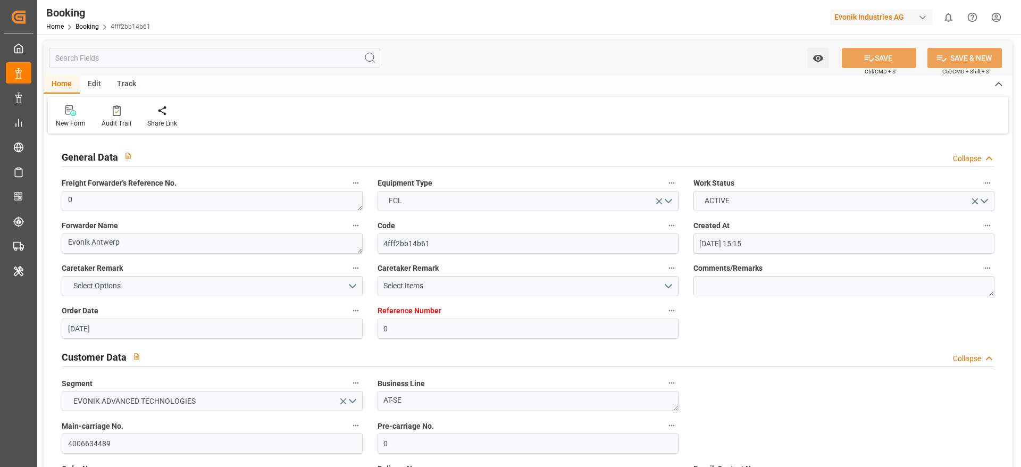
type input "[DATE] 22:05"
type input "[DATE] 17:23"
type input "[DATE] 15:00"
type input "[DATE] 08:56"
type input "22-09-2025 17:42"
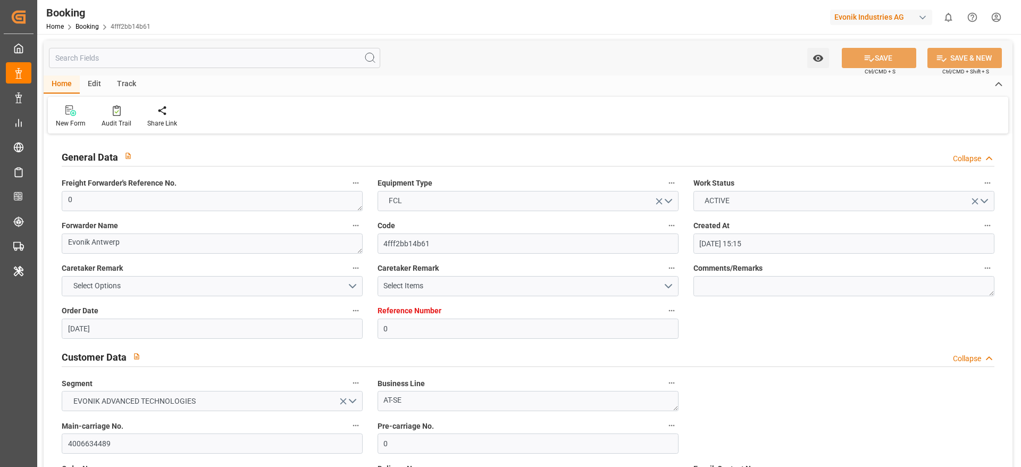
type input "[DATE] 17:52"
type input "[DATE] 20:52"
type input "06-10-2025 09:17"
type input "[DATE] 19:00"
type input "[DATE] 10:09"
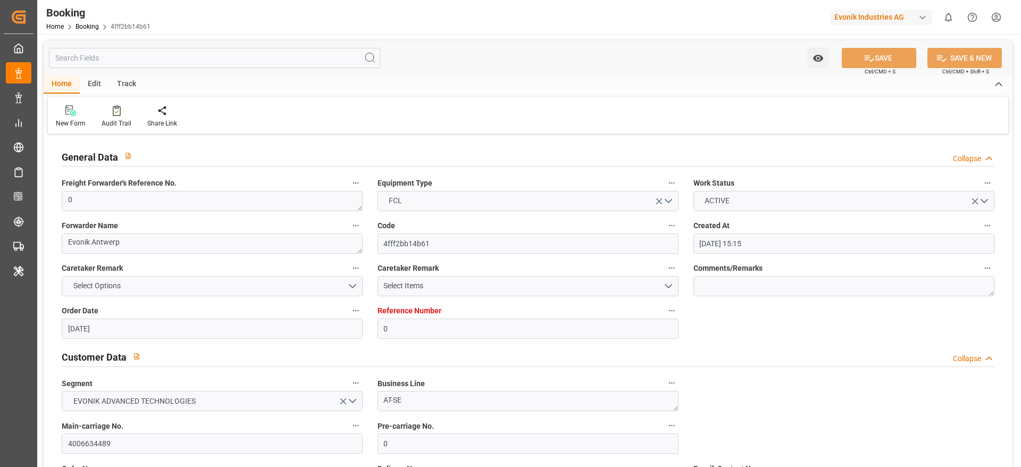
type input "[DATE] 00:00"
type input "[DATE] 14:25"
type input "[DATE] 03:00"
type input "[DATE] 11:00"
type input "[DATE] 00:00"
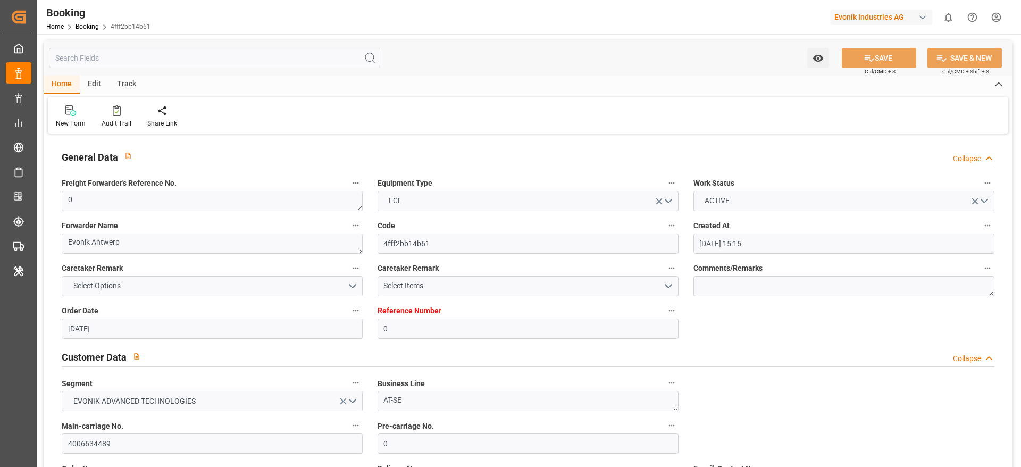
type input "[DATE] 08:00"
type input "[DATE] 06:56"
type input "[DATE] 19:19"
type input "[DATE] 20:29"
type input "[DATE] 14:56"
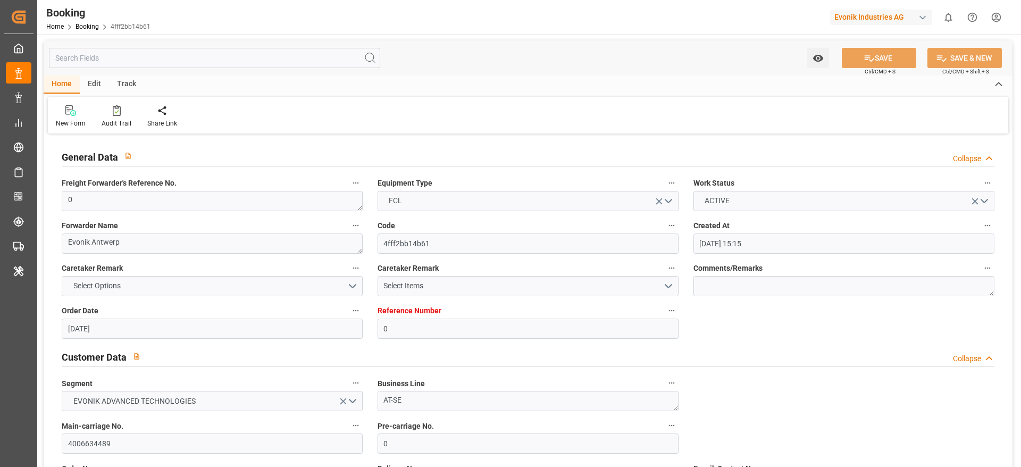
type input "[DATE] 00:07"
type input "08-10-2025 13:24"
type input "14-10-2025 19:24"
type input "[DATE] 03:07"
type input "12-10-2025 13:24"
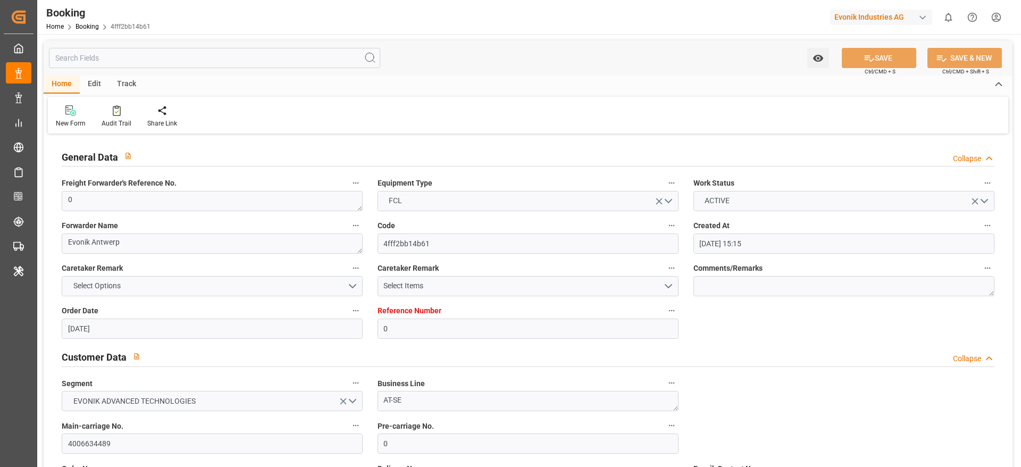
type input "15-10-2025 04:24"
type input "[DATE] 12:07"
click at [112, 120] on div "Audit Trail" at bounding box center [117, 124] width 30 height 10
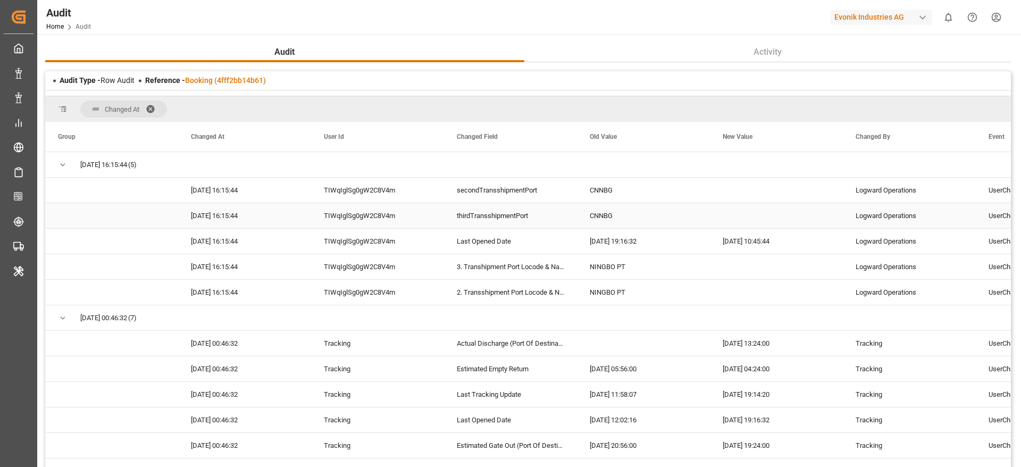
scroll to position [592, 0]
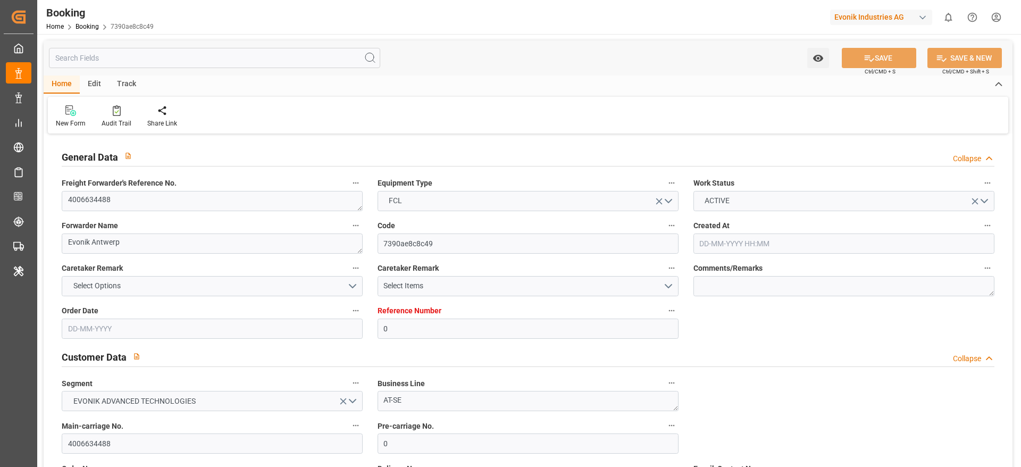
type input "0"
type input "9404675"
type input "Hyundai"
type input "Hyundai Merchant Marine [DOMAIN_NAME]."
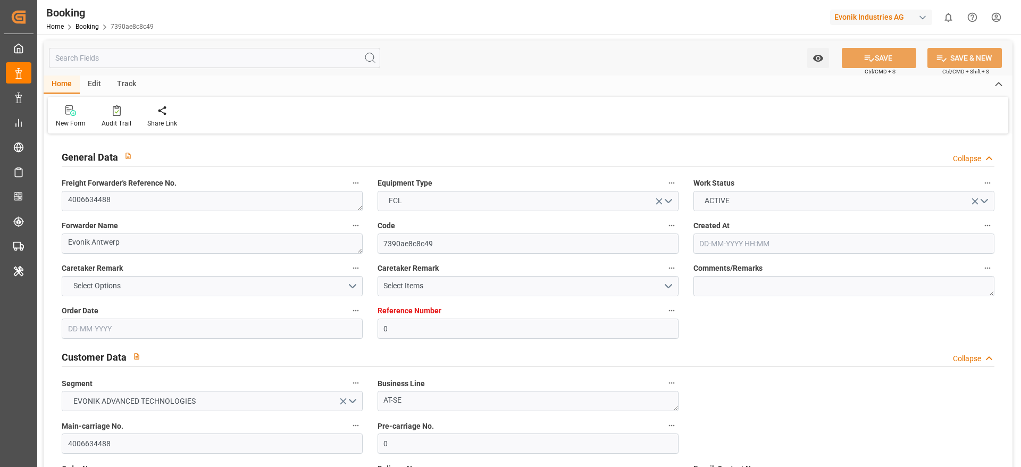
type input "BEANR"
type input "KRPUS"
type input "76"
type input "CNNBG"
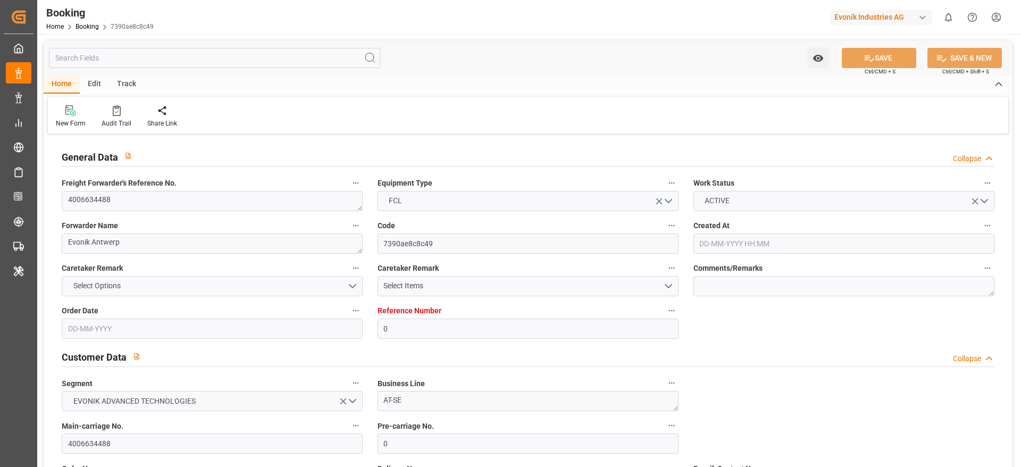
type input "0"
type input "BEANR"
type input "KRPUS"
type input "9637258"
type input "9404675"
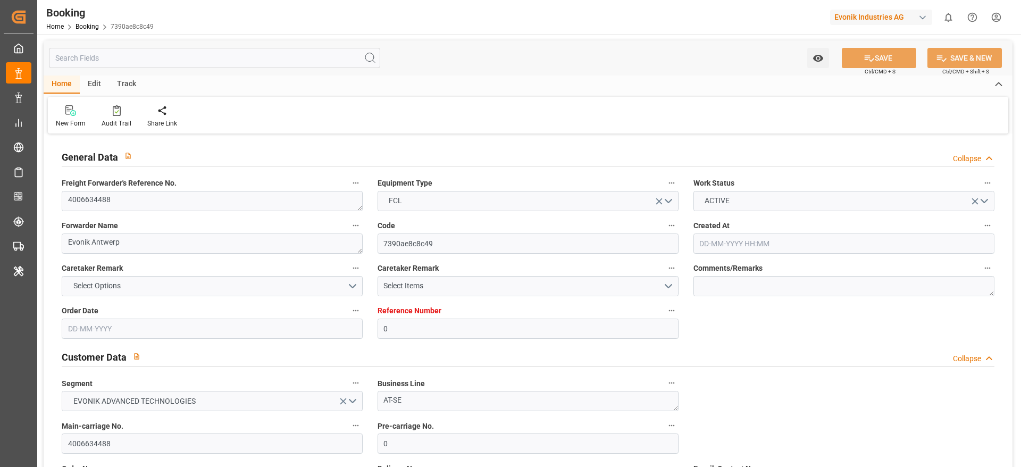
type input "CNNBG"
type input "9637258"
type input "[DATE] 15:14"
type input "[DATE]"
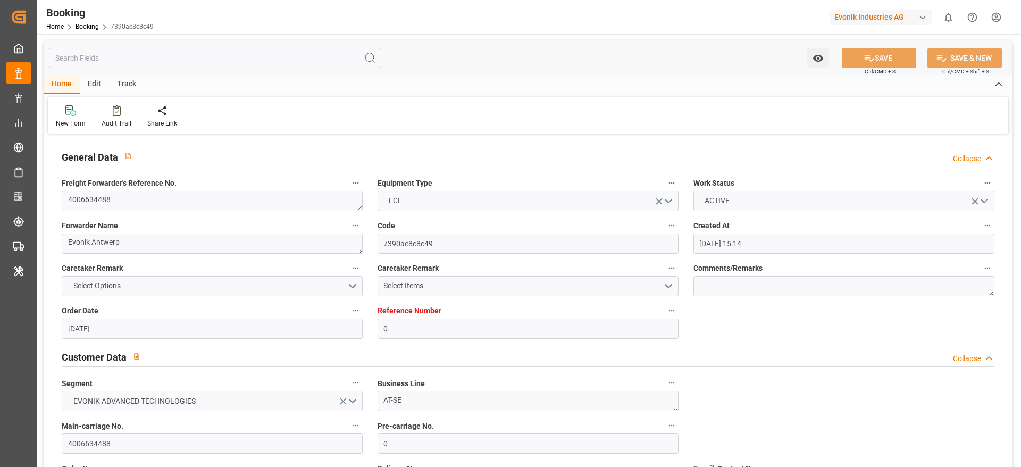
type input "[DATE]"
type input "[DATE] 10:00"
type input "[DATE] 00:00"
type input "[DATE] 09:42"
type input "[DATE] 06:12"
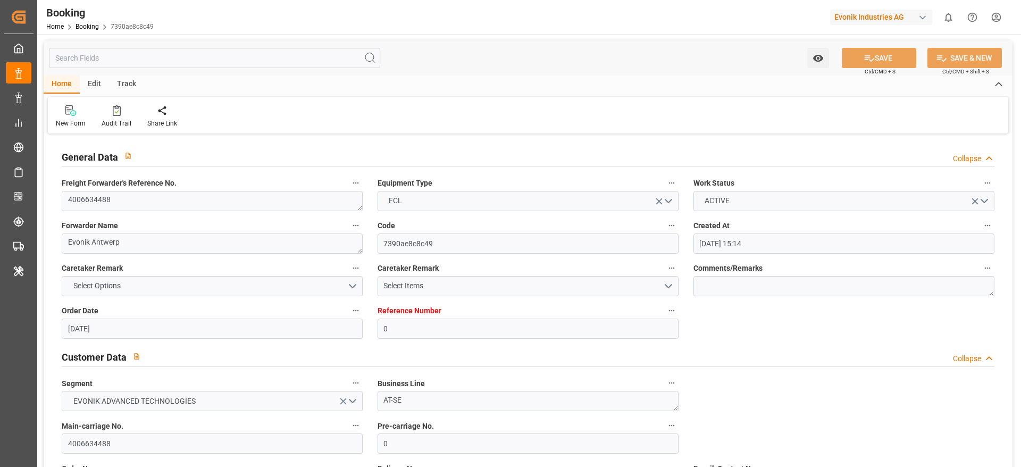
type input "[DATE] 06:56"
type input "[DATE] 00:00"
type input "[DATE] 10:27"
type input "[DATE] 20:56"
type input "[DATE] 00:00"
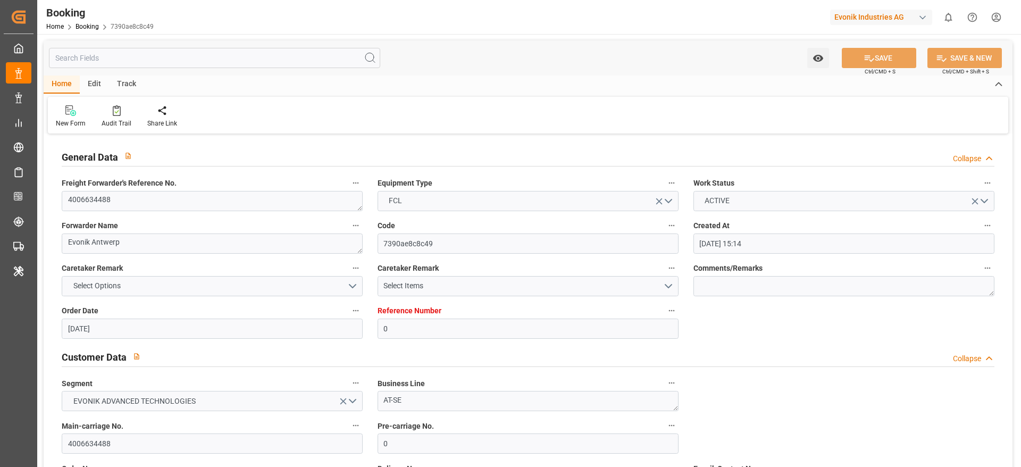
type input "[DATE] 18:56"
type input "[DATE] 18:30"
type input "[DATE] 00:00"
type input "[DATE] 16:26"
type input "[DATE] 12:00"
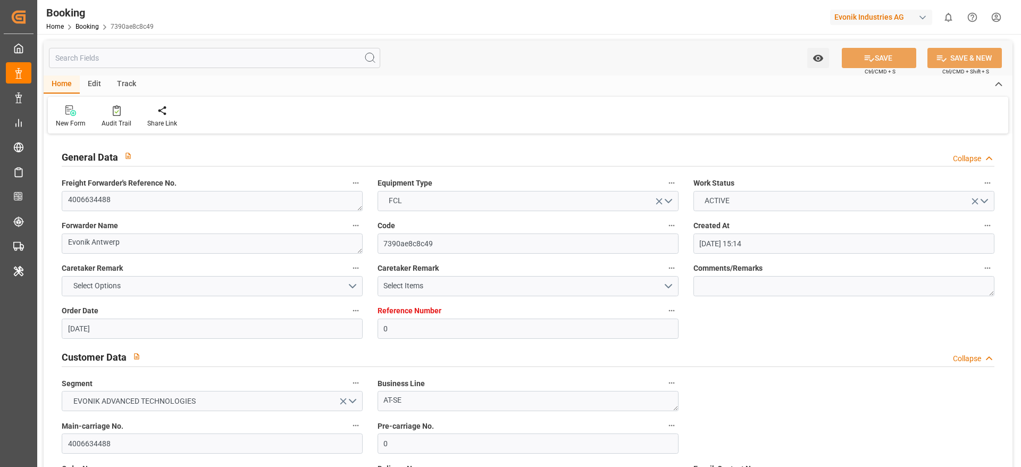
type input "[DATE] 09:04"
type input "[DATE] 08:00"
type input "[DATE] 10:47"
type input "[DATE]"
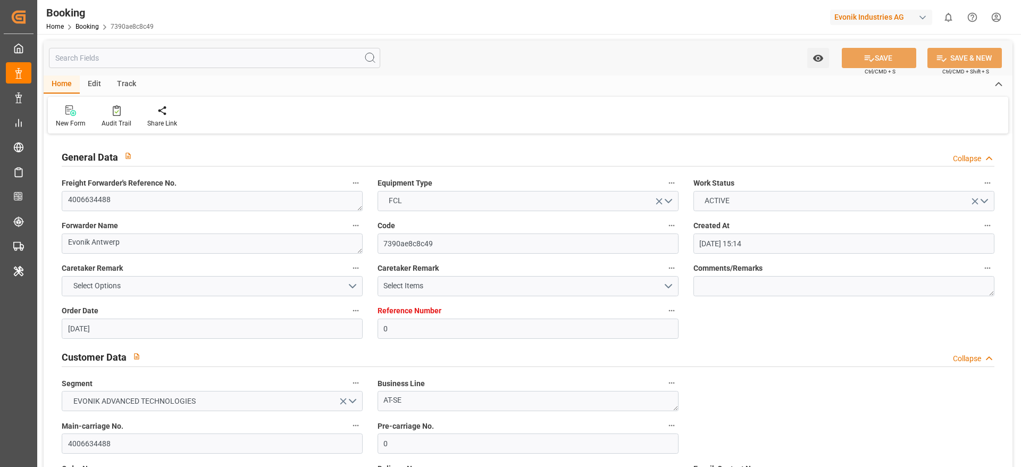
type input "[DATE] 07:49"
type input "[DATE] 16:07"
type input "[DATE] 03:11"
type input "[DATE] 11:00"
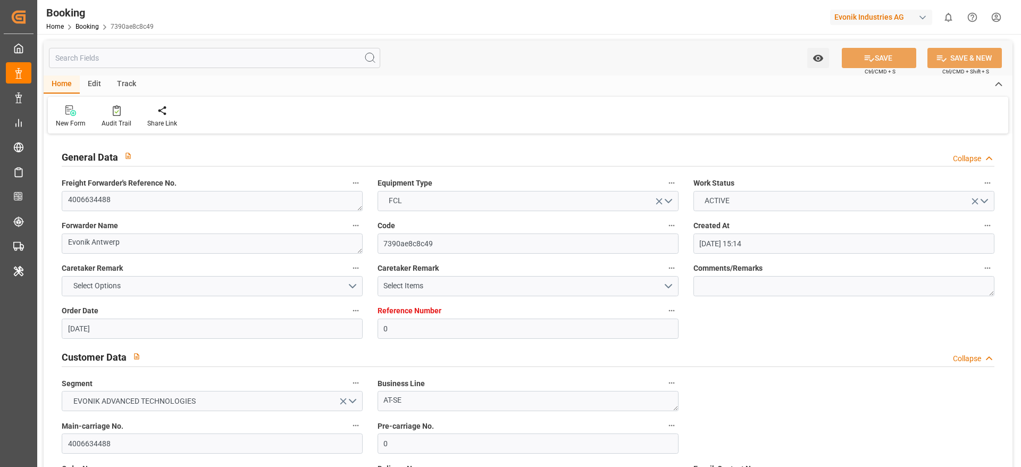
type input "[DATE] 11:21"
type input "[DATE] 22:00"
type input "[DATE] 22:05"
type input "[DATE] 17:23"
type input "[DATE] 15:00"
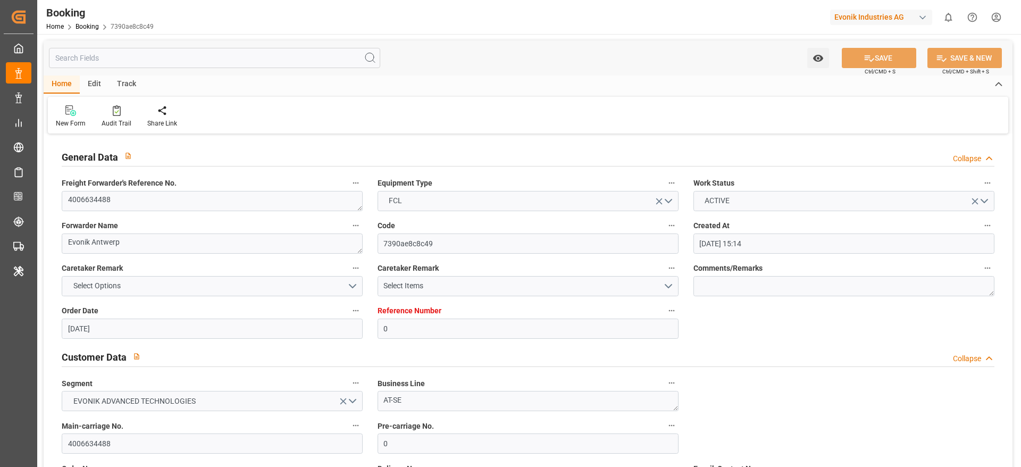
type input "[DATE] 08:56"
type input "[DATE] 17:29"
type input "[DATE] 17:52"
type input "[DATE] 20:52"
type input "[DATE] 09:16"
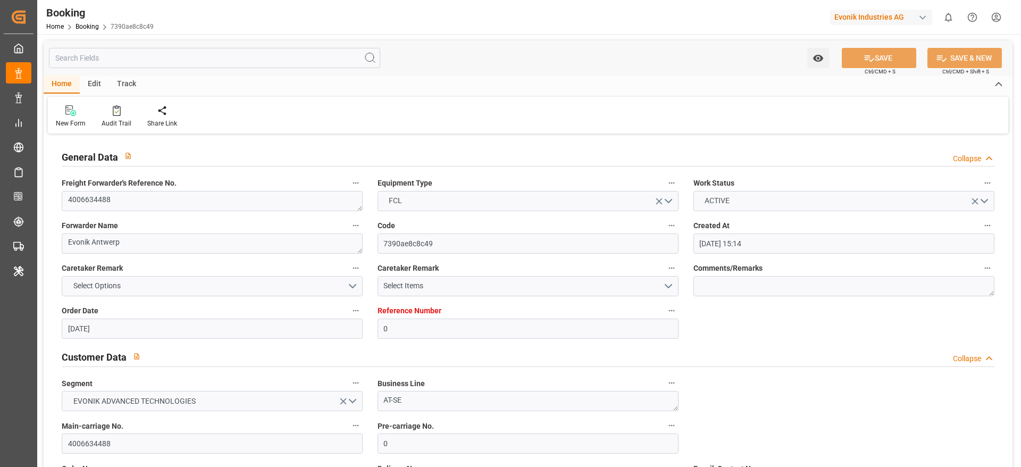
type input "[DATE] 19:00"
type input "[DATE] 10:09"
type input "[DATE] 00:00"
type input "[DATE] 14:25"
type input "[DATE] 03:00"
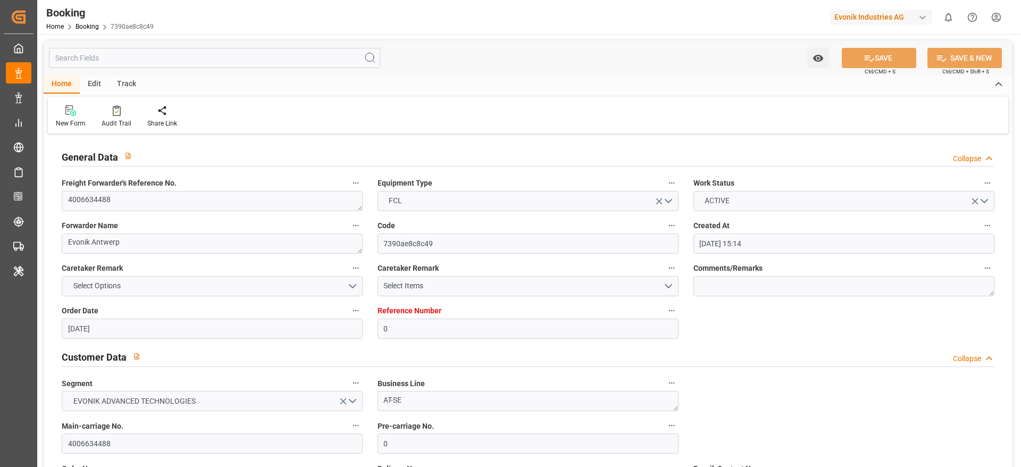
type input "[DATE] 11:00"
type input "[DATE] 00:00"
type input "[DATE] 08:00"
type input "[DATE] 06:56"
type input "[DATE] 19:19"
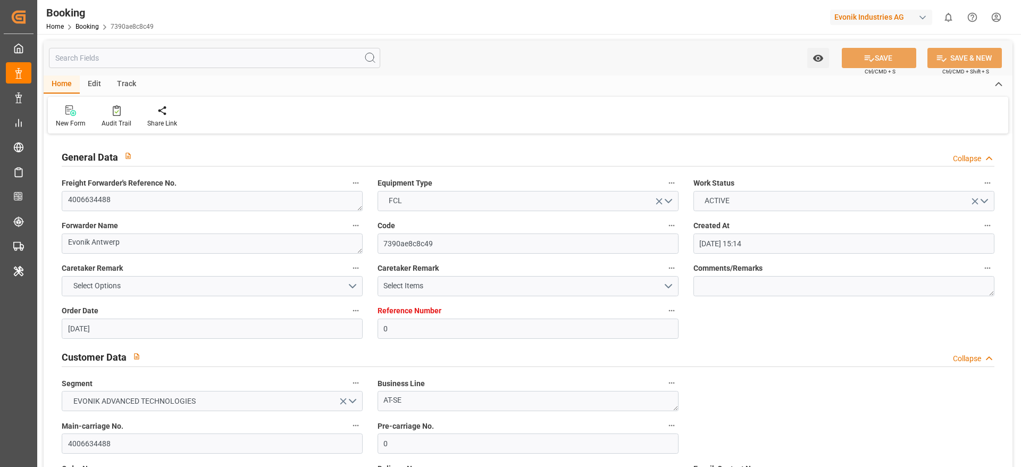
type input "[DATE] 20:29"
type input "[DATE] 14:56"
type input "[DATE] 00:07"
type input "[DATE] 11:59"
type input "[DATE] 17:59"
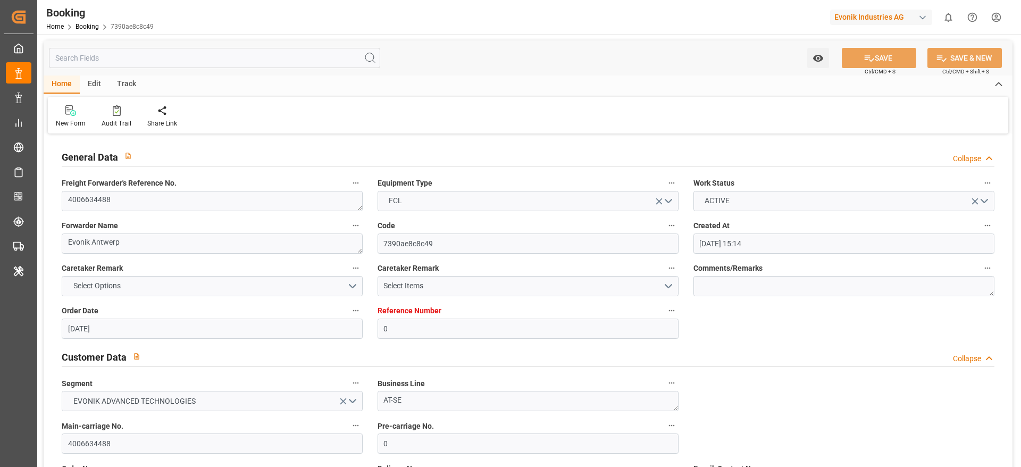
type input "[DATE] 03:07"
type input "[DATE] 11:59"
type input "[DATE] 02:59"
type input "[DATE] 12:07"
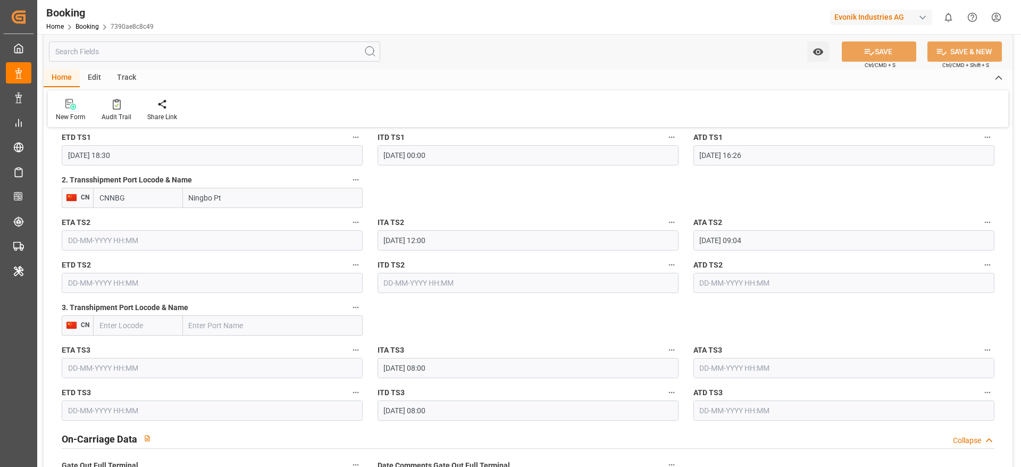
scroll to position [1276, 0]
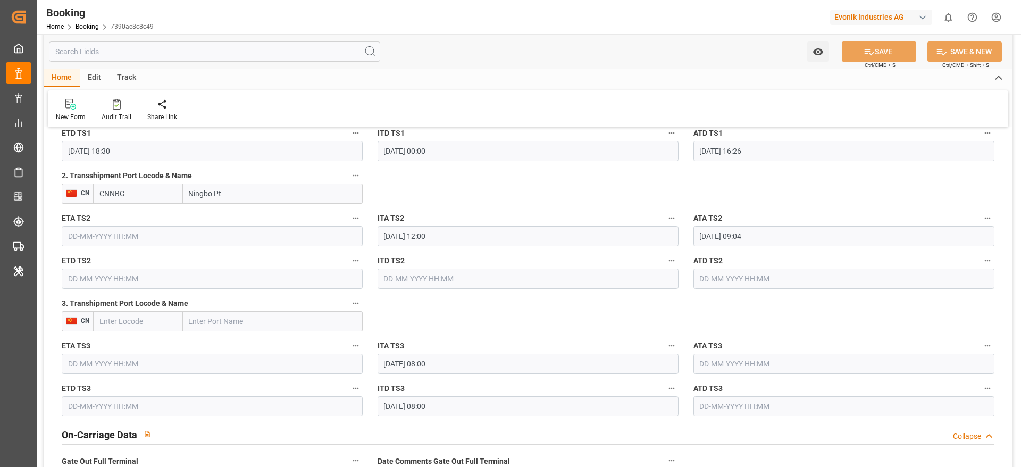
click at [794, 238] on input "[DATE] 09:04" at bounding box center [844, 236] width 301 height 20
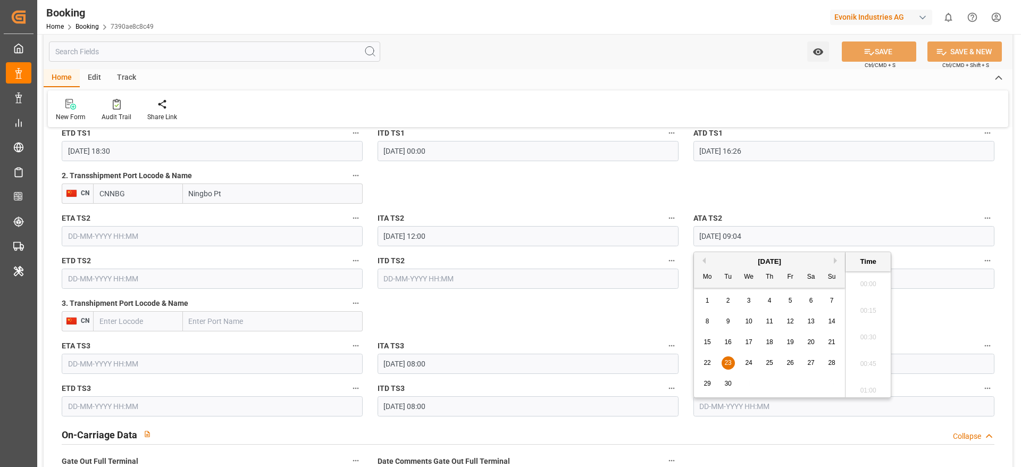
click at [794, 238] on input "[DATE] 09:04" at bounding box center [844, 236] width 301 height 20
click at [794, 238] on input "23-09-2025 09:04" at bounding box center [844, 236] width 301 height 20
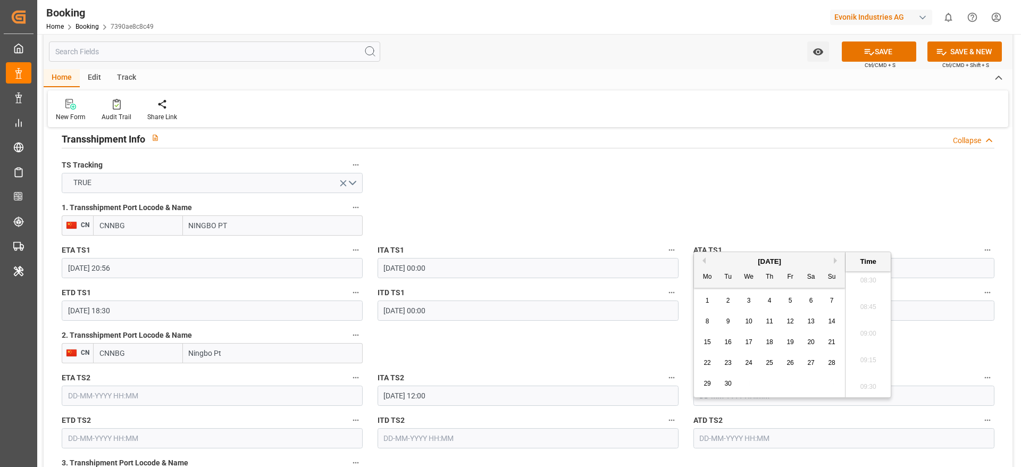
scroll to position [1276, 0]
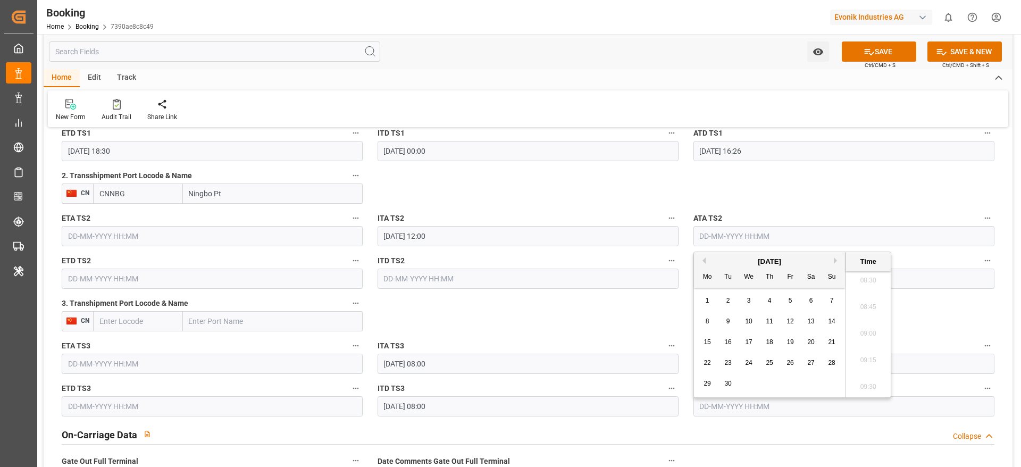
click at [991, 220] on icon "button" at bounding box center [987, 218] width 9 height 9
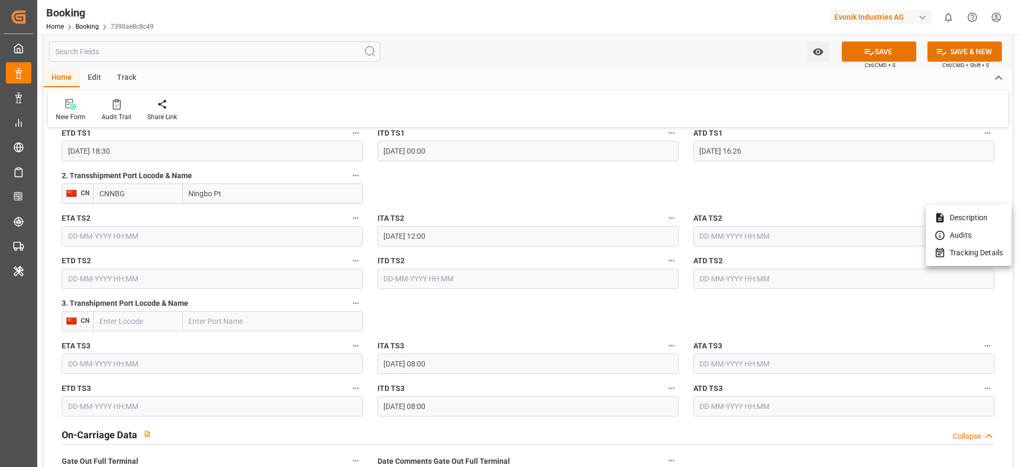
click at [986, 245] on li "Tracking Details" at bounding box center [969, 253] width 86 height 18
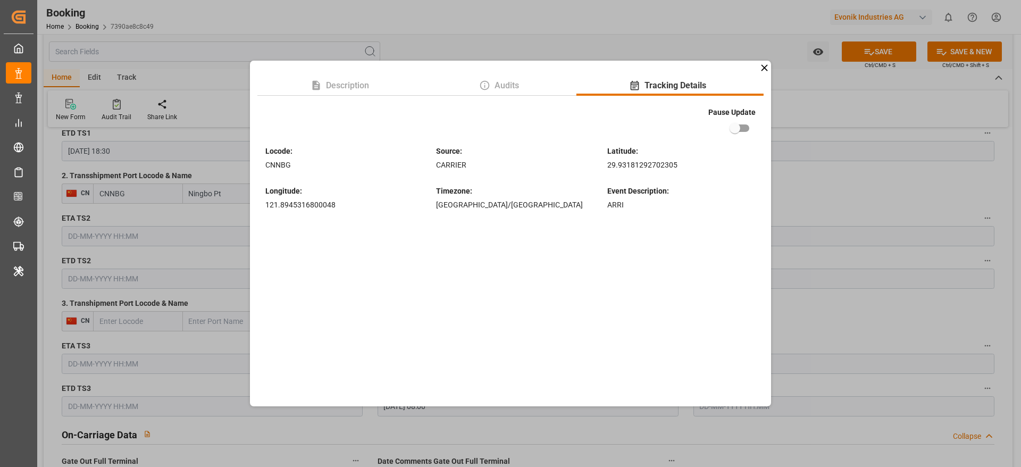
click at [735, 123] on input "checkbox" at bounding box center [735, 128] width 61 height 20
checkbox input "true"
click at [838, 179] on div "Description Audits Tracking Details Pause Update Locode : CNNBG Source : CARRIE…" at bounding box center [510, 233] width 1021 height 467
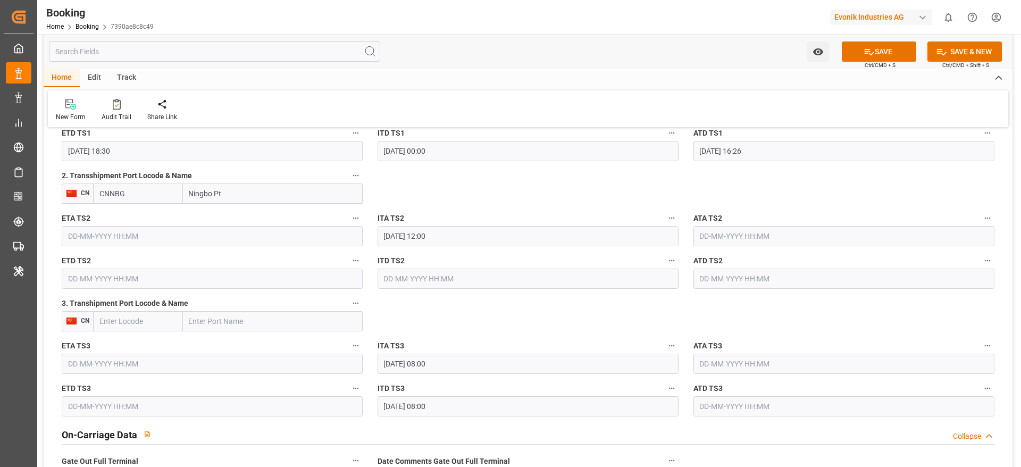
click at [249, 194] on input "Ningbo Pt" at bounding box center [273, 193] width 180 height 20
click at [150, 193] on input "CNNBG" at bounding box center [138, 193] width 90 height 20
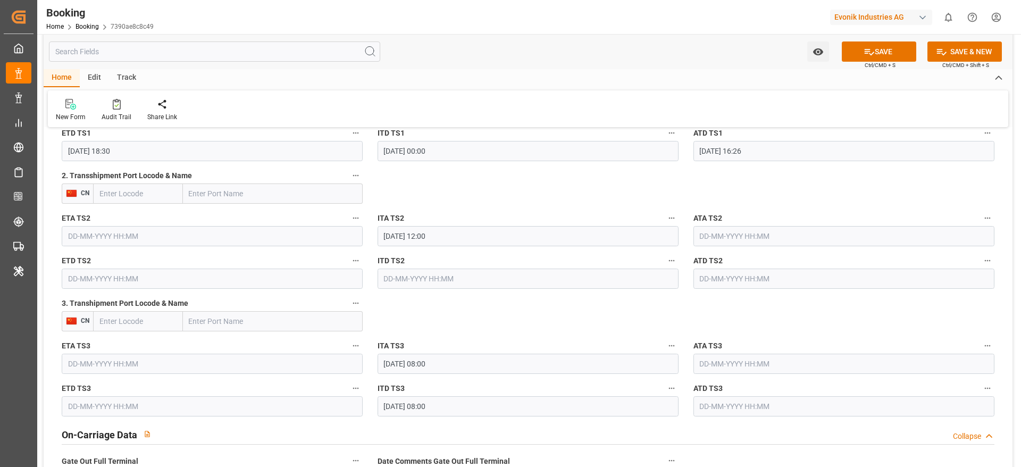
click at [358, 178] on icon "button" at bounding box center [356, 175] width 9 height 9
click at [398, 212] on li "Tracking Details" at bounding box center [392, 211] width 86 height 18
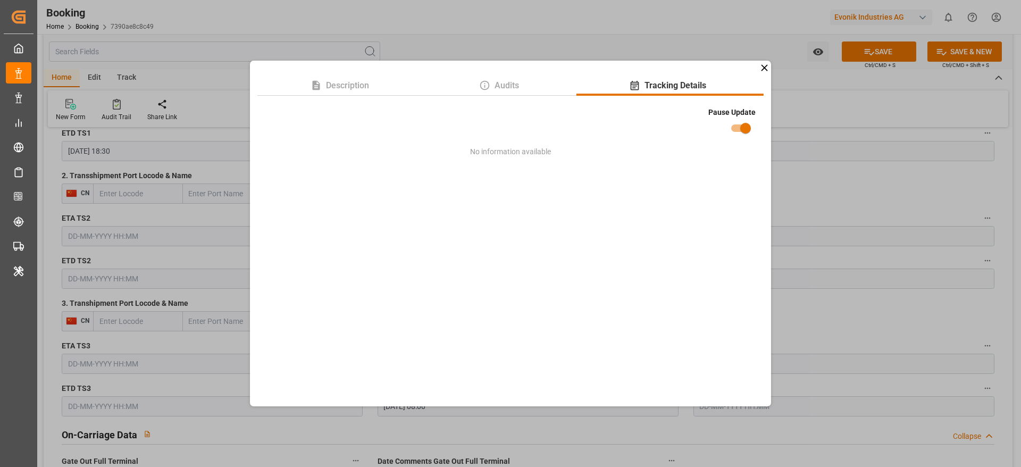
click at [793, 177] on div "Description Audits Tracking Details Pause Update No information available" at bounding box center [510, 233] width 1021 height 467
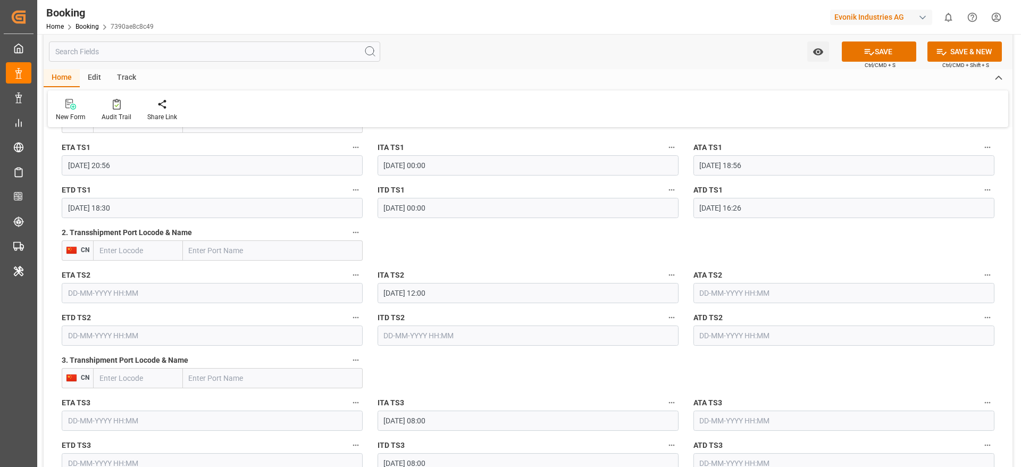
scroll to position [1197, 0]
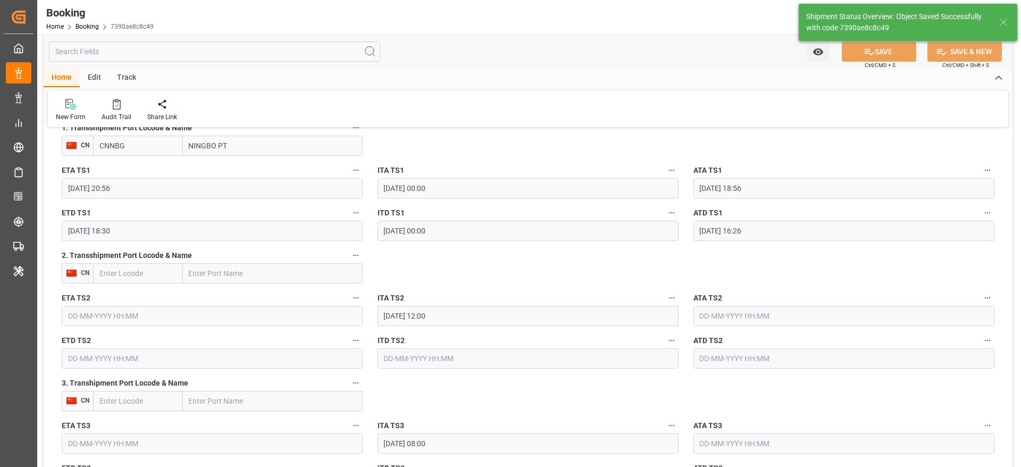
type textarea "Madhu T V"
type input "09-10-2025 10:52"
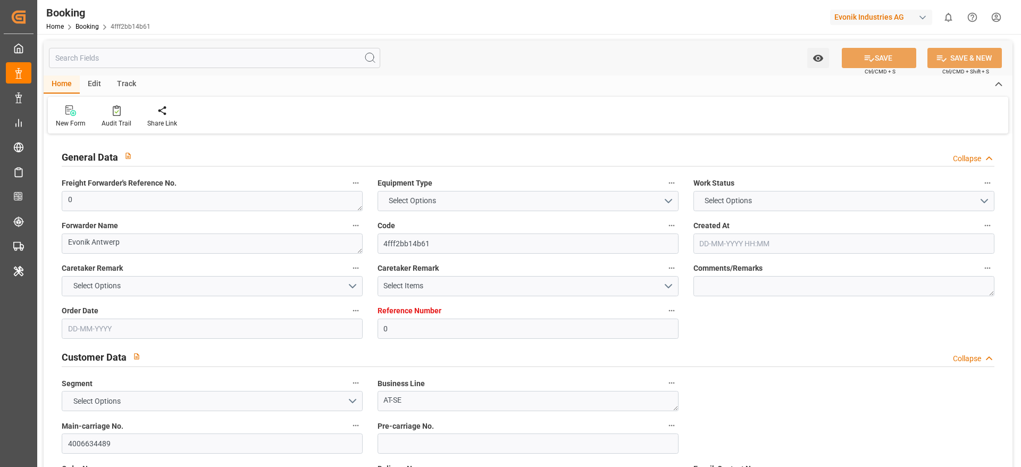
type input "0"
type input "9404675"
type input "Hyundai"
type input "Hyundai Merchant Marine [DOMAIN_NAME]."
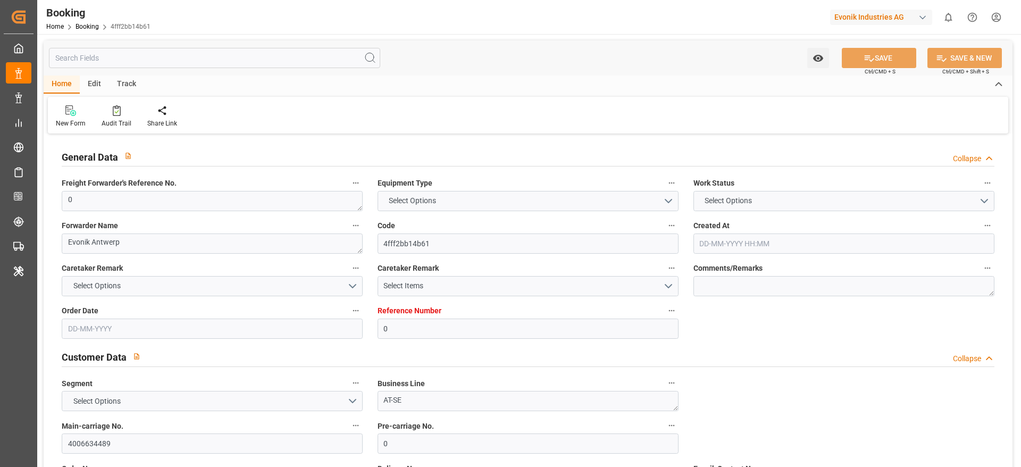
type input "BEANR"
type input "KRPUS"
type input "76"
type input "CNNBG"
type input "0"
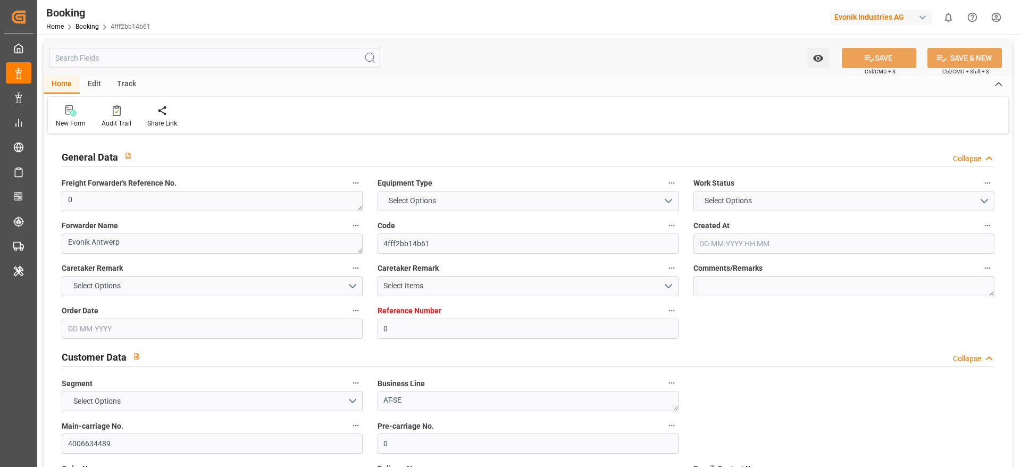
type input "BEANR"
type input "KRPUS"
type input "9637258"
type input "9404675"
type input "CNNBG"
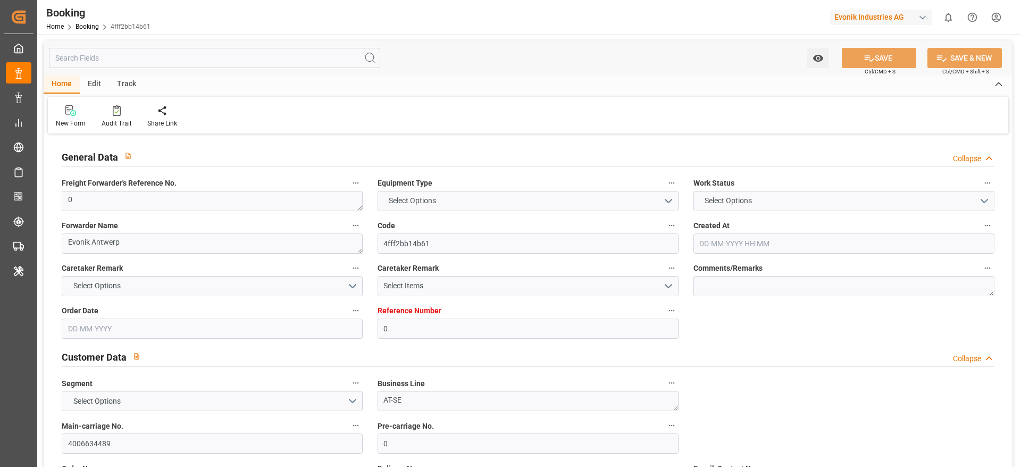
type input "9637258"
type input "02-07-2025 15:15"
type input "02-07-2025"
type input "15-09-2025"
type input "15-07-2025"
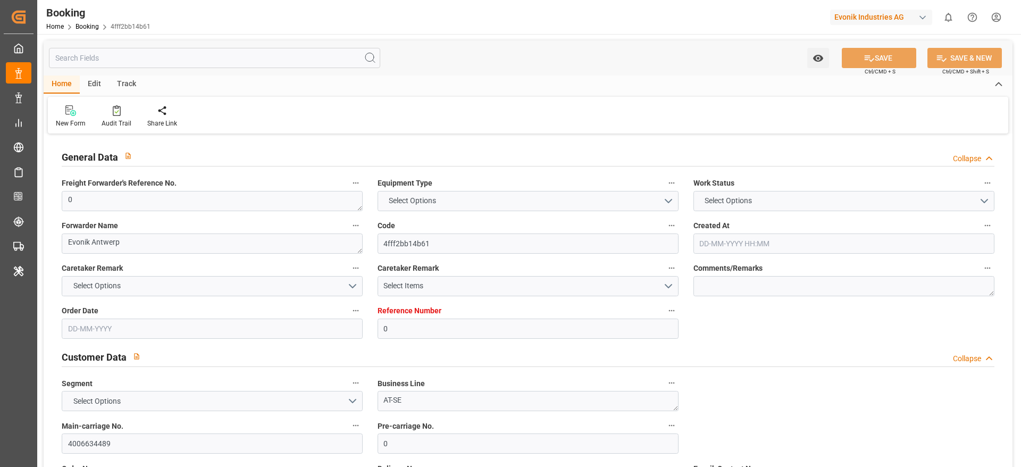
type input "24-07-2025 10:00"
type input "24-07-2025 00:00"
type input "24-07-2025 09:42"
type input "19-07-2025 05:49"
type input "08-10-2025 06:56"
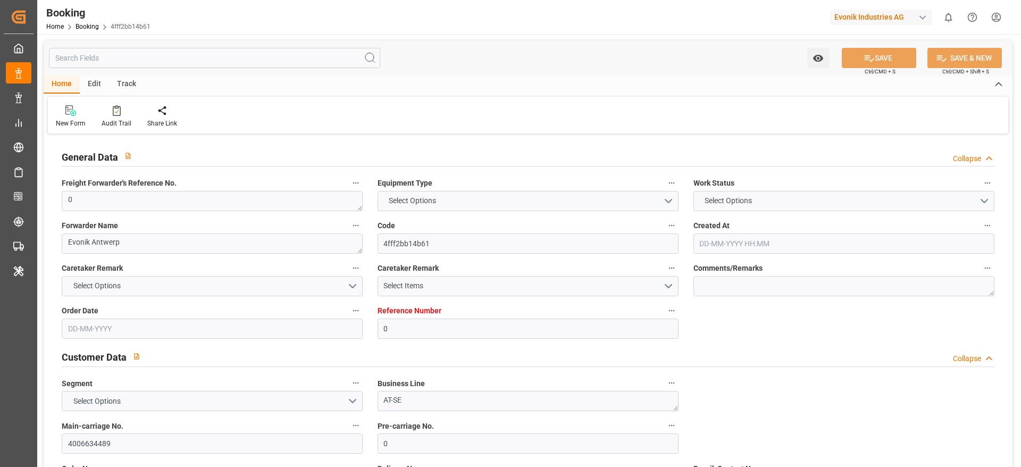
type input "02-10-2025 00:00"
type input "08-10-2025 10:27"
type input "21-09-2025 20:56"
type input "24-09-2025 00:00"
type input "22-09-2025 14:23"
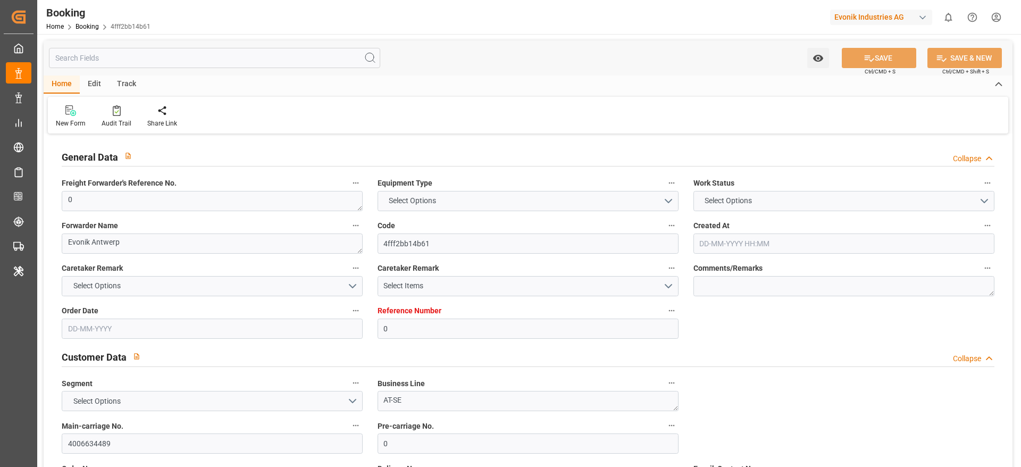
type input "06-10-2025 18:30"
type input "29-09-2025 00:00"
type input "06-10-2025 16:26"
type input "26-09-2025 12:00"
type input "29-09-2025 08:00"
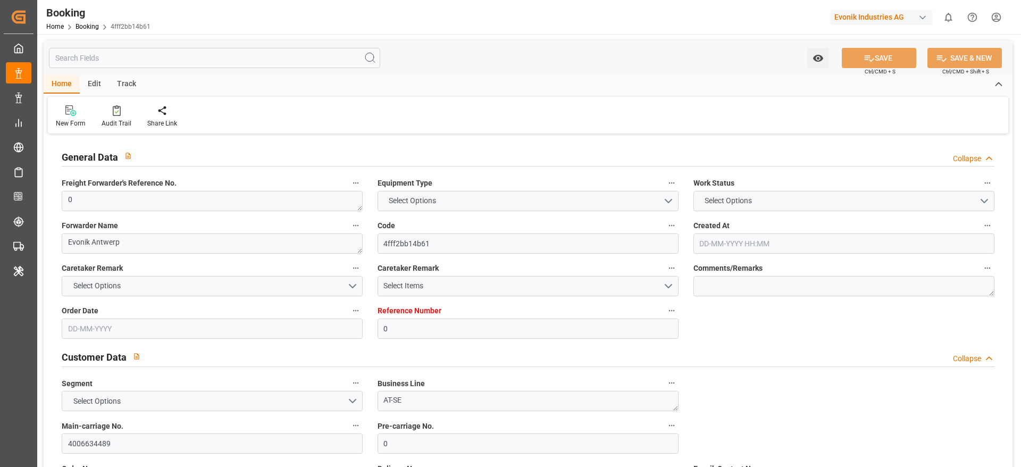
type input "30-09-2025 08:00"
type input "09-10-2025 10:45"
type input "08-10-2025"
type input "16-07-2025 06:37"
type input "24-07-2025 04:45"
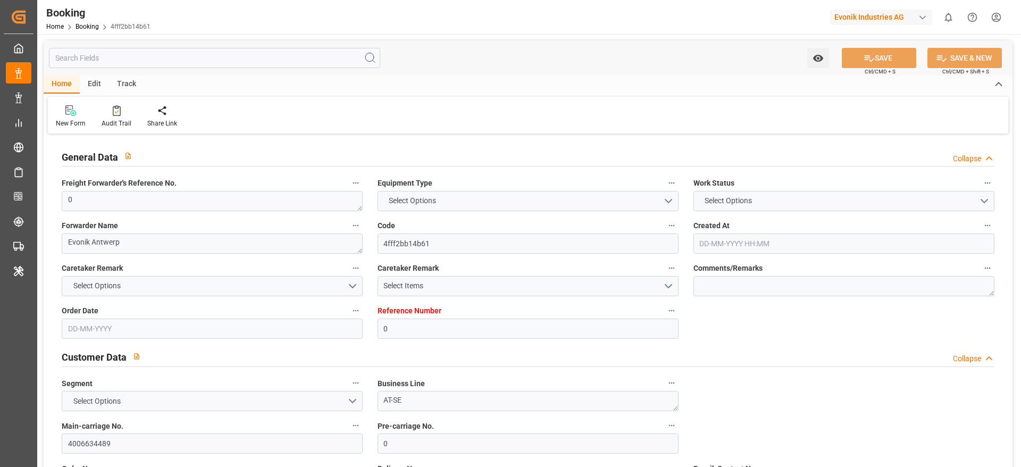
type input "24-07-2025 04:45"
type input "24-07-2025 02:28"
type input "24-07-2025 11:00"
type input "24-07-2025 11:21"
type input "21-09-2025 22:00"
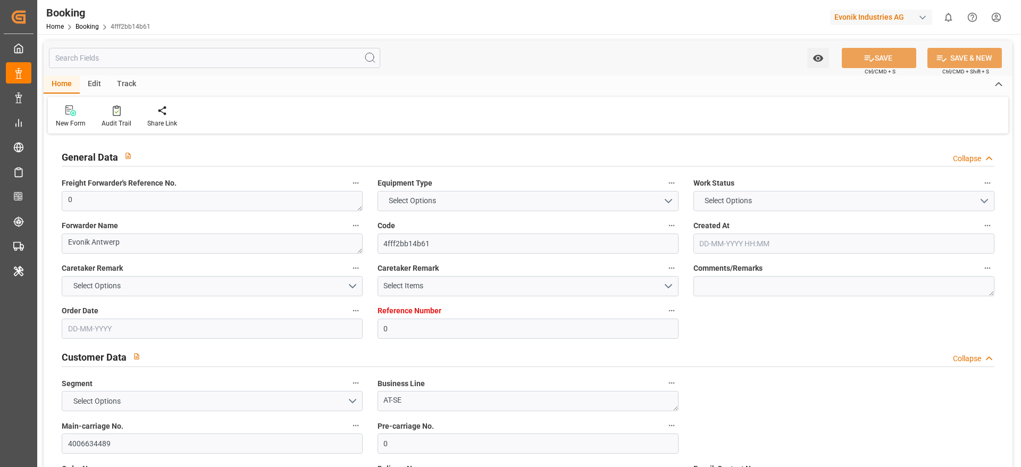
type input "22-09-2025 22:05"
type input "22-09-2025 17:23"
type input "24-09-2025 15:00"
type input "22-09-2025 08:56"
type input "22-09-2025 17:42"
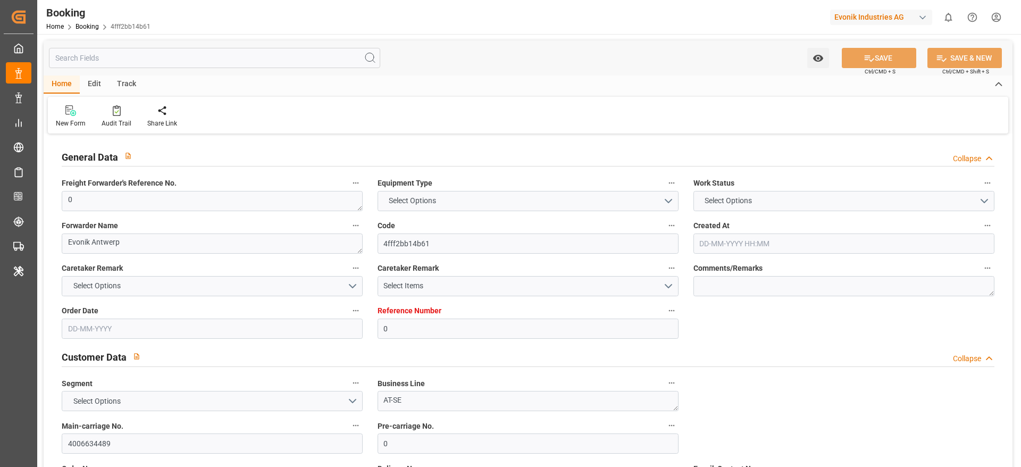
type input "05-10-2025 17:52"
type input "28-09-2025 20:52"
type input "06-10-2025 09:17"
type input "02-10-2025 19:00"
type input "06-10-2025 10:09"
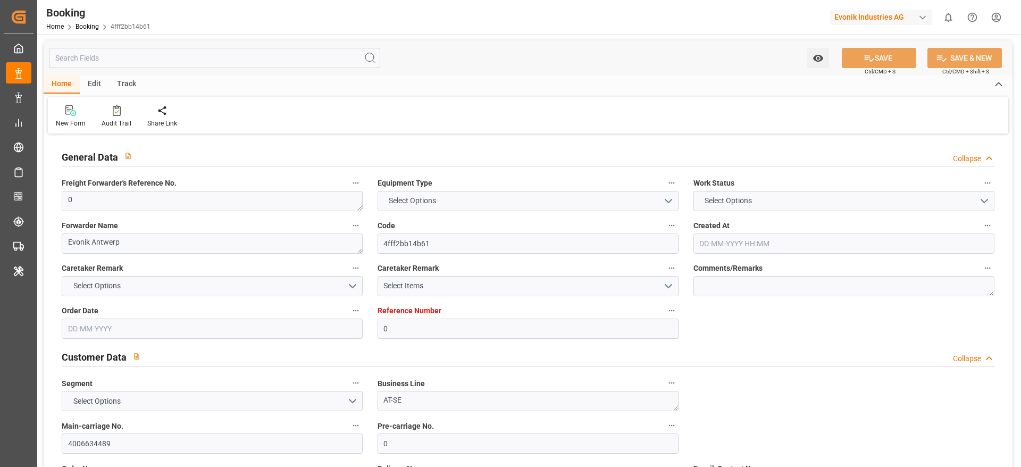
type input "29-09-2025 00:00"
type input "29-09-2025 14:25"
type input "29-09-2025 03:00"
type input "29-09-2025 11:00"
type input "01-10-2025 00:00"
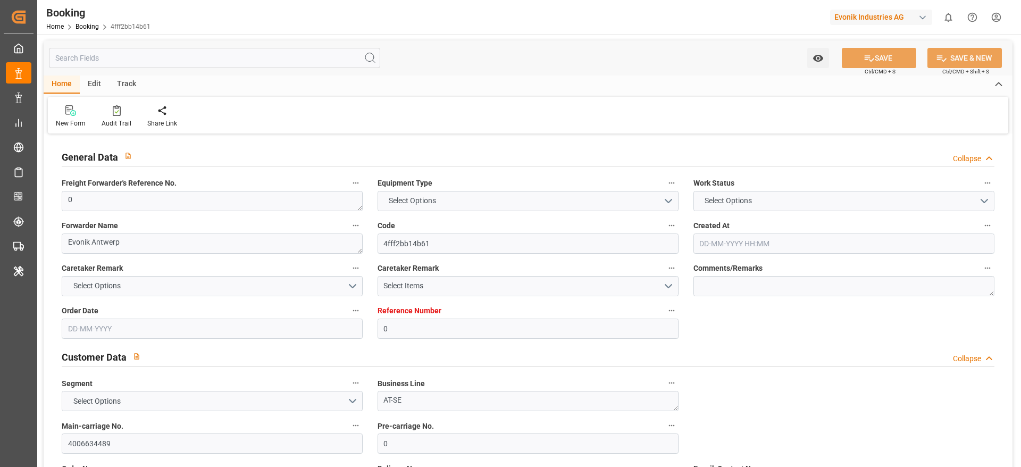
type input "01-10-2025 08:00"
type input "08-10-2025 06:56"
type input "08-10-2025 19:19"
type input "08-10-2025 20:29"
type input "08-10-2025 14:56"
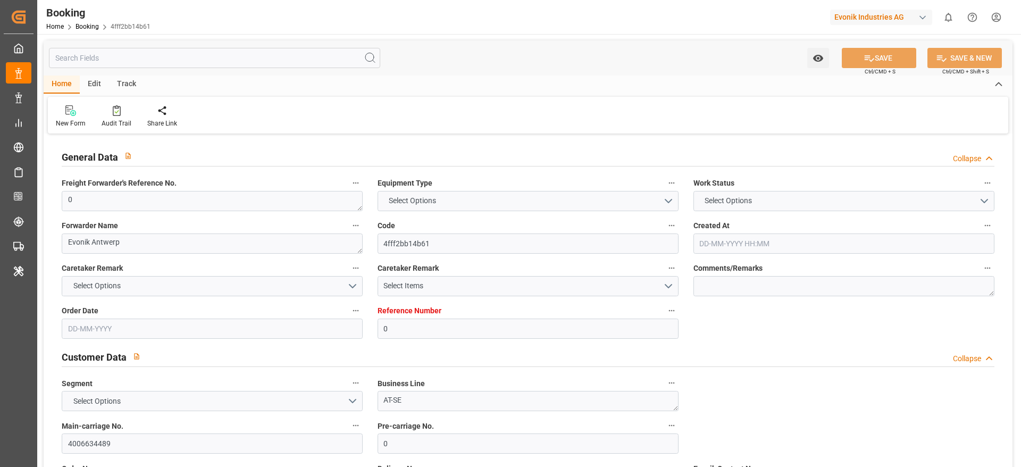
type input "03-10-2025 00:07"
type input "08-10-2025 13:24"
type input "14-10-2025 19:24"
type input "09-10-2025 03:07"
type input "12-10-2025 13:24"
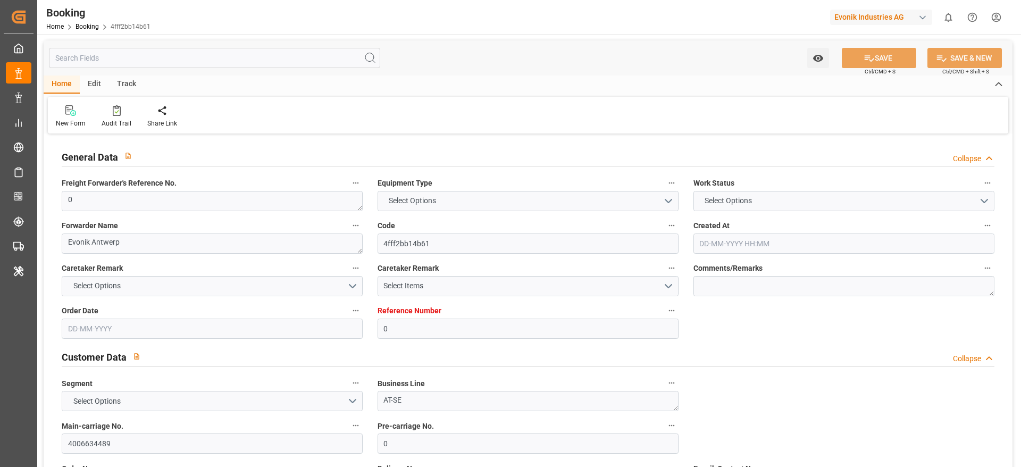
type input "15-10-2025 04:24"
type input "09-10-2025 12:07"
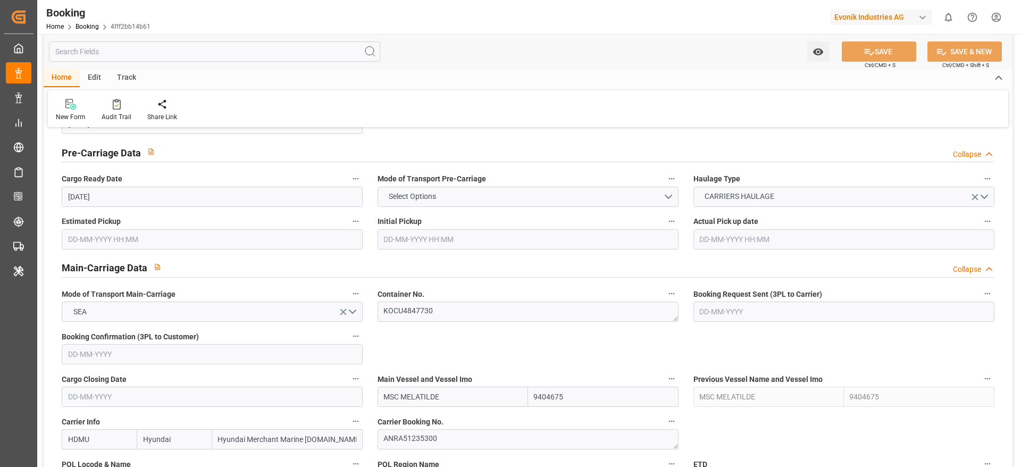
scroll to position [638, 0]
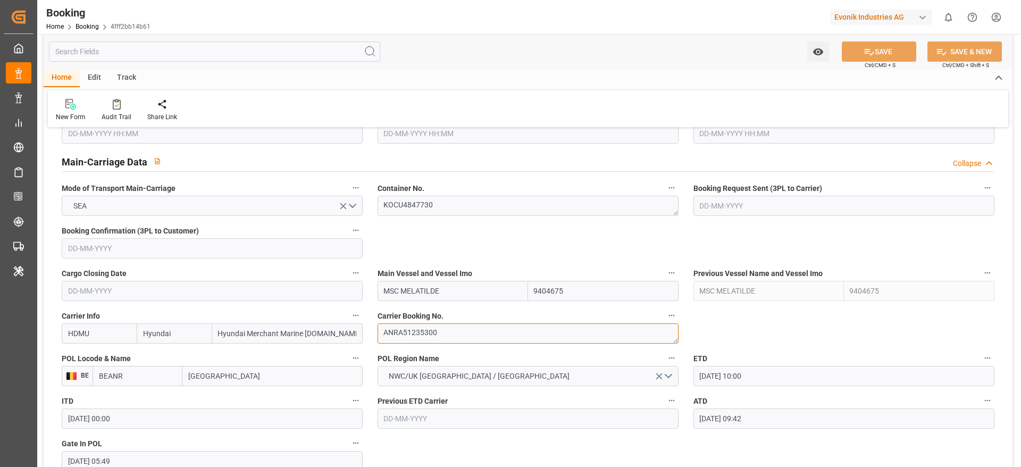
click at [447, 332] on textarea "ANRA51235300" at bounding box center [528, 333] width 301 height 20
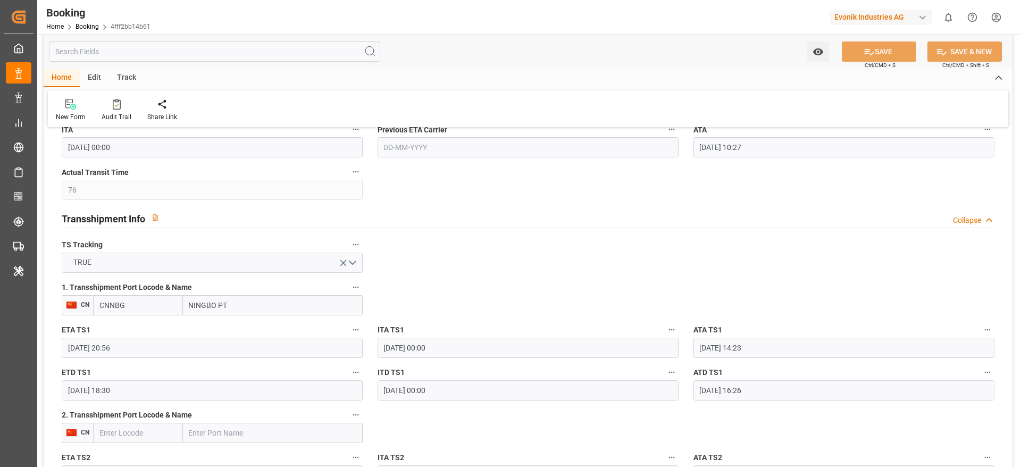
scroll to position [1117, 0]
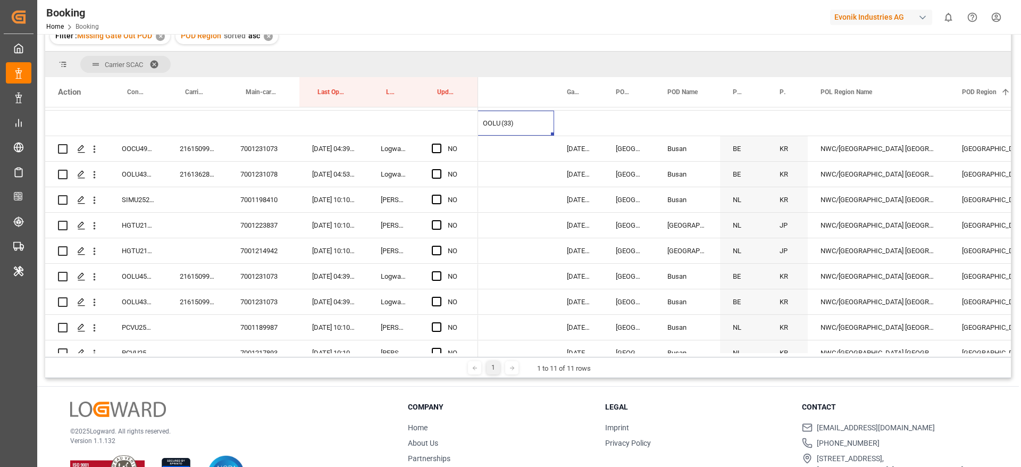
scroll to position [225, 0]
click at [213, 148] on div "2161509920" at bounding box center [197, 150] width 61 height 25
click at [205, 147] on div "2161509920" at bounding box center [197, 150] width 61 height 25
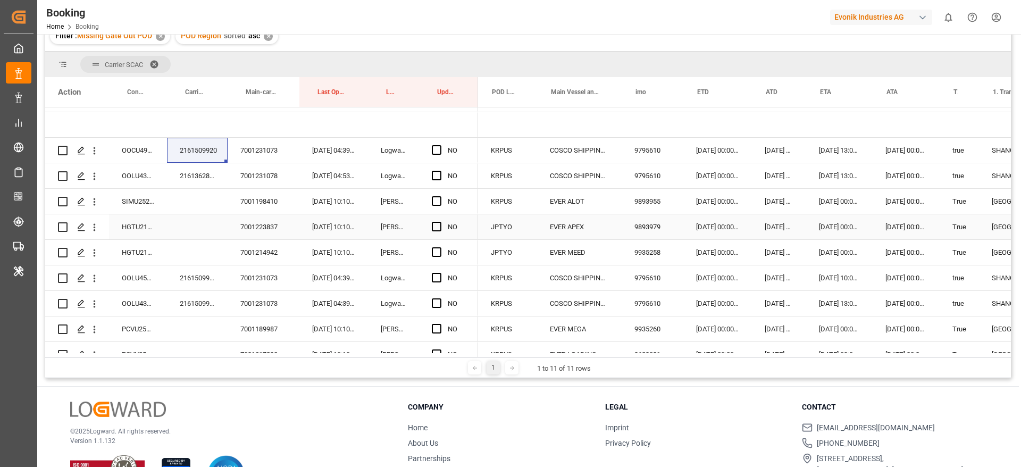
scroll to position [0, 664]
click at [205, 148] on div "2161509920" at bounding box center [197, 150] width 61 height 25
click at [141, 155] on div "OOCU4911304" at bounding box center [138, 150] width 58 height 25
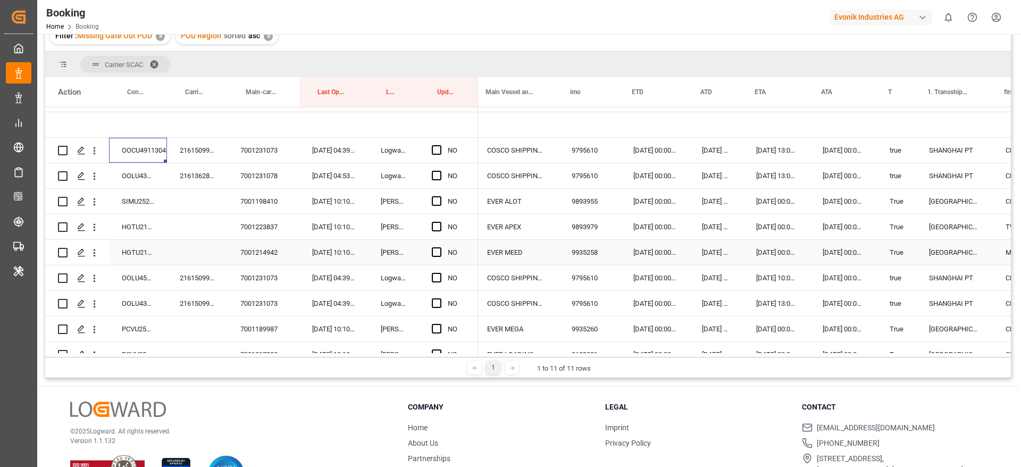
scroll to position [0, 729]
drag, startPoint x: 439, startPoint y: 148, endPoint x: 262, endPoint y: 185, distance: 180.9
click at [439, 147] on span "Press SPACE to select this row." at bounding box center [437, 150] width 10 height 10
click at [440, 145] on input "Press SPACE to select this row." at bounding box center [440, 145] width 0 height 0
click at [439, 278] on span "Press SPACE to select this row." at bounding box center [437, 278] width 10 height 10
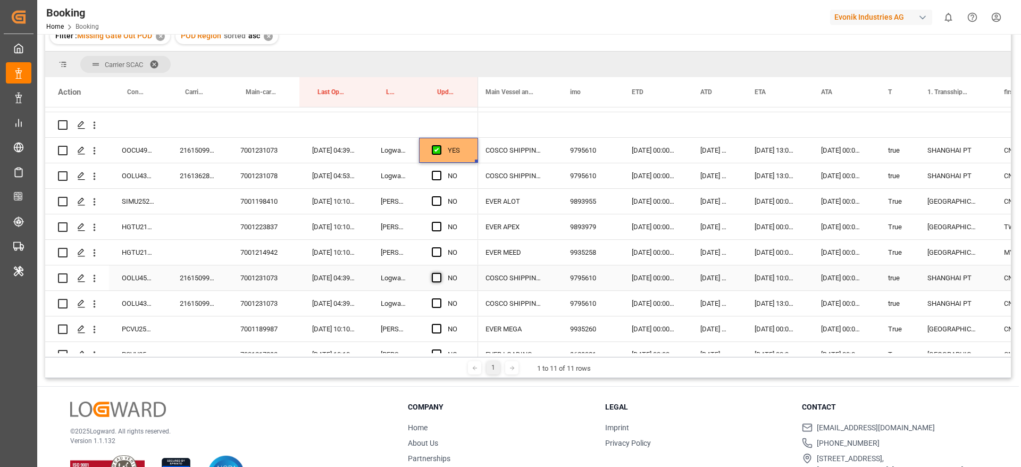
click at [440, 273] on input "Press SPACE to select this row." at bounding box center [440, 273] width 0 height 0
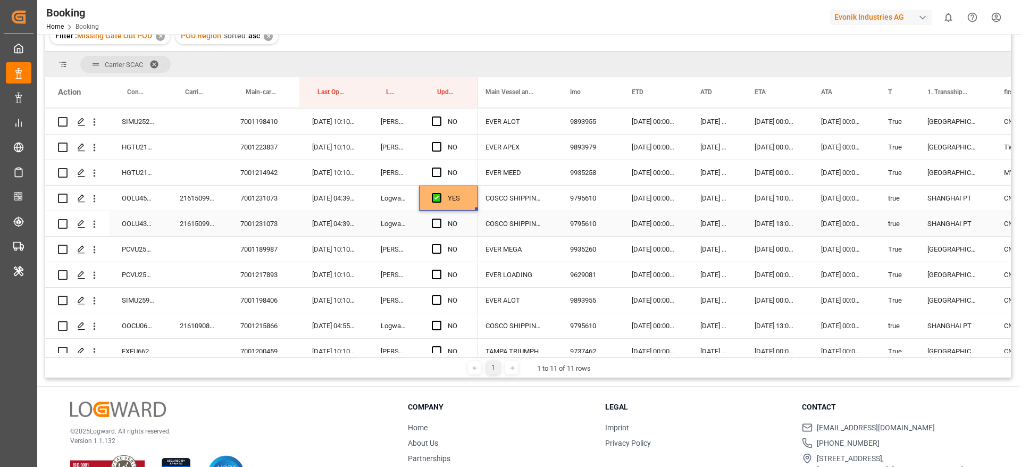
click at [439, 220] on span "Press SPACE to select this row." at bounding box center [437, 224] width 10 height 10
click at [440, 219] on input "Press SPACE to select this row." at bounding box center [440, 219] width 0 height 0
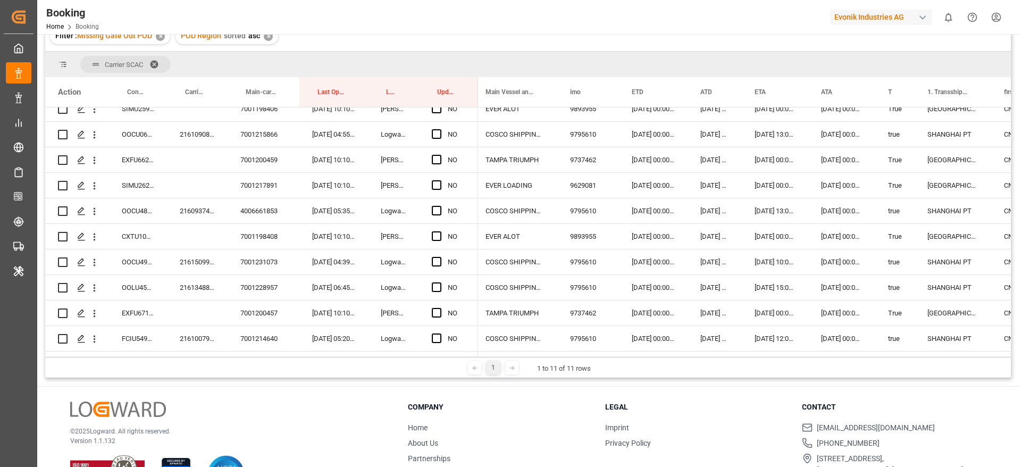
scroll to position [544, 0]
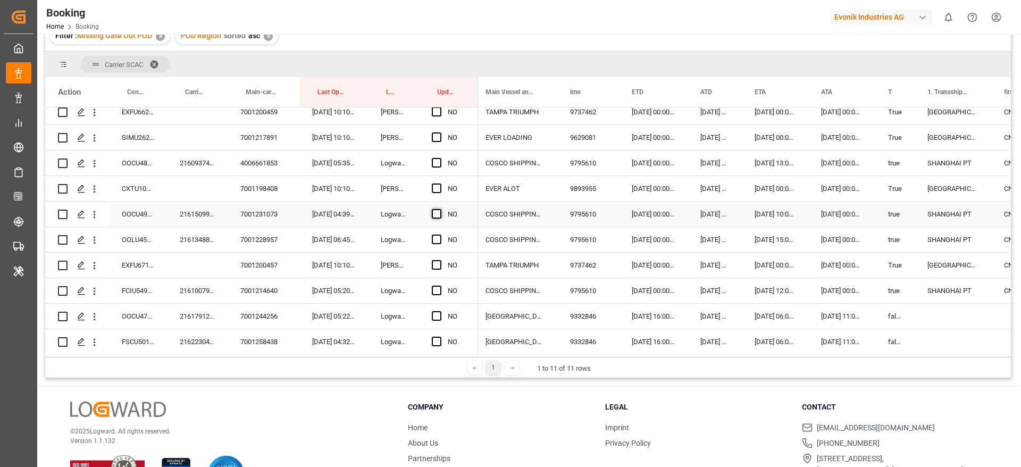
click at [435, 213] on span "Press SPACE to select this row." at bounding box center [437, 214] width 10 height 10
click at [440, 209] on input "Press SPACE to select this row." at bounding box center [440, 209] width 0 height 0
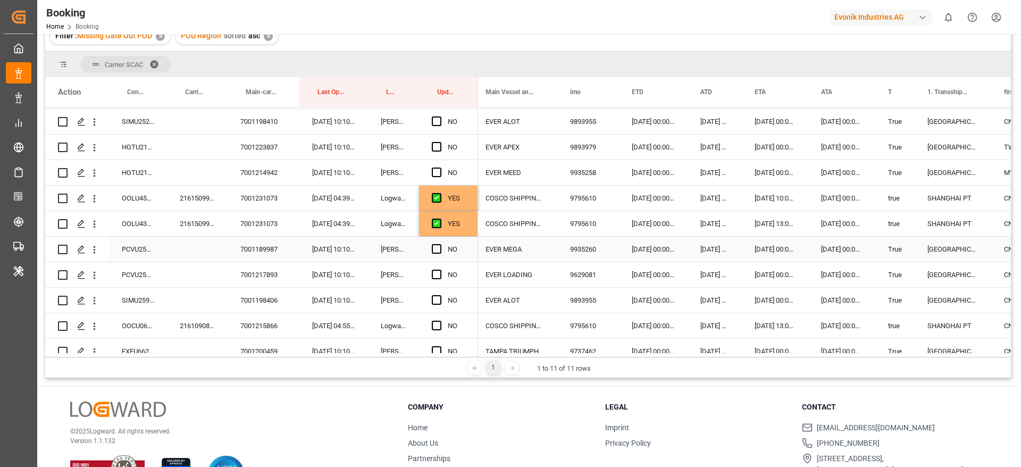
scroll to position [225, 0]
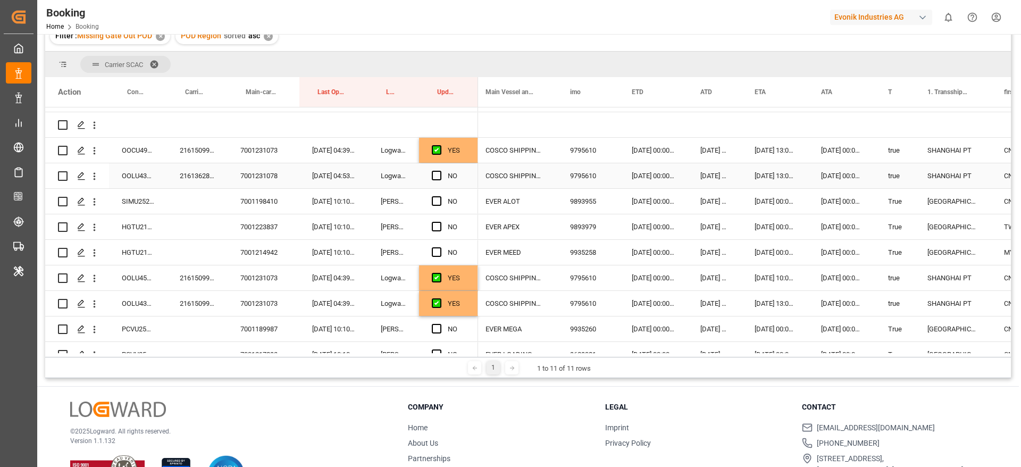
click at [186, 173] on div "2161362800" at bounding box center [197, 175] width 61 height 25
click at [437, 177] on span "Press SPACE to select this row." at bounding box center [437, 176] width 10 height 10
click at [440, 171] on input "Press SPACE to select this row." at bounding box center [440, 171] width 0 height 0
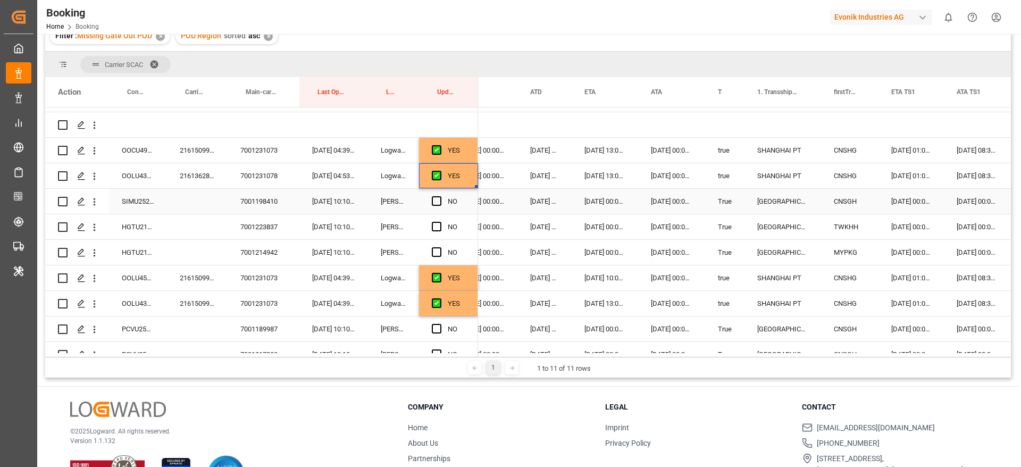
scroll to position [0, 900]
click at [128, 201] on div "SIMU2529090" at bounding box center [138, 201] width 58 height 25
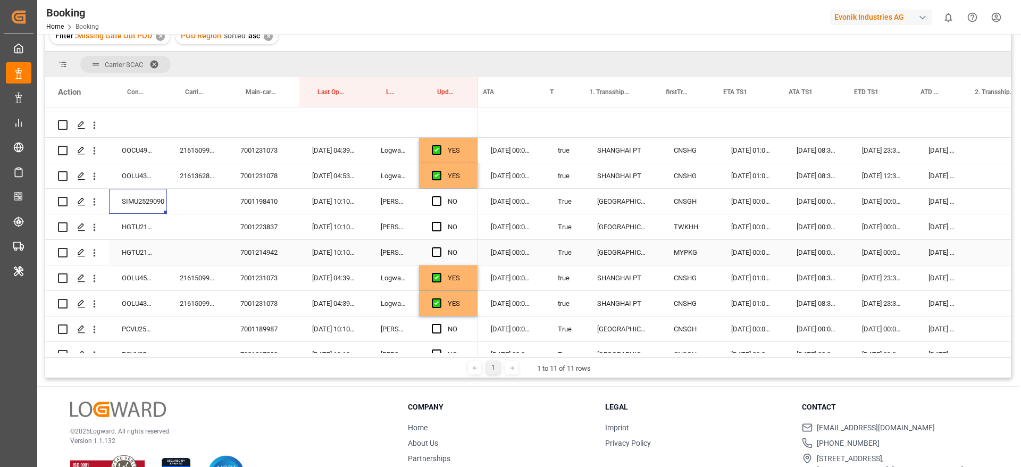
scroll to position [0, 1100]
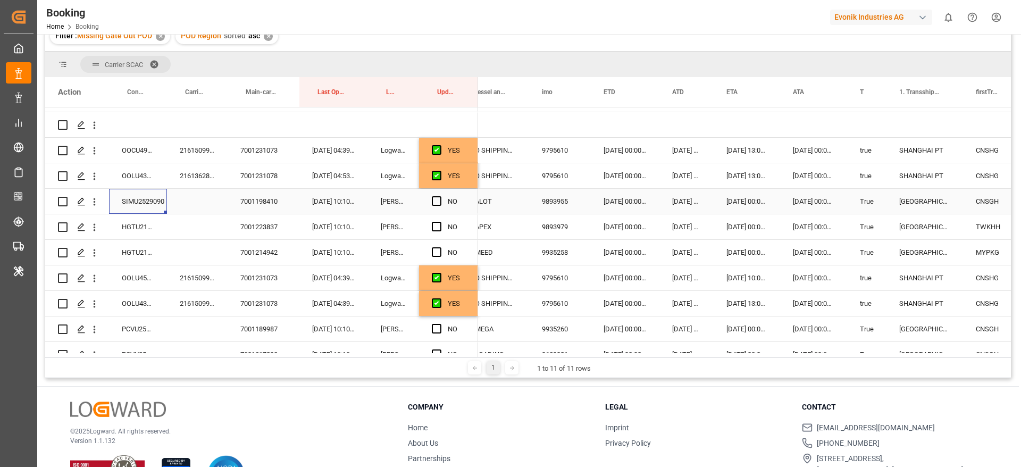
click at [437, 201] on span "Press SPACE to select this row." at bounding box center [437, 201] width 10 height 10
click at [440, 196] on input "Press SPACE to select this row." at bounding box center [440, 196] width 0 height 0
click at [145, 232] on div "HGTU2110782" at bounding box center [138, 226] width 58 height 25
click at [433, 228] on span "Press SPACE to select this row." at bounding box center [437, 227] width 10 height 10
click at [440, 222] on input "Press SPACE to select this row." at bounding box center [440, 222] width 0 height 0
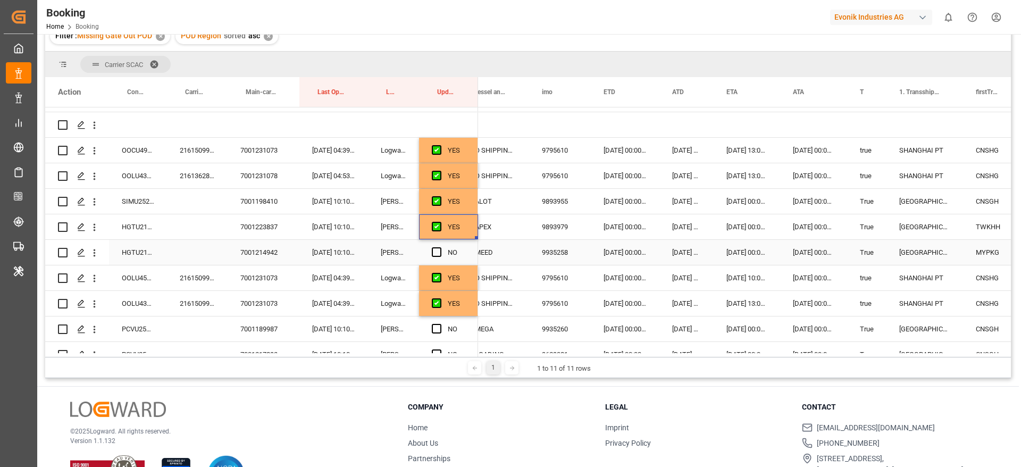
click at [122, 257] on div "HGTU2115172" at bounding box center [138, 252] width 58 height 25
click at [439, 249] on span "Press SPACE to select this row." at bounding box center [437, 252] width 10 height 10
click at [440, 247] on input "Press SPACE to select this row." at bounding box center [440, 247] width 0 height 0
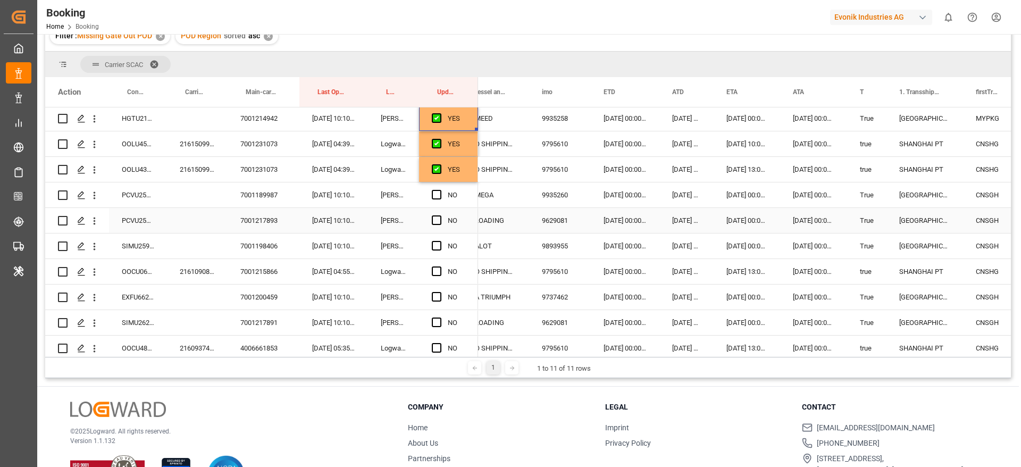
scroll to position [385, 0]
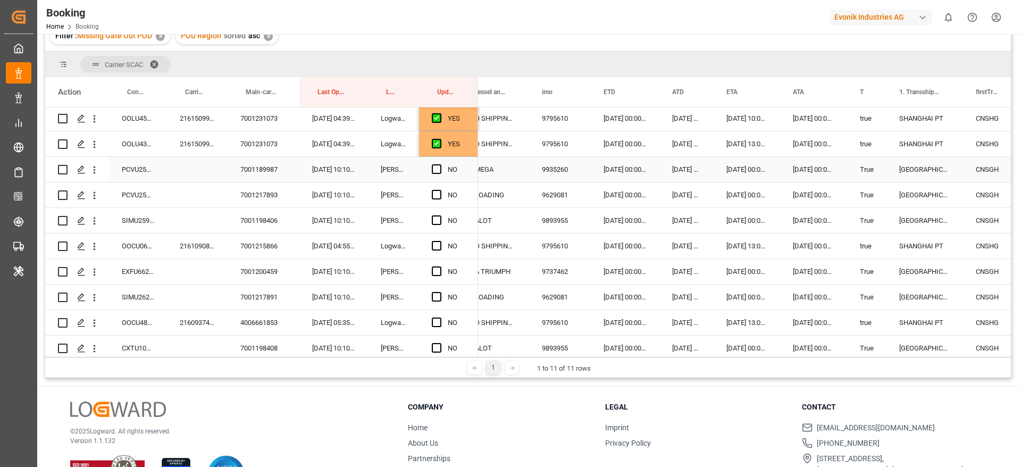
click at [135, 171] on div "PCVU2596151" at bounding box center [138, 169] width 58 height 25
click at [434, 170] on span "Press SPACE to select this row." at bounding box center [437, 169] width 10 height 10
click at [440, 164] on input "Press SPACE to select this row." at bounding box center [440, 164] width 0 height 0
click at [131, 197] on div "PCVU2515674" at bounding box center [138, 194] width 58 height 25
click at [433, 192] on span "Press SPACE to select this row." at bounding box center [437, 195] width 10 height 10
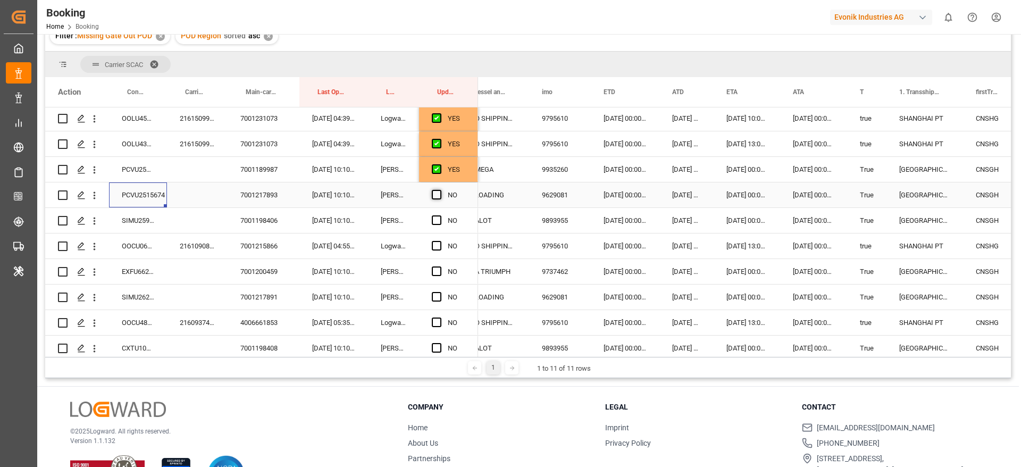
click at [440, 190] on input "Press SPACE to select this row." at bounding box center [440, 190] width 0 height 0
click at [151, 221] on div "SIMU2591413" at bounding box center [138, 220] width 58 height 25
click at [435, 223] on span "Press SPACE to select this row." at bounding box center [437, 220] width 10 height 10
click at [440, 215] on input "Press SPACE to select this row." at bounding box center [440, 215] width 0 height 0
click at [191, 248] on div "2161090810" at bounding box center [197, 245] width 61 height 25
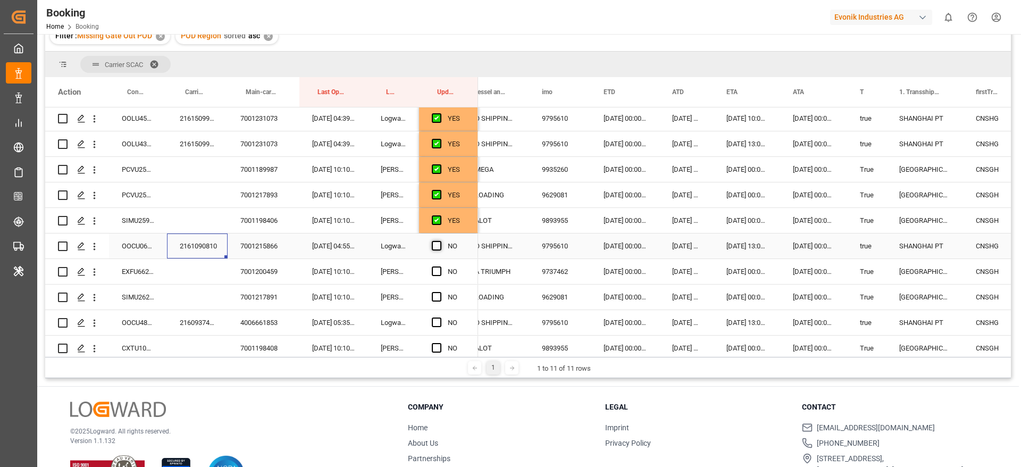
click at [435, 246] on span "Press SPACE to select this row." at bounding box center [437, 246] width 10 height 10
click at [440, 241] on input "Press SPACE to select this row." at bounding box center [440, 241] width 0 height 0
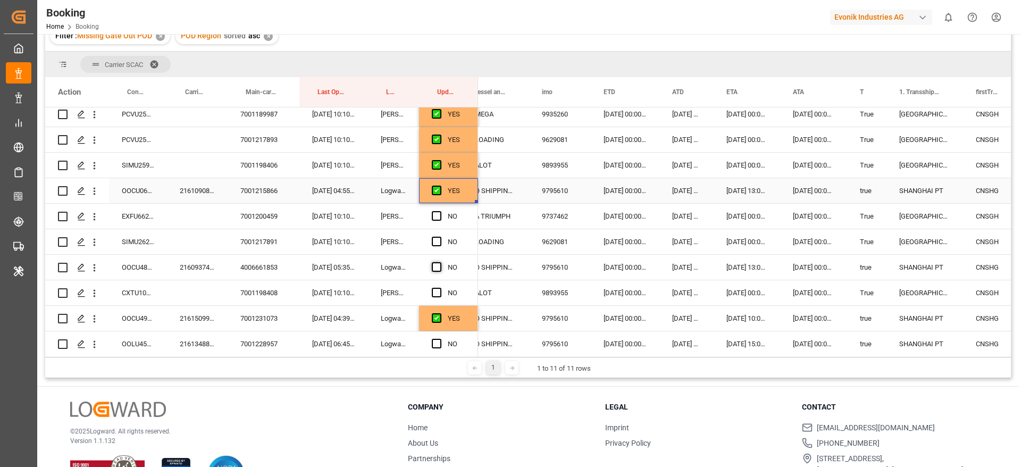
scroll to position [464, 0]
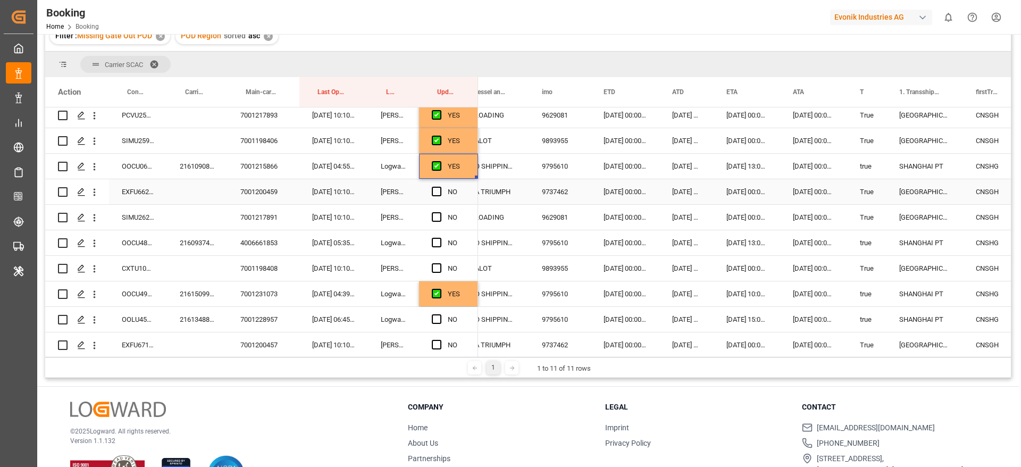
click at [145, 191] on div "EXFU6629475" at bounding box center [138, 191] width 58 height 25
click at [438, 191] on span "Press SPACE to select this row." at bounding box center [437, 192] width 10 height 10
click at [440, 187] on input "Press SPACE to select this row." at bounding box center [440, 187] width 0 height 0
click at [144, 227] on div "SIMU2620532" at bounding box center [138, 217] width 58 height 25
click at [435, 215] on span "Press SPACE to select this row." at bounding box center [437, 217] width 10 height 10
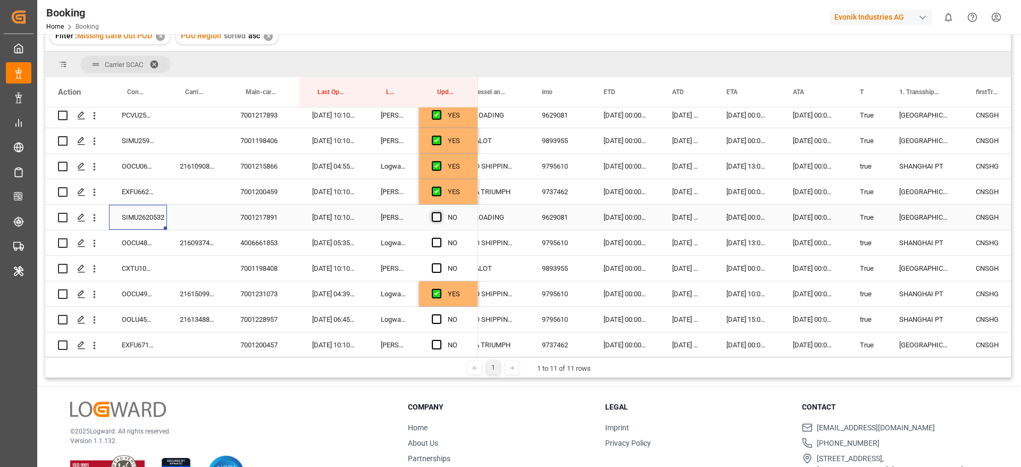
click at [440, 212] on input "Press SPACE to select this row." at bounding box center [440, 212] width 0 height 0
click at [186, 248] on div "2160937490" at bounding box center [197, 242] width 61 height 25
click at [438, 243] on span "Press SPACE to select this row." at bounding box center [437, 243] width 10 height 10
click at [440, 238] on input "Press SPACE to select this row." at bounding box center [440, 238] width 0 height 0
click at [138, 273] on div "CXTU1051664" at bounding box center [138, 268] width 58 height 25
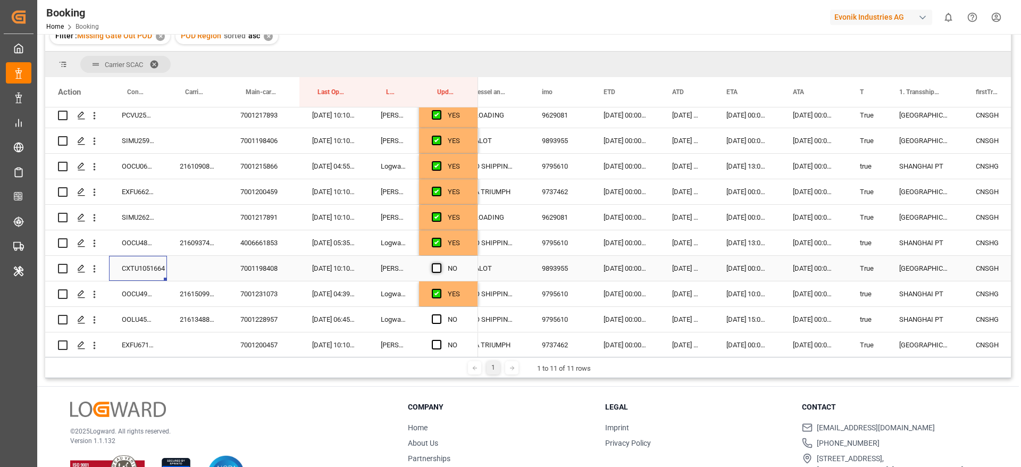
click at [436, 267] on span "Press SPACE to select this row." at bounding box center [437, 268] width 10 height 10
click at [440, 263] on input "Press SPACE to select this row." at bounding box center [440, 263] width 0 height 0
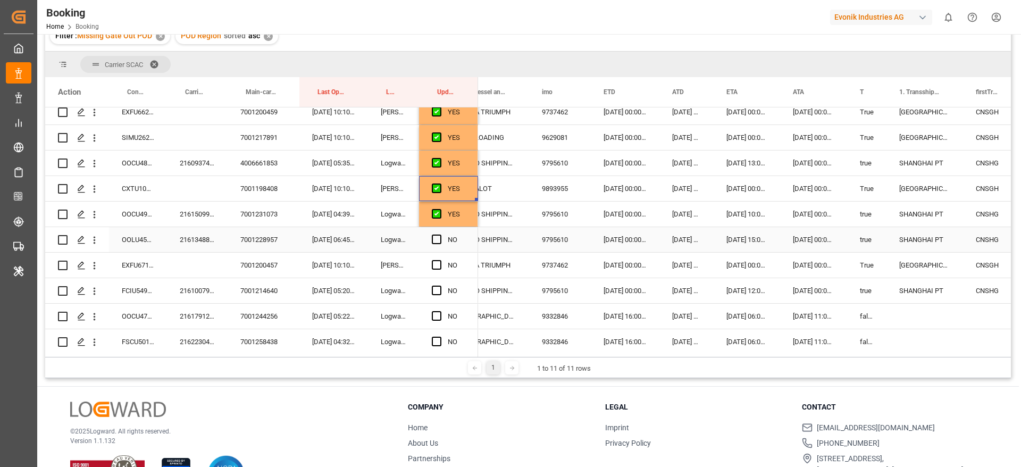
click at [190, 235] on div "2161348800" at bounding box center [197, 239] width 61 height 25
click at [430, 240] on div "NO" at bounding box center [448, 239] width 59 height 25
click at [432, 239] on span "Press SPACE to select this row." at bounding box center [437, 240] width 10 height 10
click at [440, 235] on input "Press SPACE to select this row." at bounding box center [440, 235] width 0 height 0
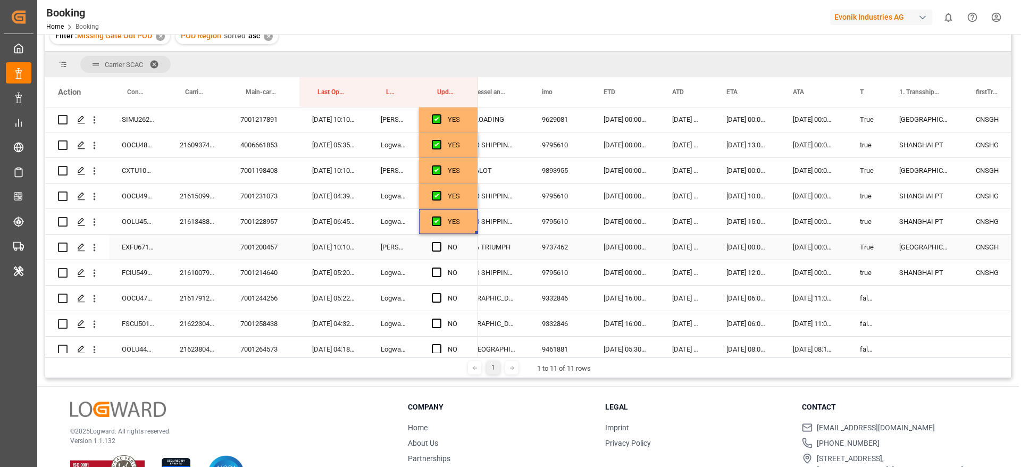
scroll to position [642, 0]
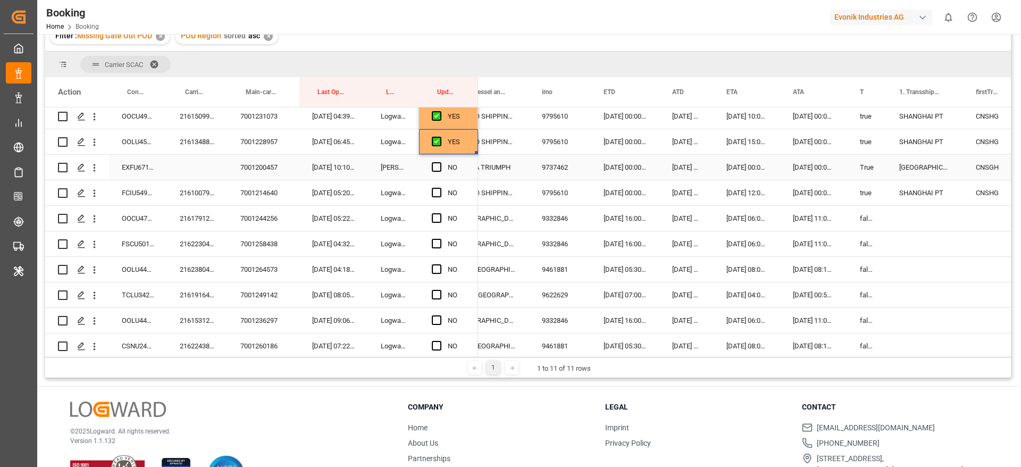
click at [148, 166] on div "EXFU6711990" at bounding box center [138, 167] width 58 height 25
click at [437, 168] on span "Press SPACE to select this row." at bounding box center [437, 167] width 10 height 10
click at [440, 162] on input "Press SPACE to select this row." at bounding box center [440, 162] width 0 height 0
click at [190, 191] on div "2161007900" at bounding box center [197, 192] width 61 height 25
click at [437, 194] on span "Press SPACE to select this row." at bounding box center [437, 193] width 10 height 10
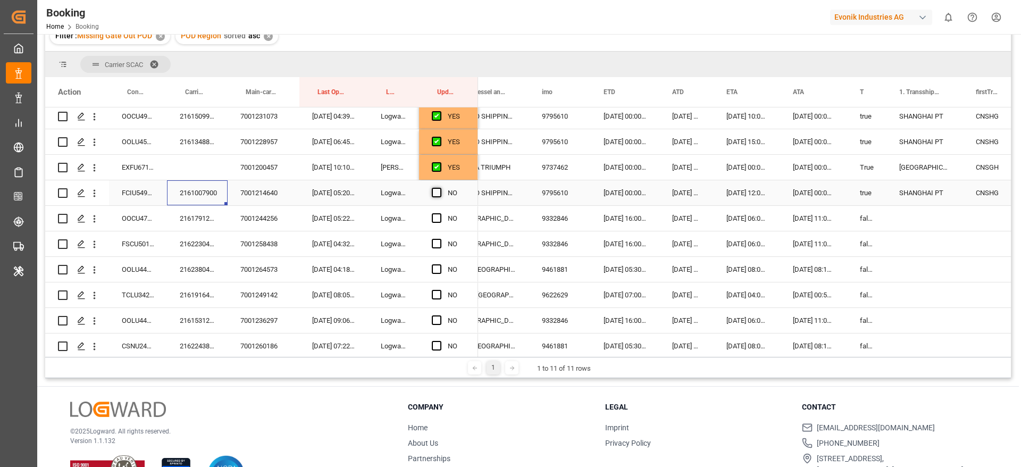
click at [440, 188] on input "Press SPACE to select this row." at bounding box center [440, 188] width 0 height 0
click at [209, 222] on div "2161791200" at bounding box center [197, 218] width 61 height 25
drag, startPoint x: 440, startPoint y: 218, endPoint x: 300, endPoint y: 245, distance: 141.9
click at [440, 218] on span "Press SPACE to select this row." at bounding box center [437, 218] width 10 height 10
click at [440, 213] on input "Press SPACE to select this row." at bounding box center [440, 213] width 0 height 0
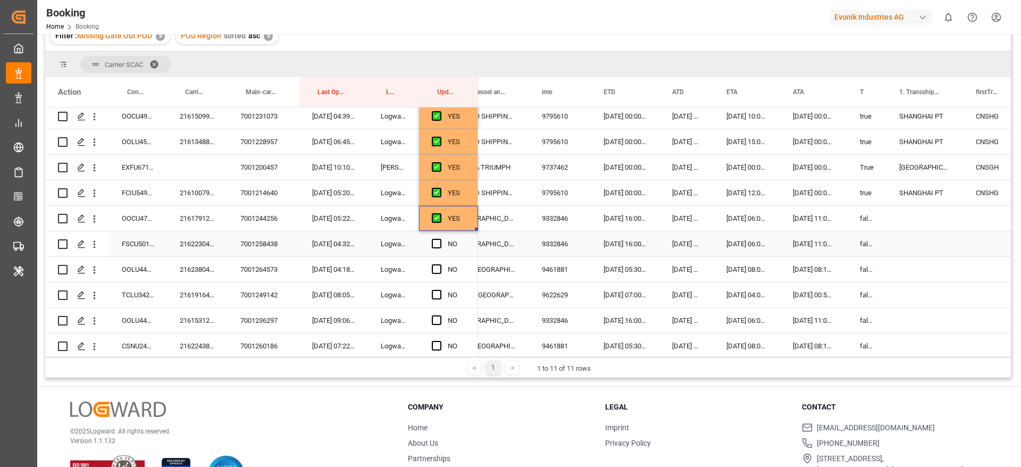
click at [190, 247] on div "2162230440" at bounding box center [197, 243] width 61 height 25
click at [433, 245] on span "Press SPACE to select this row." at bounding box center [437, 244] width 10 height 10
click at [440, 239] on input "Press SPACE to select this row." at bounding box center [440, 239] width 0 height 0
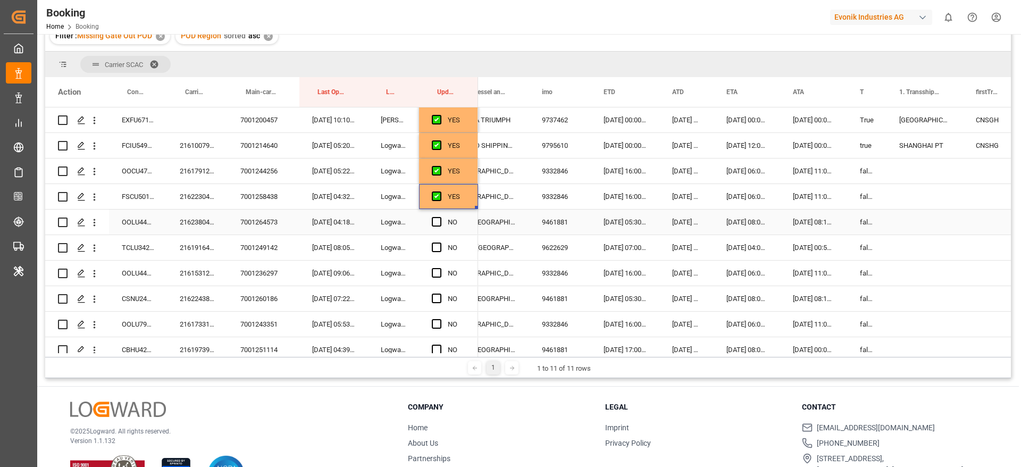
scroll to position [690, 0]
click at [190, 224] on div "2162380440" at bounding box center [197, 221] width 61 height 25
click at [438, 221] on span "Press SPACE to select this row." at bounding box center [437, 221] width 10 height 10
click at [440, 216] on input "Press SPACE to select this row." at bounding box center [440, 216] width 0 height 0
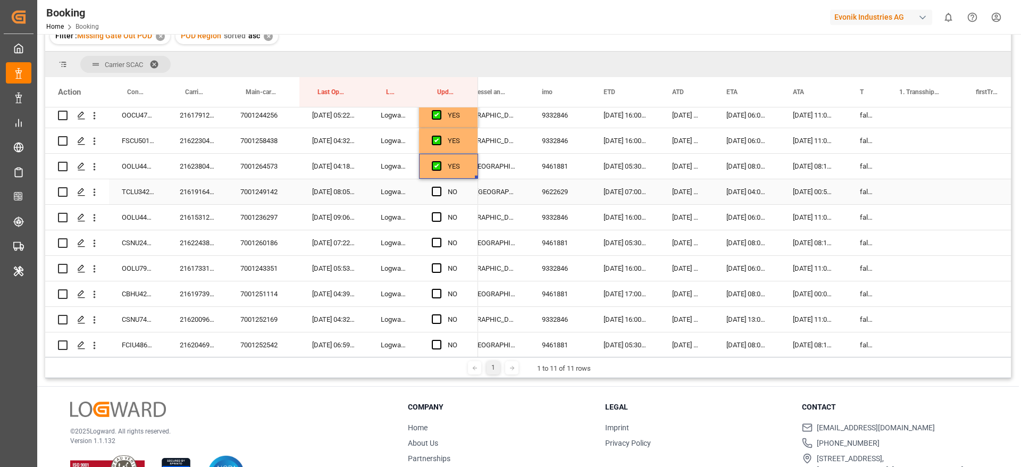
scroll to position [770, 0]
click at [196, 166] on div "2161916480" at bounding box center [197, 167] width 61 height 25
click at [438, 162] on span "Press SPACE to select this row." at bounding box center [437, 167] width 10 height 10
click at [440, 162] on input "Press SPACE to select this row." at bounding box center [440, 162] width 0 height 0
click at [205, 193] on div "2161531240" at bounding box center [197, 192] width 61 height 25
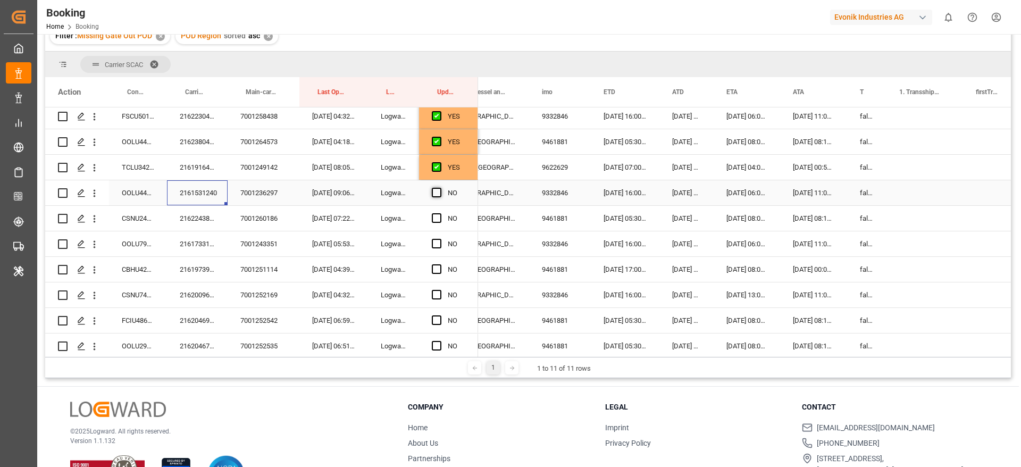
click at [438, 195] on span "Press SPACE to select this row." at bounding box center [437, 193] width 10 height 10
click at [440, 188] on input "Press SPACE to select this row." at bounding box center [440, 188] width 0 height 0
click at [199, 218] on div "2162243800" at bounding box center [197, 218] width 61 height 25
click at [438, 220] on span "Press SPACE to select this row." at bounding box center [437, 218] width 10 height 10
click at [440, 213] on input "Press SPACE to select this row." at bounding box center [440, 213] width 0 height 0
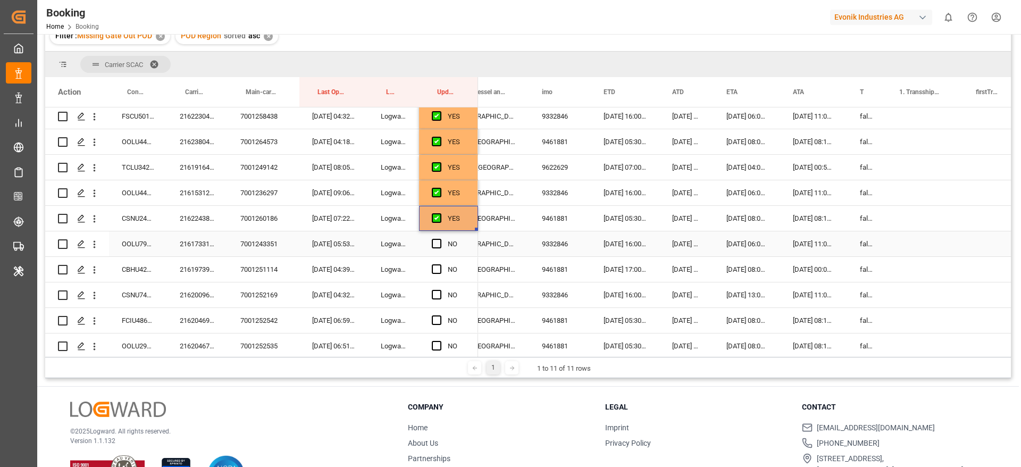
click at [184, 237] on div "2161733150" at bounding box center [197, 243] width 61 height 25
click at [438, 241] on span "Press SPACE to select this row." at bounding box center [437, 244] width 10 height 10
click at [440, 239] on input "Press SPACE to select this row." at bounding box center [440, 239] width 0 height 0
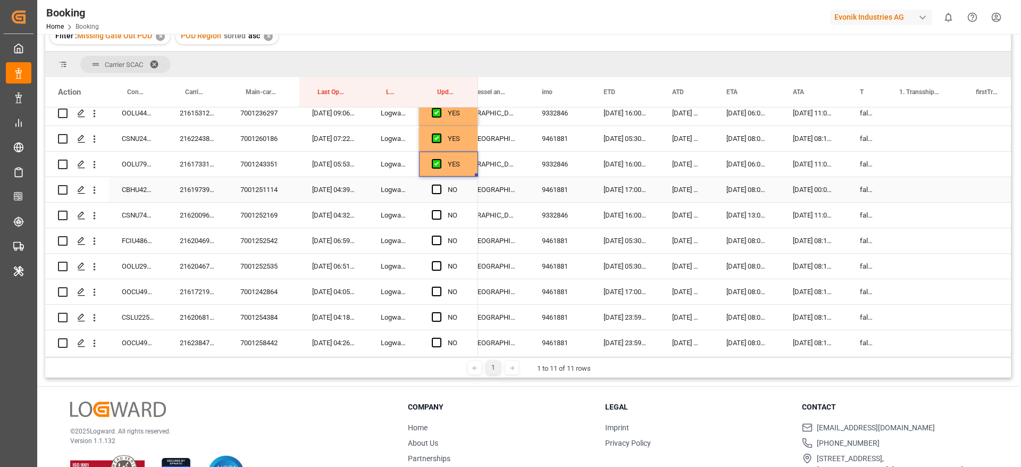
click at [214, 194] on div "2161973920" at bounding box center [197, 189] width 61 height 25
click at [436, 190] on span "Press SPACE to select this row." at bounding box center [437, 190] width 10 height 10
click at [440, 185] on input "Press SPACE to select this row." at bounding box center [440, 185] width 0 height 0
click at [204, 213] on div "2162009640" at bounding box center [197, 215] width 61 height 25
click at [436, 211] on span "Press SPACE to select this row." at bounding box center [437, 215] width 10 height 10
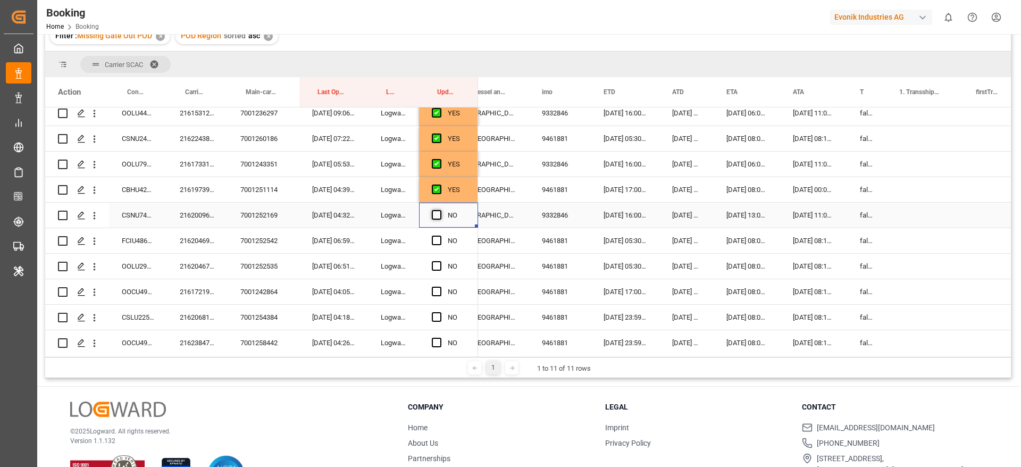
click at [440, 210] on input "Press SPACE to select this row." at bounding box center [440, 210] width 0 height 0
click at [200, 242] on div "2162046980" at bounding box center [197, 240] width 61 height 25
click at [438, 239] on span "Press SPACE to select this row." at bounding box center [437, 241] width 10 height 10
click at [440, 236] on input "Press SPACE to select this row." at bounding box center [440, 236] width 0 height 0
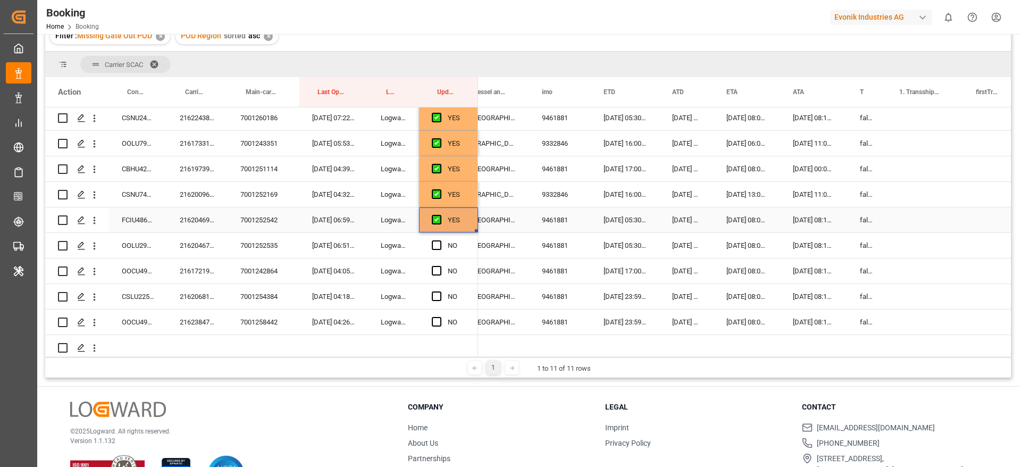
scroll to position [881, 0]
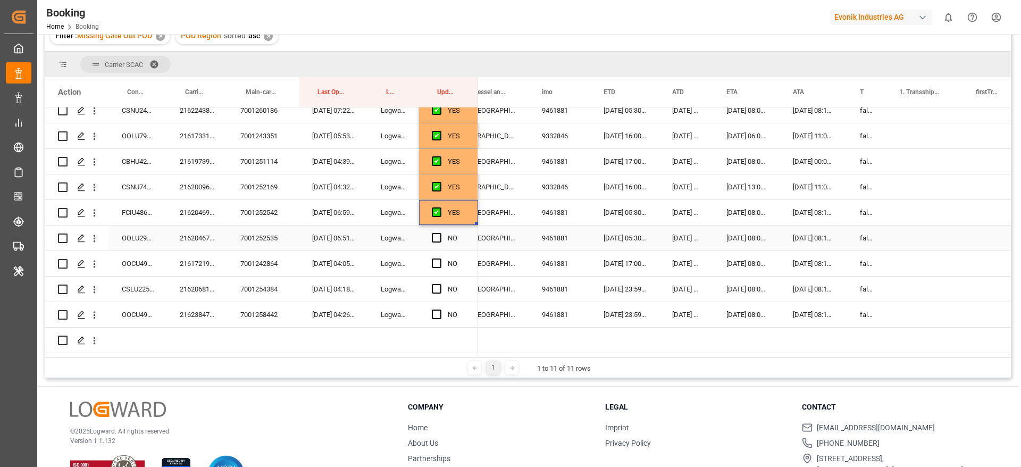
click at [187, 233] on div "2162046750" at bounding box center [197, 237] width 61 height 25
click at [438, 234] on span "Press SPACE to select this row." at bounding box center [437, 238] width 10 height 10
click at [440, 233] on input "Press SPACE to select this row." at bounding box center [440, 233] width 0 height 0
click at [206, 263] on div "2161721950" at bounding box center [197, 263] width 61 height 25
click at [438, 260] on span "Press SPACE to select this row." at bounding box center [437, 263] width 10 height 10
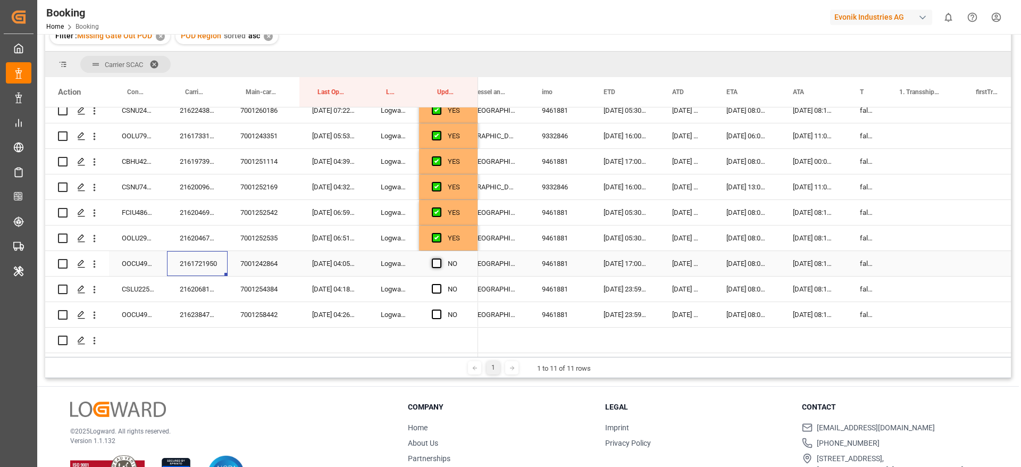
click at [440, 258] on input "Press SPACE to select this row." at bounding box center [440, 258] width 0 height 0
click at [189, 289] on div "2162068120" at bounding box center [197, 289] width 61 height 25
click at [437, 285] on span "Press SPACE to select this row." at bounding box center [437, 289] width 10 height 10
click at [440, 284] on input "Press SPACE to select this row." at bounding box center [440, 284] width 0 height 0
click at [175, 306] on div "2162384730" at bounding box center [197, 314] width 61 height 25
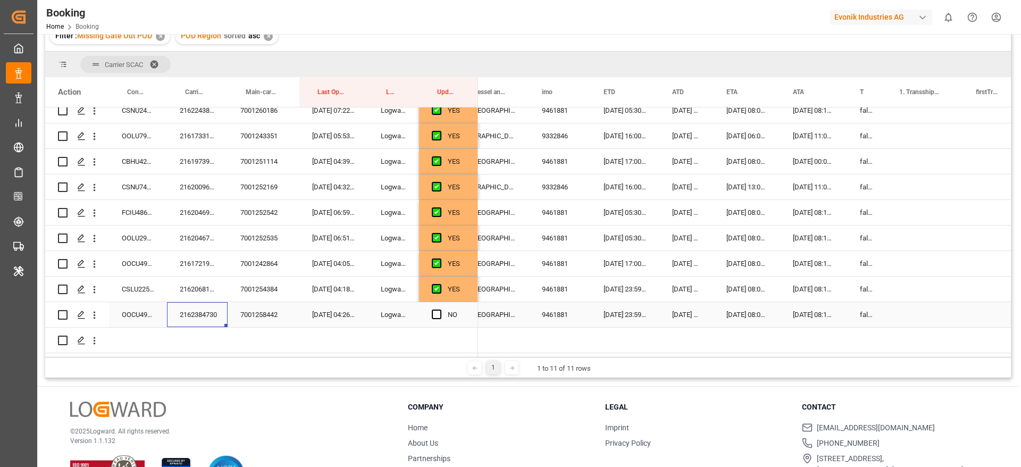
click at [443, 313] on div "Press SPACE to select this row." at bounding box center [440, 315] width 16 height 24
click at [436, 313] on span "Press SPACE to select this row." at bounding box center [437, 315] width 10 height 10
click at [440, 310] on input "Press SPACE to select this row." at bounding box center [440, 310] width 0 height 0
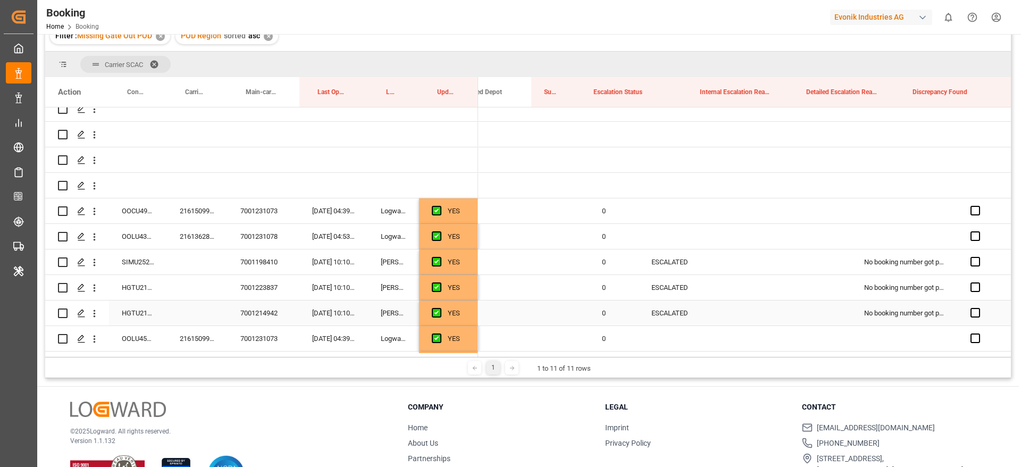
scroll to position [0, 2948]
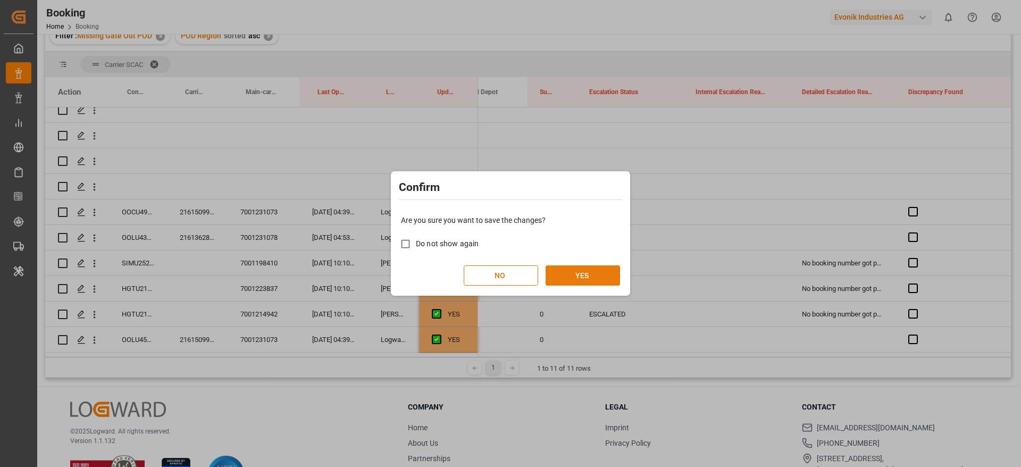
click at [575, 274] on button "YES" at bounding box center [583, 275] width 74 height 20
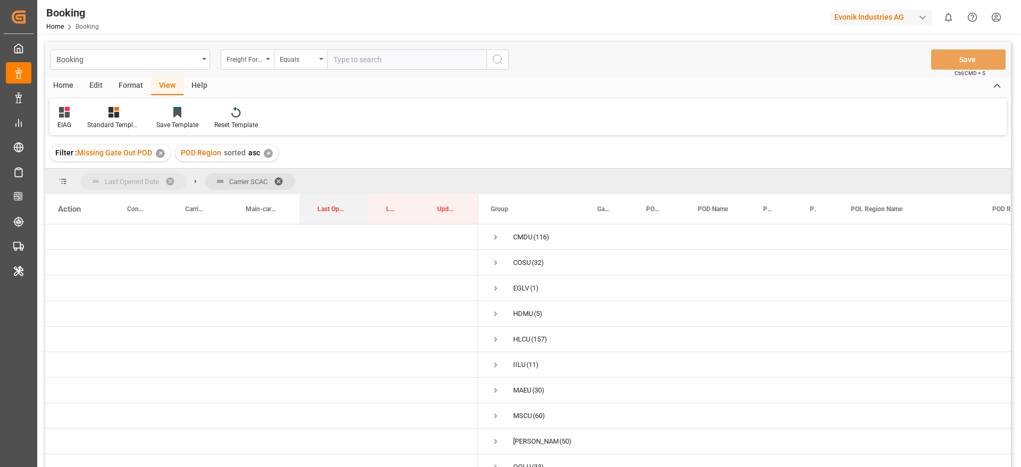
drag, startPoint x: 335, startPoint y: 208, endPoint x: 167, endPoint y: 182, distance: 170.1
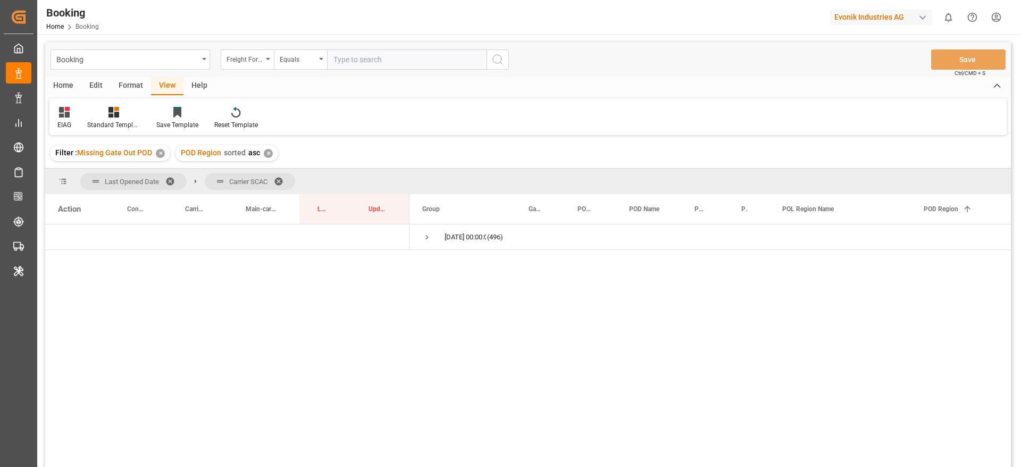
click at [128, 83] on div "Format" at bounding box center [131, 86] width 40 height 18
click at [63, 119] on div "Filter Rows" at bounding box center [72, 117] width 47 height 23
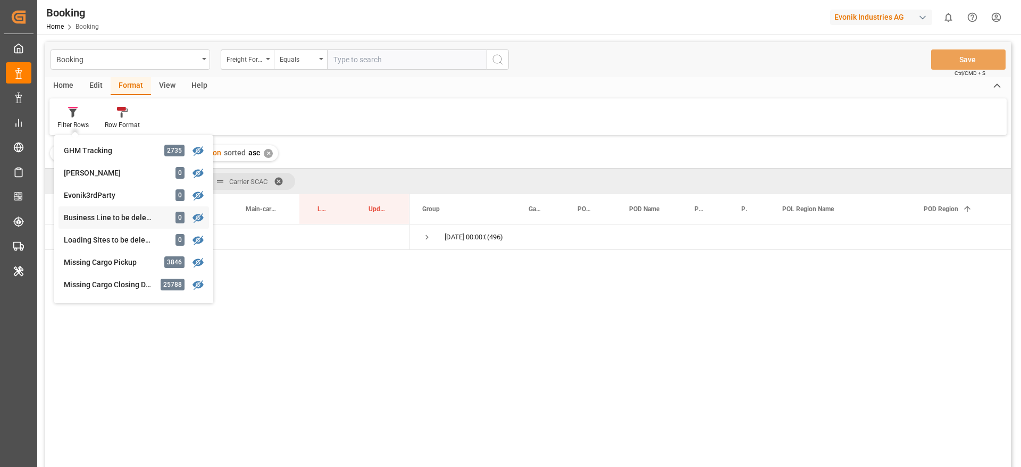
scroll to position [319, 0]
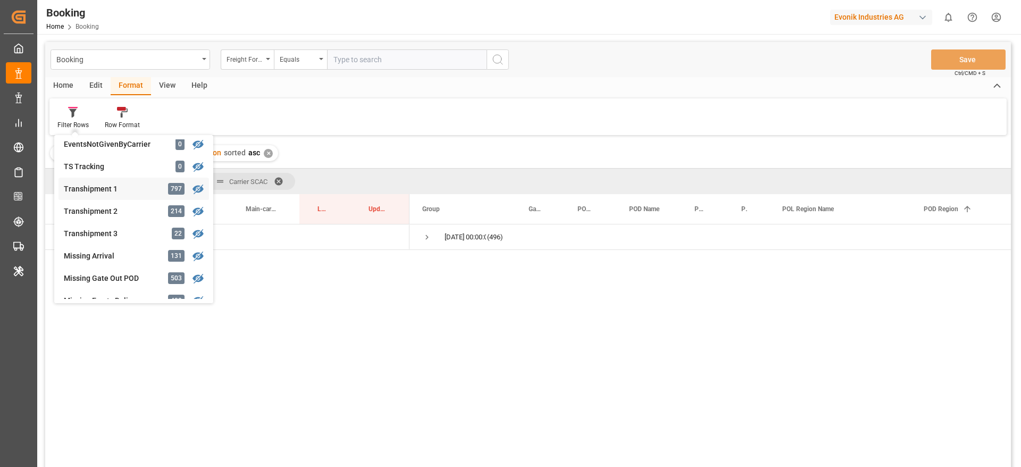
click at [106, 191] on div "Booking Freight Forwarder's Reference No. Equals Save Ctrl/CMD + S Home Edit Fo…" at bounding box center [528, 268] width 966 height 453
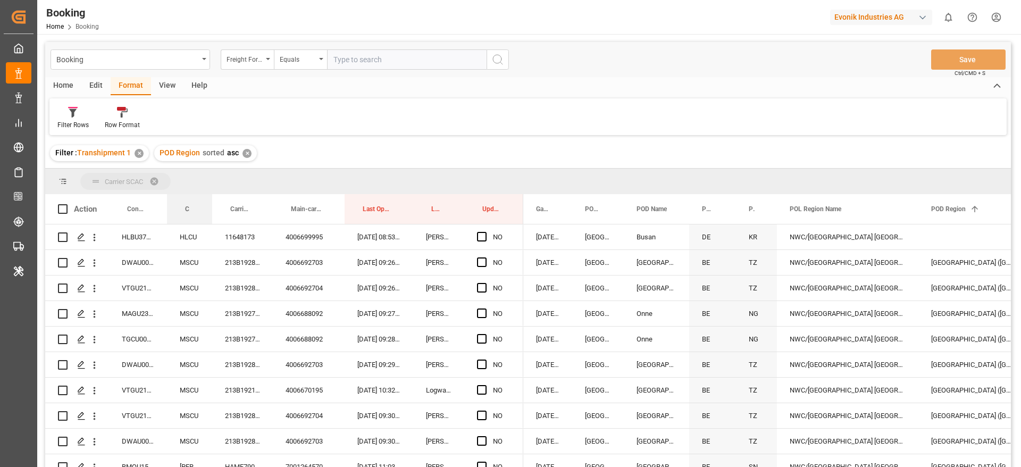
drag, startPoint x: 187, startPoint y: 205, endPoint x: 190, endPoint y: 181, distance: 24.2
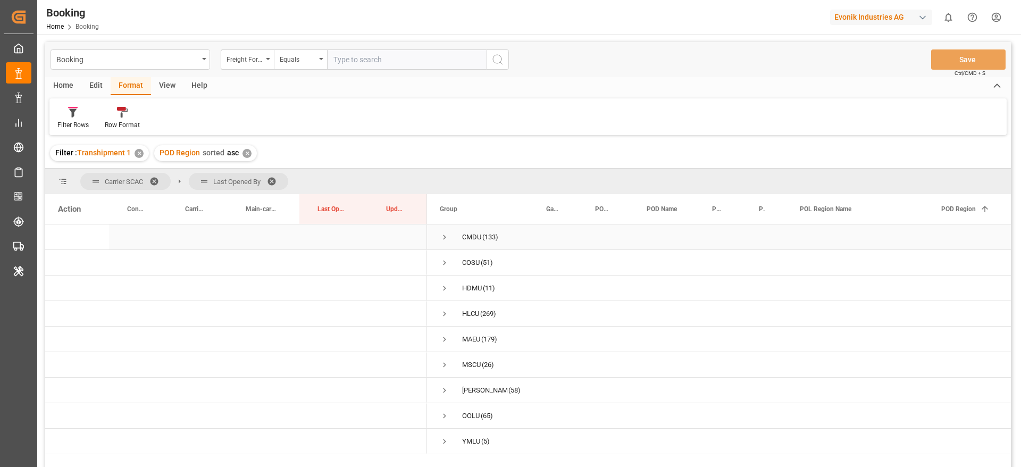
click at [445, 238] on span "Press SPACE to select this row." at bounding box center [445, 237] width 10 height 10
click at [468, 261] on span "Press SPACE to select this row." at bounding box center [467, 263] width 10 height 10
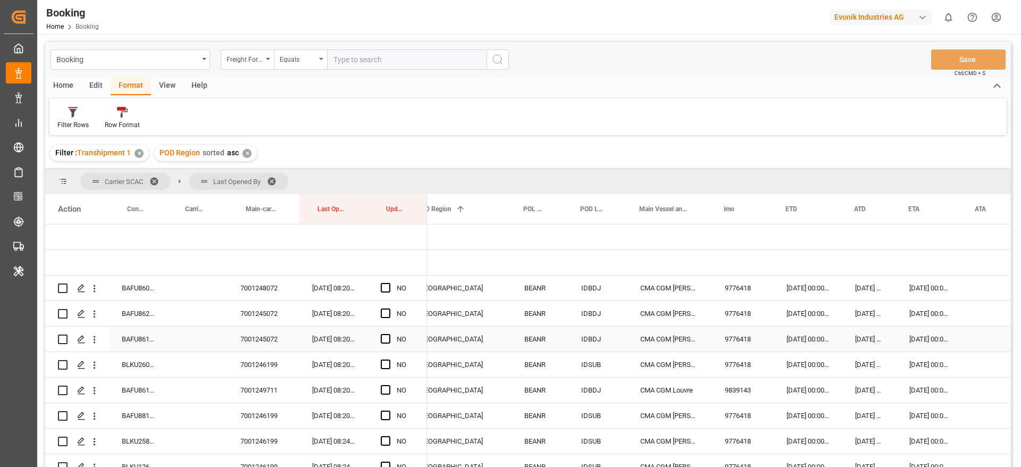
scroll to position [0, 524]
click at [125, 289] on div "BAFU8604394" at bounding box center [138, 287] width 58 height 25
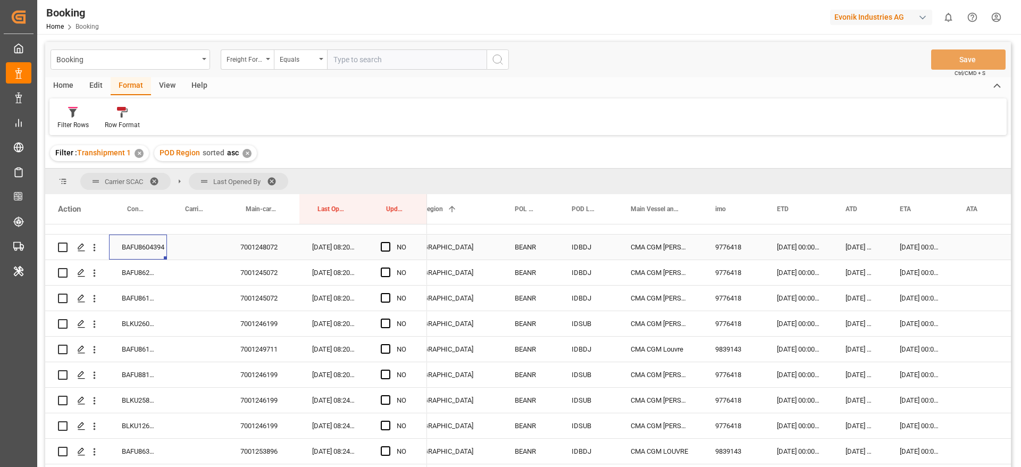
scroll to position [0, 794]
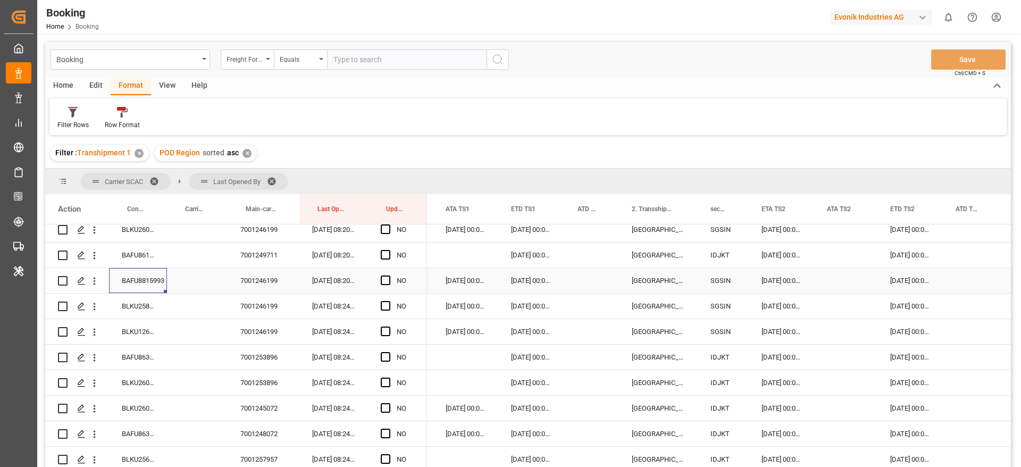
click at [137, 271] on div "BAFU8815993" at bounding box center [138, 280] width 58 height 25
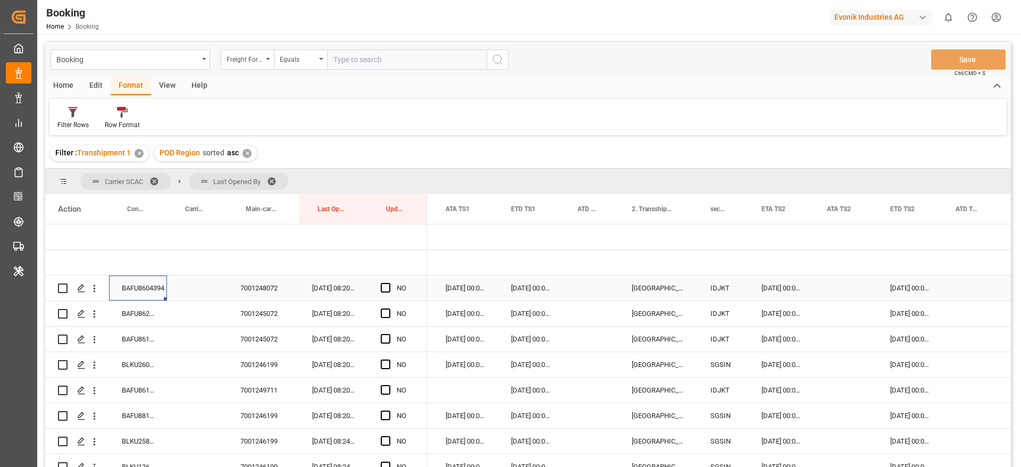
click at [135, 289] on div "BAFU8604394" at bounding box center [138, 287] width 58 height 25
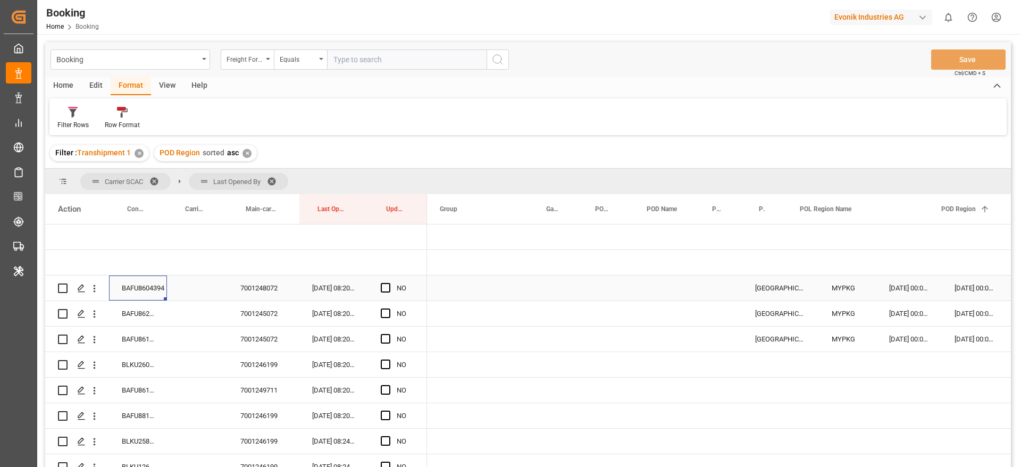
scroll to position [0, 0]
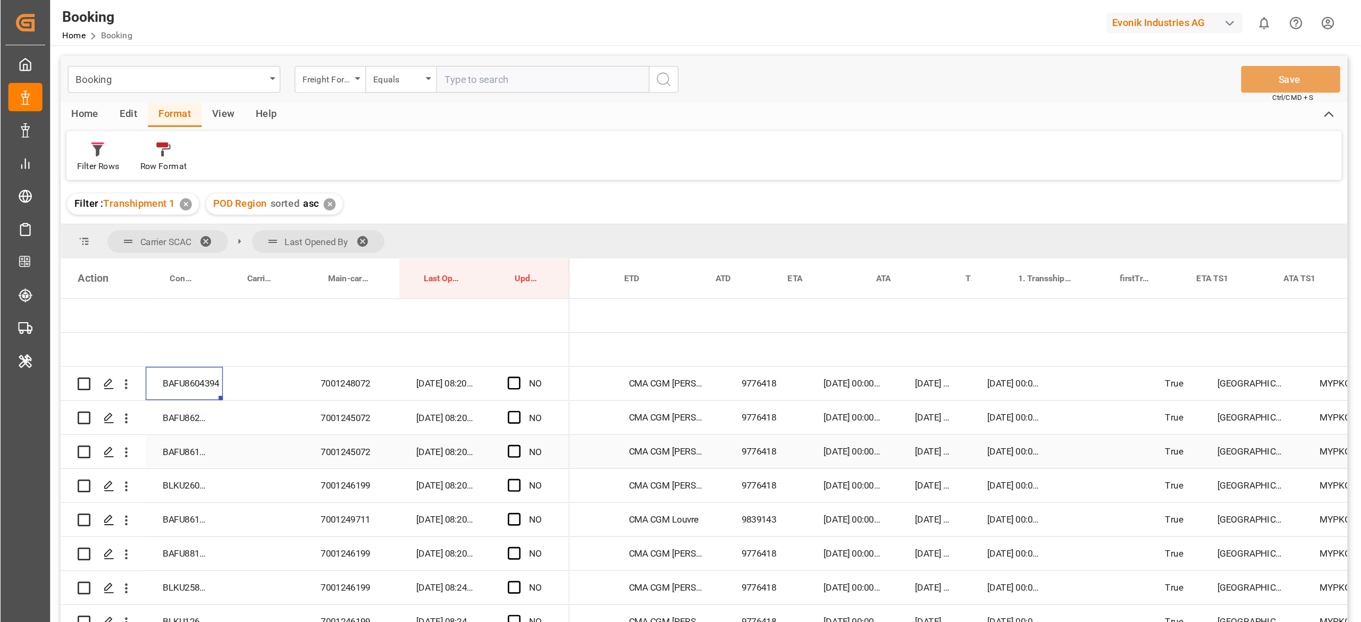
scroll to position [0, 843]
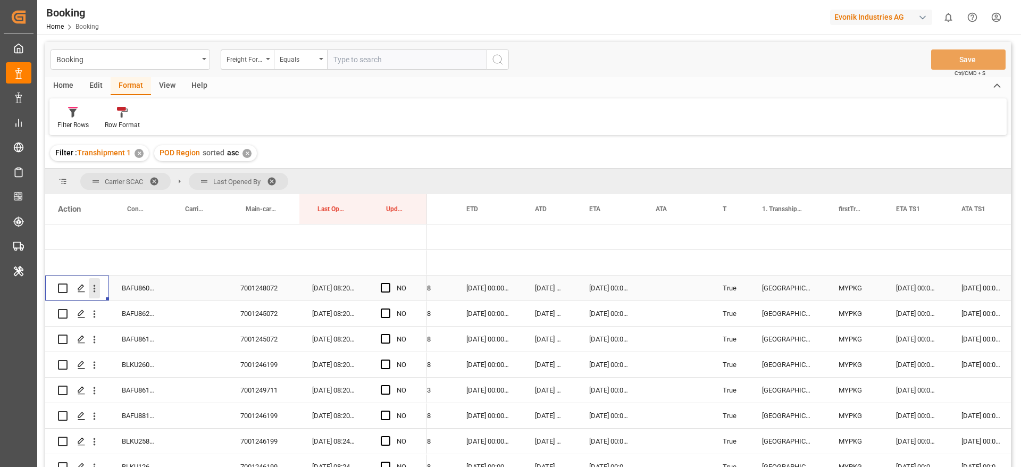
click at [96, 290] on icon "open menu" at bounding box center [94, 288] width 11 height 11
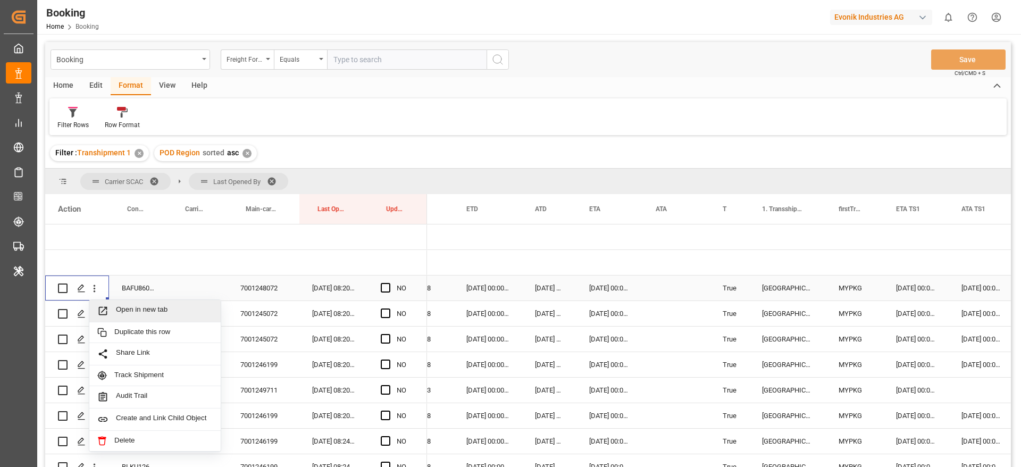
click at [145, 312] on span "Open in new tab" at bounding box center [164, 310] width 97 height 11
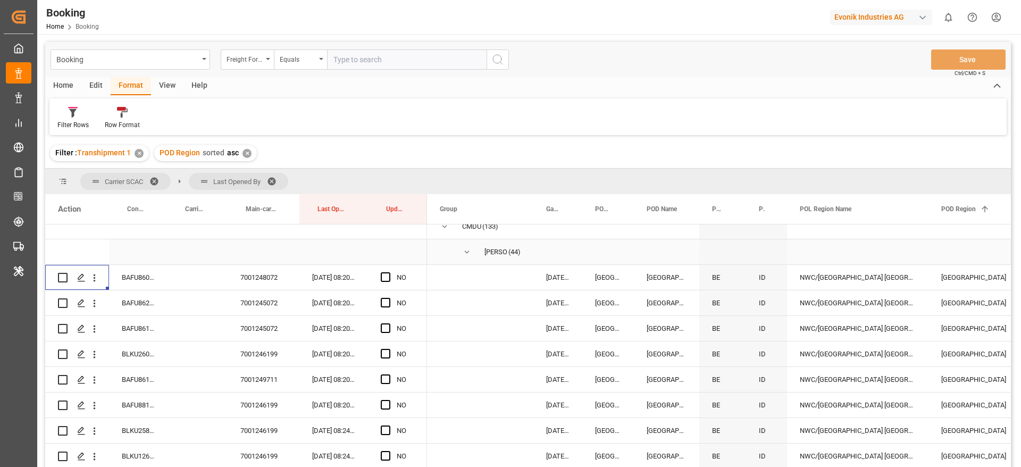
scroll to position [0, 0]
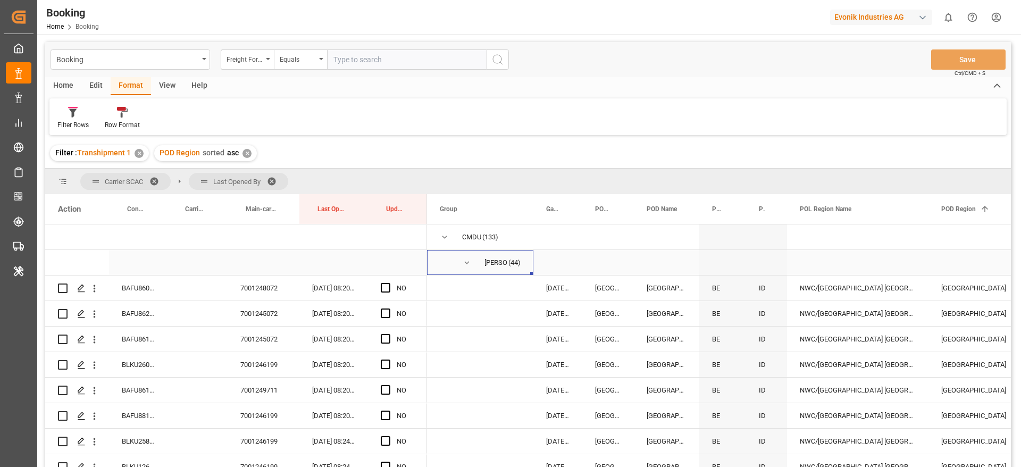
click at [468, 263] on span "Press SPACE to select this row." at bounding box center [467, 263] width 10 height 10
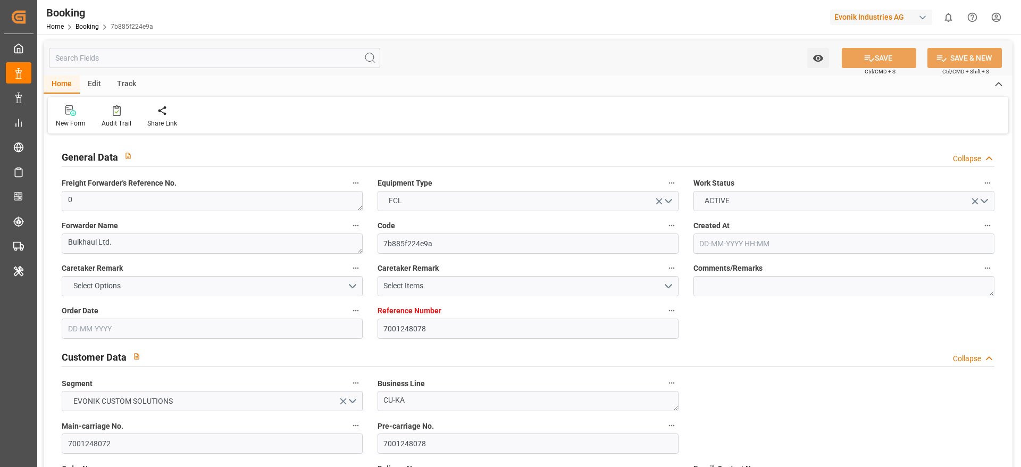
type input "7001248078"
type input "9776418"
type input "CMACGM"
type input "CMA CGM Group"
type input "BEANR"
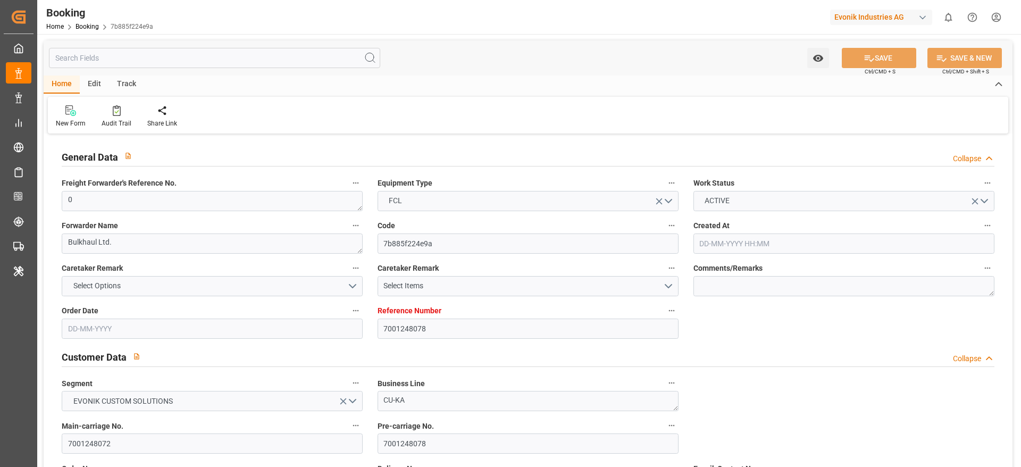
type input "IDBDJ"
type input "MYPKG"
type input "IDJKT"
type input "0"
type input "[DATE] 15:32"
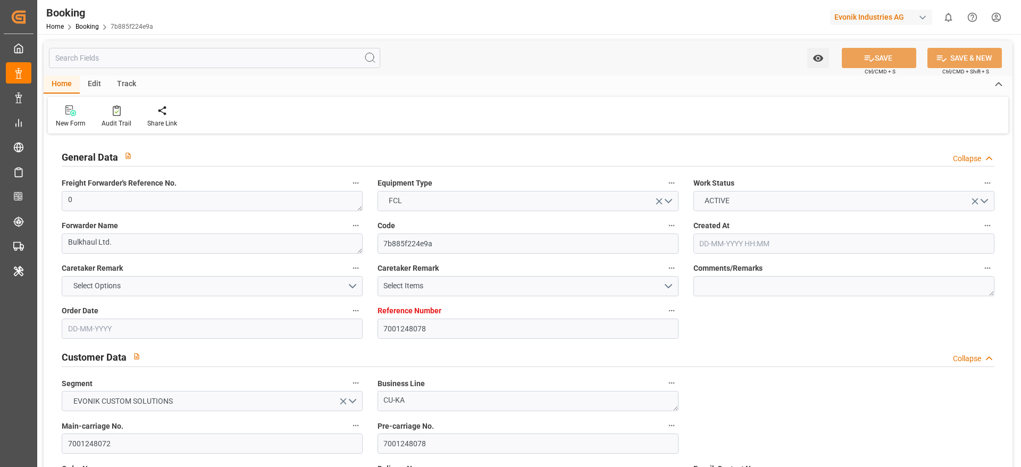
type input "[DATE]"
type input "[DATE] 00:00"
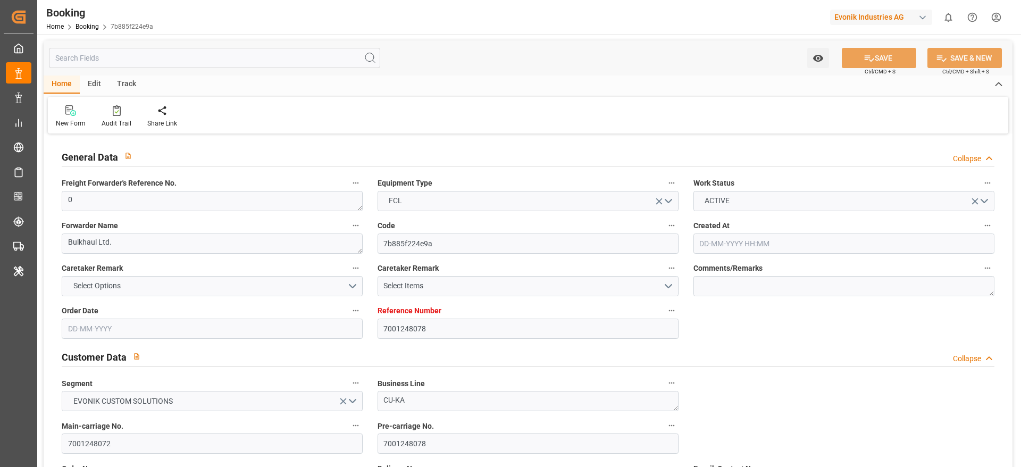
type input "[DATE] 00:00"
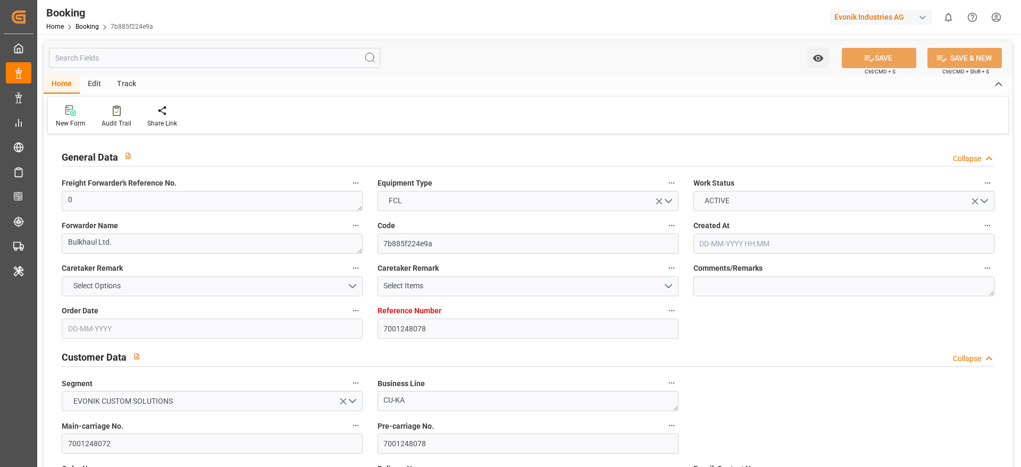
type input "[DATE] 00:00"
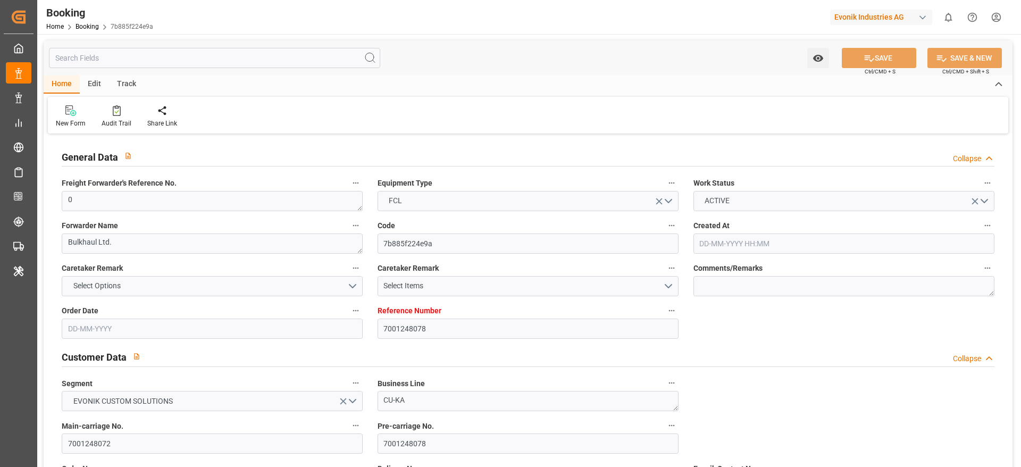
type input "[DATE] 00:00"
type input "[DATE]"
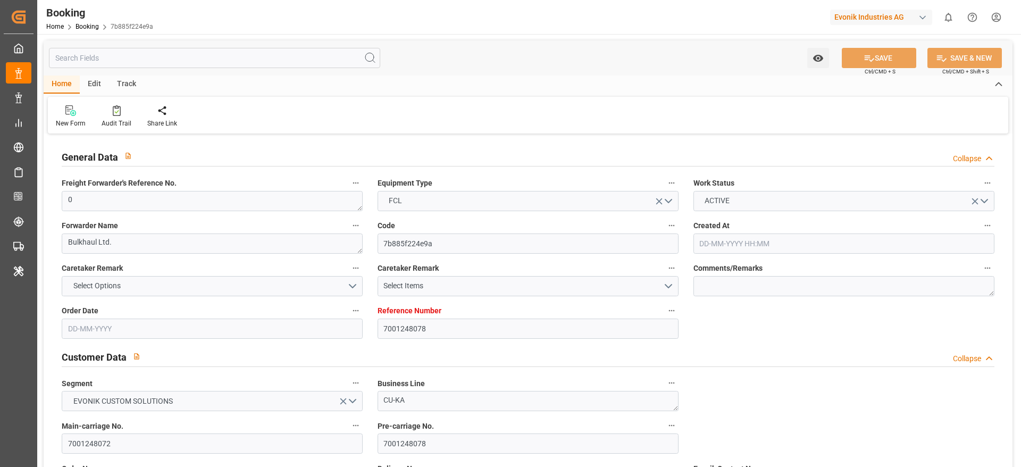
type input "[DATE] 08:20"
click at [108, 121] on div "Audit Trail" at bounding box center [117, 124] width 30 height 10
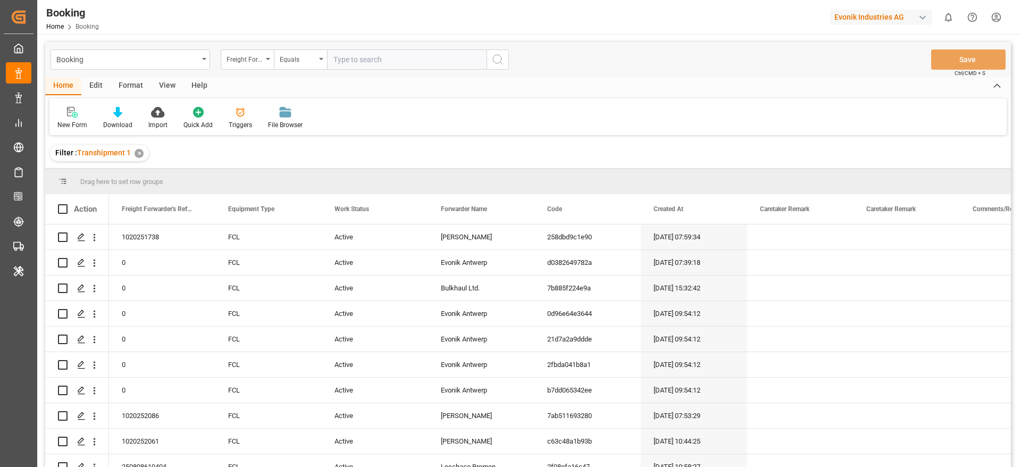
click at [167, 78] on div "View" at bounding box center [167, 86] width 32 height 18
click at [57, 117] on div "Default" at bounding box center [67, 117] width 37 height 23
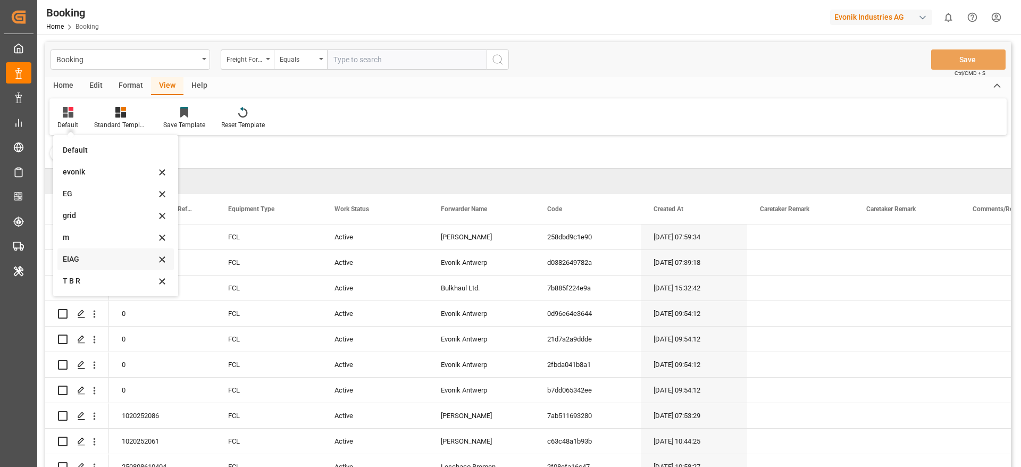
click at [122, 254] on div "EIAG" at bounding box center [109, 259] width 93 height 11
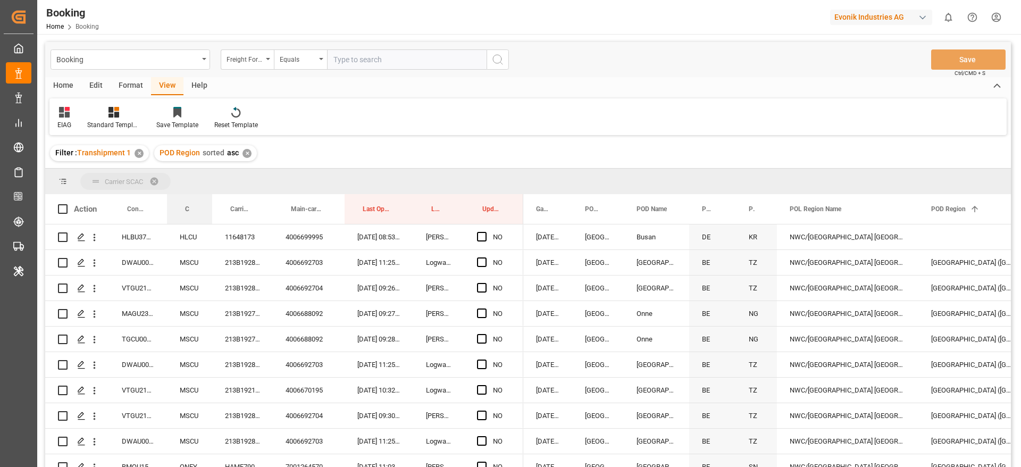
drag, startPoint x: 122, startPoint y: 253, endPoint x: 207, endPoint y: 178, distance: 113.4
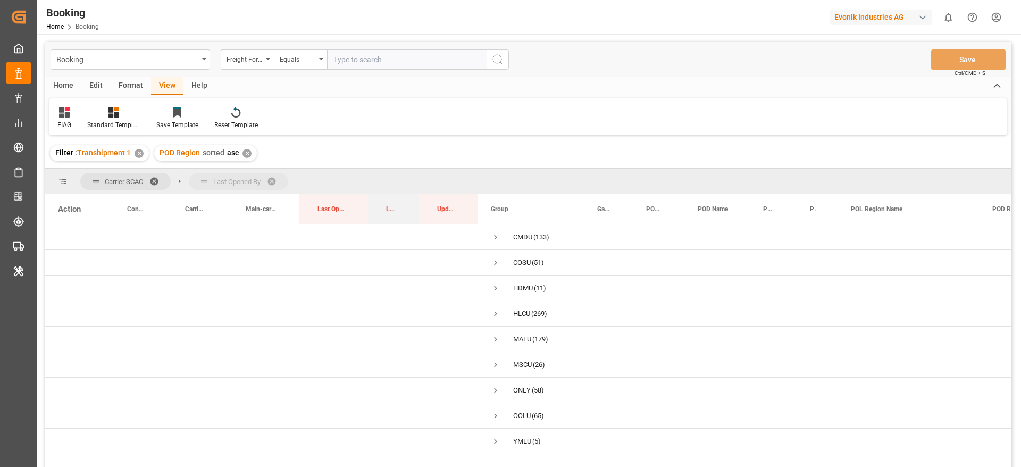
drag, startPoint x: 399, startPoint y: 207, endPoint x: 406, endPoint y: 177, distance: 31.0
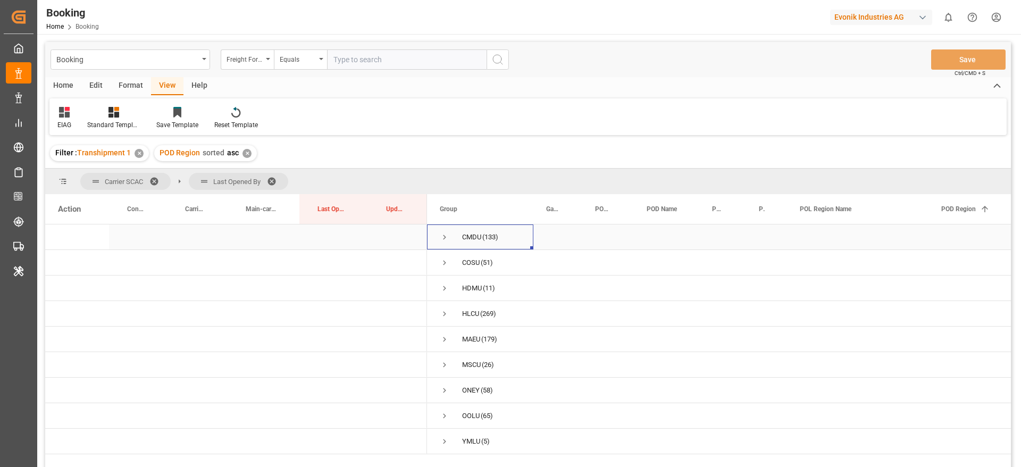
click at [445, 239] on span "Press SPACE to select this row." at bounding box center [445, 237] width 10 height 10
click at [469, 262] on span "Press SPACE to select this row." at bounding box center [467, 263] width 10 height 10
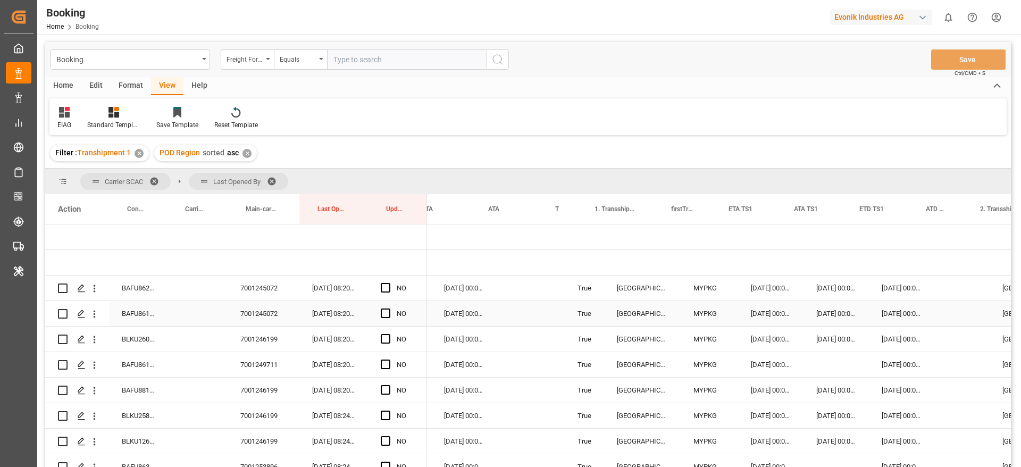
scroll to position [0, 1112]
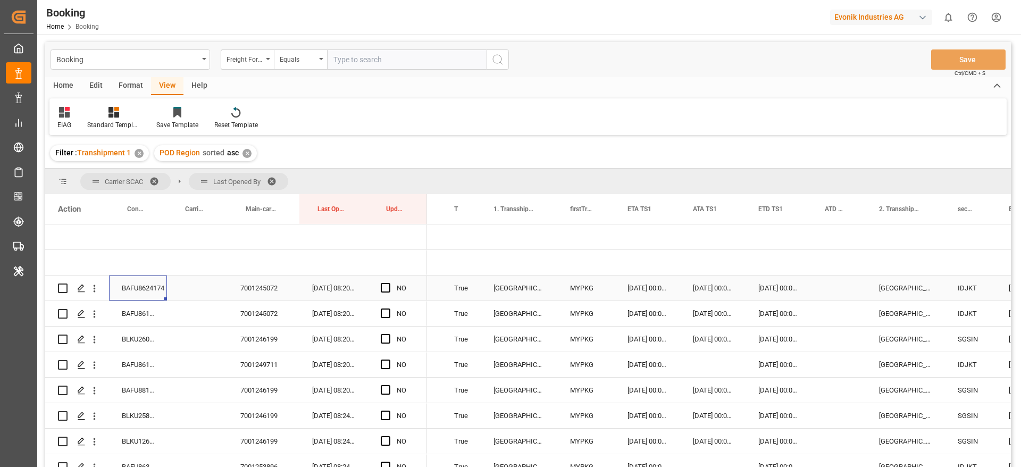
click at [154, 287] on div "BAFU8624174" at bounding box center [138, 287] width 58 height 25
click at [151, 306] on div "BAFU8617874" at bounding box center [138, 313] width 58 height 25
click at [142, 330] on div "BLKU2607741" at bounding box center [138, 339] width 58 height 25
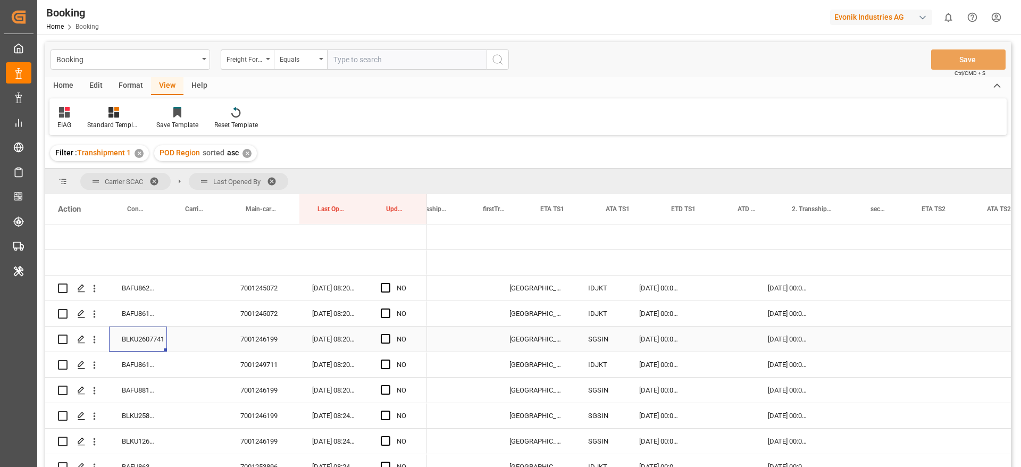
scroll to position [0, 1196]
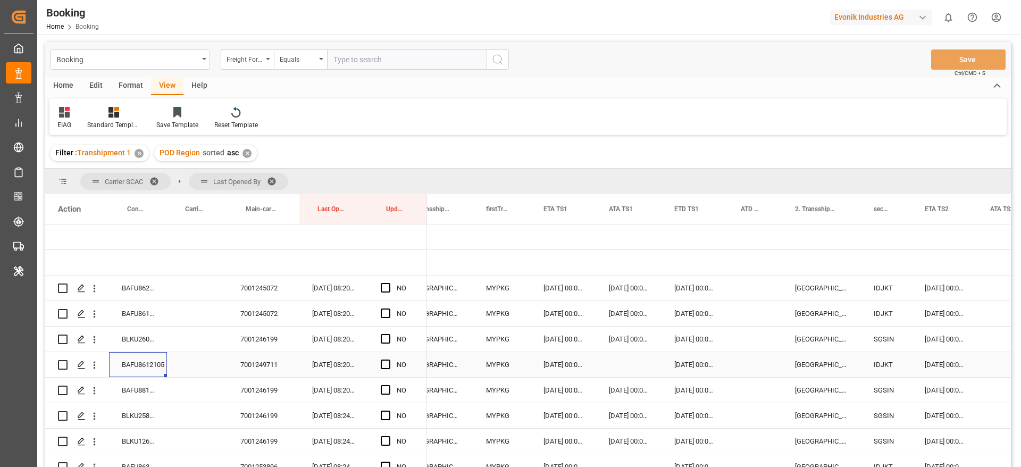
click at [144, 361] on div "BAFU8612105" at bounding box center [138, 364] width 58 height 25
click at [261, 344] on div "7001246199" at bounding box center [264, 339] width 72 height 25
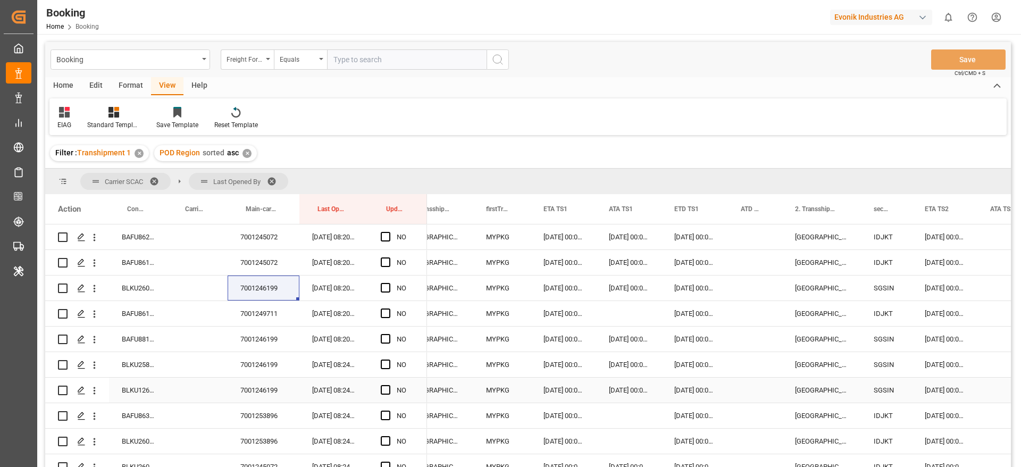
scroll to position [104, 0]
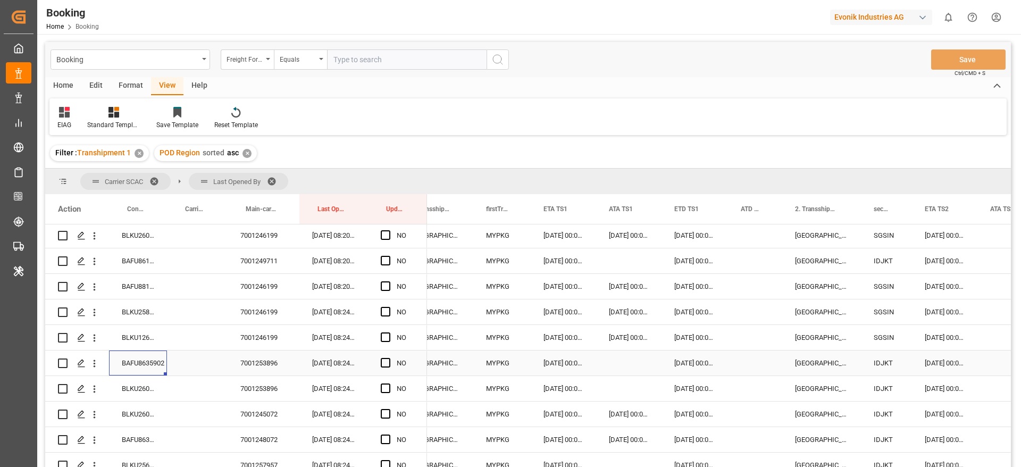
click at [138, 359] on div "BAFU8635902" at bounding box center [138, 362] width 58 height 25
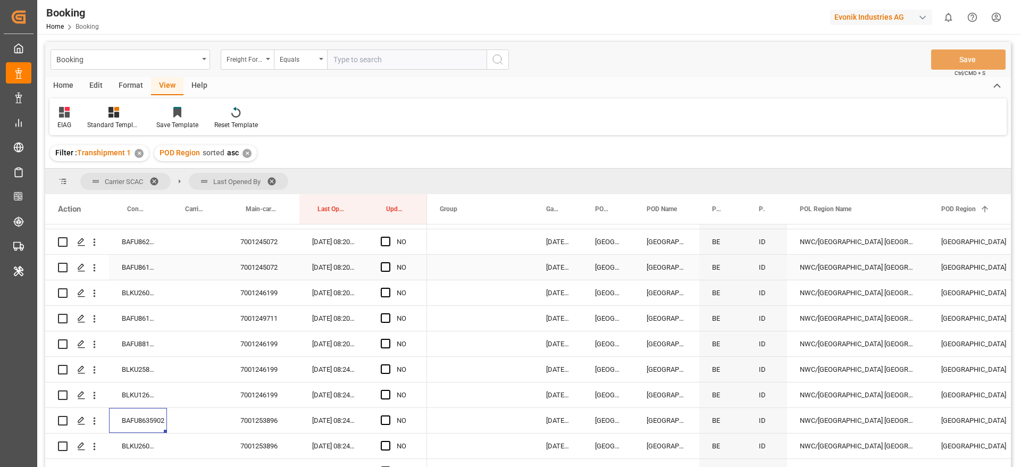
scroll to position [49, 0]
